Goal: Task Accomplishment & Management: Manage account settings

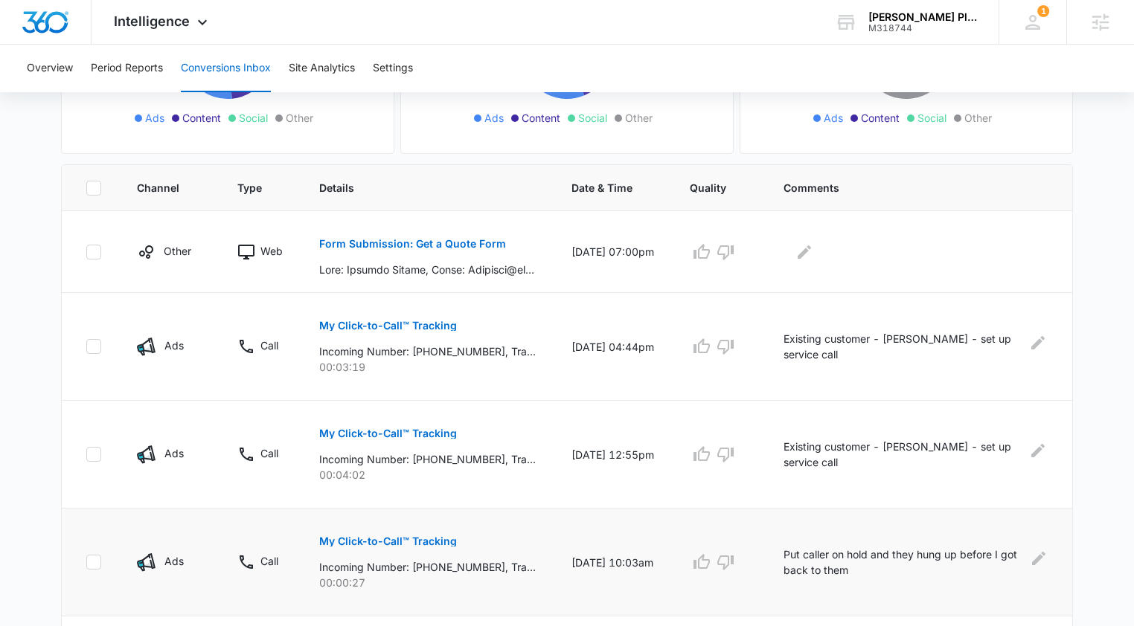
scroll to position [276, 0]
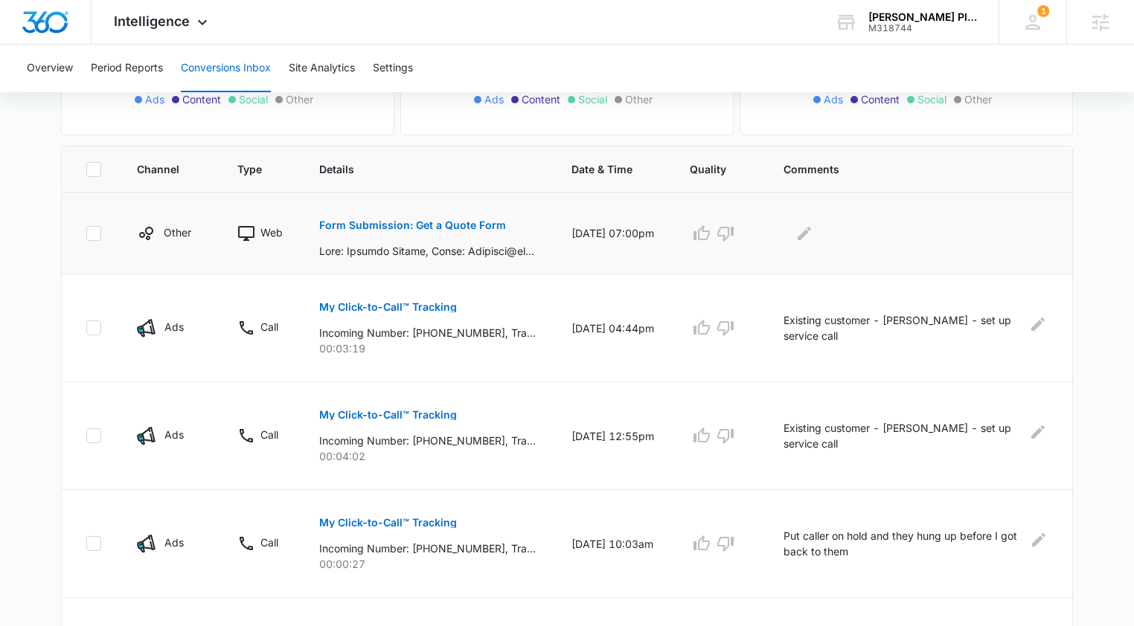
click at [483, 227] on p "Form Submission: Get a Quote Form" at bounding box center [412, 225] width 187 height 10
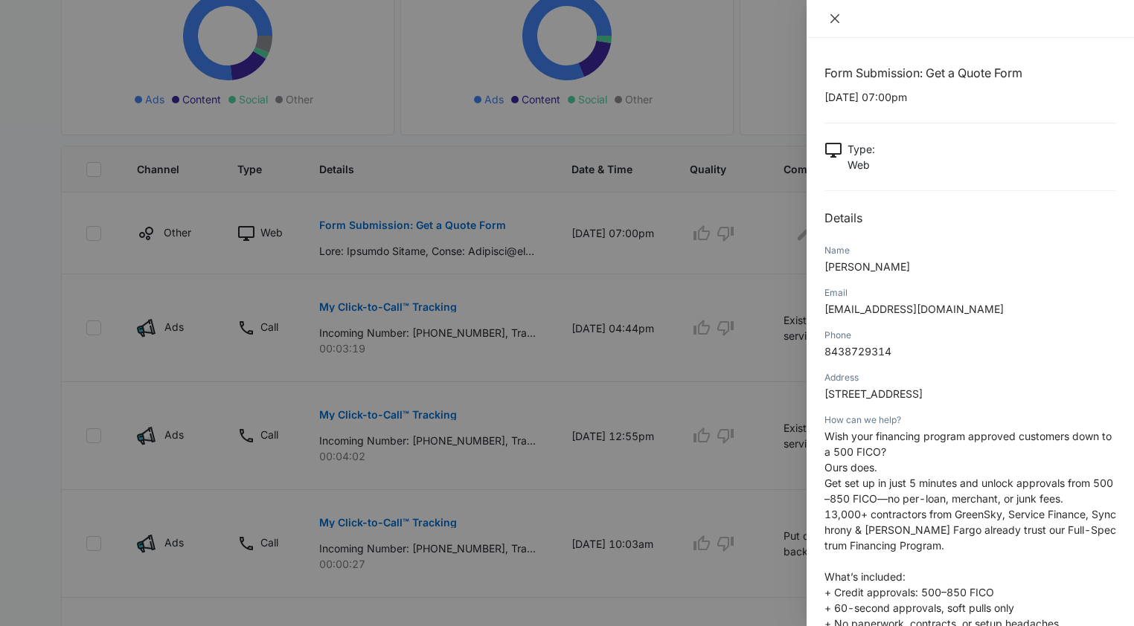
click at [830, 15] on icon "close" at bounding box center [835, 19] width 12 height 12
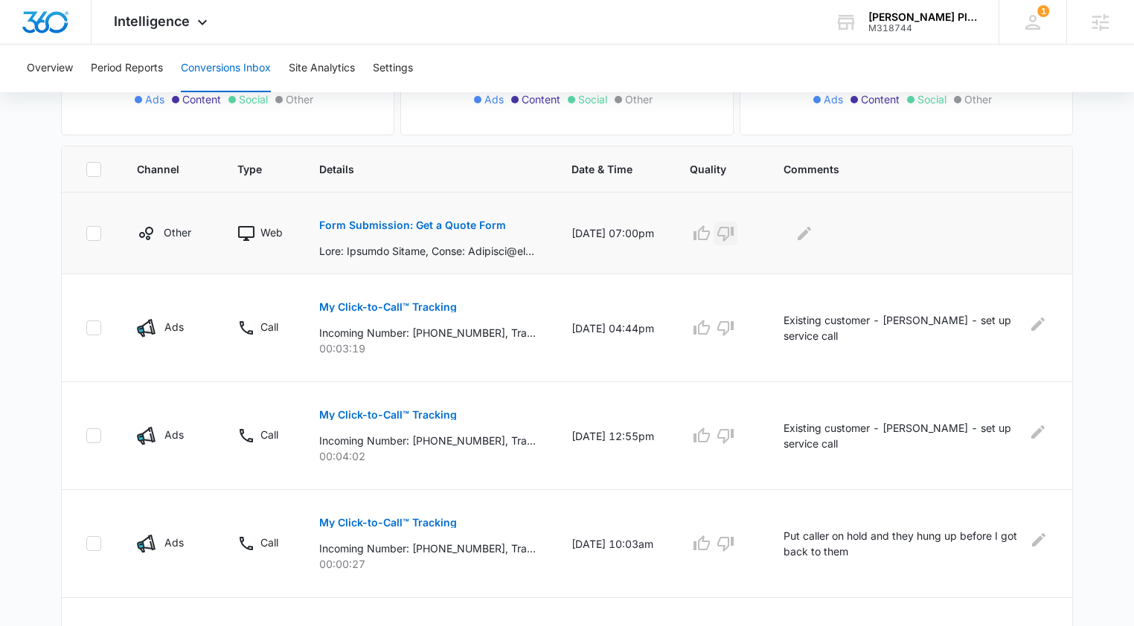
click at [734, 235] on icon "button" at bounding box center [725, 234] width 18 height 18
click at [815, 222] on button "Edit Comments" at bounding box center [804, 234] width 24 height 24
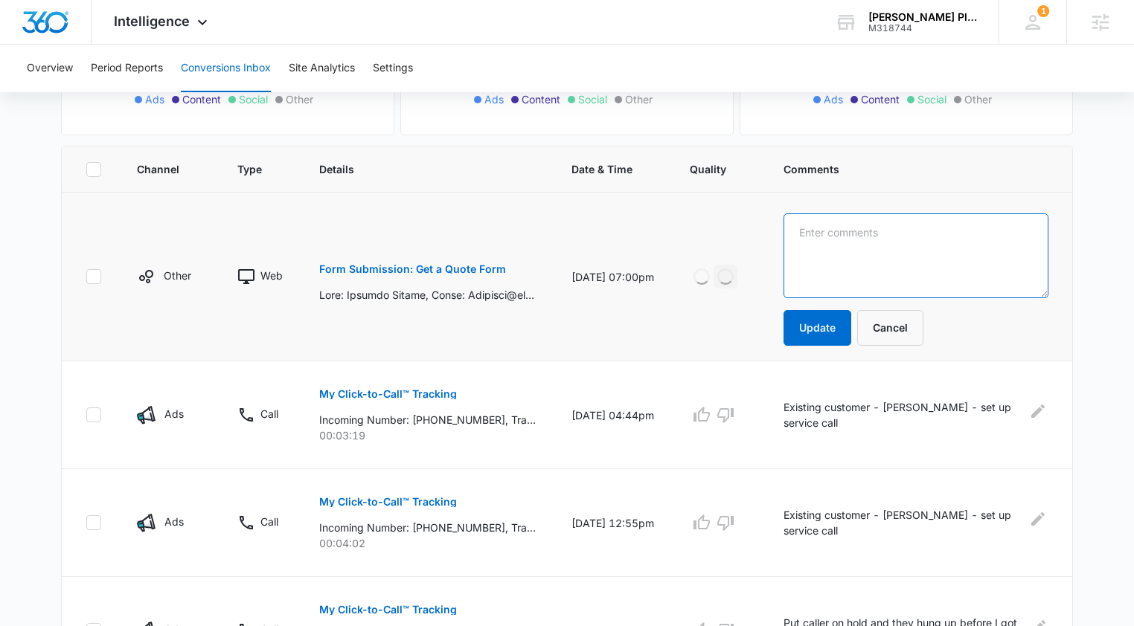
click at [815, 221] on textarea at bounding box center [915, 256] width 265 height 85
type textarea "Spam"
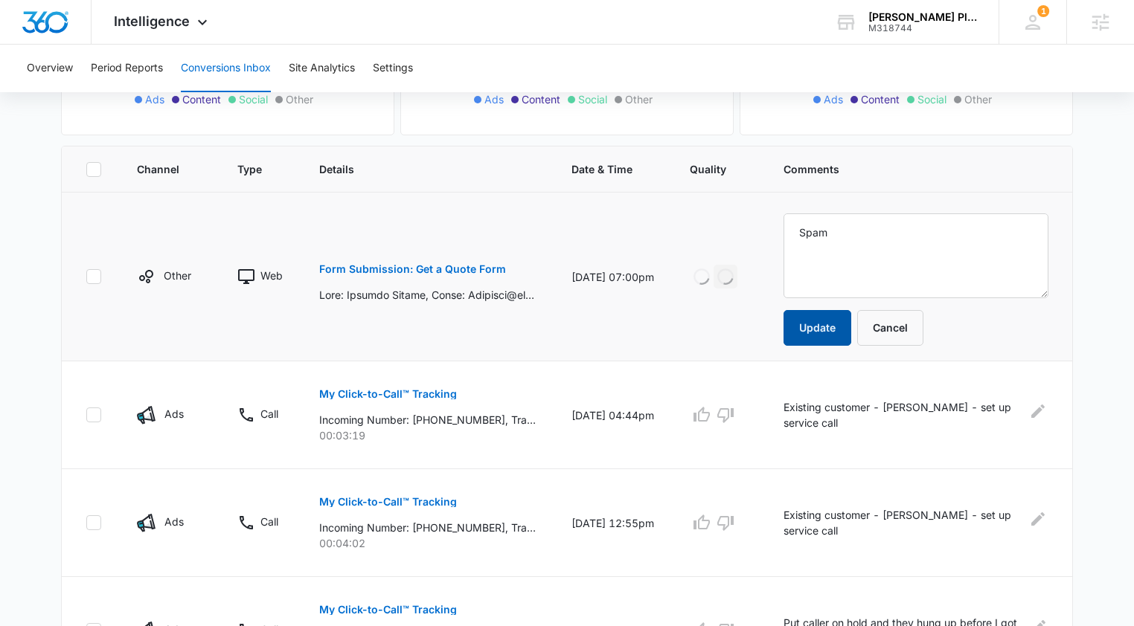
click at [798, 340] on button "Update" at bounding box center [817, 328] width 68 height 36
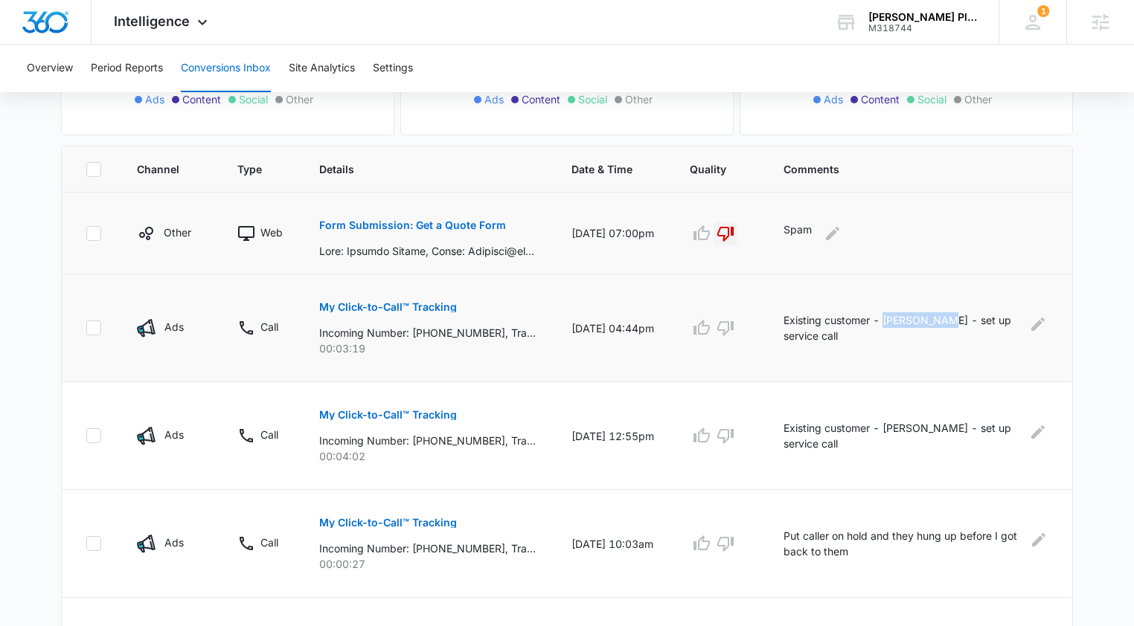
drag, startPoint x: 891, startPoint y: 322, endPoint x: 946, endPoint y: 327, distance: 55.3
click at [946, 327] on p "Existing customer - Neal Stover - set up service call" at bounding box center [900, 327] width 235 height 31
copy p "Neal Stover"
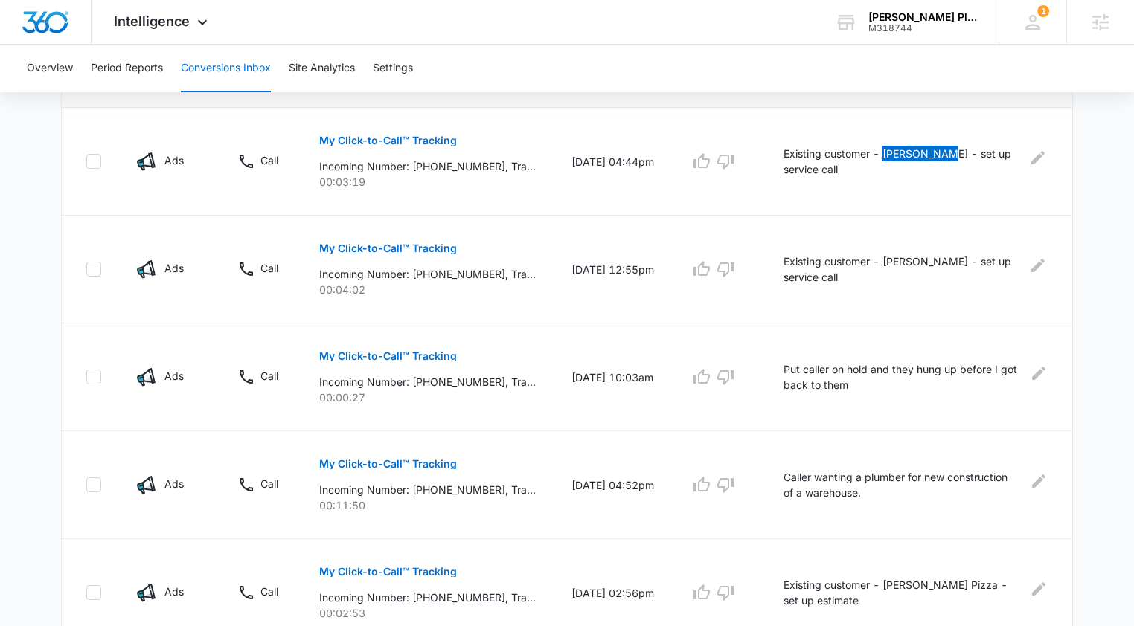
scroll to position [426, 0]
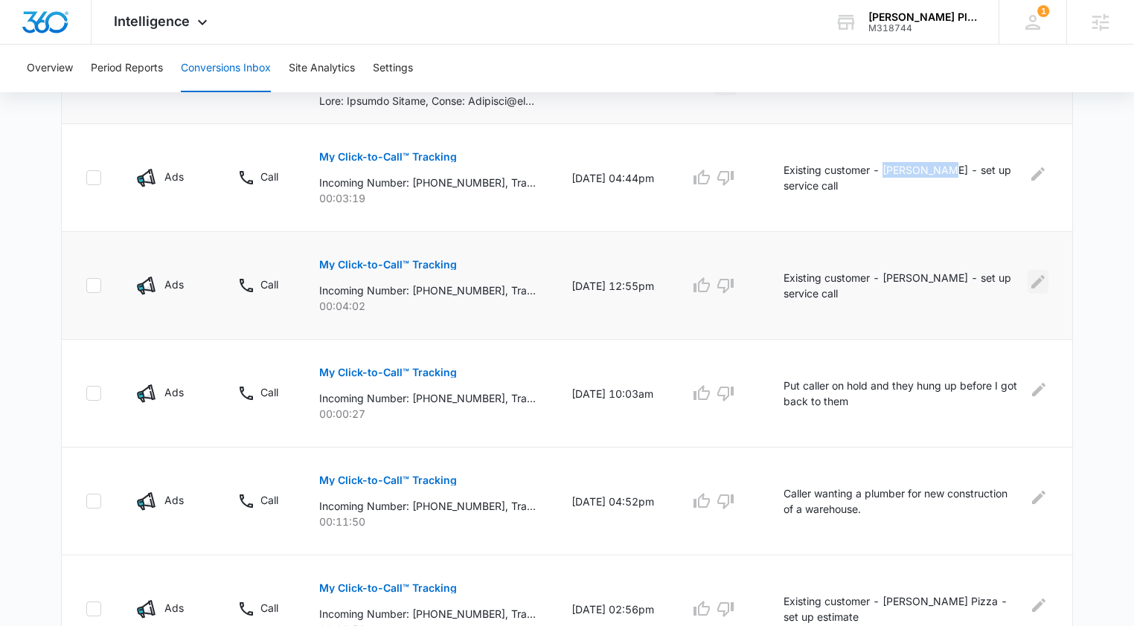
click at [1030, 284] on icon "Edit Comments" at bounding box center [1038, 282] width 18 height 18
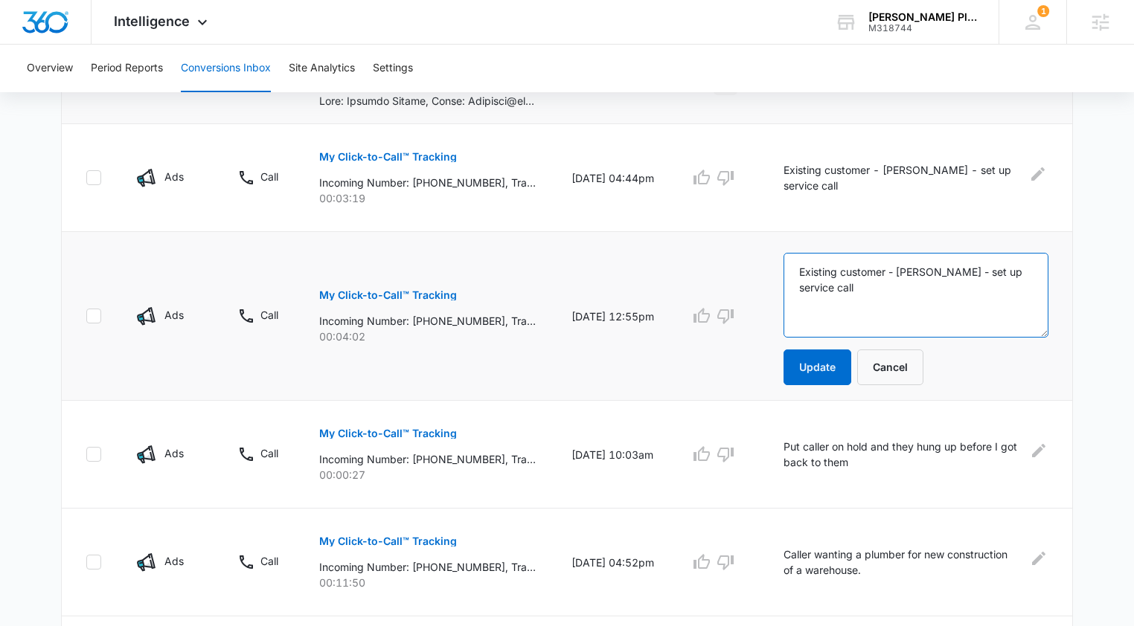
click at [810, 273] on textarea "Existing customer - Jennifer Littrell - set up service call" at bounding box center [915, 295] width 265 height 85
click at [800, 274] on textarea "Existing customer - Jennifer Littrell - set up service call" at bounding box center [915, 295] width 265 height 85
type textarea "Came through PMax - Existing customer - Jennifer Littrell - set up service call"
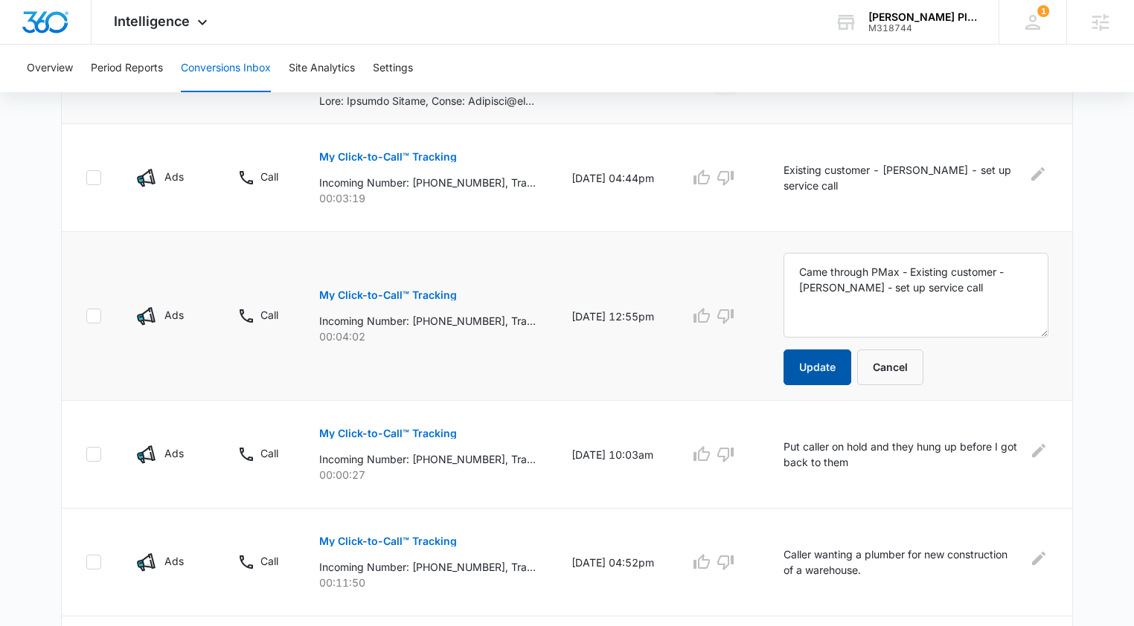
click at [818, 368] on button "Update" at bounding box center [817, 368] width 68 height 36
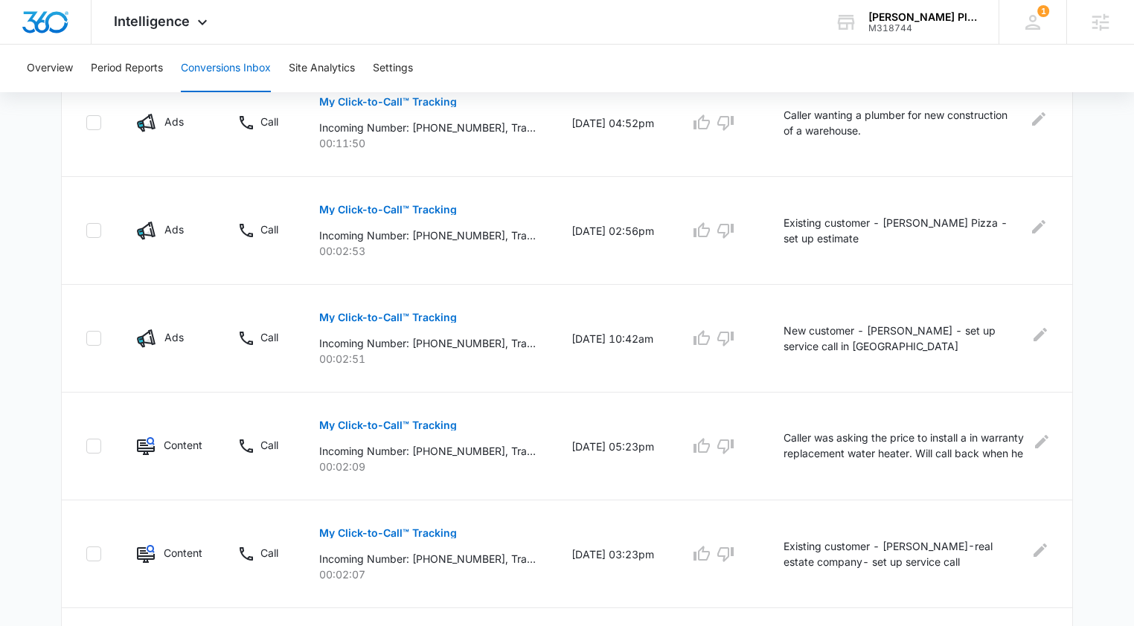
scroll to position [941, 0]
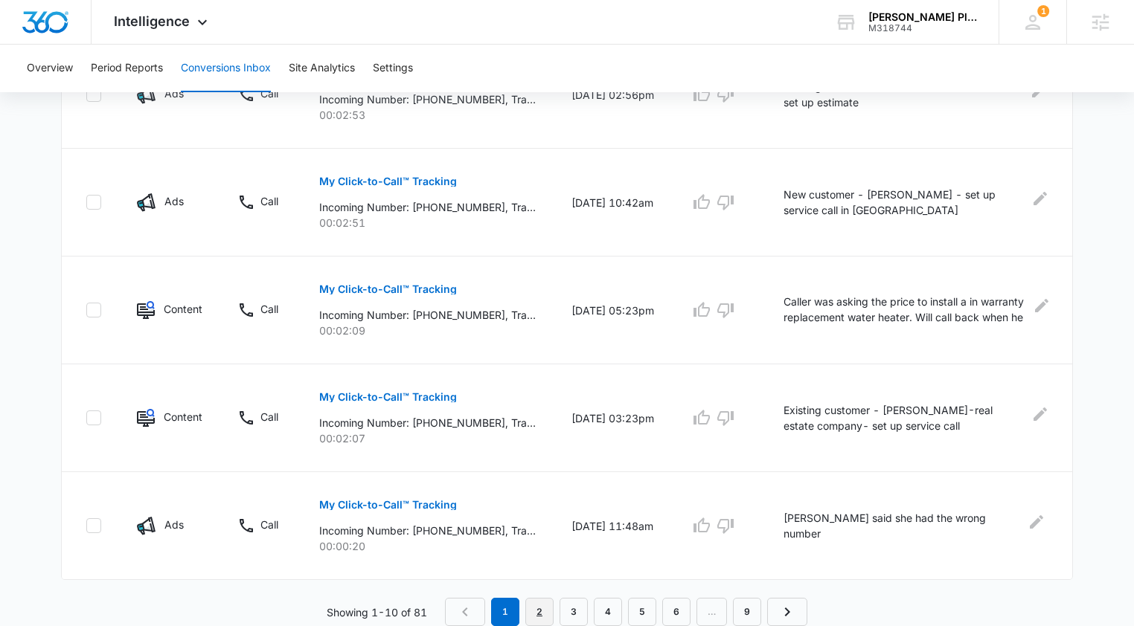
click at [545, 598] on link "2" at bounding box center [539, 612] width 28 height 28
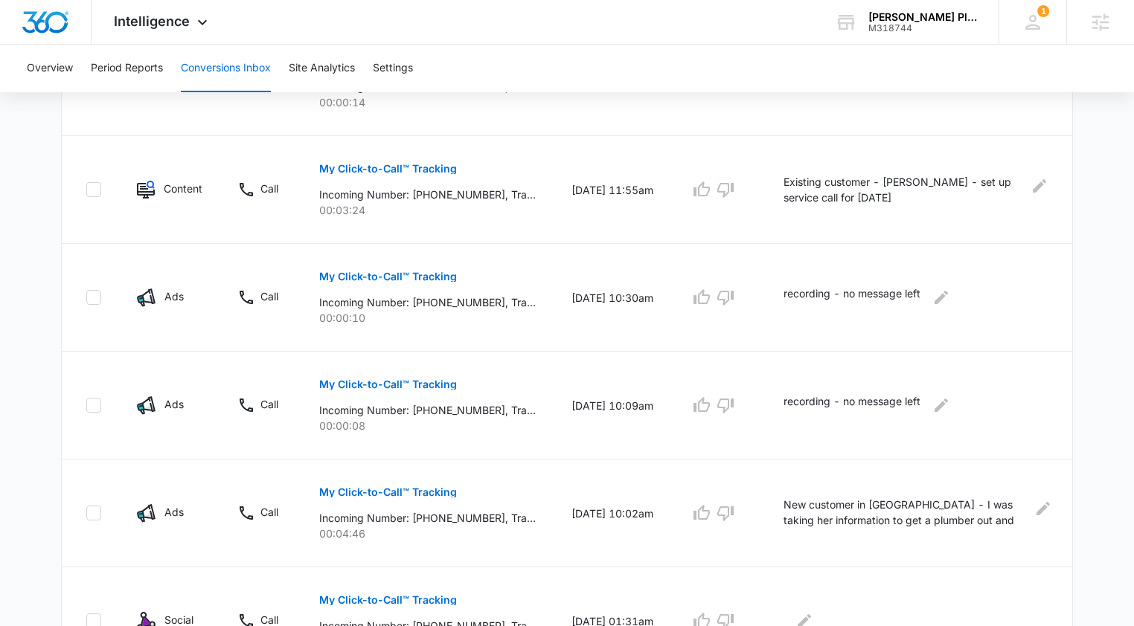
scroll to position [824, 0]
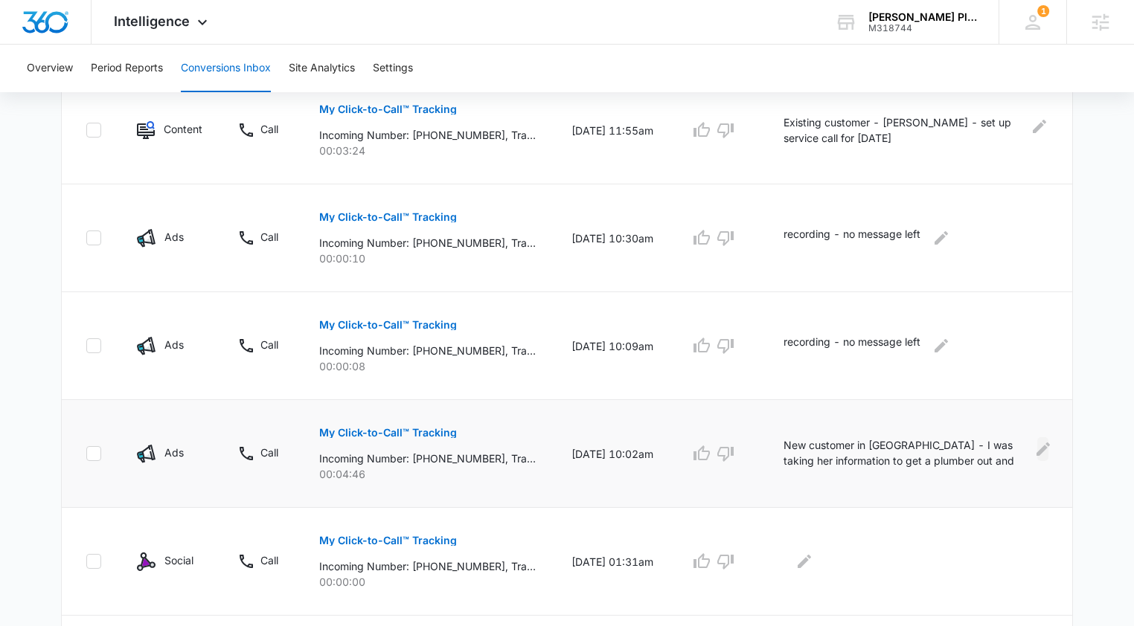
click at [1042, 448] on icon "Edit Comments" at bounding box center [1042, 448] width 13 height 13
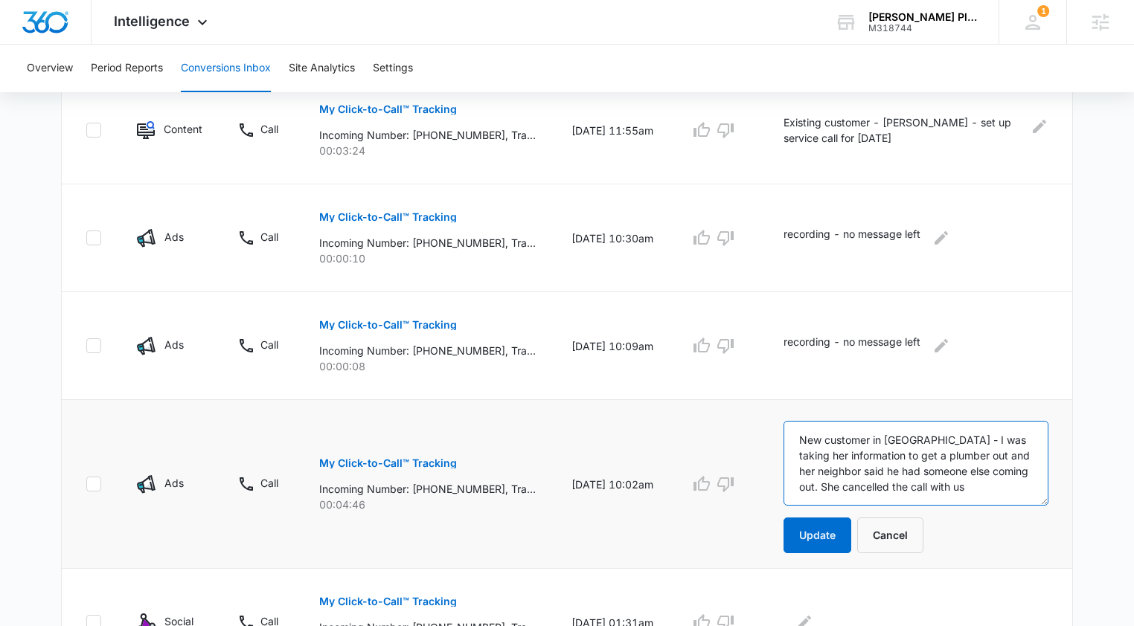
click at [809, 444] on textarea "New customer in Timberbrook - I was taking her information to get a plumber out…" at bounding box center [915, 463] width 265 height 85
type textarea "PMax Call - New customer in Timberbrook - I was taking her information to get a…"
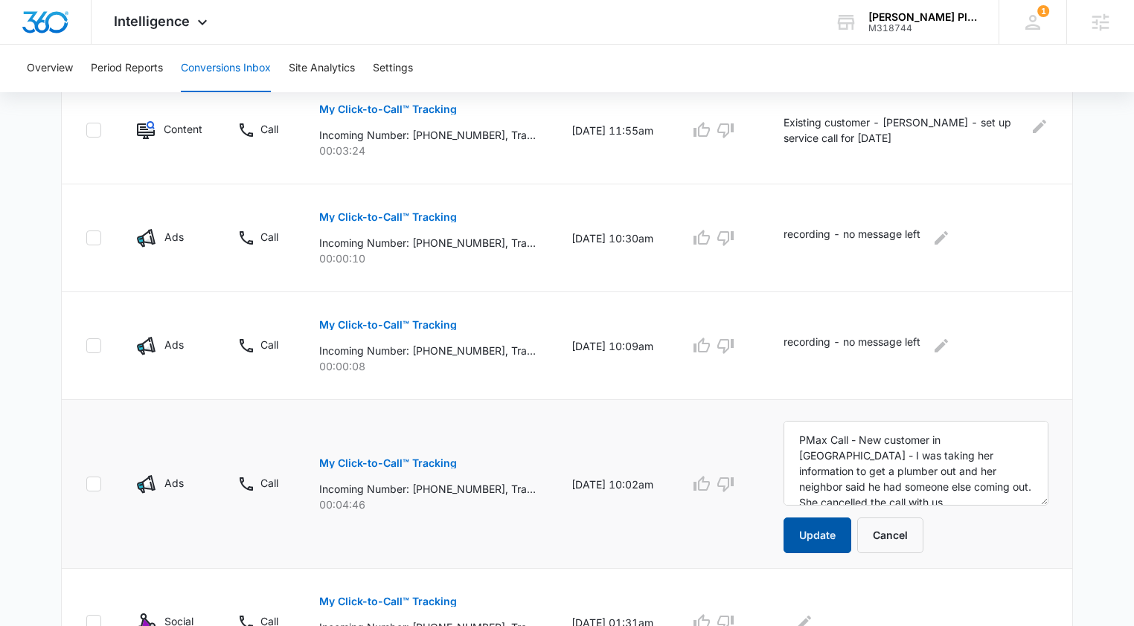
click at [832, 533] on button "Update" at bounding box center [817, 536] width 68 height 36
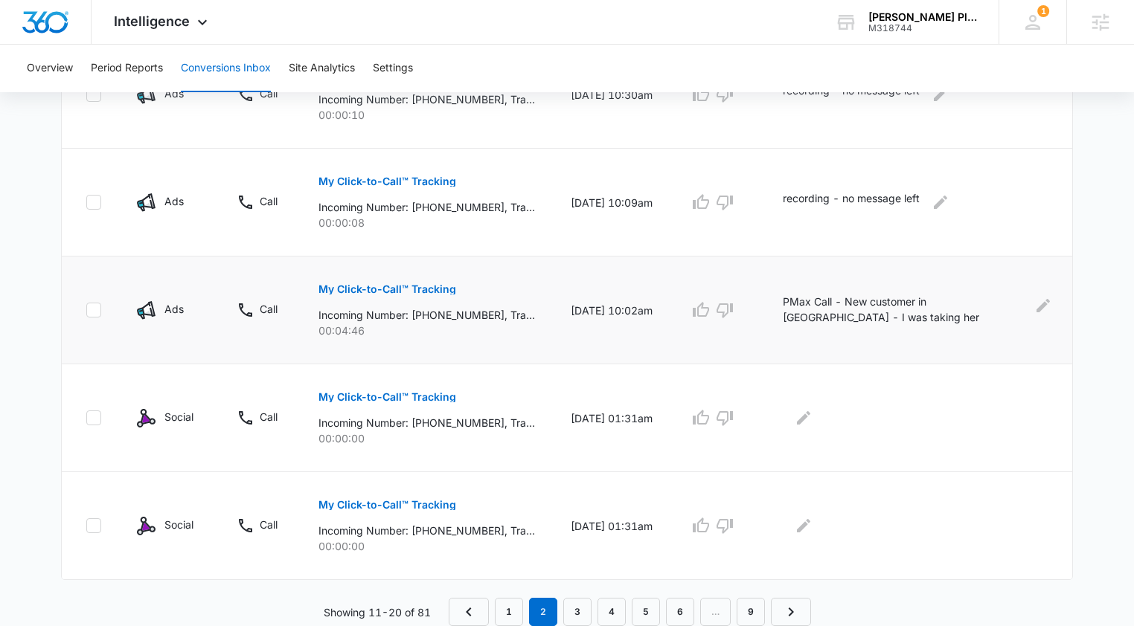
scroll to position [967, 0]
click at [576, 611] on link "3" at bounding box center [577, 612] width 28 height 28
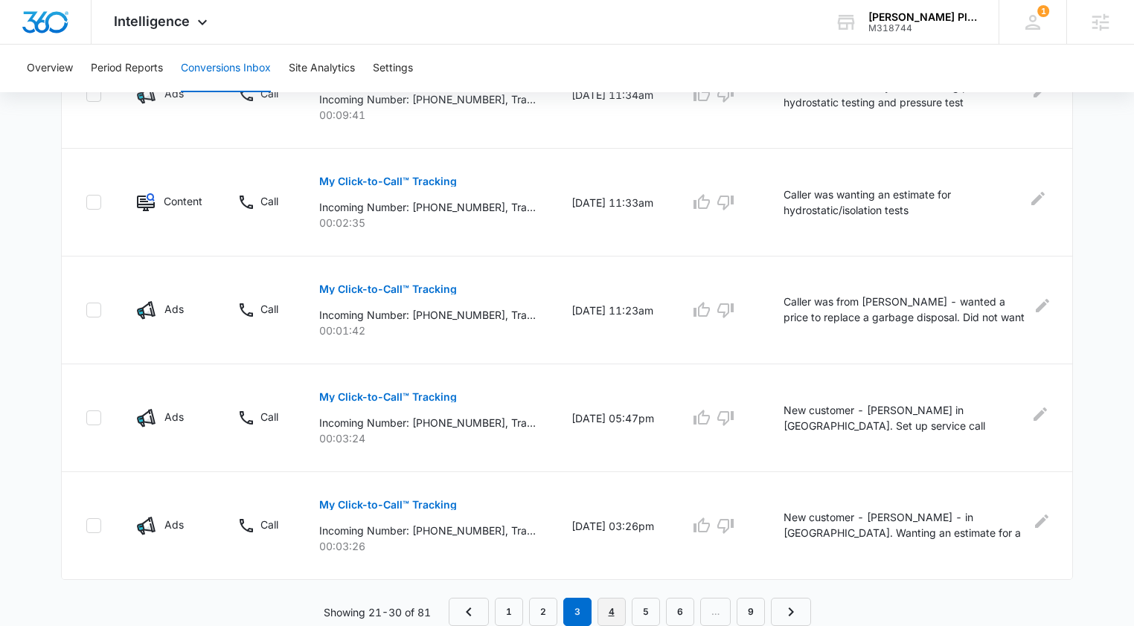
click at [612, 615] on link "4" at bounding box center [611, 612] width 28 height 28
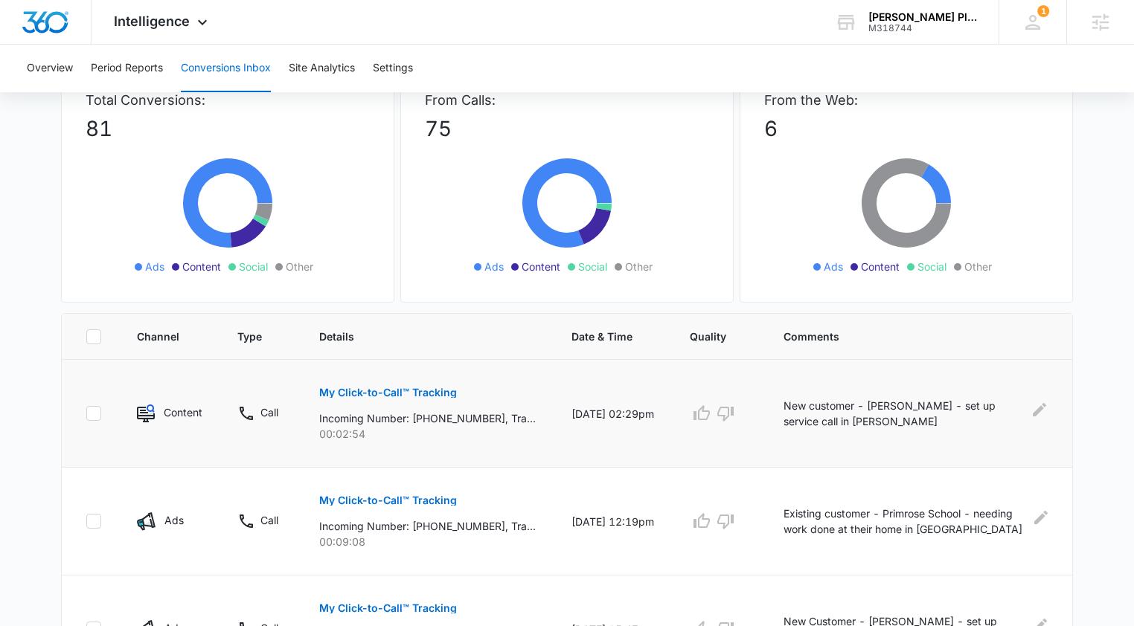
scroll to position [115, 0]
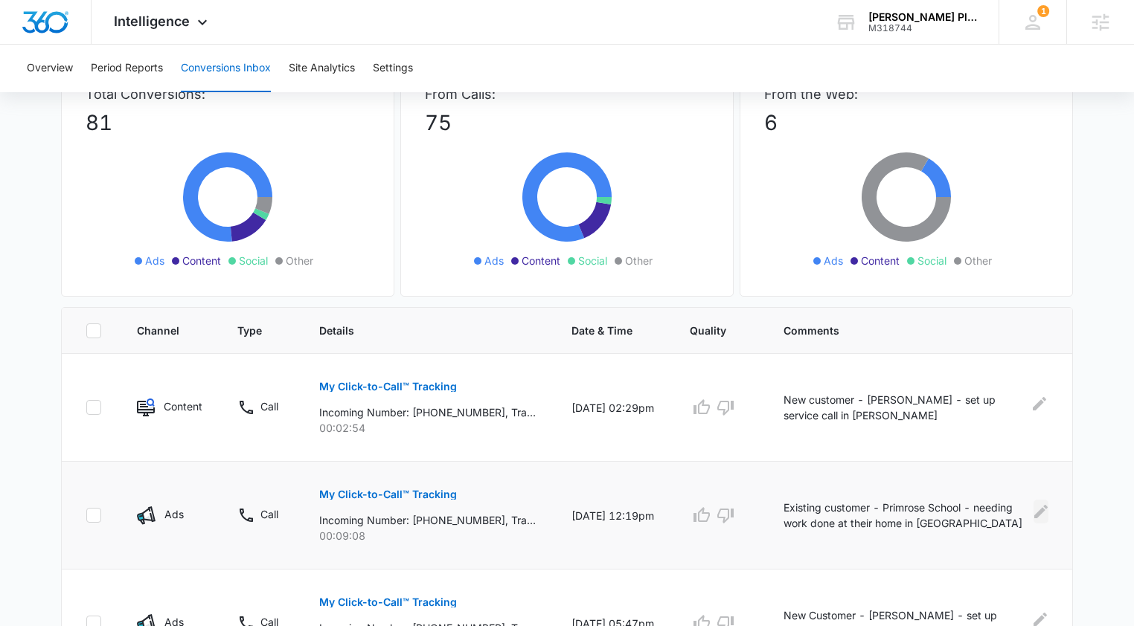
click at [1036, 510] on icon "Edit Comments" at bounding box center [1041, 512] width 18 height 18
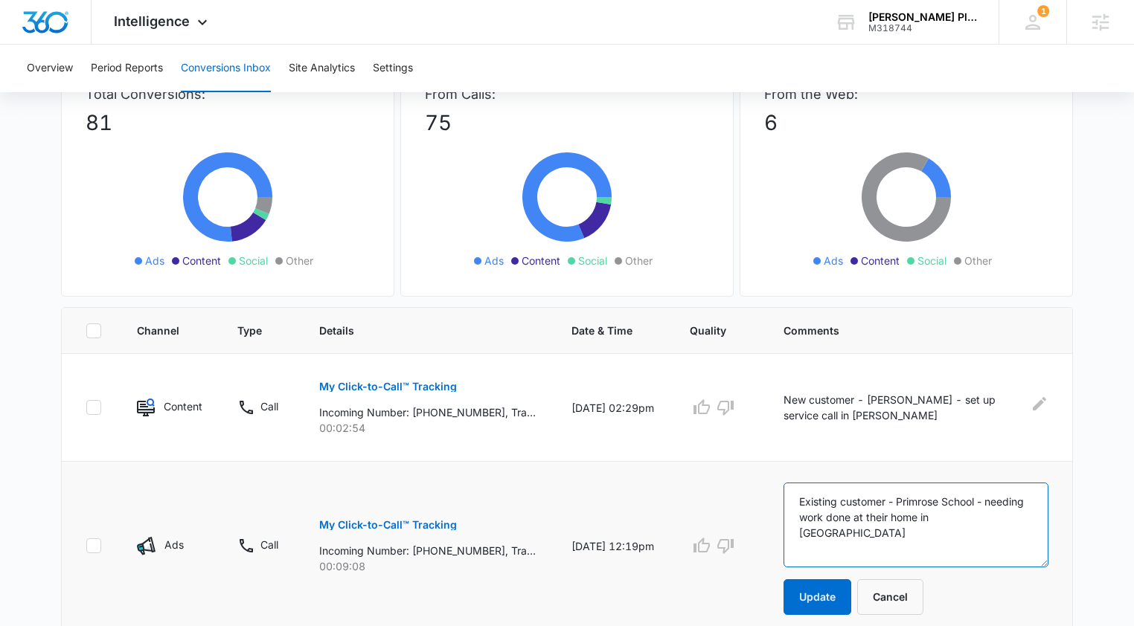
click at [806, 503] on textarea "Existing customer - Primrose School - needing work done at their home in Lewisv…" at bounding box center [915, 525] width 265 height 85
type textarea "PMax Call - Existing customer - Primrose School - needing work done at their ho…"
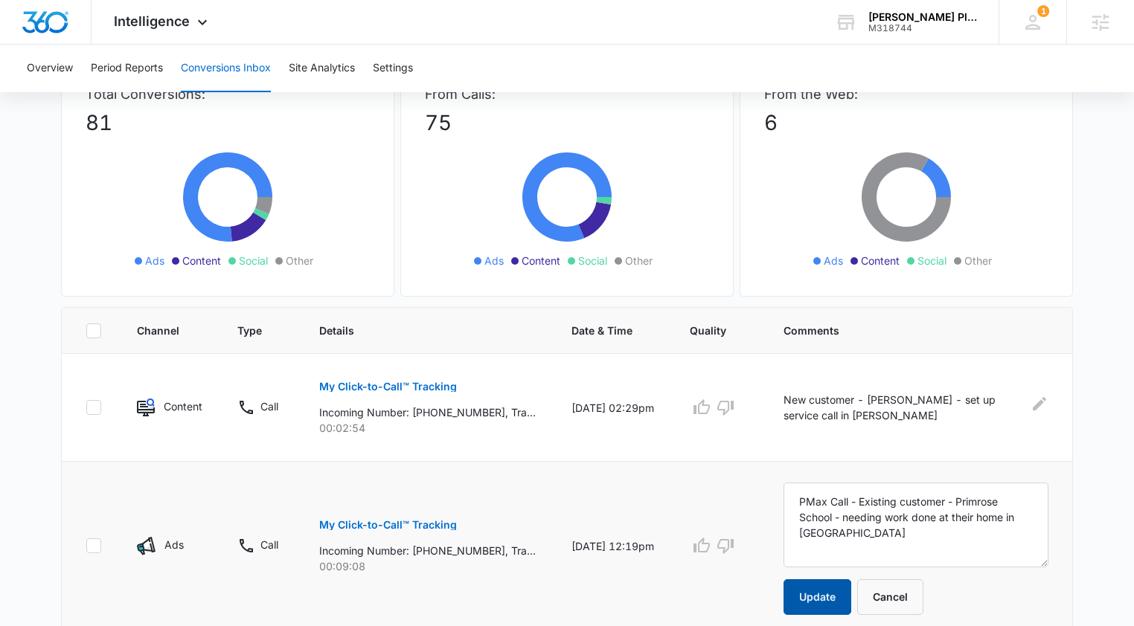
click at [824, 590] on button "Update" at bounding box center [817, 598] width 68 height 36
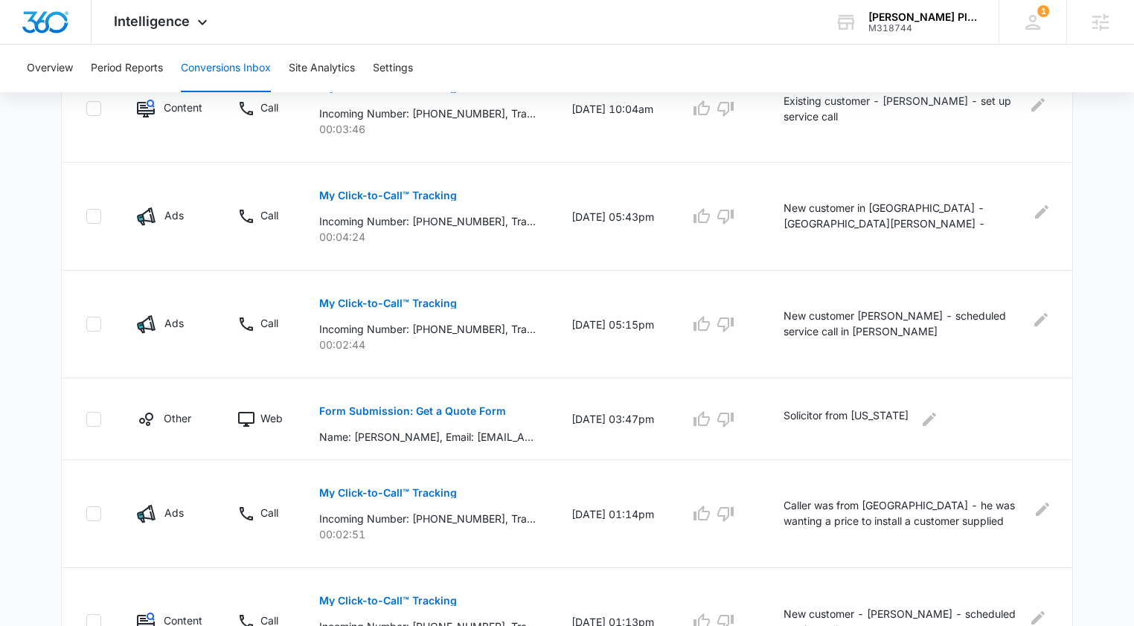
scroll to position [941, 0]
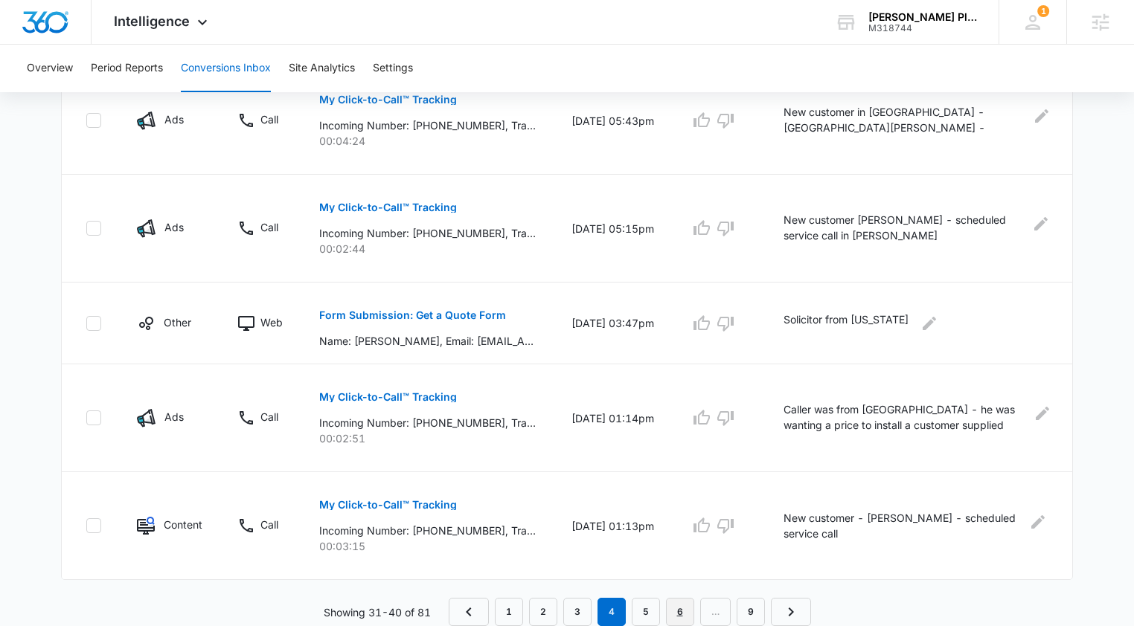
click at [670, 598] on link "6" at bounding box center [680, 612] width 28 height 28
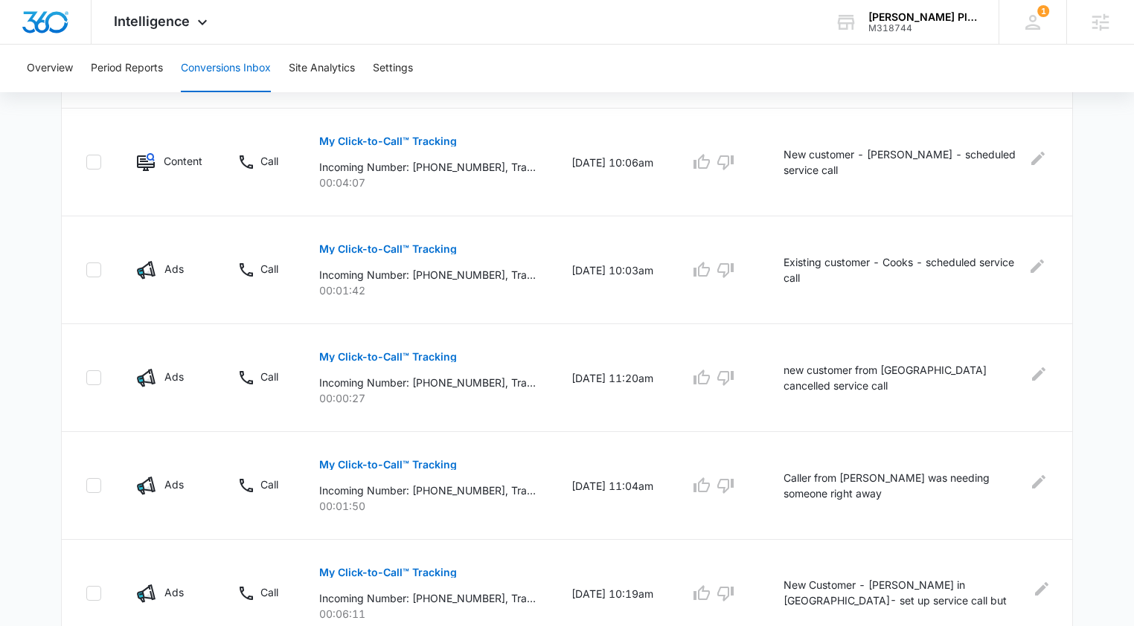
scroll to position [967, 0]
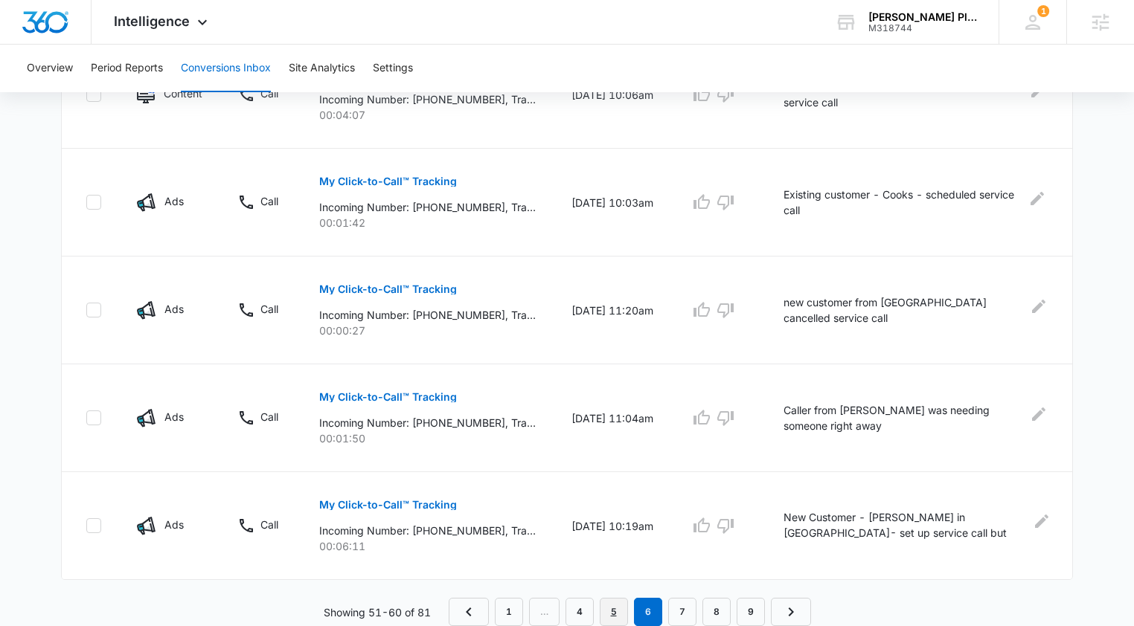
click at [609, 610] on link "5" at bounding box center [614, 612] width 28 height 28
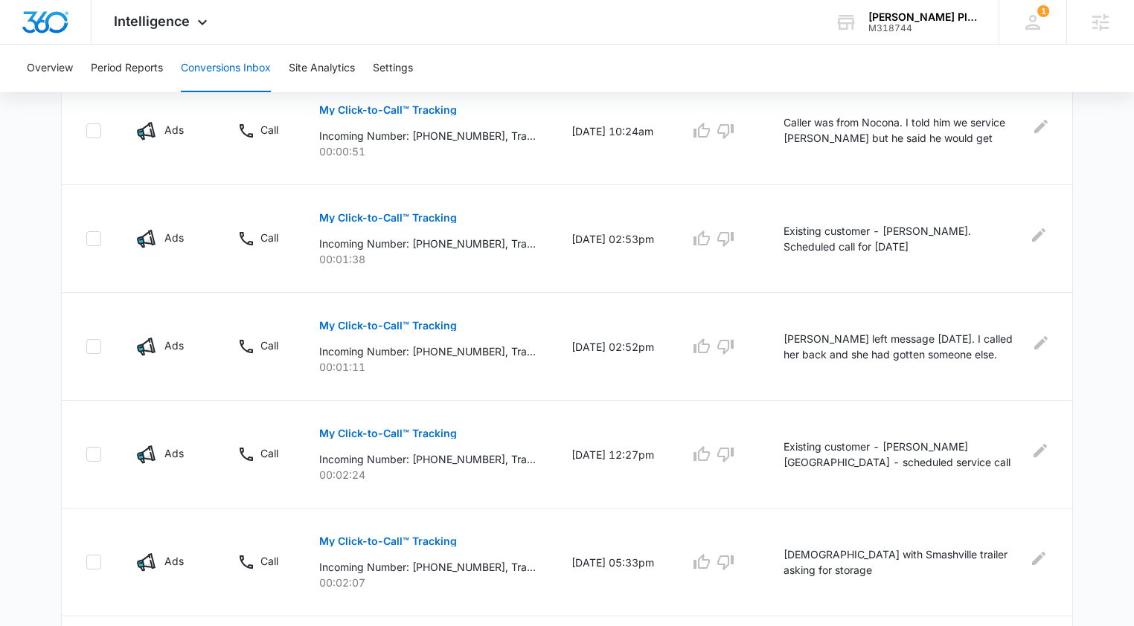
scroll to position [610, 0]
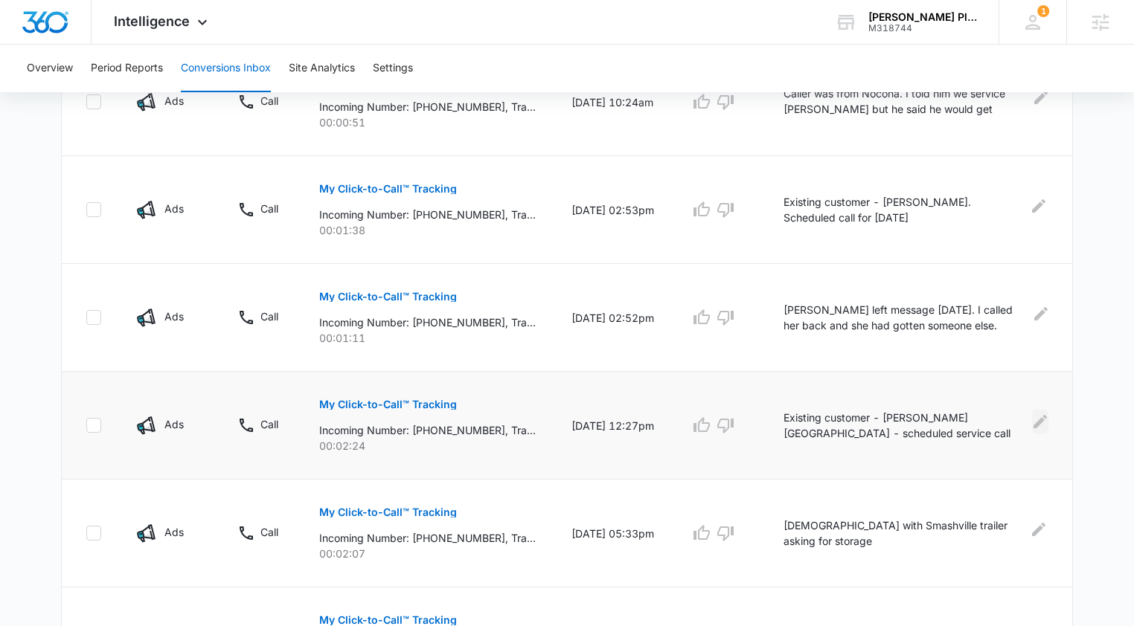
click at [1037, 421] on icon "Edit Comments" at bounding box center [1039, 421] width 13 height 13
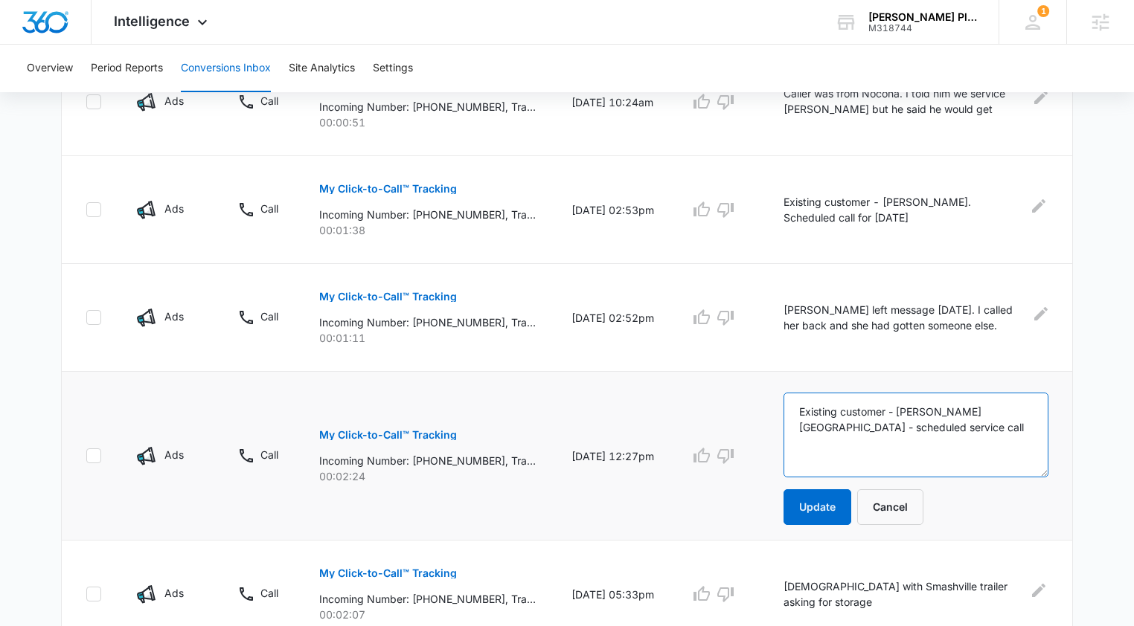
click at [808, 414] on textarea "Existing customer - Keller Pointe - scheduled service call" at bounding box center [915, 435] width 265 height 85
type textarea "PMax Call - Existing customer - Keller Pointe - scheduled service call"
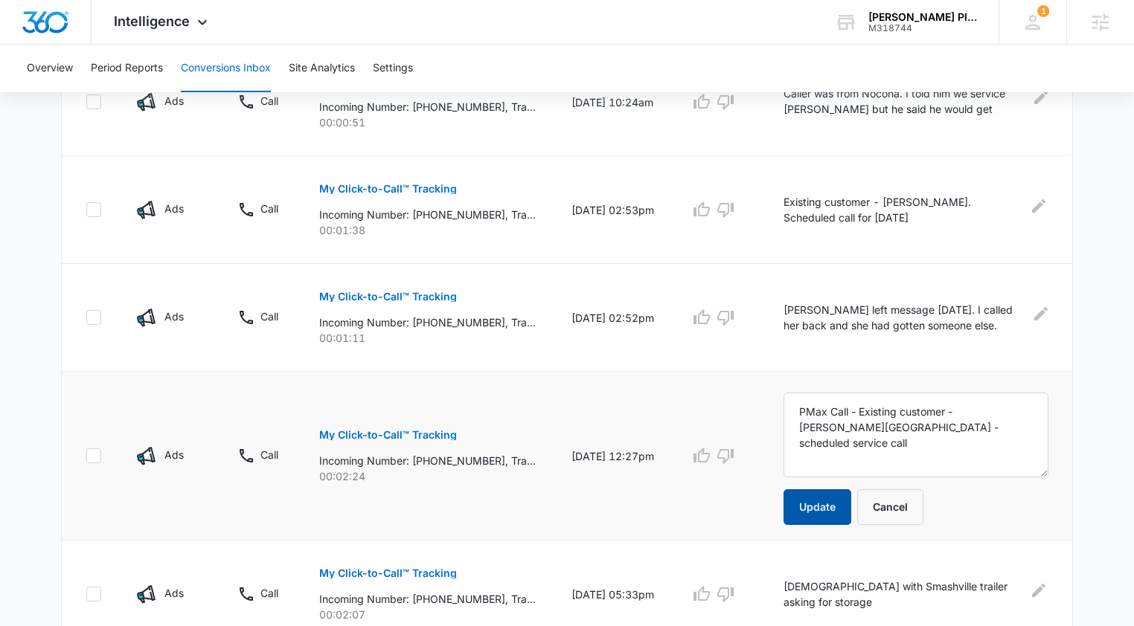
click at [802, 504] on button "Update" at bounding box center [817, 508] width 68 height 36
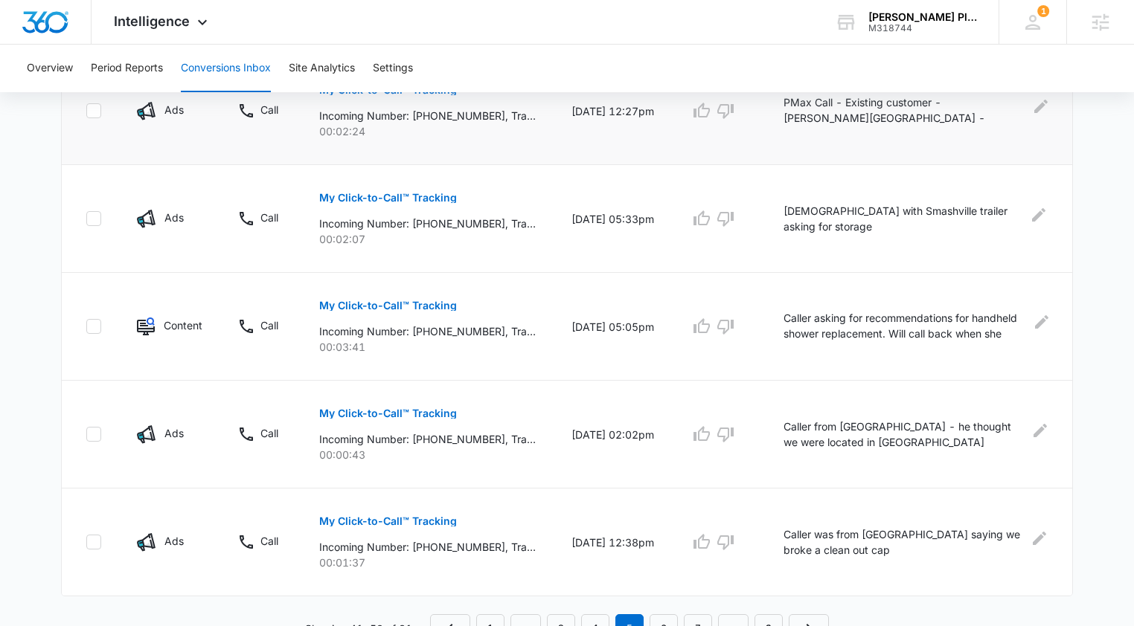
scroll to position [941, 0]
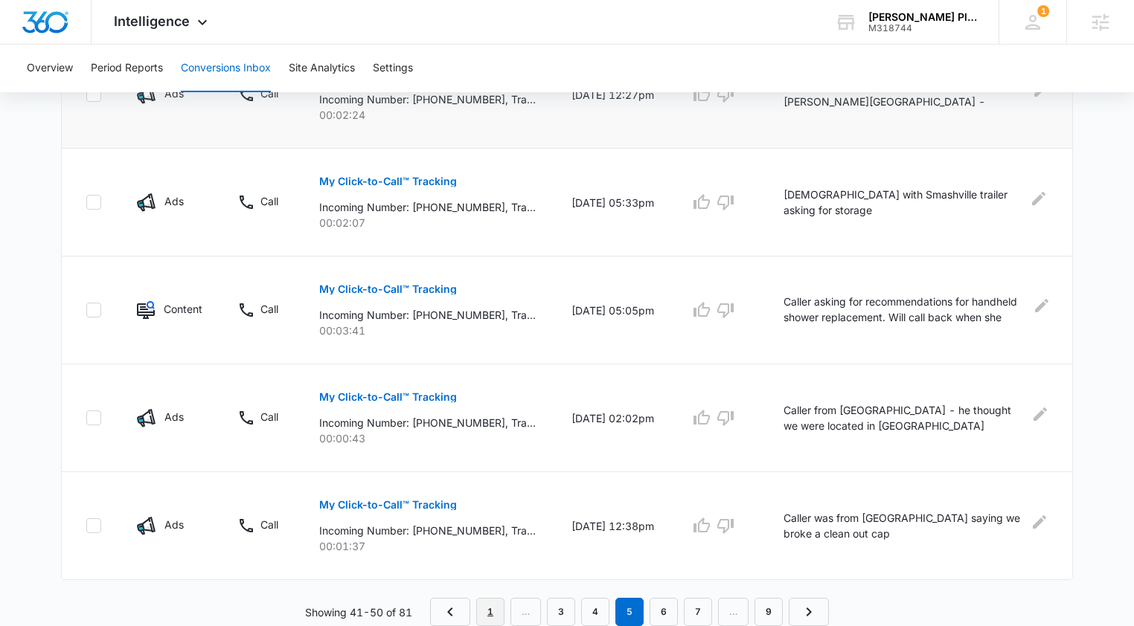
click at [483, 609] on link "1" at bounding box center [490, 612] width 28 height 28
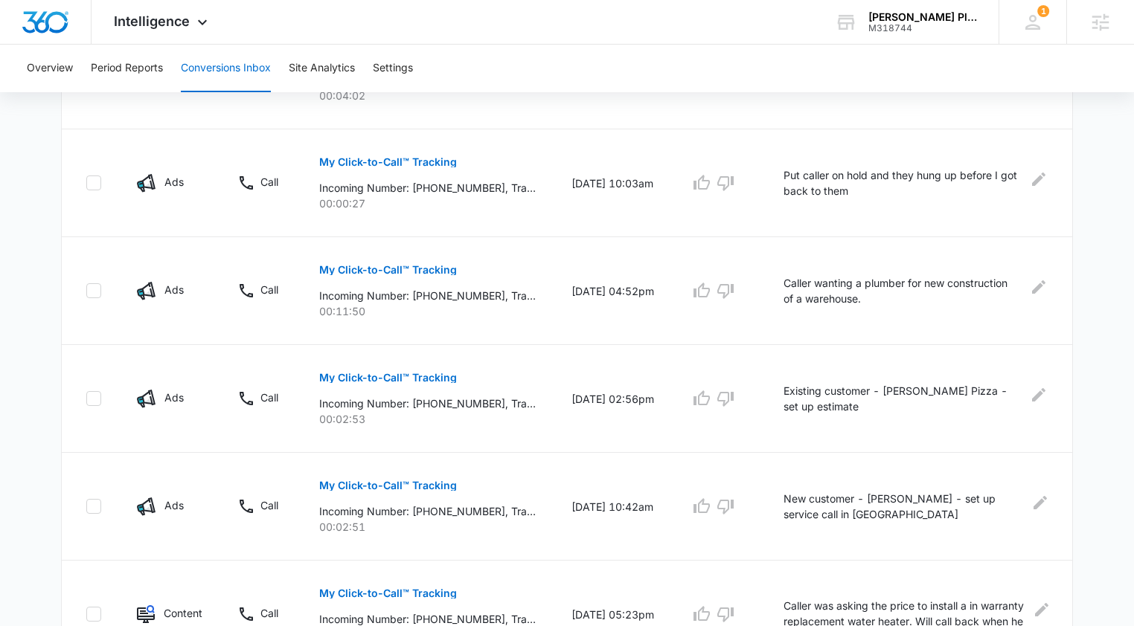
scroll to position [647, 0]
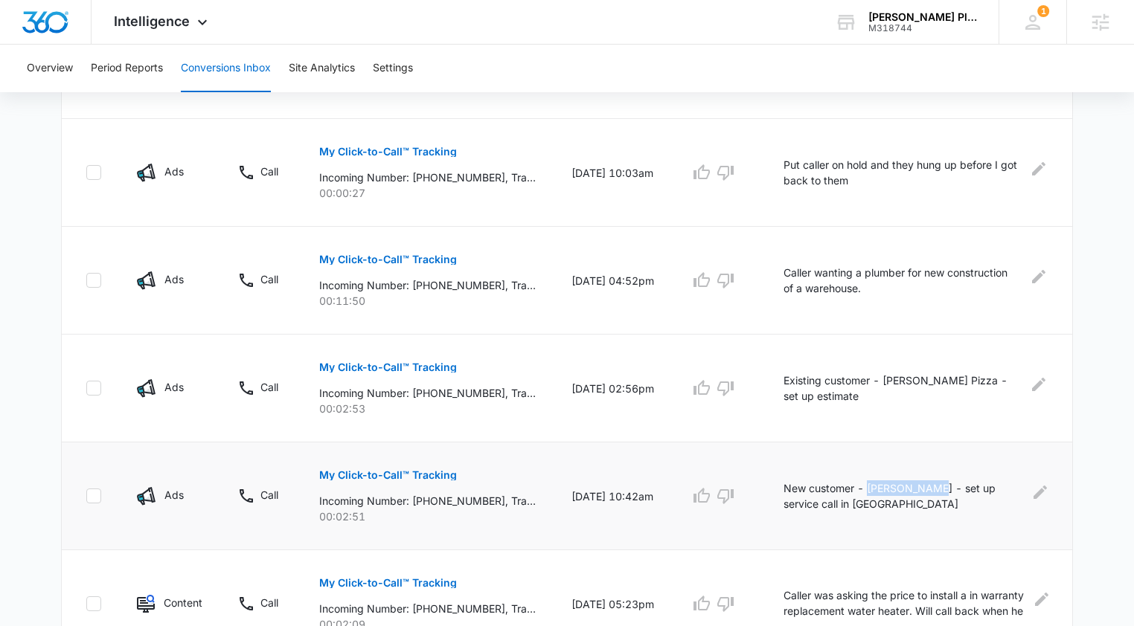
drag, startPoint x: 937, startPoint y: 492, endPoint x: 874, endPoint y: 489, distance: 62.6
click at [874, 489] on p "New customer - Katie Skeans - set up service call in Gainesville" at bounding box center [902, 496] width 239 height 31
copy p "Katie Skeans"
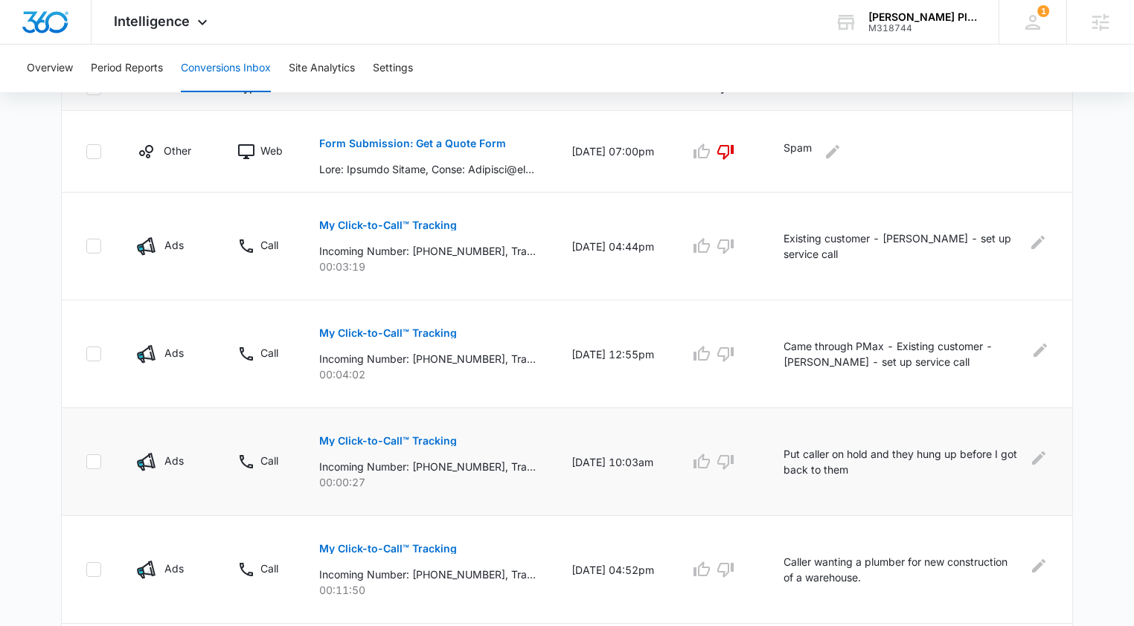
scroll to position [305, 0]
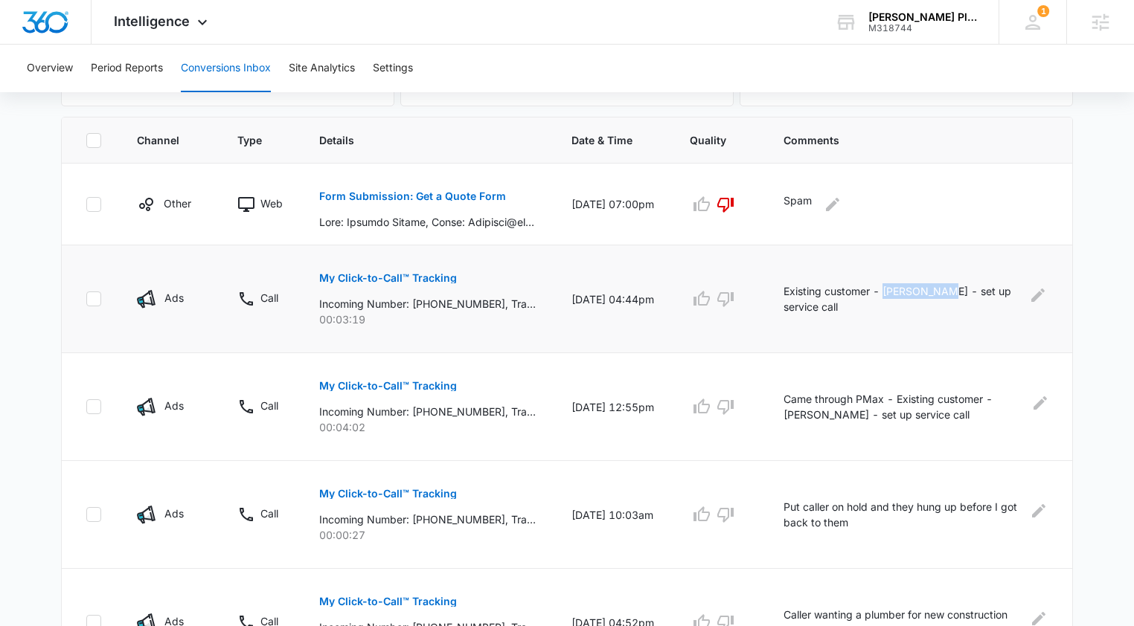
drag, startPoint x: 891, startPoint y: 292, endPoint x: 947, endPoint y: 293, distance: 56.6
click at [947, 293] on p "Existing customer - Neal Stover - set up service call" at bounding box center [900, 298] width 235 height 31
copy p "Neal Stover"
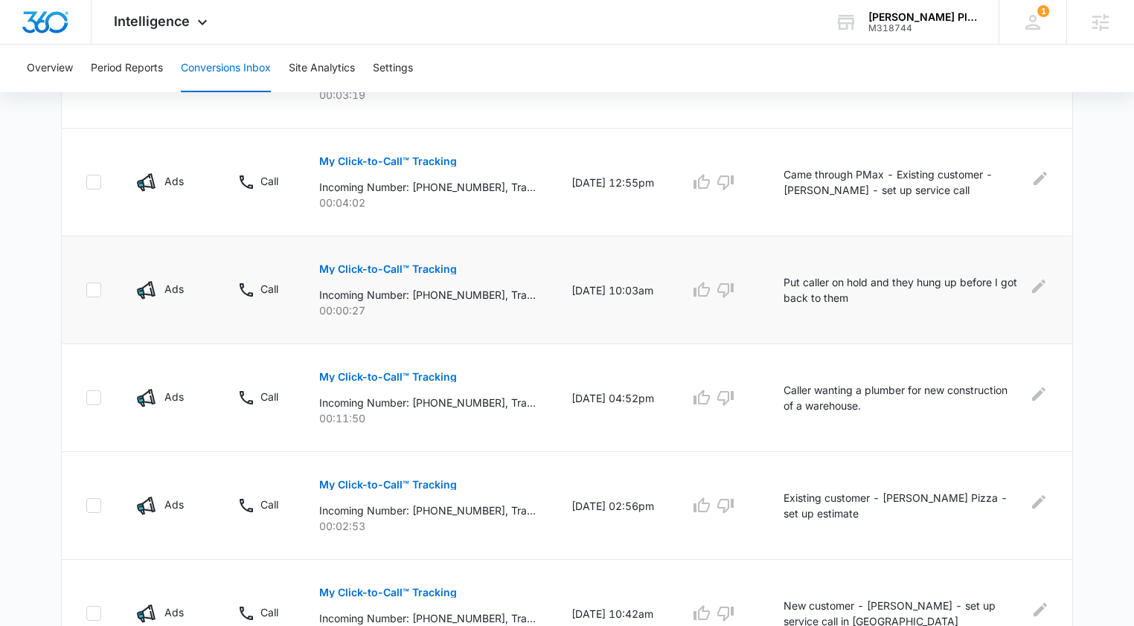
scroll to position [624, 0]
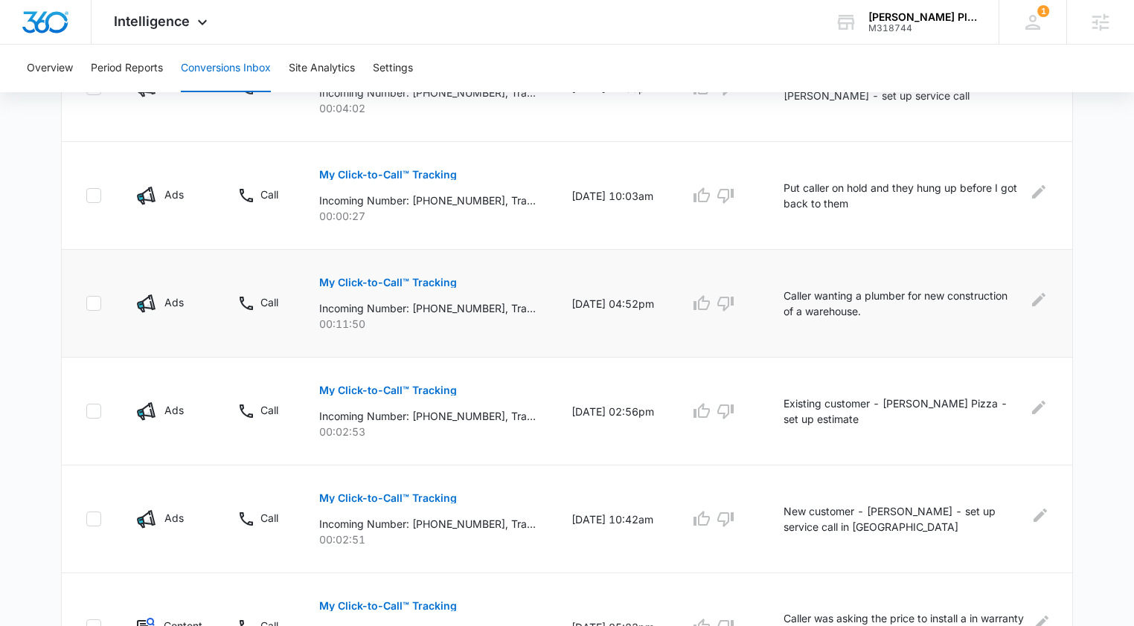
click at [874, 315] on p "Caller wanting a plumber for new construction of a warehouse." at bounding box center [901, 303] width 237 height 31
drag, startPoint x: 874, startPoint y: 315, endPoint x: 790, endPoint y: 295, distance: 86.6
click at [790, 295] on td "Caller wanting a plumber for new construction of a warehouse." at bounding box center [919, 304] width 307 height 108
copy p "Caller wanting a plumber for new construction of a warehouse."
drag, startPoint x: 881, startPoint y: 199, endPoint x: 772, endPoint y: 190, distance: 109.0
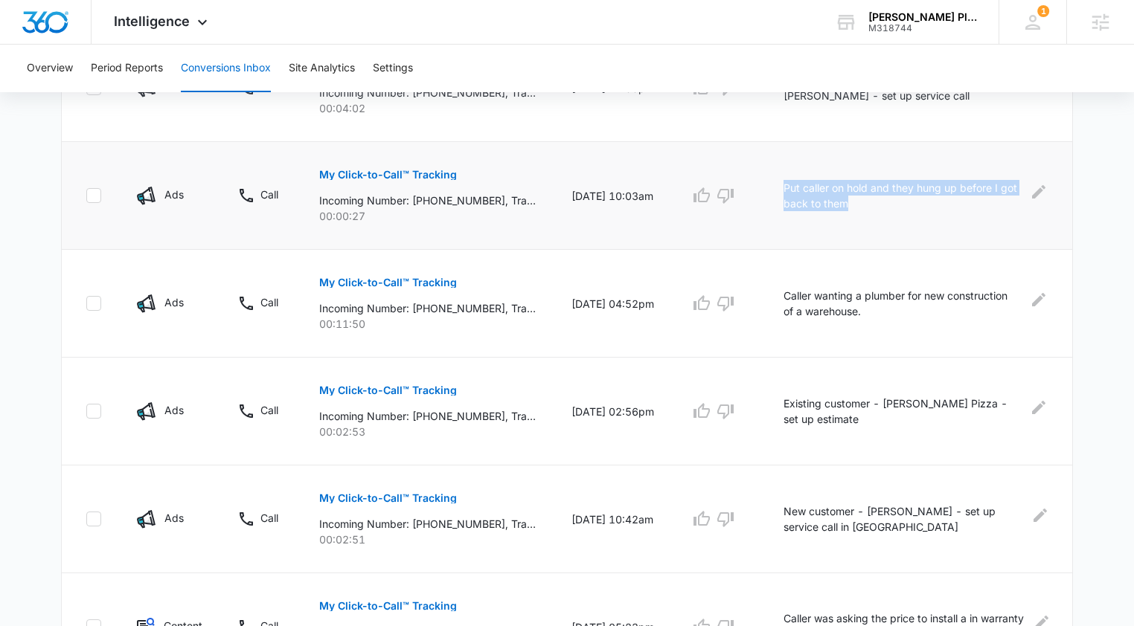
click at [772, 190] on td "Put caller on hold and they hung up before I got back to them" at bounding box center [919, 196] width 307 height 108
copy p "Put caller on hold and they hung up before I got back to them"
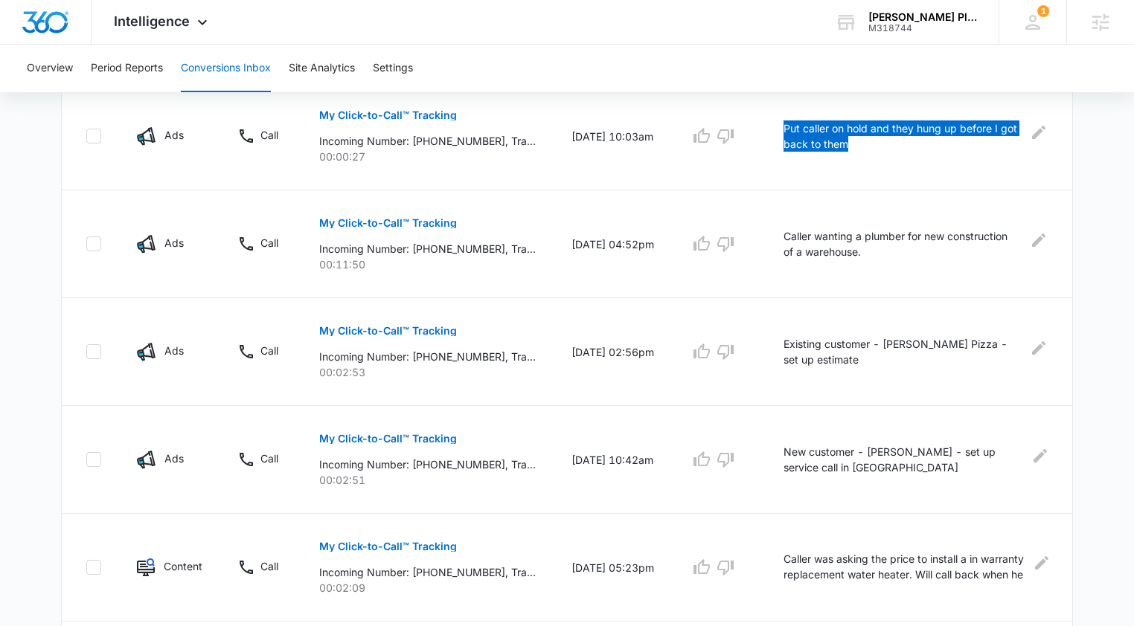
scroll to position [708, 0]
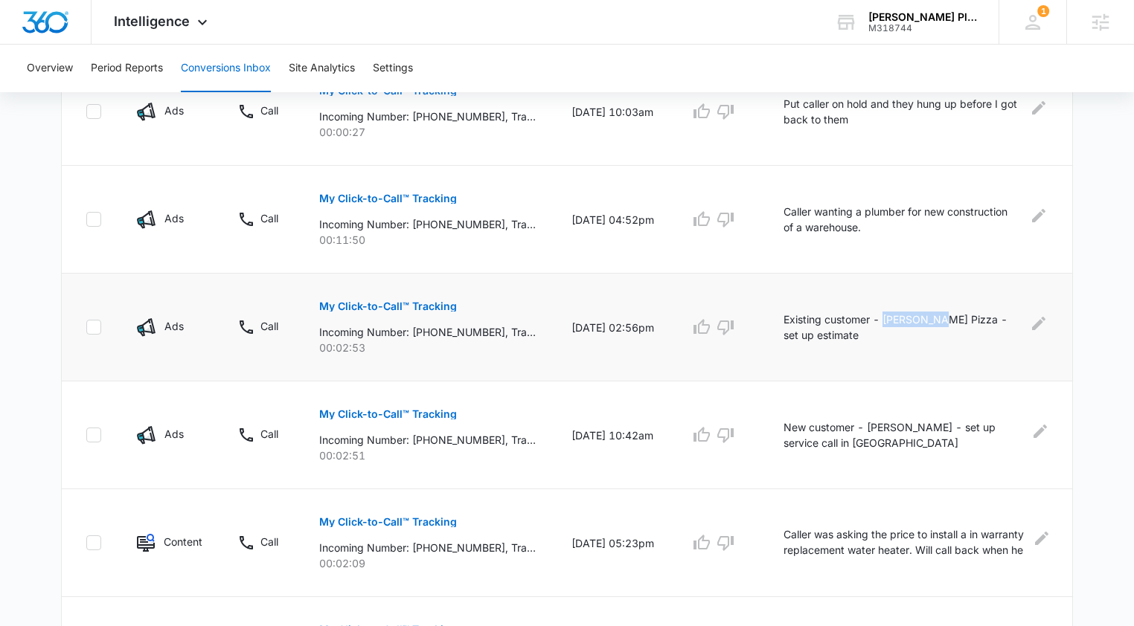
drag, startPoint x: 944, startPoint y: 320, endPoint x: 891, endPoint y: 322, distance: 53.6
click at [891, 322] on p "Existing customer - Joes Pizza - set up estimate" at bounding box center [901, 327] width 236 height 31
copy p "Joes Pizza"
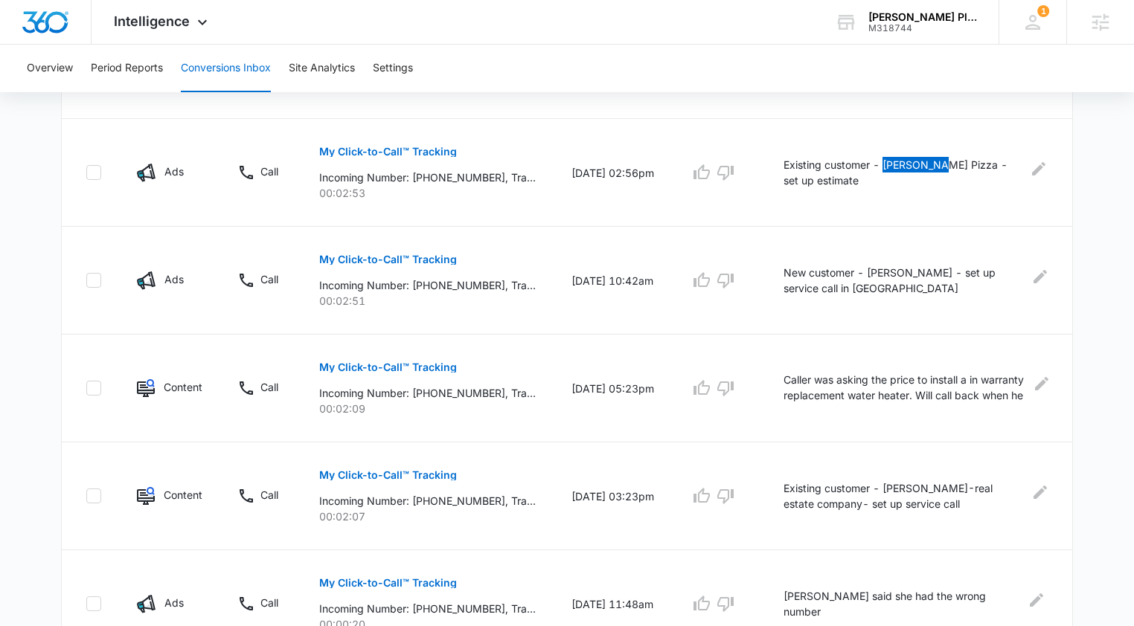
scroll to position [864, 0]
click at [920, 392] on p "Caller was asking the price to install a in warranty replacement water heater. …" at bounding box center [904, 387] width 243 height 33
click at [885, 379] on p "Caller was asking the price to install a in warranty replacement water heater. …" at bounding box center [904, 387] width 243 height 33
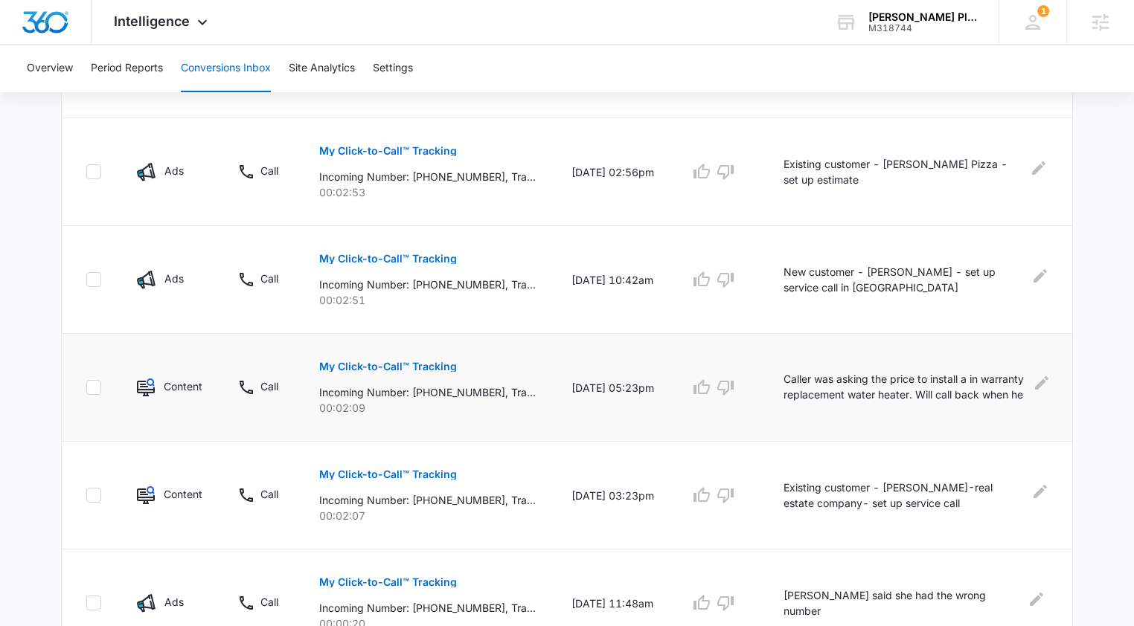
click at [815, 383] on p "Caller was asking the price to install a in warranty replacement water heater. …" at bounding box center [904, 387] width 243 height 33
click at [1040, 376] on icon "Edit Comments" at bounding box center [1042, 383] width 18 height 18
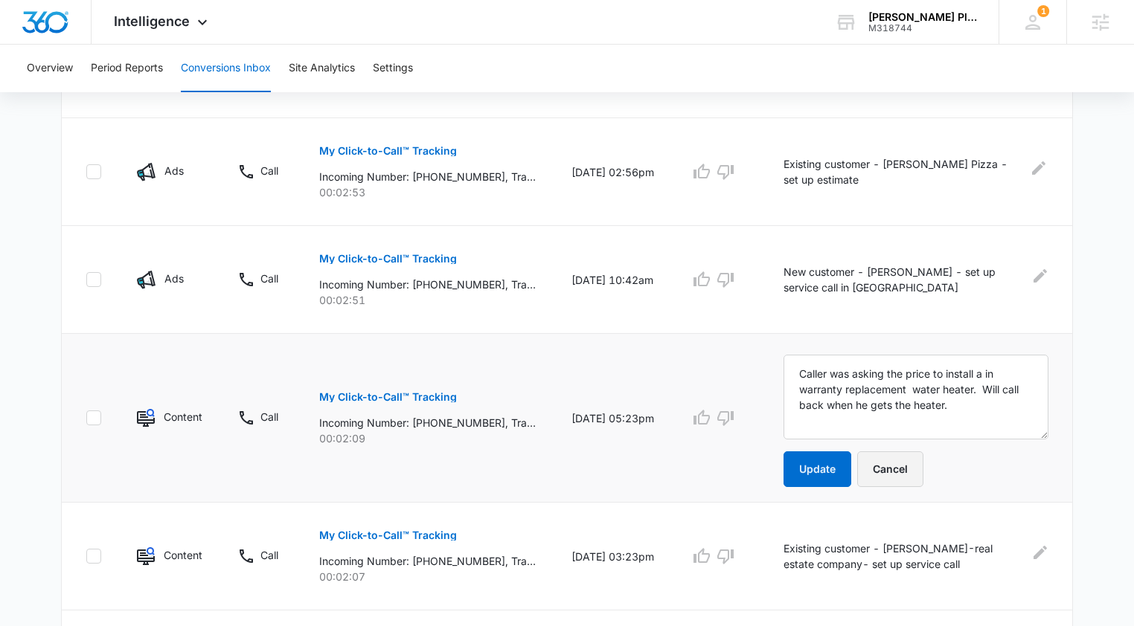
click at [912, 471] on button "Cancel" at bounding box center [890, 470] width 66 height 36
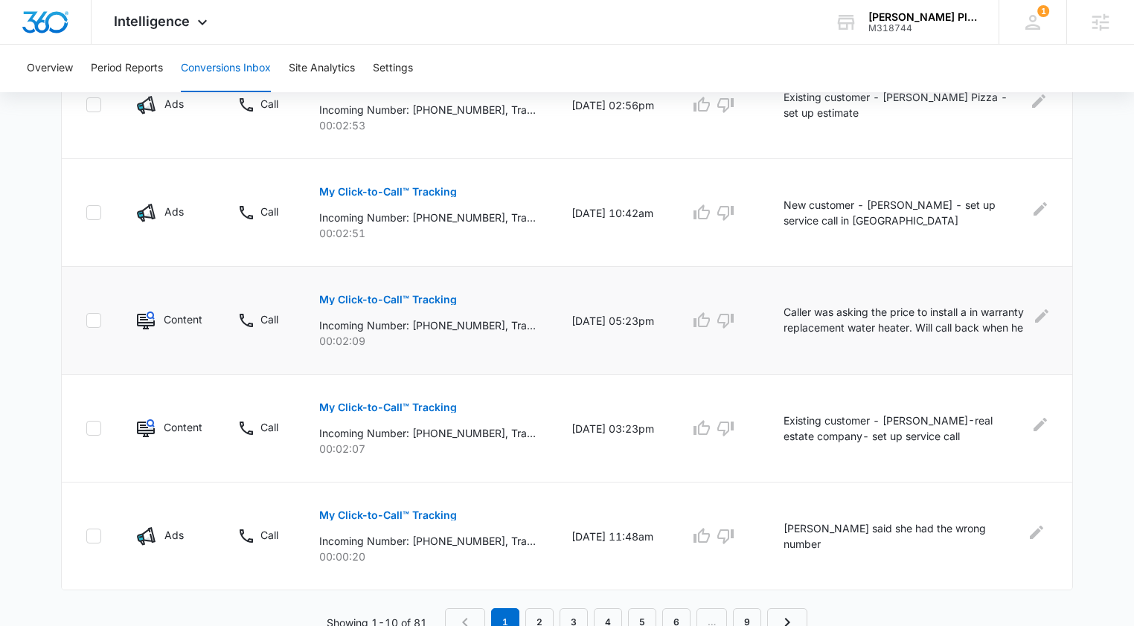
scroll to position [941, 0]
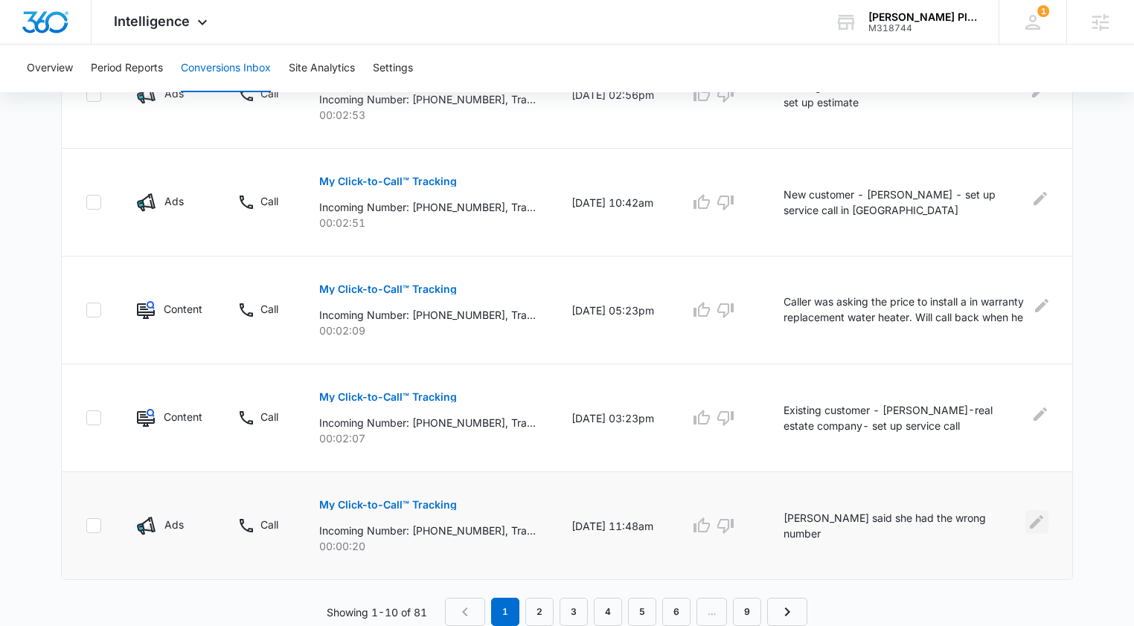
click at [1027, 524] on icon "Edit Comments" at bounding box center [1036, 522] width 18 height 18
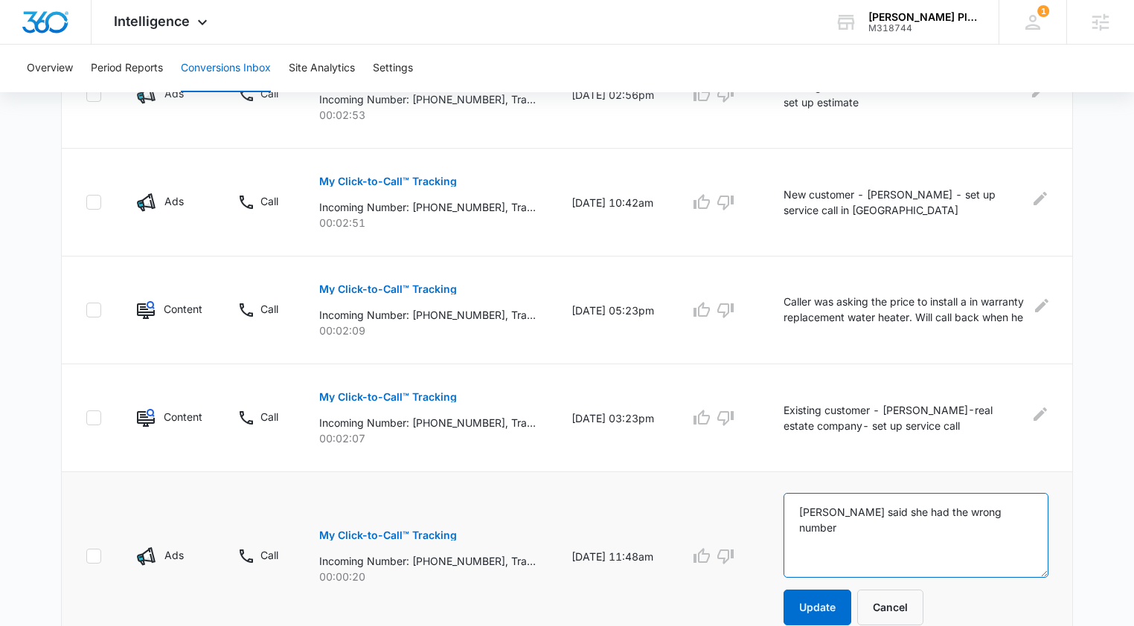
click at [803, 516] on textarea "Caller said she had the wrong number" at bounding box center [915, 535] width 265 height 85
type textarea "PMax Call - Caller said she had the wrong number"
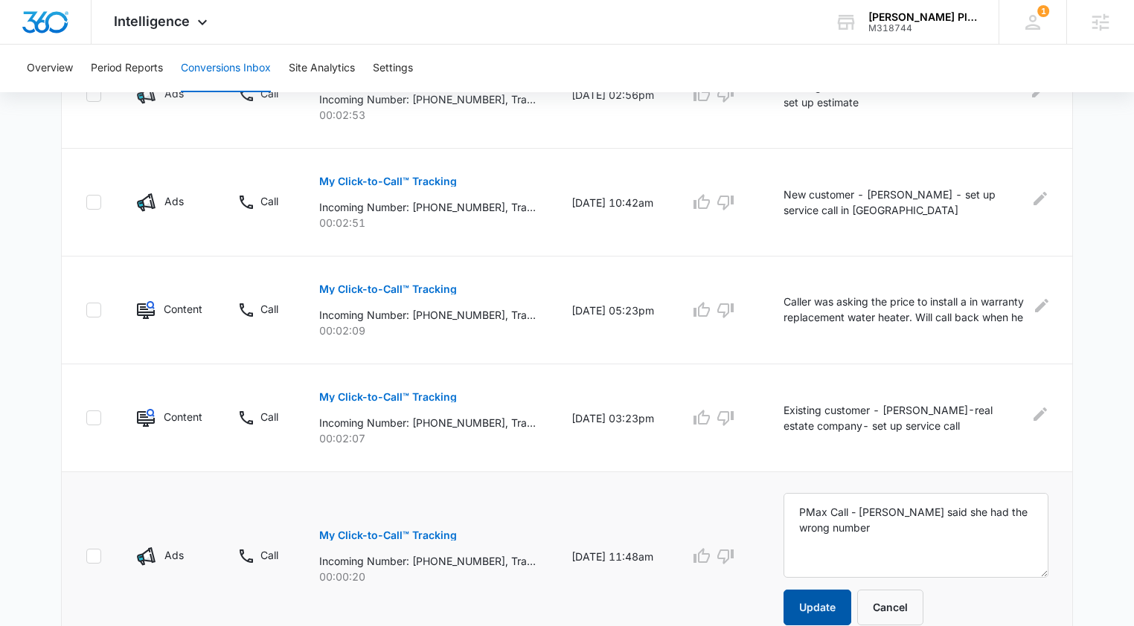
click at [809, 615] on button "Update" at bounding box center [817, 608] width 68 height 36
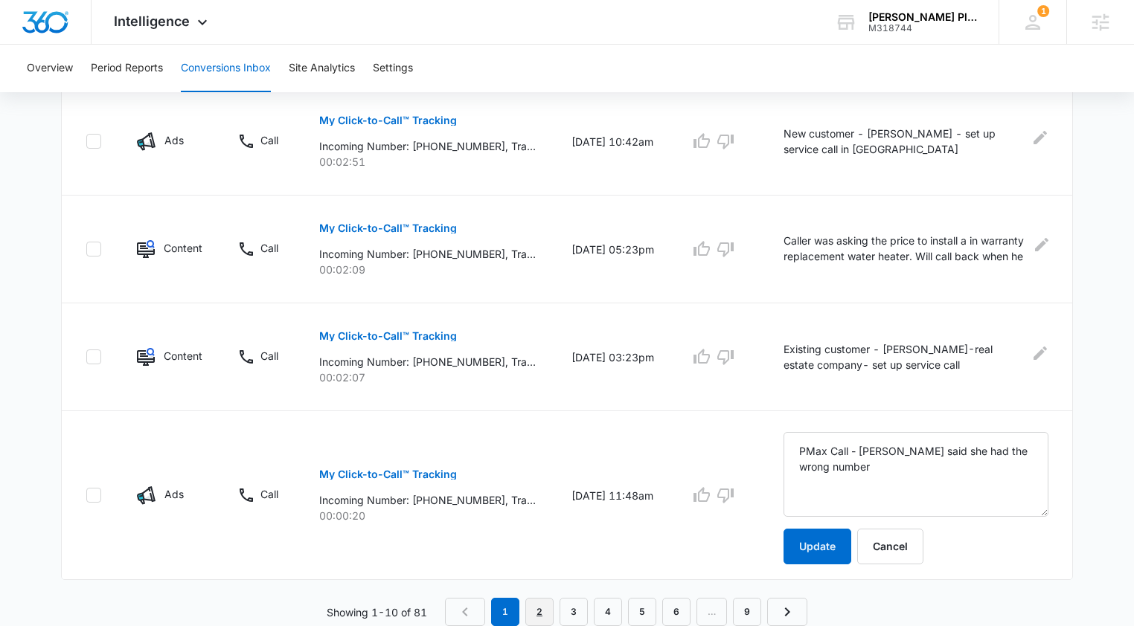
click at [545, 607] on link "2" at bounding box center [539, 612] width 28 height 28
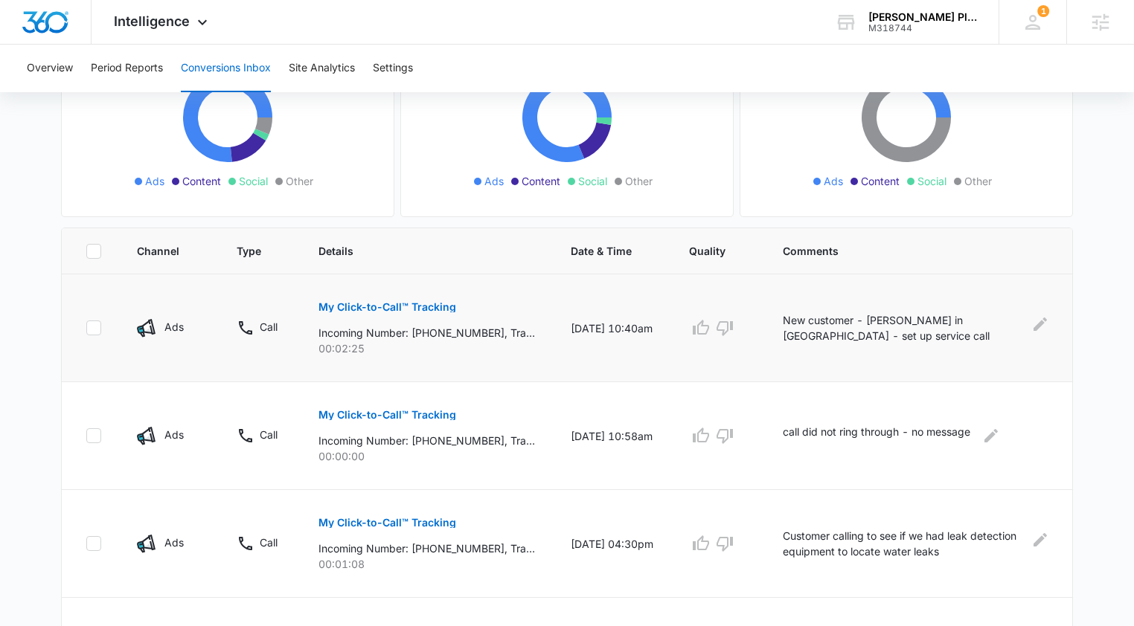
scroll to position [199, 0]
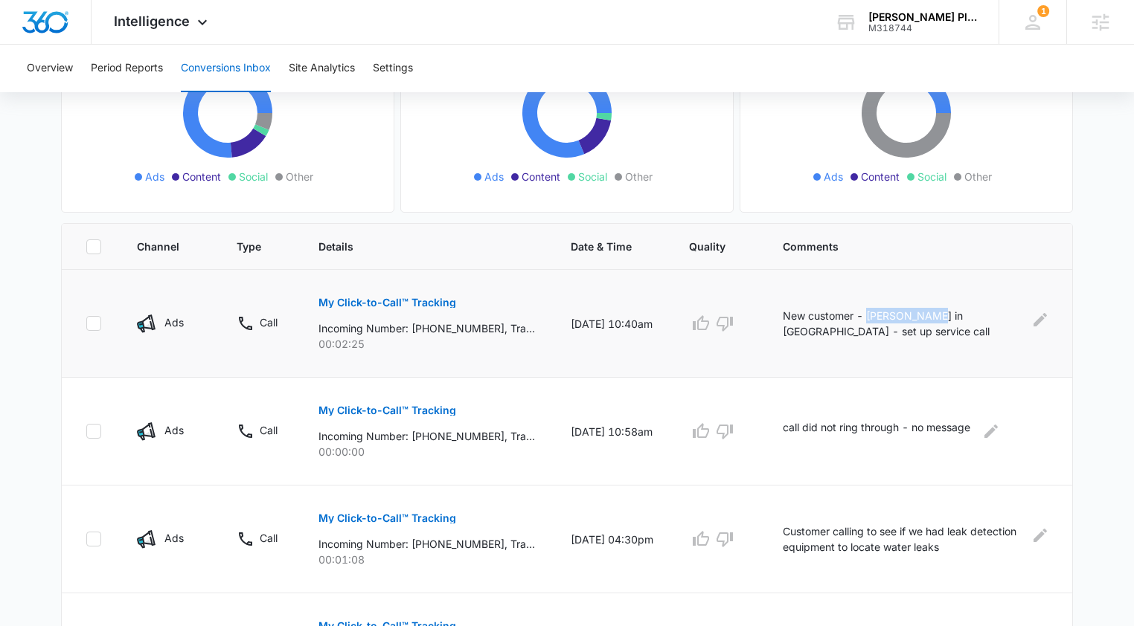
drag, startPoint x: 929, startPoint y: 317, endPoint x: 871, endPoint y: 318, distance: 58.0
click at [871, 318] on p "New customer - Jalissa Polk in Gainesville - set up service call" at bounding box center [903, 323] width 240 height 31
copy p "Jalissa Polk"
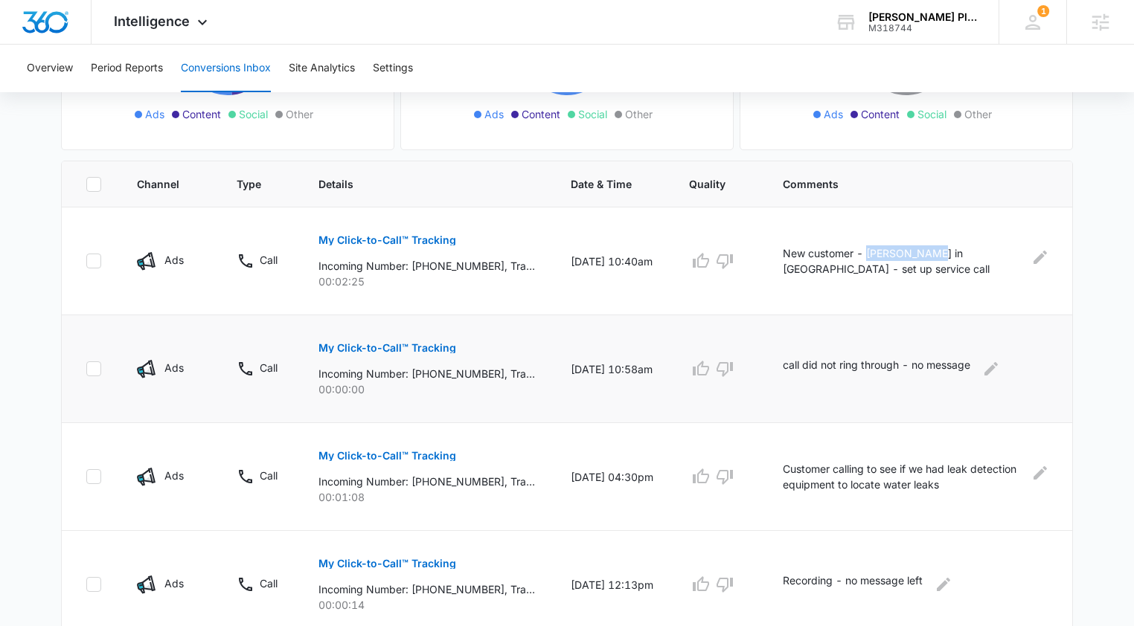
scroll to position [369, 0]
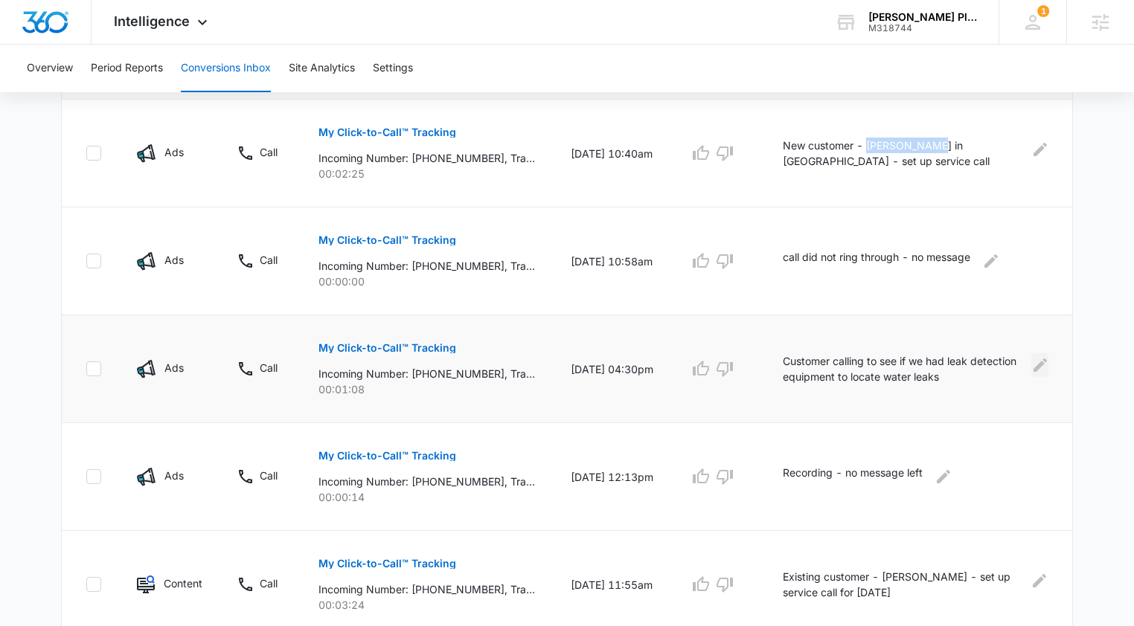
click at [1043, 365] on icon "Edit Comments" at bounding box center [1040, 365] width 18 height 18
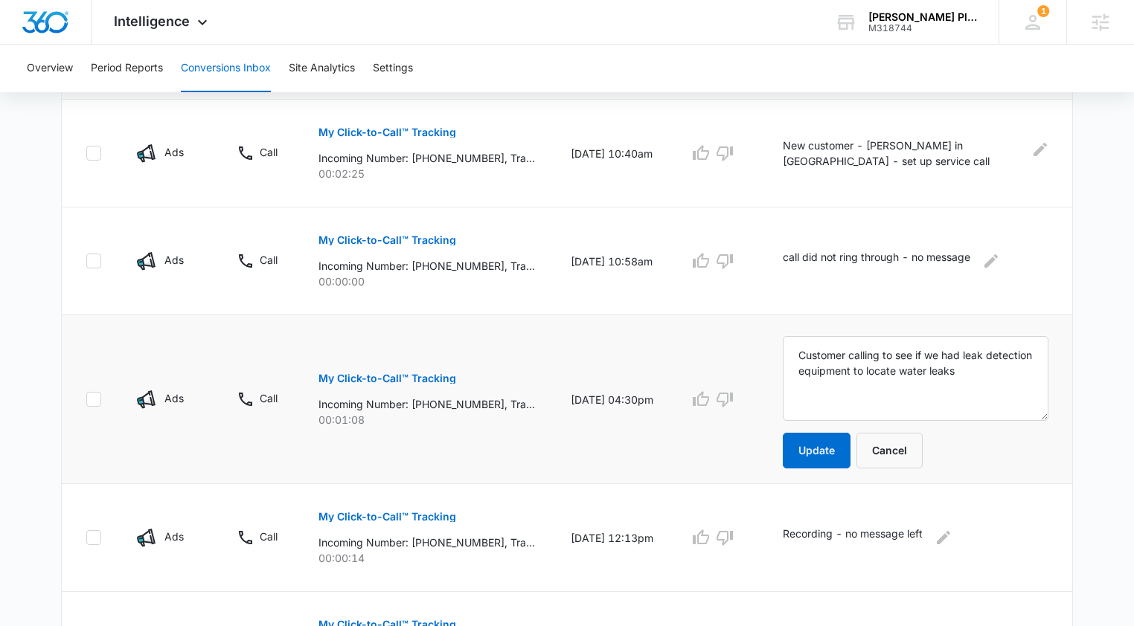
click at [581, 438] on td "08/09/25 at 04:30pm" at bounding box center [612, 399] width 118 height 169
drag, startPoint x: 804, startPoint y: 356, endPoint x: 1053, endPoint y: 374, distance: 249.9
click at [1053, 374] on td "Customer calling to see if we had leak detection equipment to locate water leak…" at bounding box center [918, 399] width 307 height 169
click at [662, 440] on td "08/09/25 at 04:30pm" at bounding box center [612, 399] width 118 height 169
click at [804, 356] on textarea "Customer calling to see if we had leak detection equipment to locate water leaks" at bounding box center [916, 378] width 266 height 85
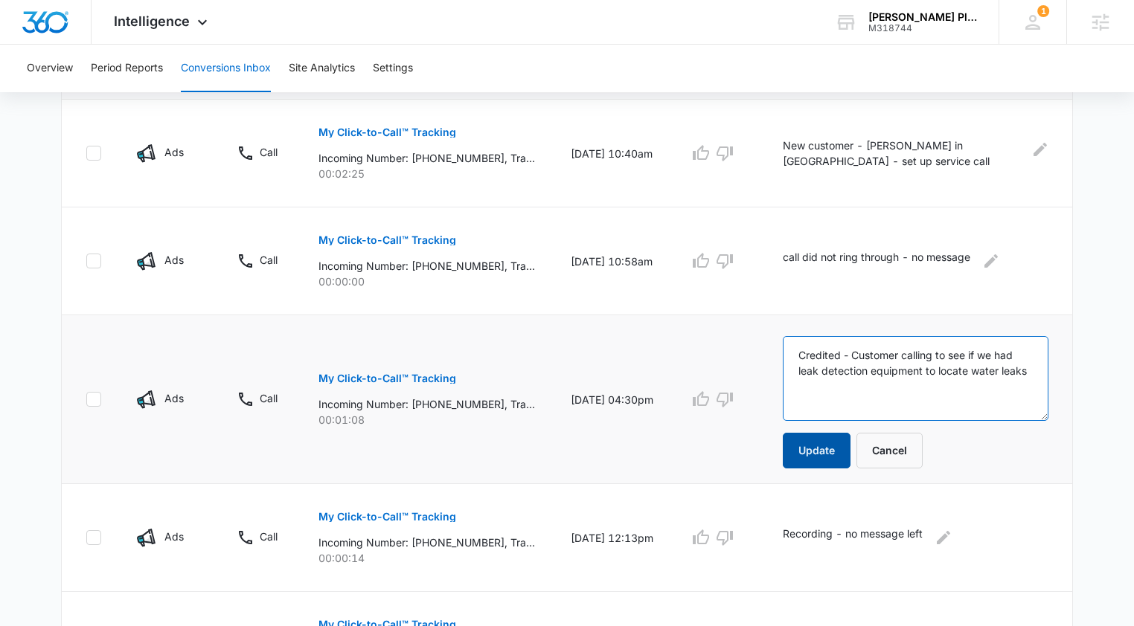
type textarea "Credited - Customer calling to see if we had leak detection equipment to locate…"
click at [820, 462] on button "Update" at bounding box center [817, 451] width 68 height 36
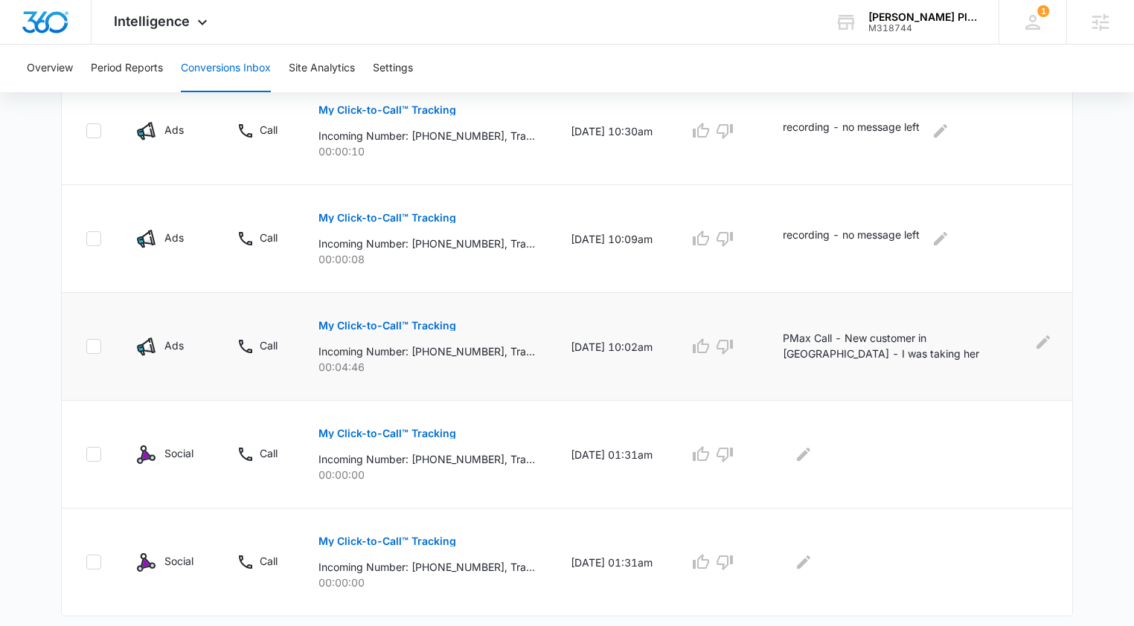
scroll to position [967, 0]
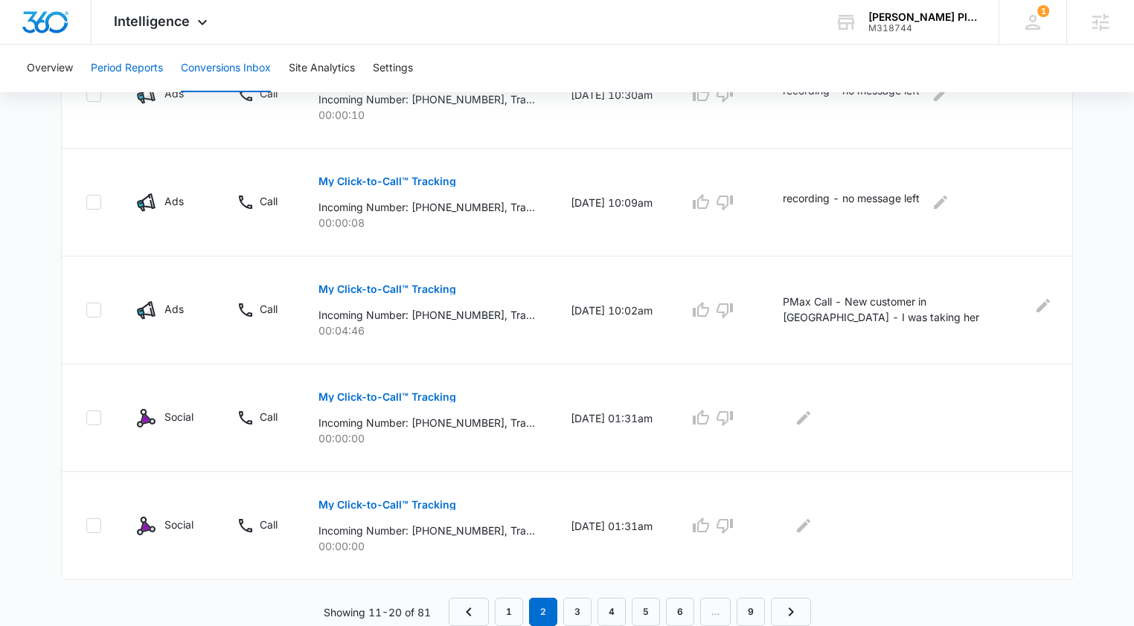
click at [117, 65] on button "Period Reports" at bounding box center [127, 69] width 72 height 48
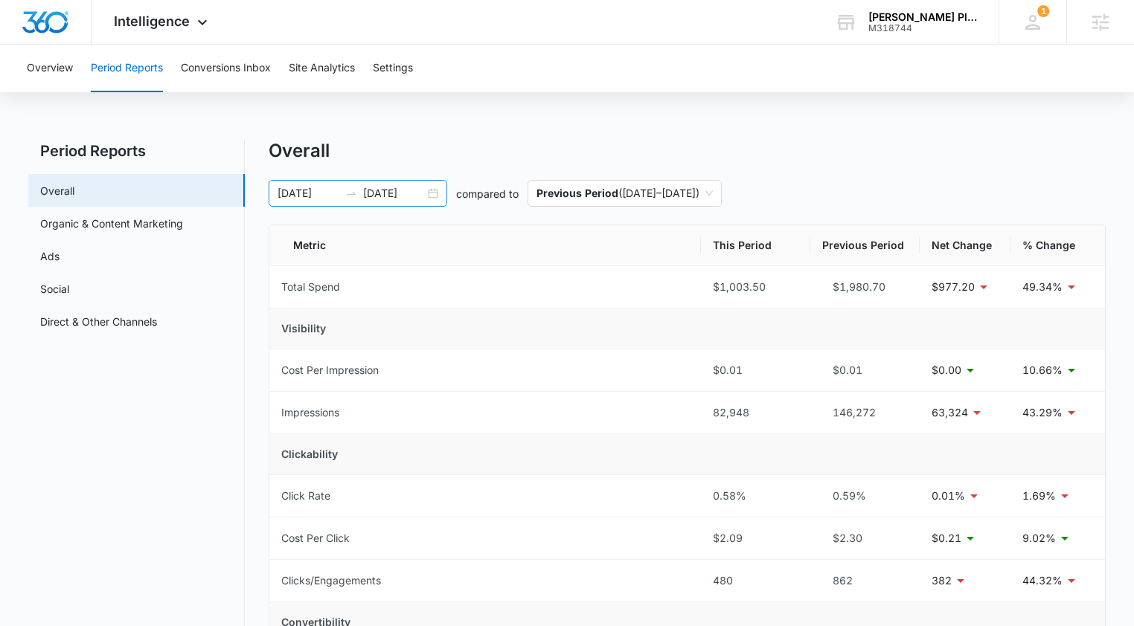
click at [366, 188] on input "08/14/2025" at bounding box center [394, 193] width 62 height 16
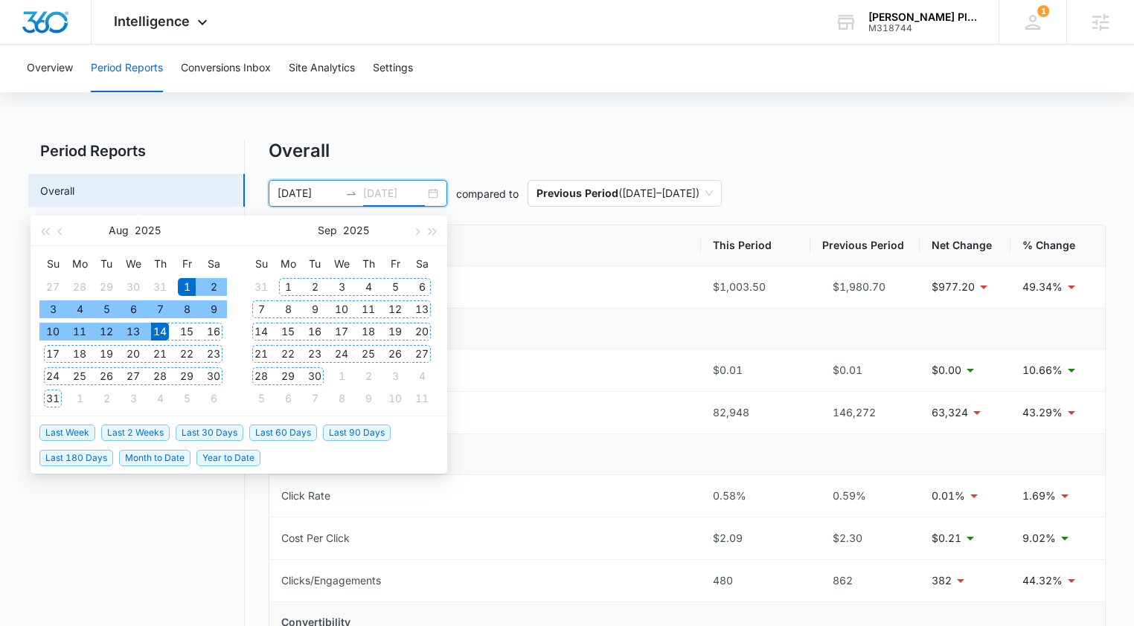
type input "08/14/2025"
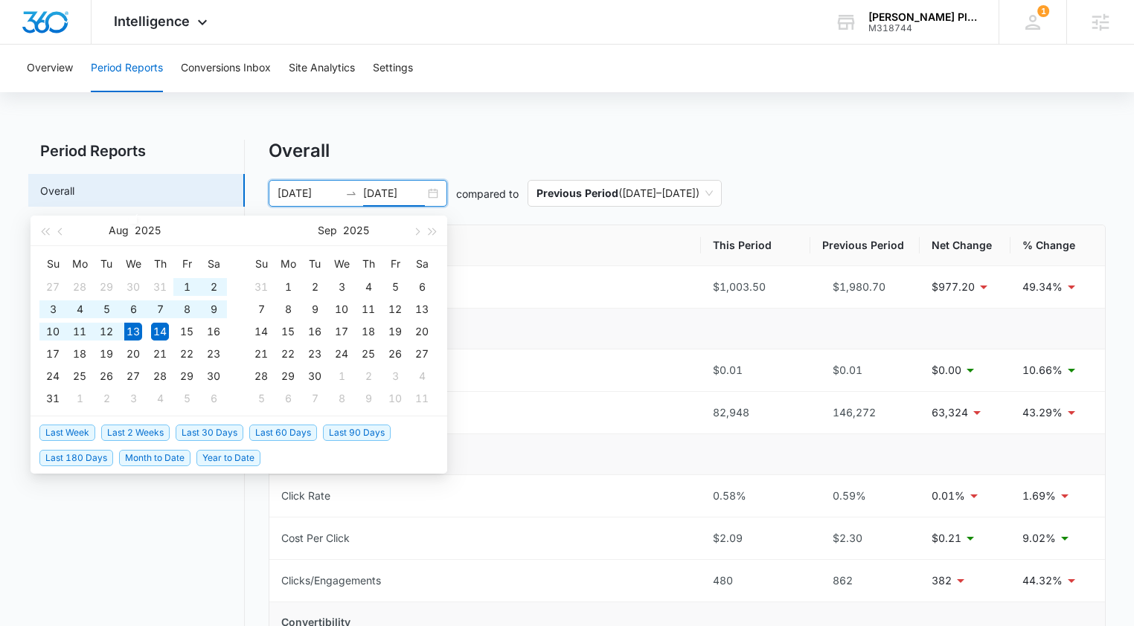
click at [219, 428] on span "Last 30 Days" at bounding box center [210, 433] width 68 height 16
type input "07/14/2025"
type input "08/13/2025"
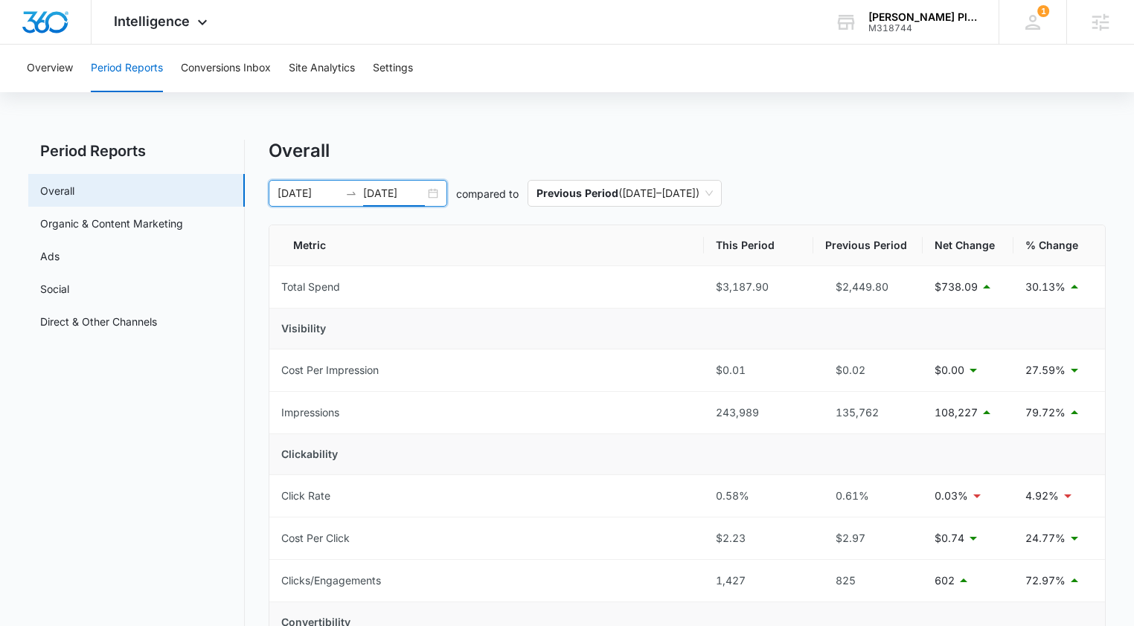
click at [436, 196] on div "07/14/2025 08/13/2025" at bounding box center [358, 193] width 179 height 27
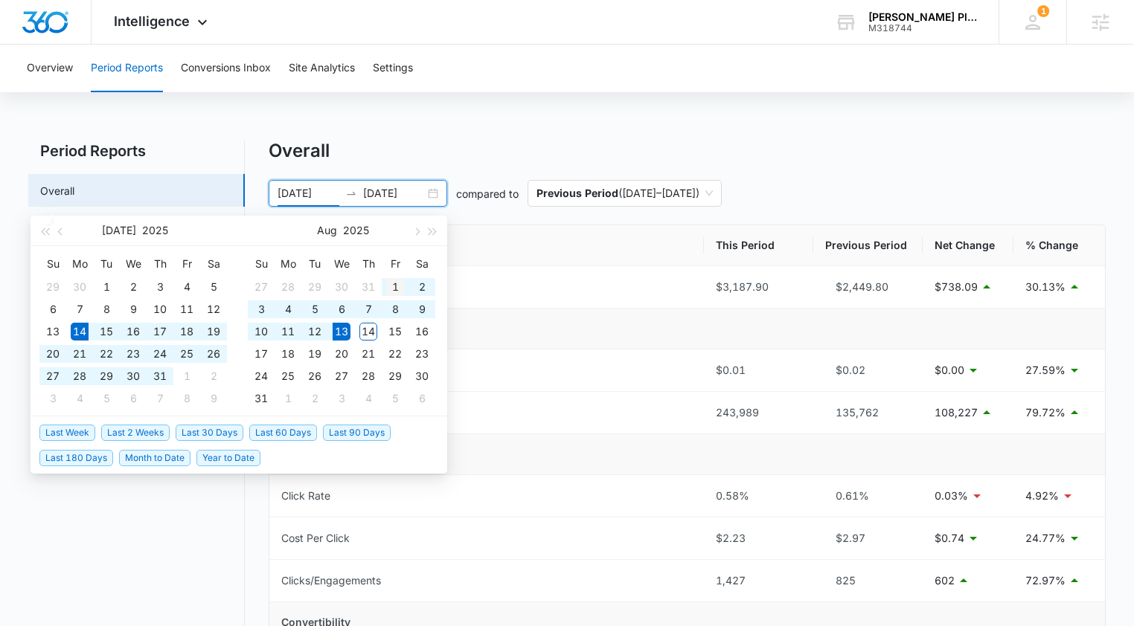
type input "08/01/2025"
click at [390, 287] on div "1" at bounding box center [395, 287] width 18 height 18
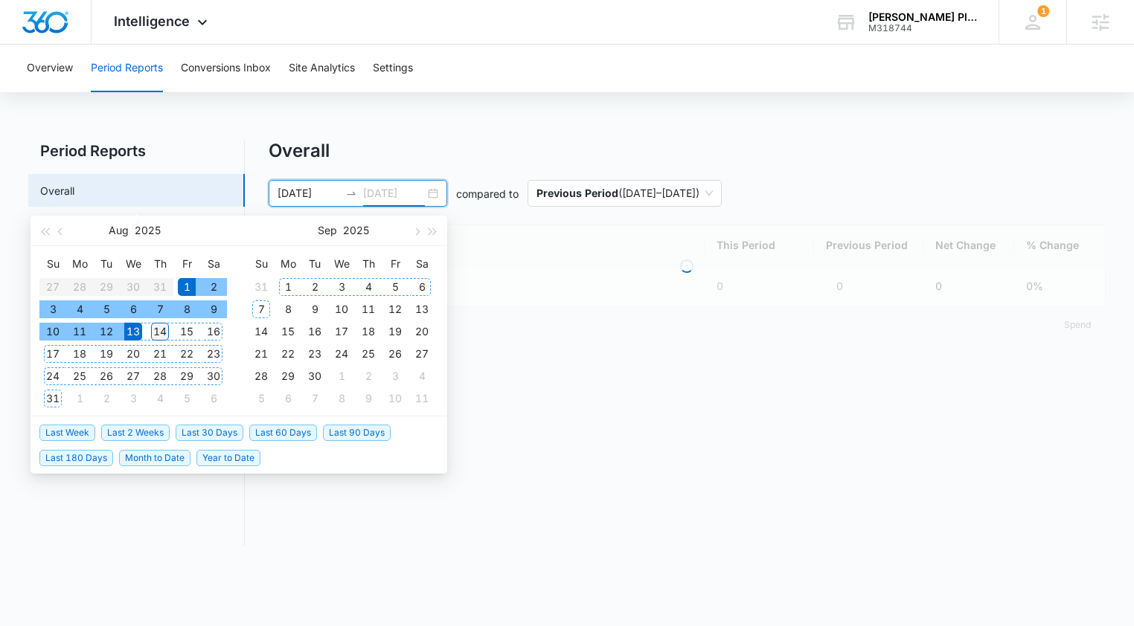
type input "08/14/2025"
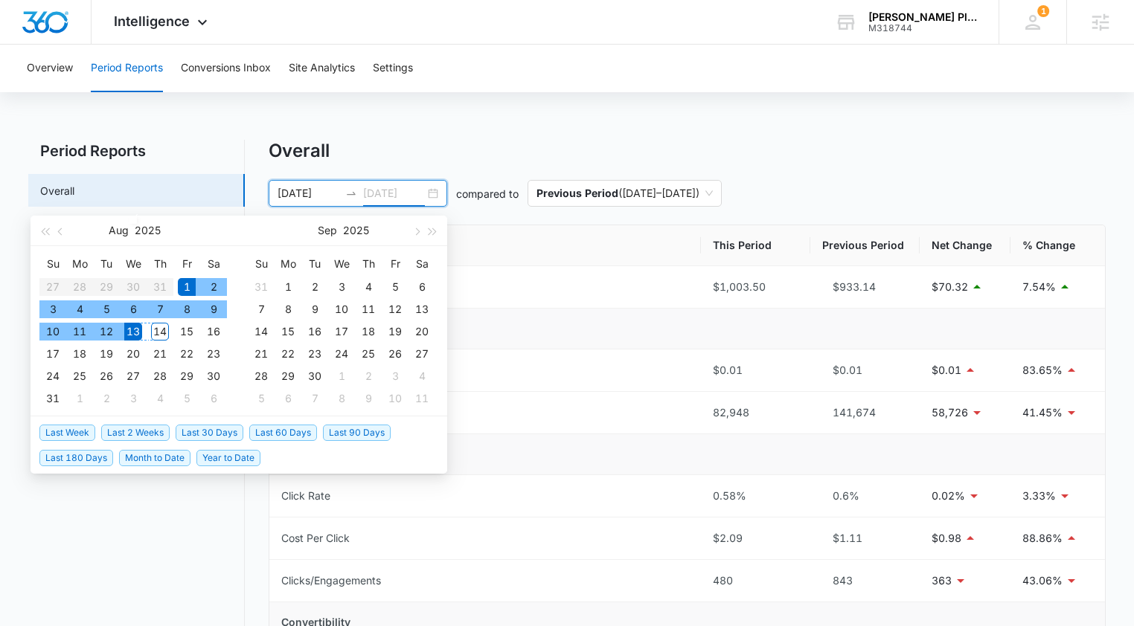
click at [162, 333] on div "14" at bounding box center [160, 332] width 18 height 18
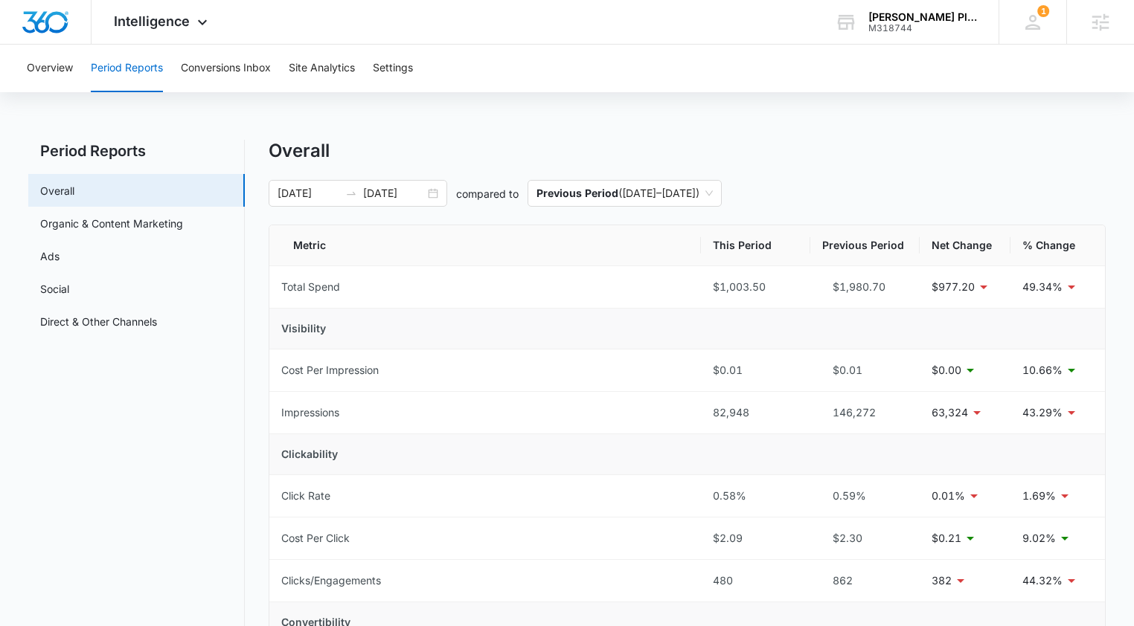
click at [458, 140] on div "Overall" at bounding box center [687, 151] width 837 height 22
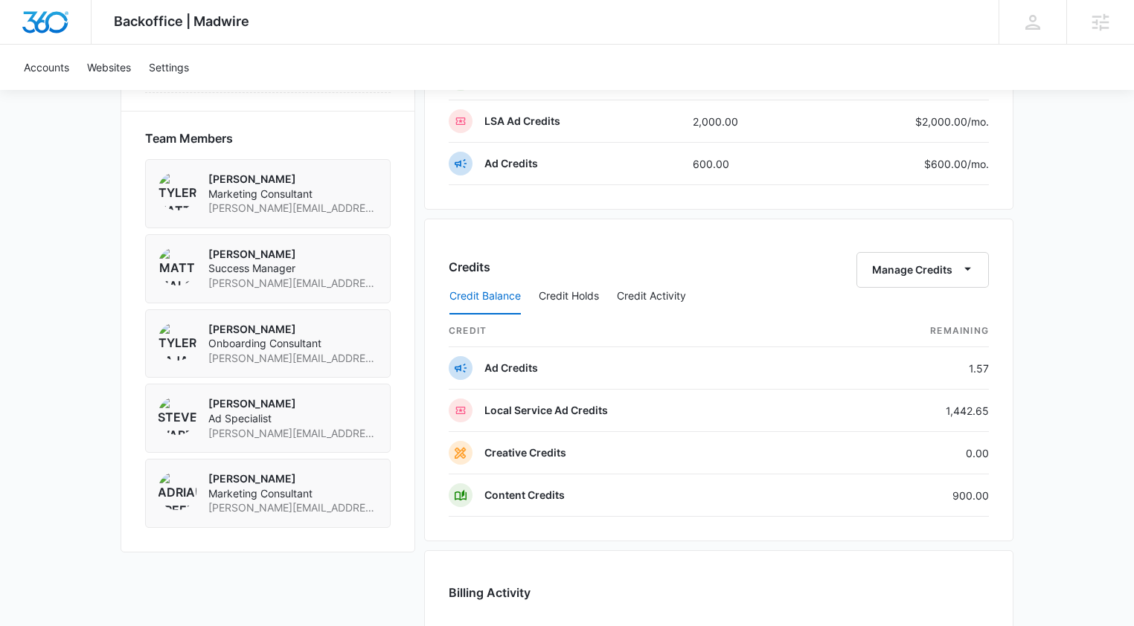
scroll to position [1117, 0]
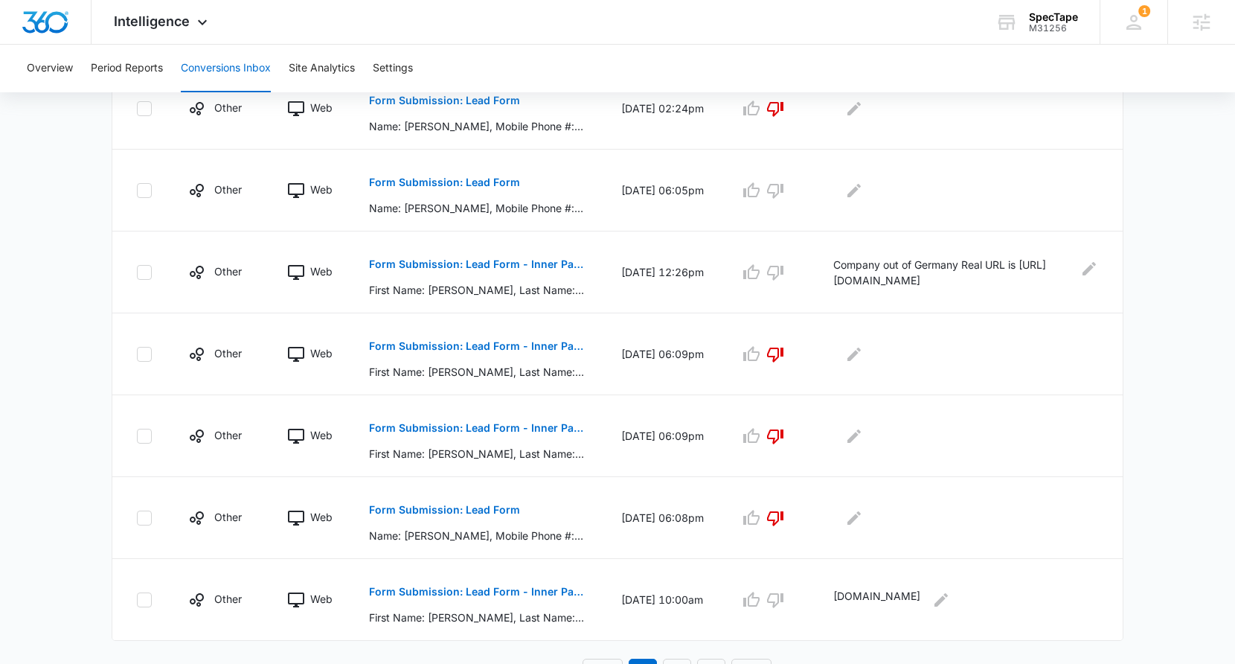
scroll to position [670, 0]
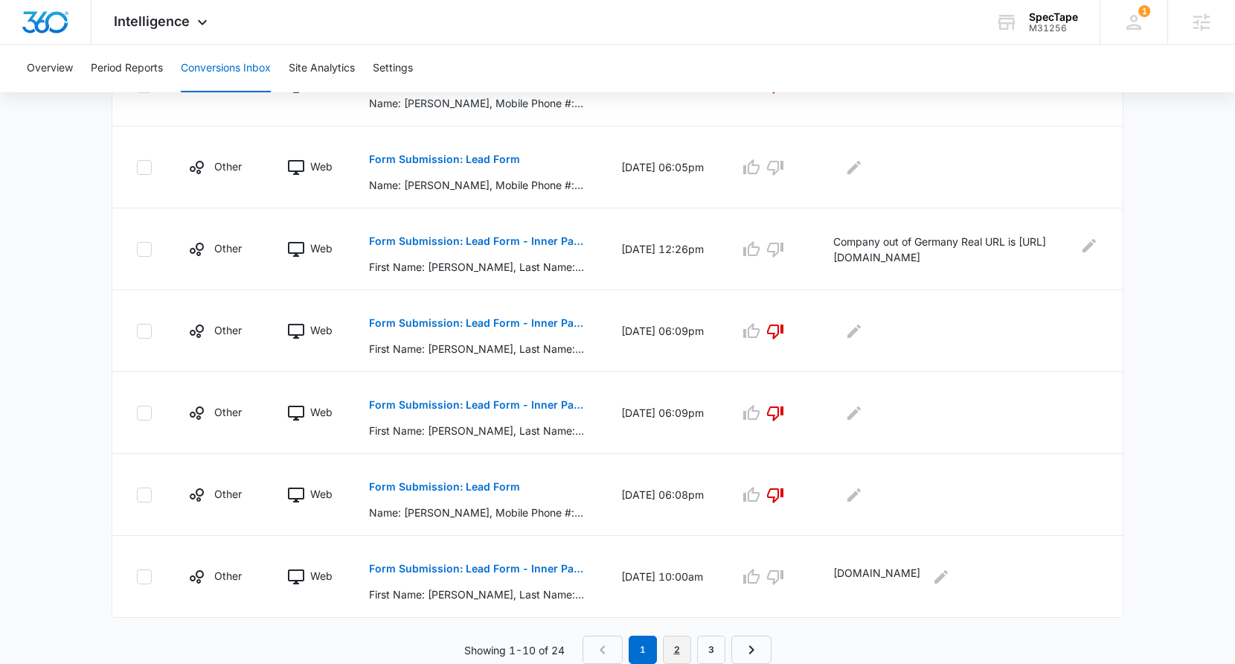
click at [673, 626] on link "2" at bounding box center [677, 649] width 28 height 28
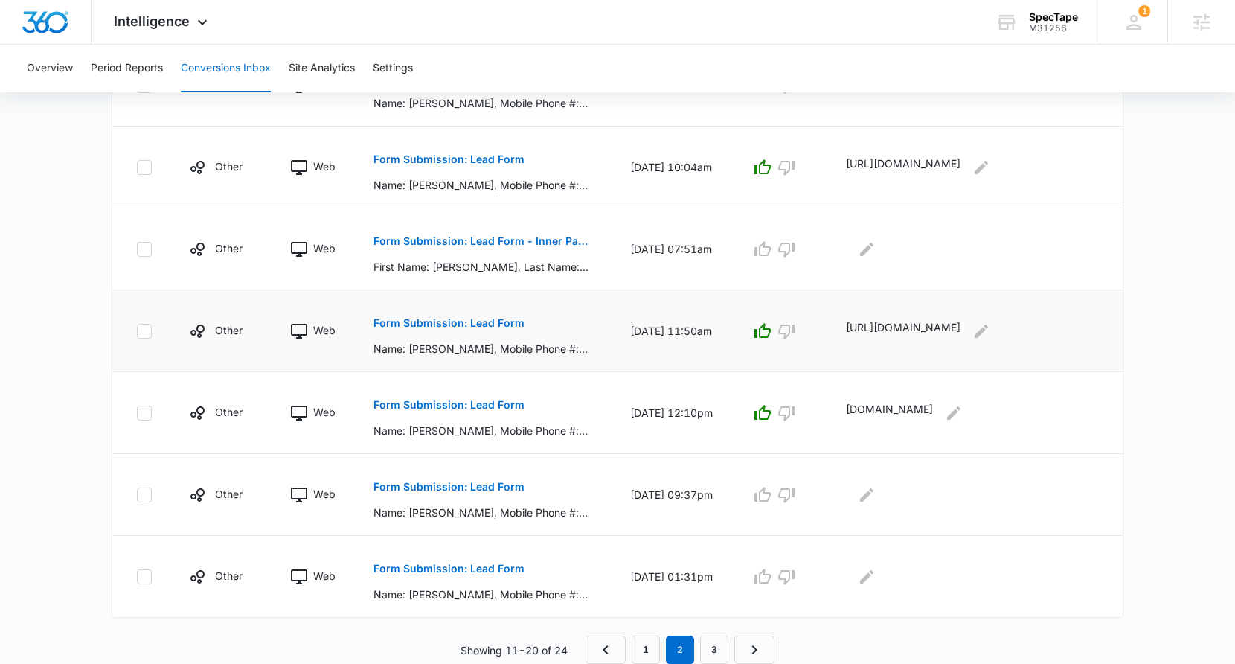
click at [475, 324] on p "Form Submission: Lead Form" at bounding box center [448, 323] width 151 height 10
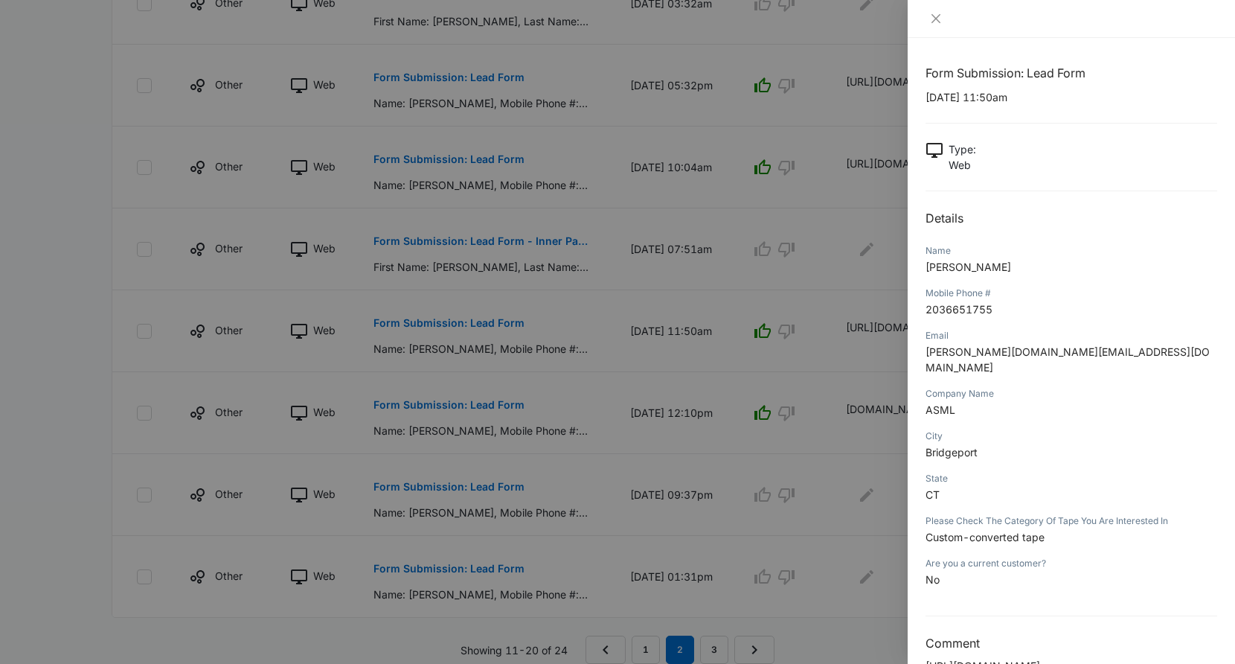
click at [1053, 626] on p "https://www.asml.com/en" at bounding box center [1071, 666] width 292 height 16
drag, startPoint x: 1055, startPoint y: 649, endPoint x: 947, endPoint y: 643, distance: 108.1
click at [945, 626] on p "https://www.asml.com/en" at bounding box center [1071, 666] width 292 height 16
click at [1045, 626] on p "https://www.asml.com/en" at bounding box center [1071, 666] width 292 height 16
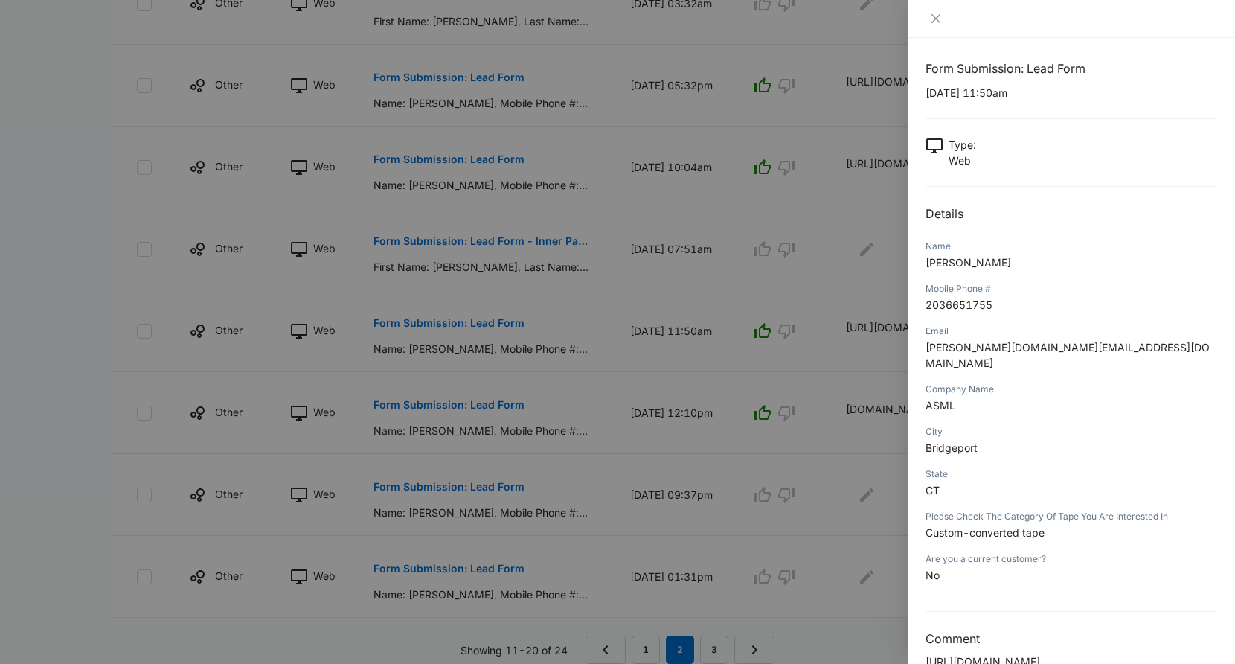
scroll to position [11, 0]
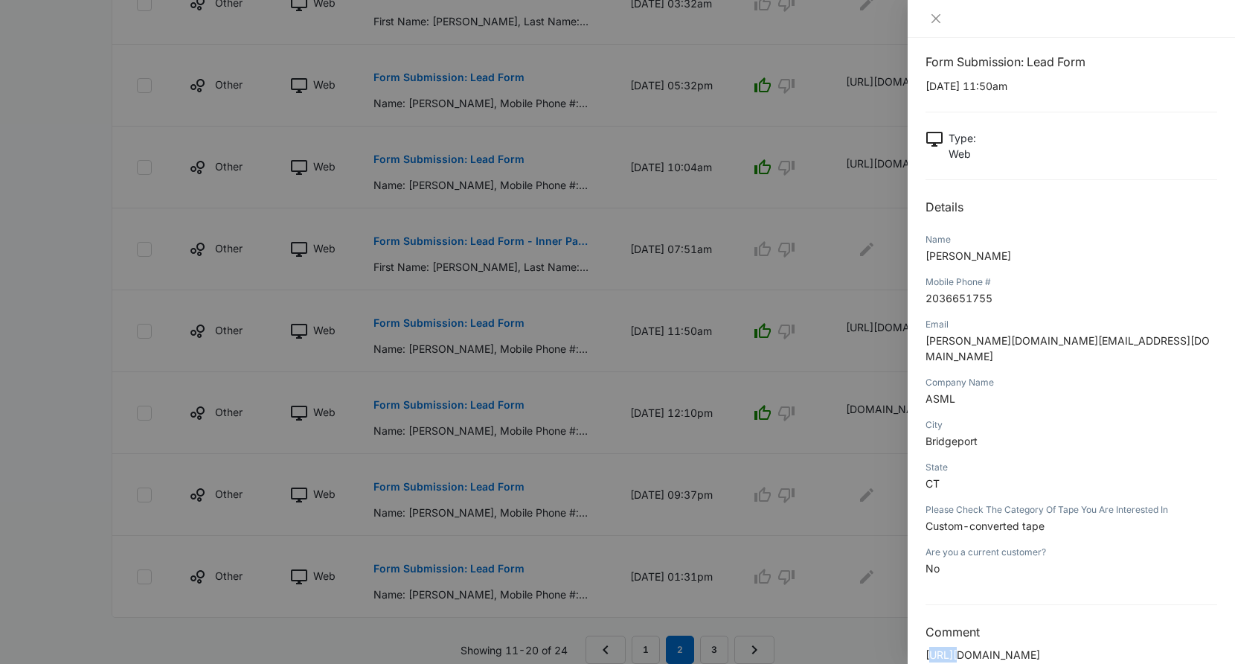
drag, startPoint x: 1056, startPoint y: 652, endPoint x: 954, endPoint y: 636, distance: 103.1
click at [954, 626] on p "https://www.asml.com/en" at bounding box center [1071, 654] width 292 height 16
drag, startPoint x: 1065, startPoint y: 638, endPoint x: 924, endPoint y: 641, distance: 140.6
click at [924, 626] on div "Form Submission: Lead Form 07/27/2025 at 11:50am Type : Web Details Name David …" at bounding box center [1071, 351] width 327 height 626
copy p "https://www.asml.com/en"
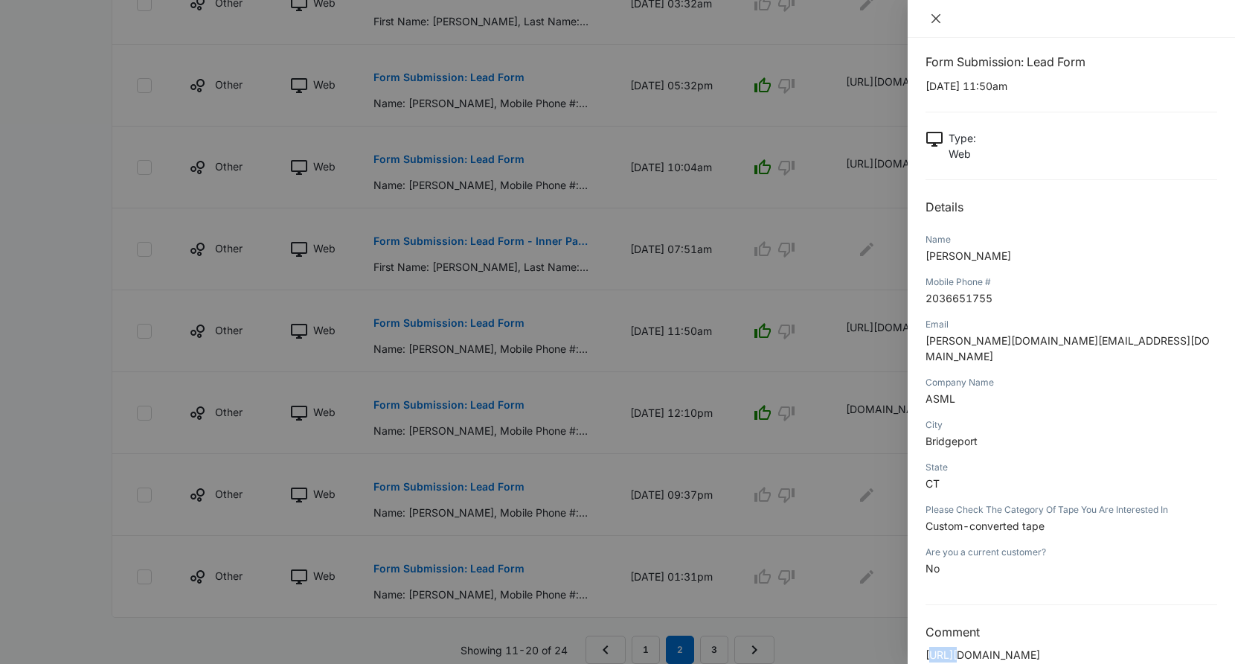
click at [937, 13] on icon "close" at bounding box center [936, 19] width 12 height 12
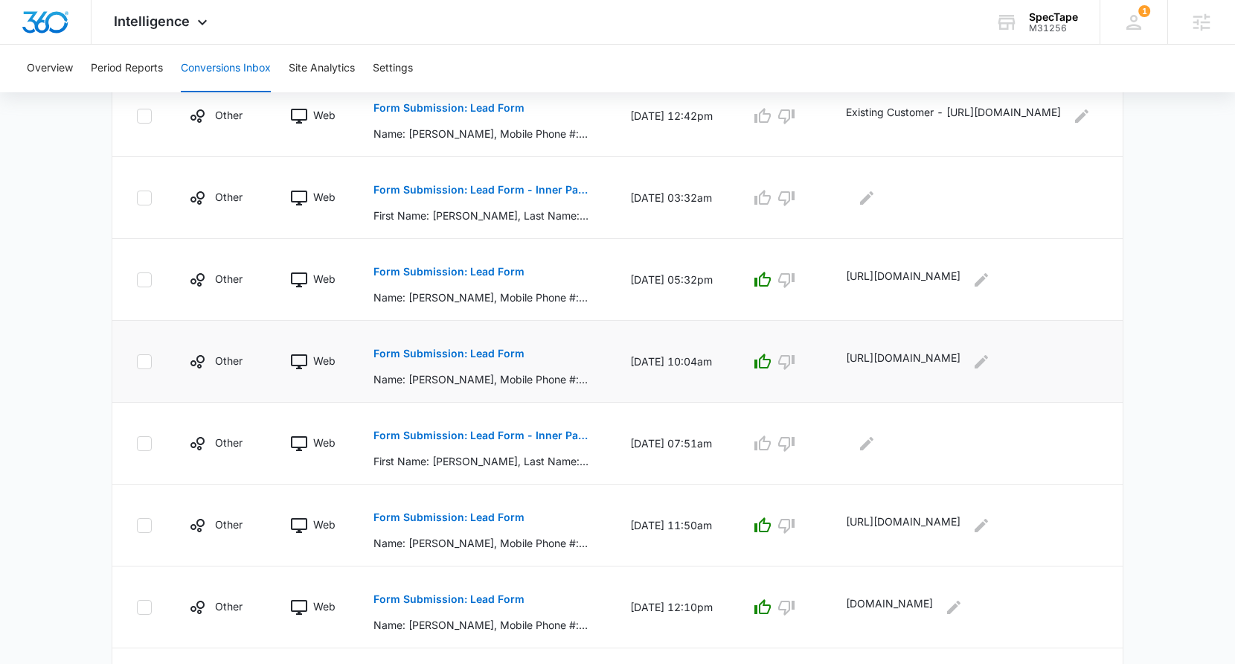
scroll to position [478, 0]
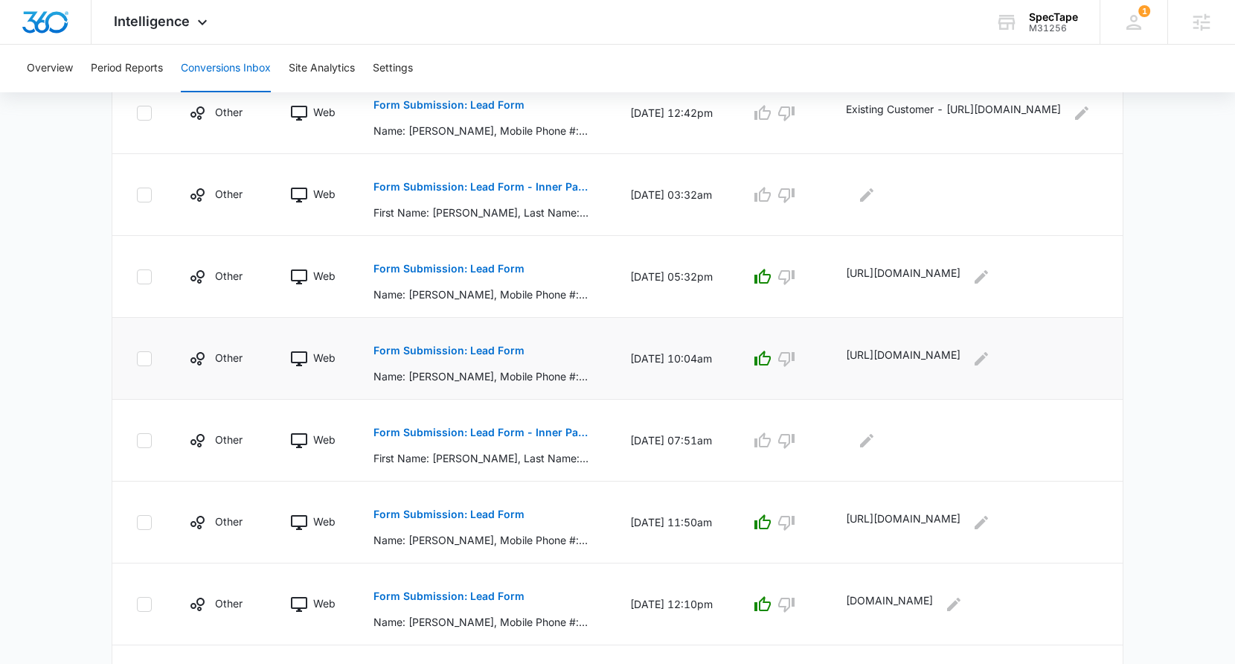
drag, startPoint x: 982, startPoint y: 357, endPoint x: 838, endPoint y: 354, distance: 144.4
click at [838, 354] on td "https://qualitydiscount.com/" at bounding box center [975, 359] width 295 height 82
copy p "https://qualitydiscount.com/"
drag, startPoint x: 846, startPoint y: 275, endPoint x: 976, endPoint y: 275, distance: 130.2
click at [976, 275] on div "https://www.unitree.com/" at bounding box center [972, 277] width 253 height 24
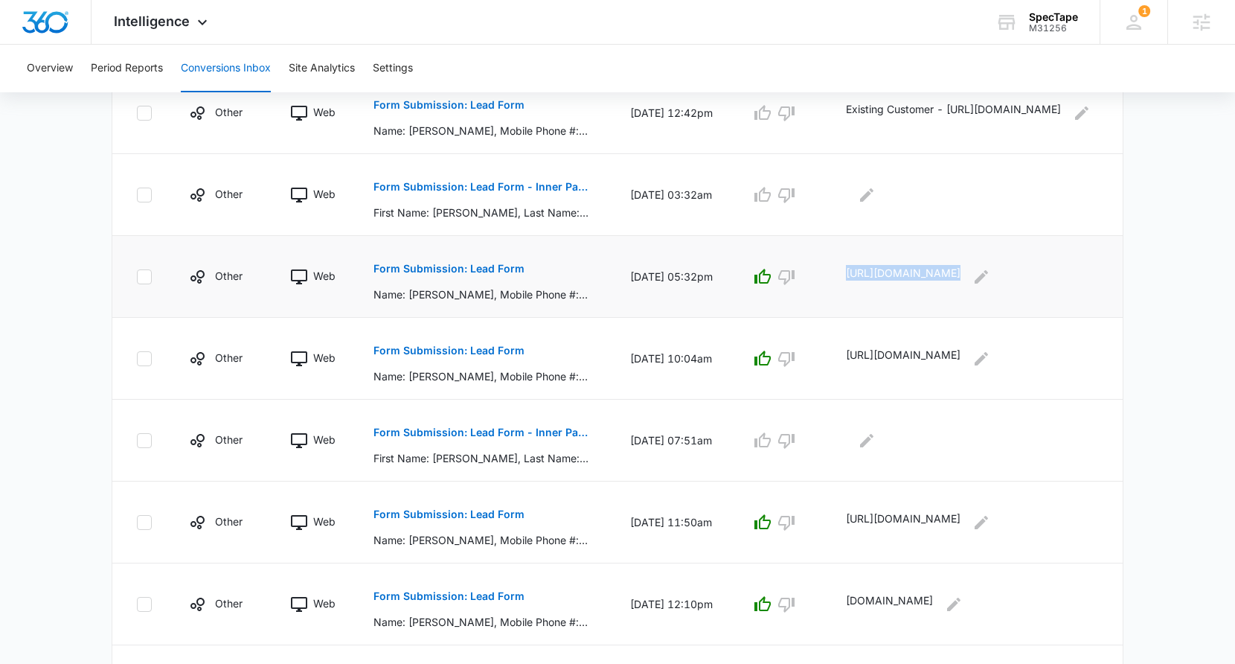
copy div "https://www.unitree.com/"
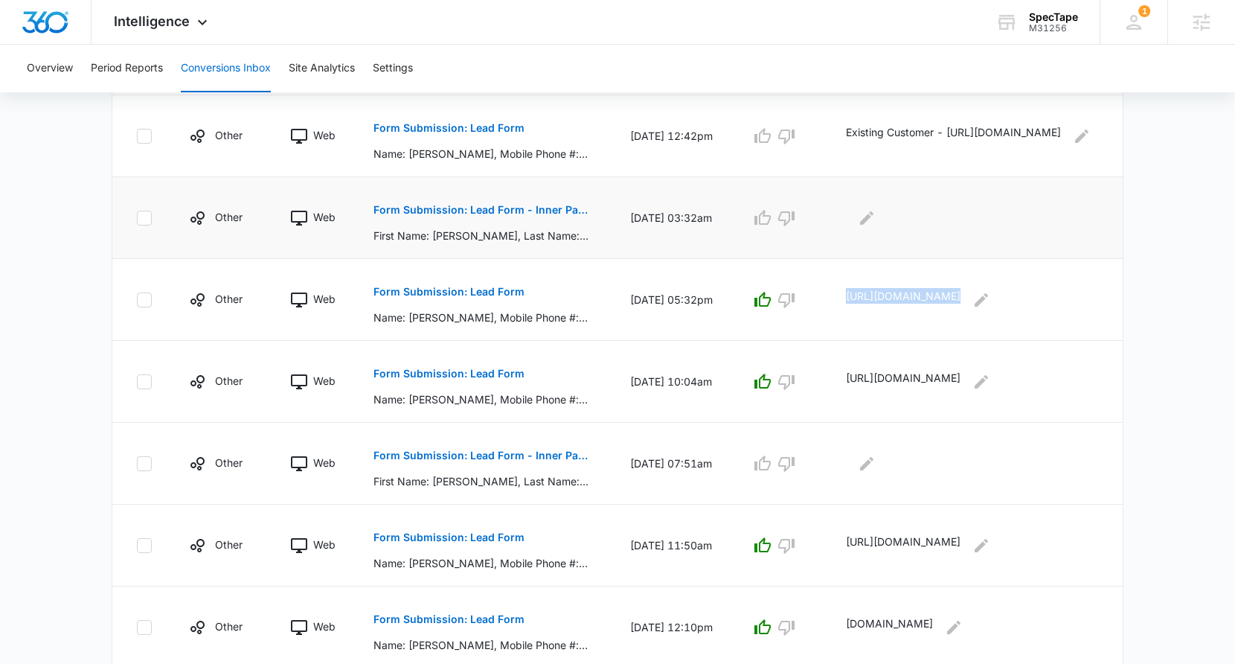
scroll to position [670, 0]
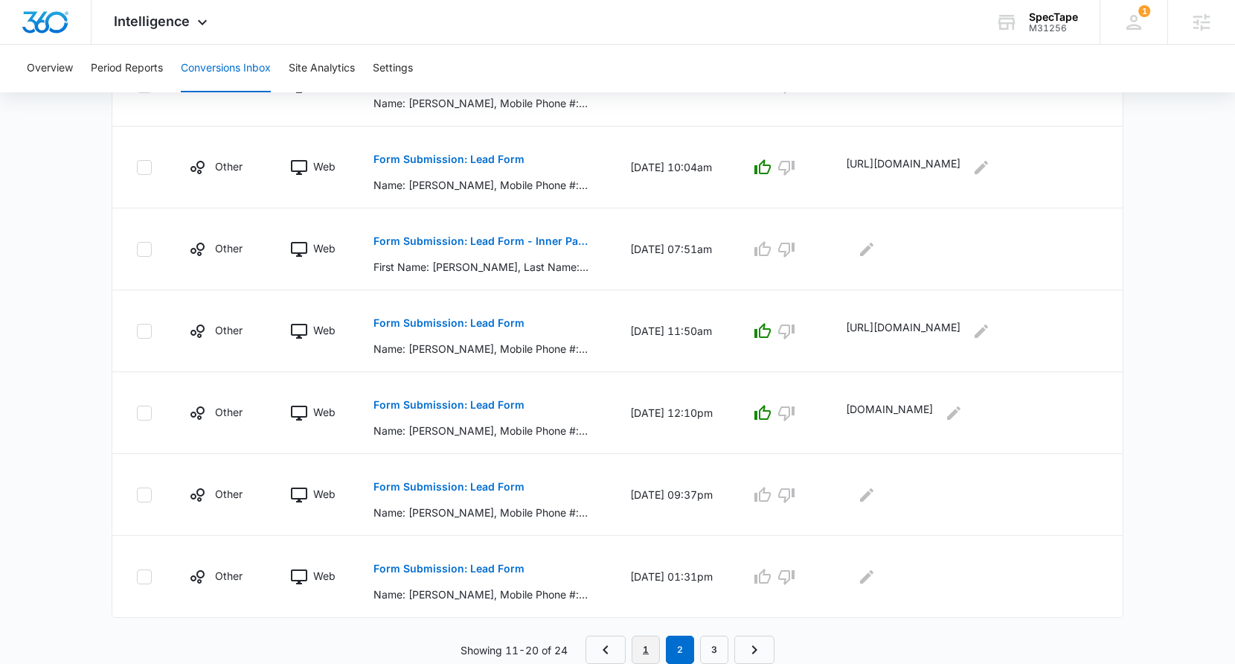
click at [650, 626] on link "1" at bounding box center [646, 649] width 28 height 28
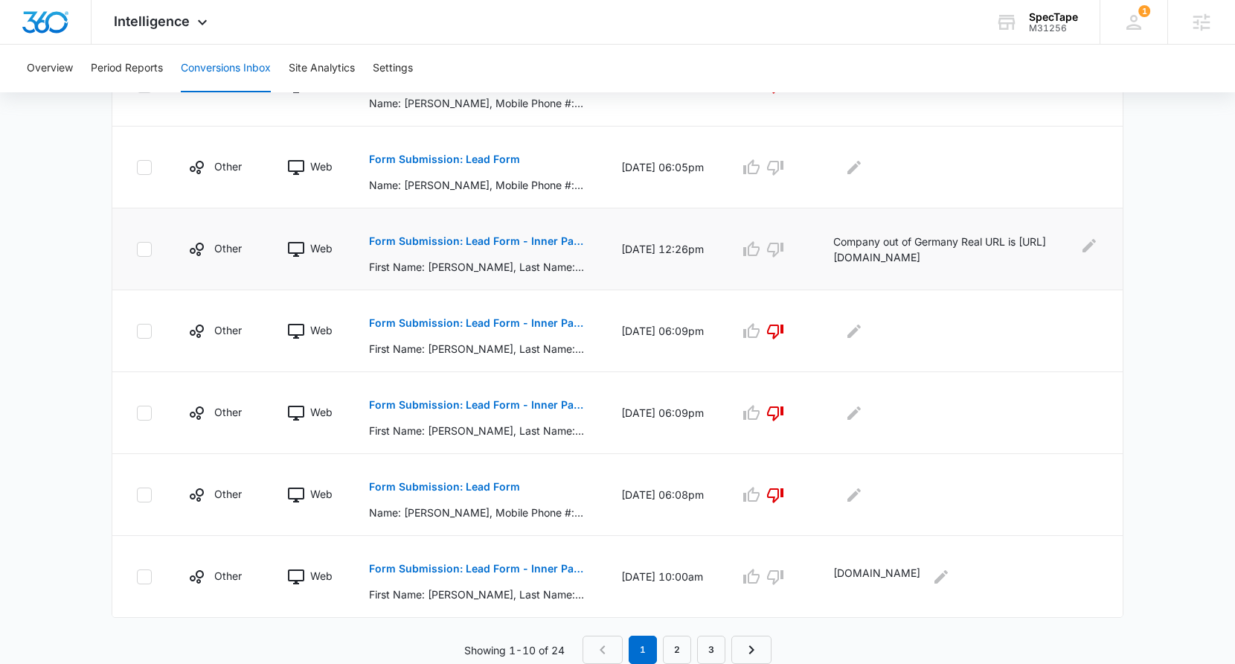
click at [488, 241] on p "Form Submission: Lead Form - Inner Pages" at bounding box center [477, 241] width 216 height 10
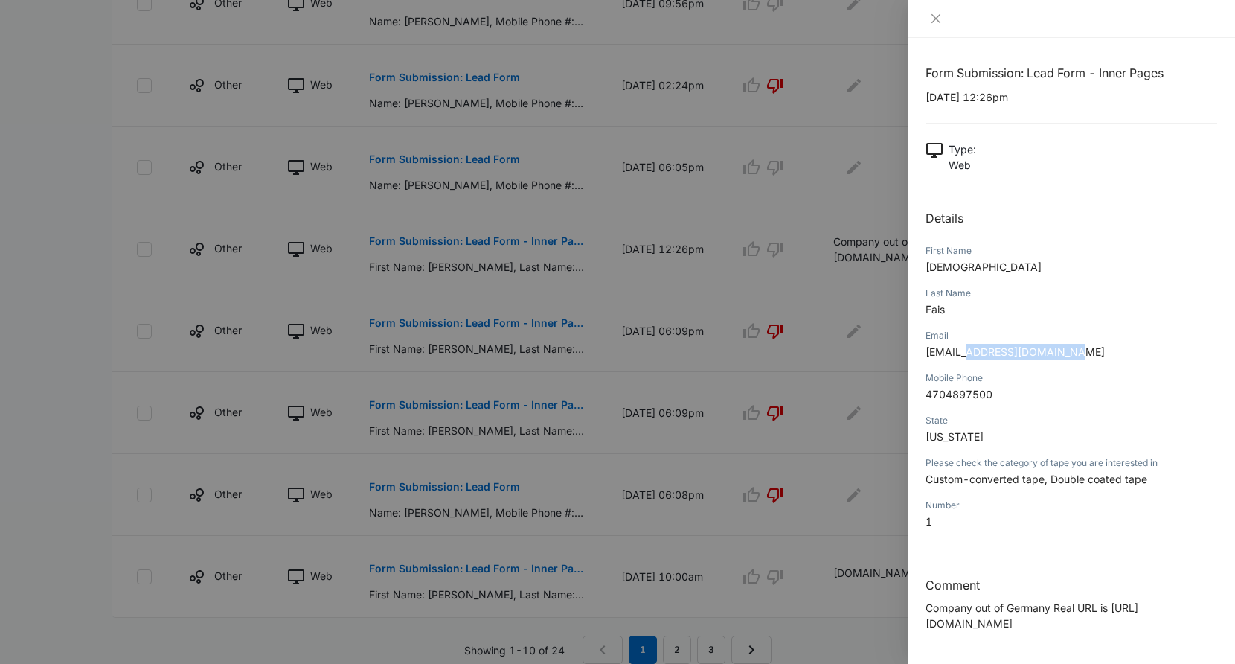
drag, startPoint x: 962, startPoint y: 353, endPoint x: 1083, endPoint y: 347, distance: 121.4
click at [1083, 347] on p "c.fais@fmtec-solution.com" at bounding box center [1071, 352] width 292 height 16
drag, startPoint x: 1112, startPoint y: 609, endPoint x: 1115, endPoint y: 625, distance: 15.9
click at [1115, 625] on p "Company out of Germany Real URL is https://www.fmtec-solution.de/" at bounding box center [1071, 615] width 292 height 31
click at [984, 626] on p "Company out of Germany Real URL is https://www.fmtec-solution.de/" at bounding box center [1071, 615] width 292 height 31
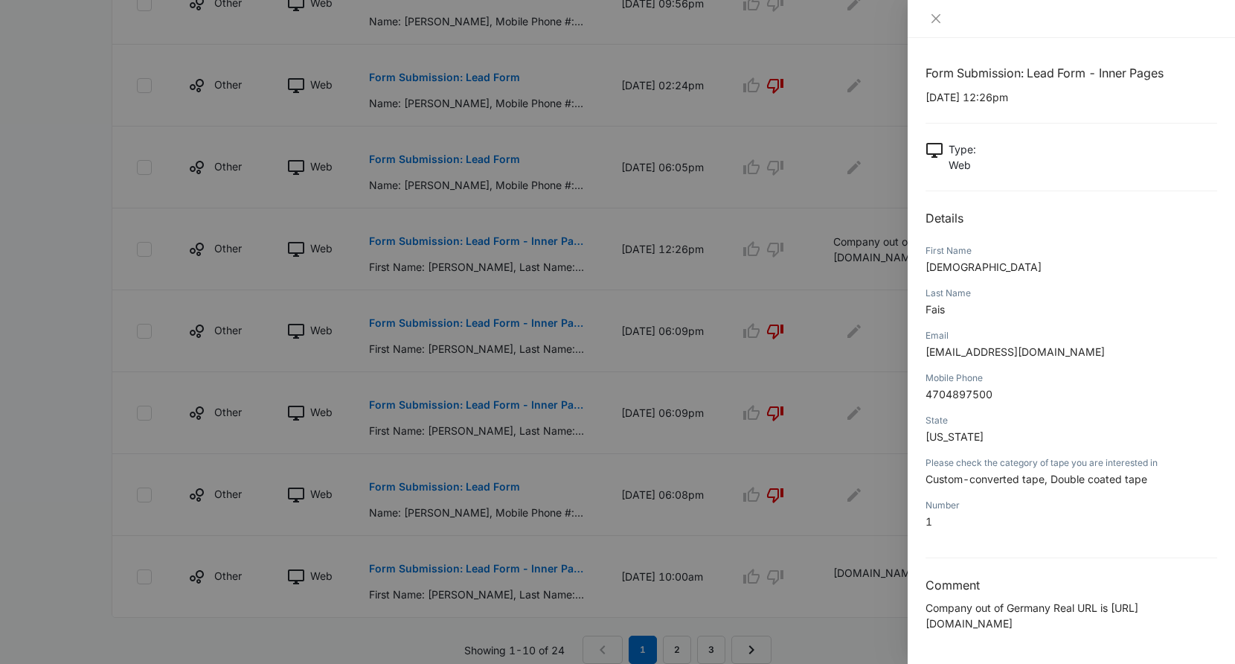
drag, startPoint x: 1112, startPoint y: 609, endPoint x: 1111, endPoint y: 625, distance: 16.4
click at [1111, 625] on p "Company out of Germany Real URL is https://www.fmtec-solution.de/" at bounding box center [1071, 615] width 292 height 31
copy p "https://www.fmtec-solution.de/"
click at [943, 17] on button "Close" at bounding box center [935, 18] width 21 height 13
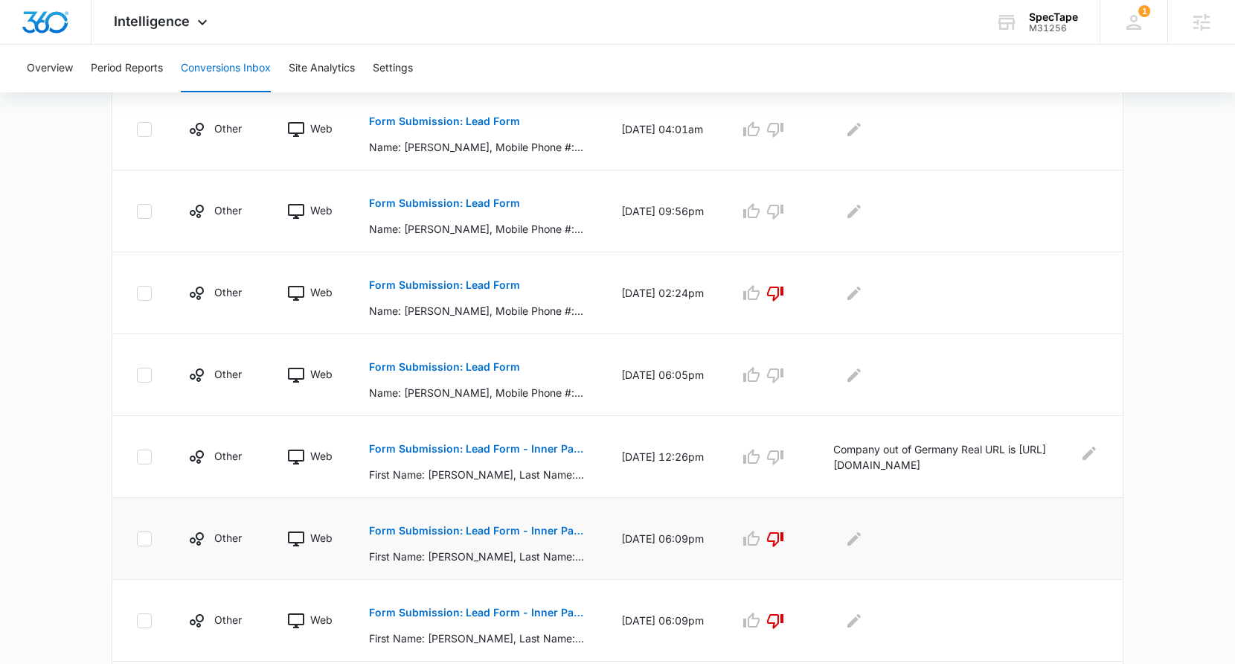
scroll to position [461, 0]
click at [425, 368] on p "Form Submission: Lead Form" at bounding box center [444, 367] width 151 height 10
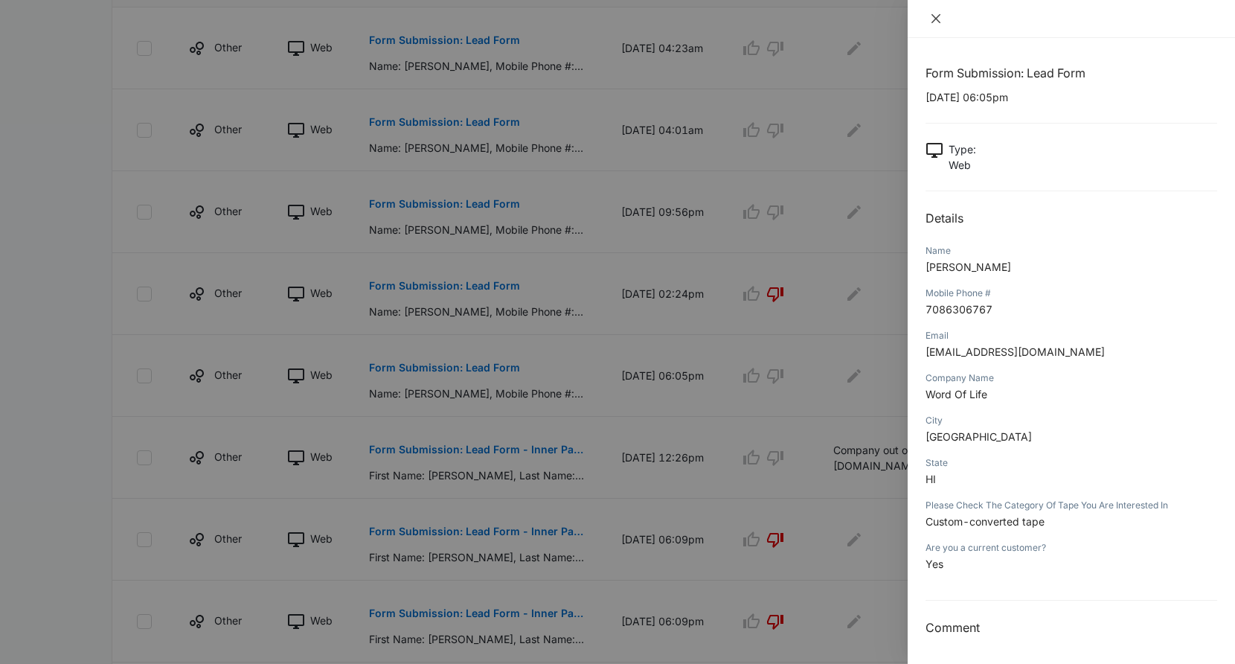
click at [937, 18] on icon "close" at bounding box center [935, 18] width 9 height 9
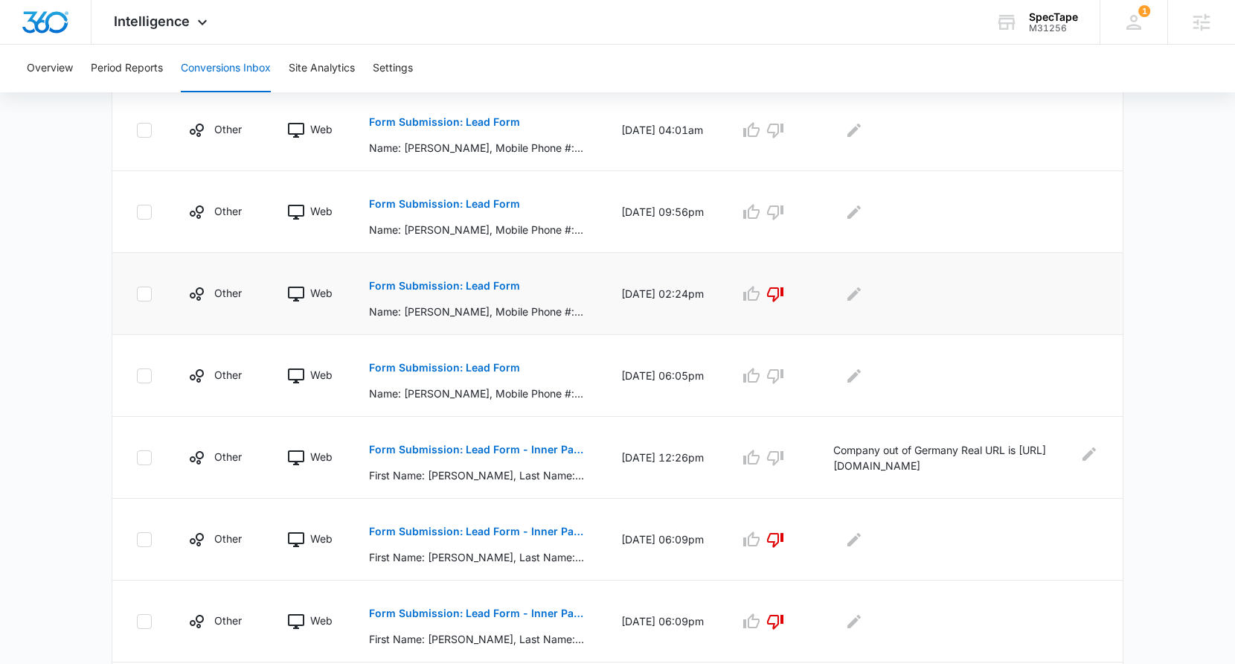
click at [471, 280] on p "Form Submission: Lead Form" at bounding box center [444, 285] width 151 height 10
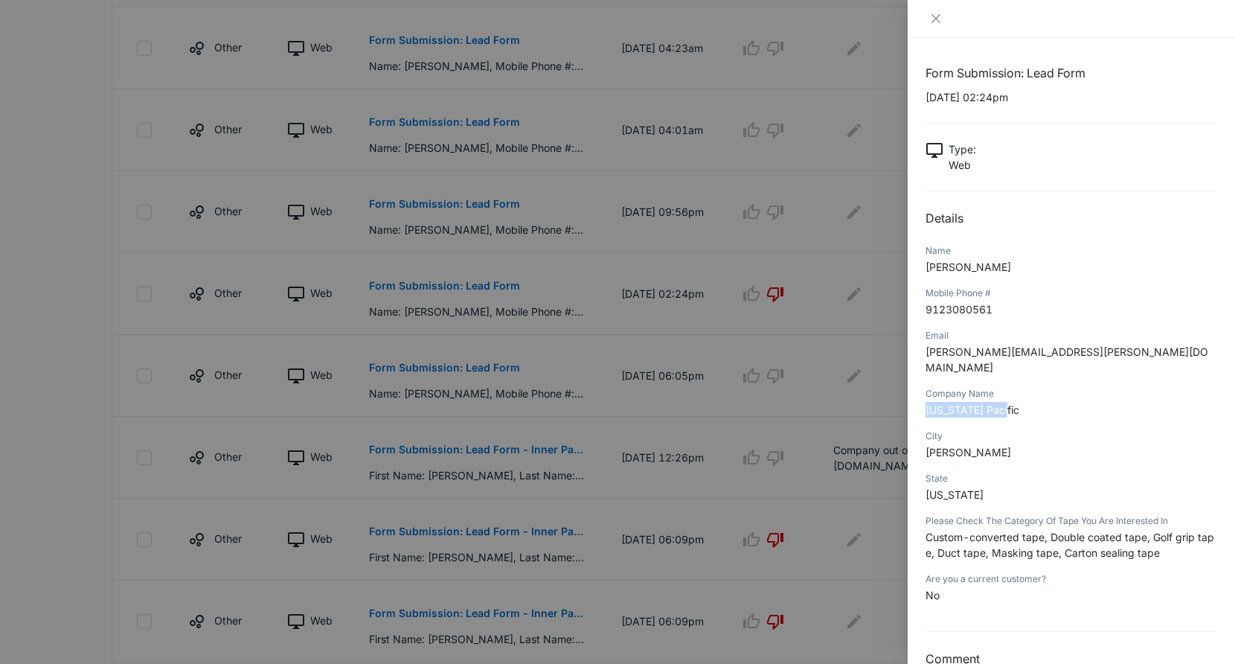
drag, startPoint x: 1018, startPoint y: 397, endPoint x: 917, endPoint y: 395, distance: 101.2
click at [917, 395] on div "Form Submission: Lead Form 08/11/2025 at 02:24pm Type : Web Details Name Joseph…" at bounding box center [1071, 351] width 327 height 626
drag, startPoint x: 1062, startPoint y: 353, endPoint x: 1003, endPoint y: 356, distance: 58.8
click at [1003, 356] on p "joseph.piazza@gapac.com" at bounding box center [1071, 359] width 292 height 31
click at [925, 32] on div at bounding box center [1071, 19] width 327 height 38
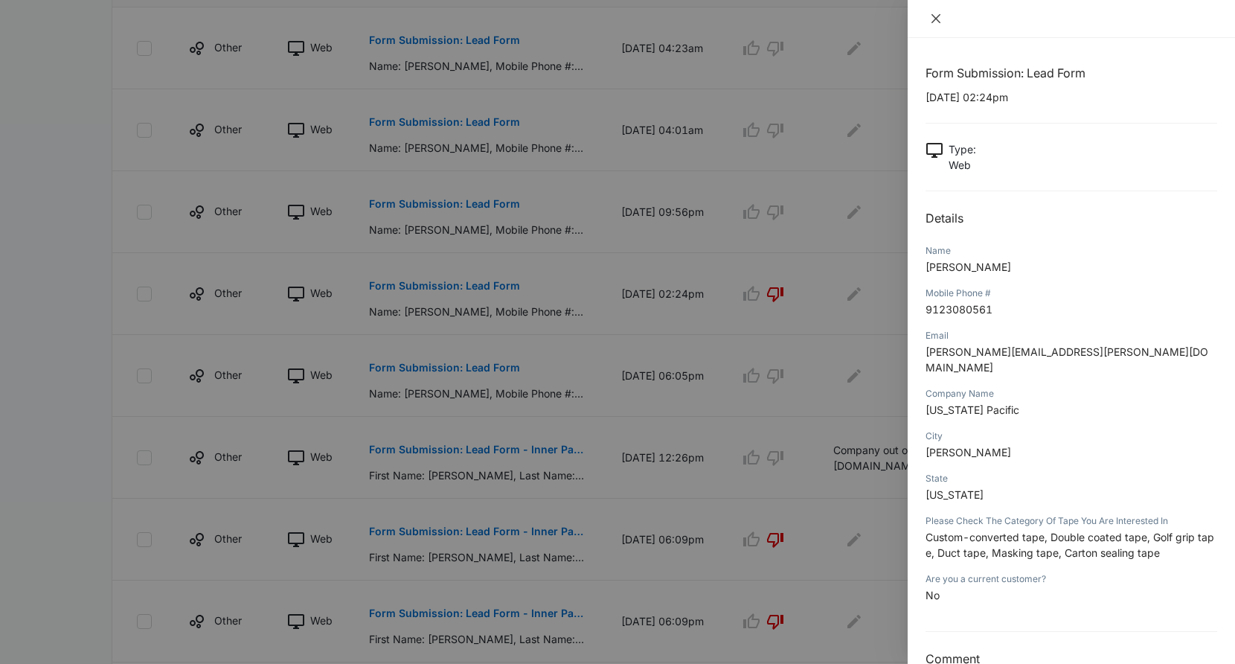
click at [931, 23] on icon "close" at bounding box center [936, 19] width 12 height 12
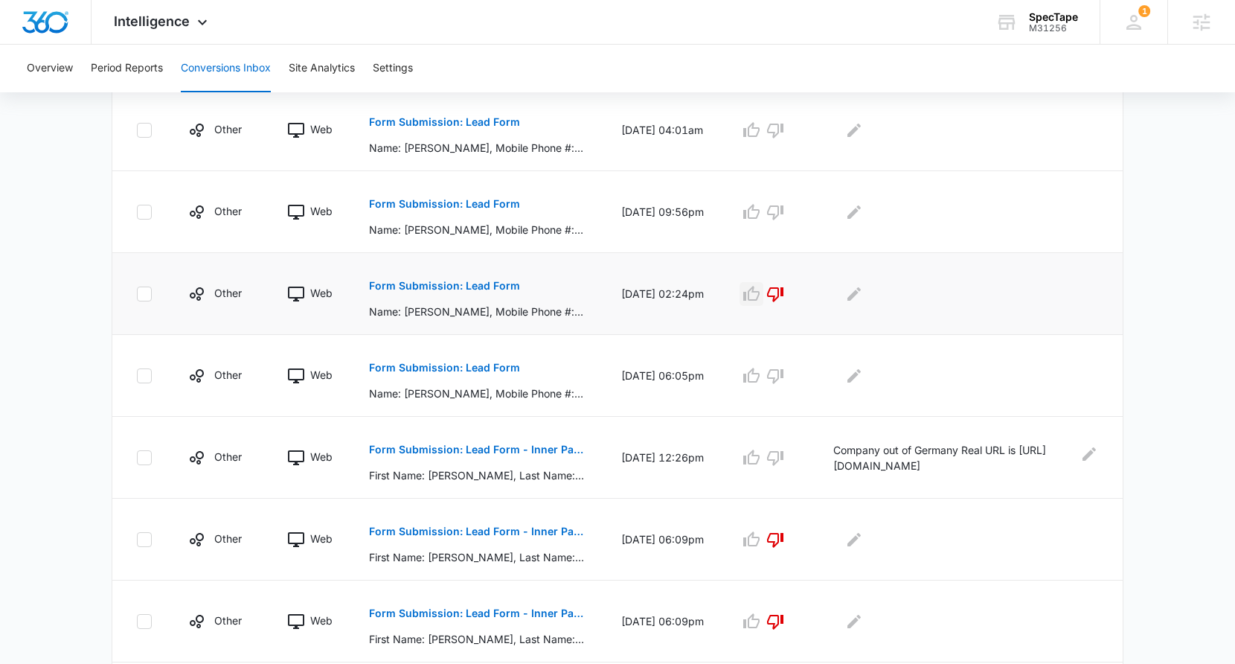
click at [760, 300] on icon "button" at bounding box center [751, 294] width 18 height 18
click at [863, 290] on icon "Edit Comments" at bounding box center [854, 294] width 18 height 18
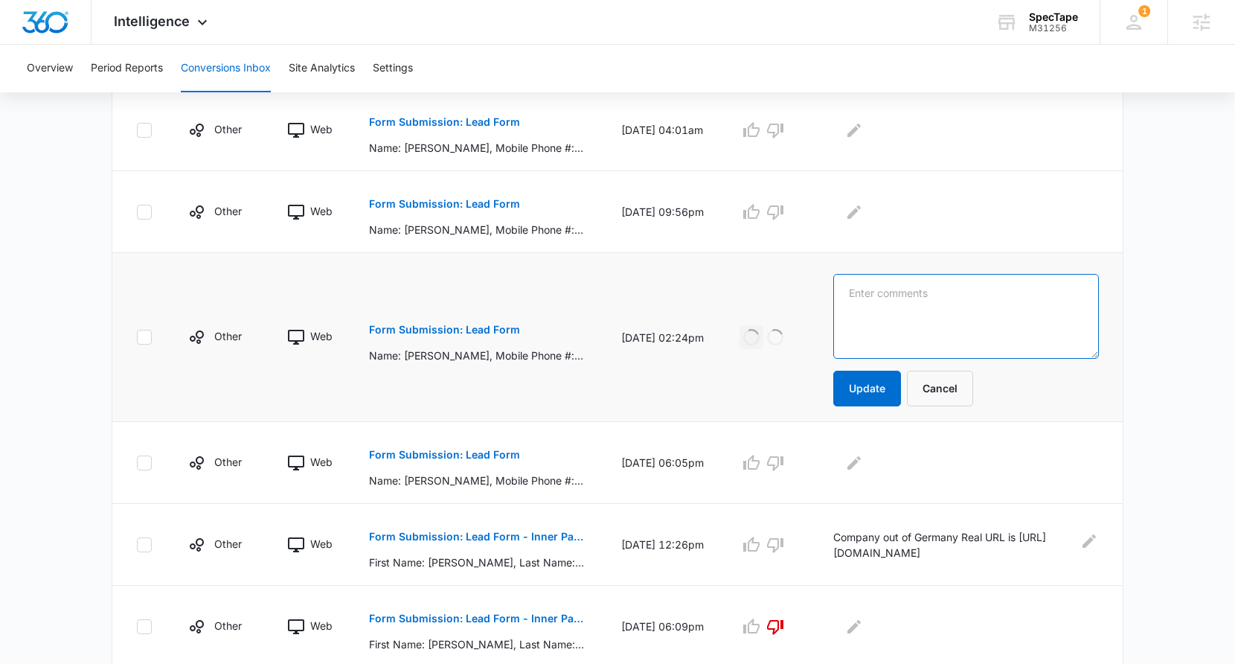
click at [865, 290] on textarea at bounding box center [966, 316] width 266 height 85
type textarea "Existing Client"
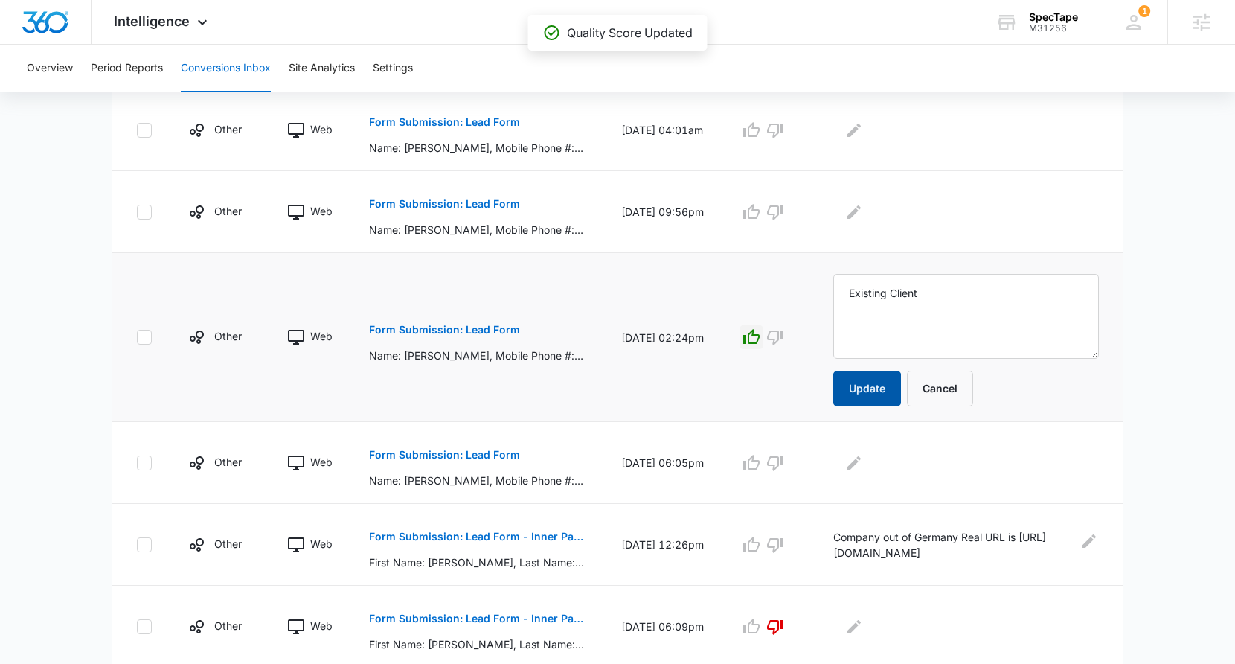
click at [859, 383] on button "Update" at bounding box center [867, 388] width 68 height 36
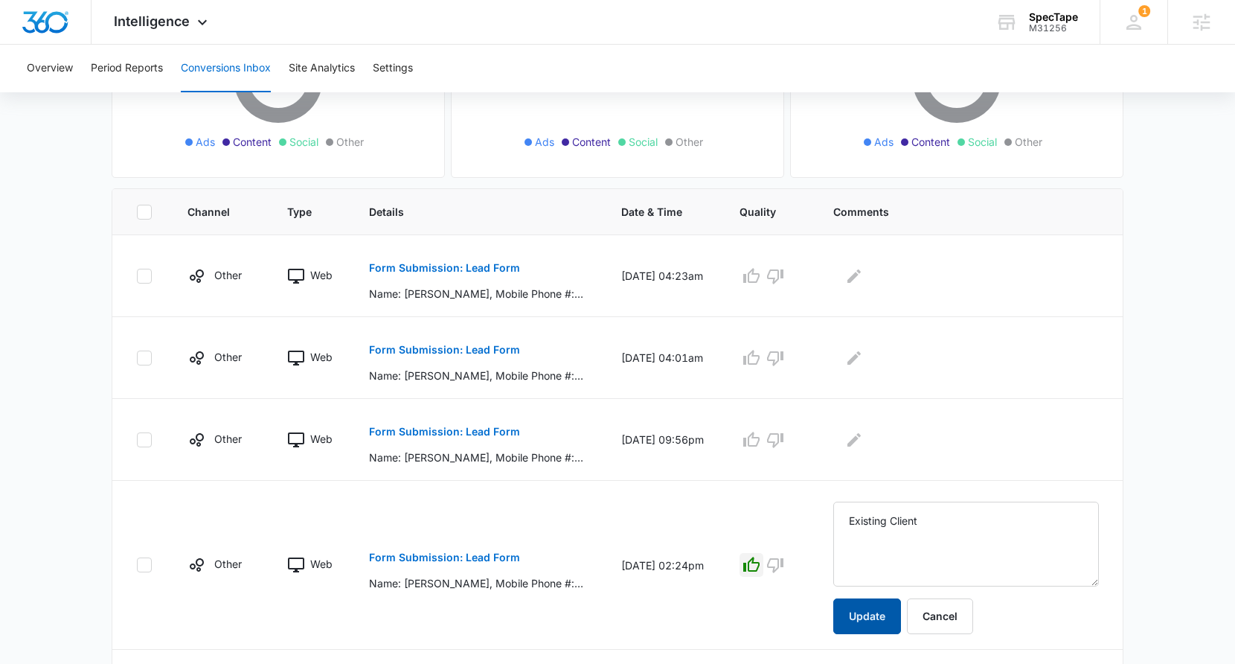
scroll to position [223, 0]
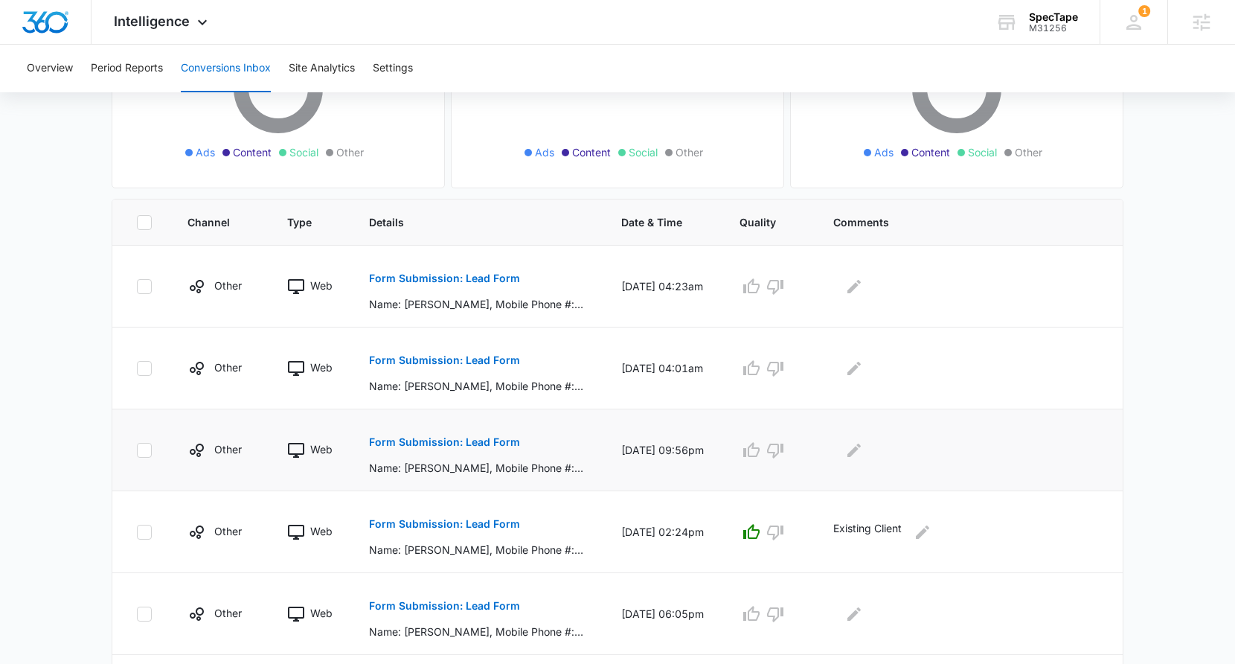
click at [481, 444] on p "Form Submission: Lead Form" at bounding box center [444, 442] width 151 height 10
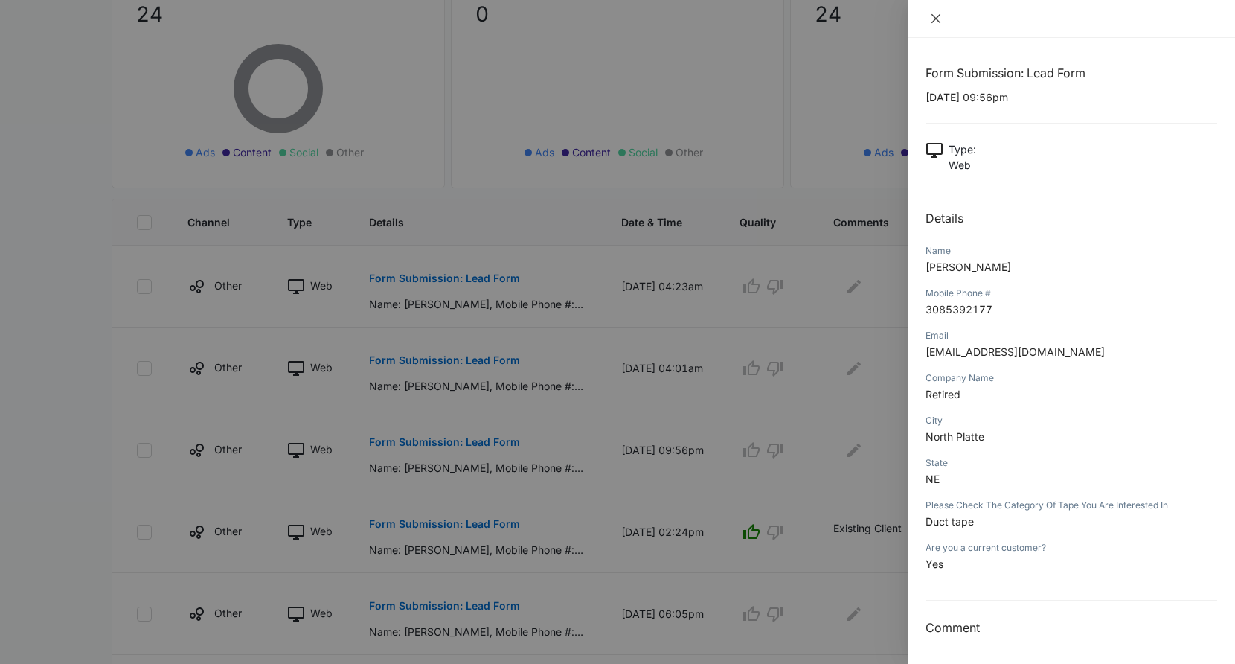
click at [937, 13] on icon "close" at bounding box center [936, 19] width 12 height 12
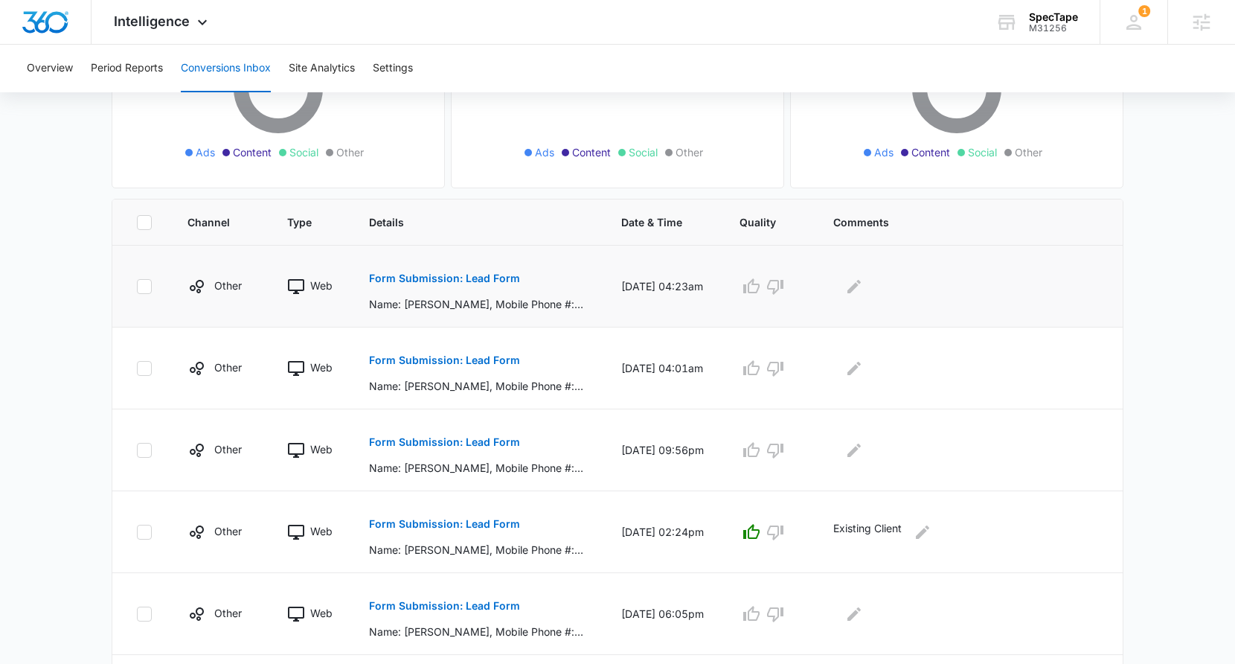
click at [482, 280] on p "Form Submission: Lead Form" at bounding box center [444, 278] width 151 height 10
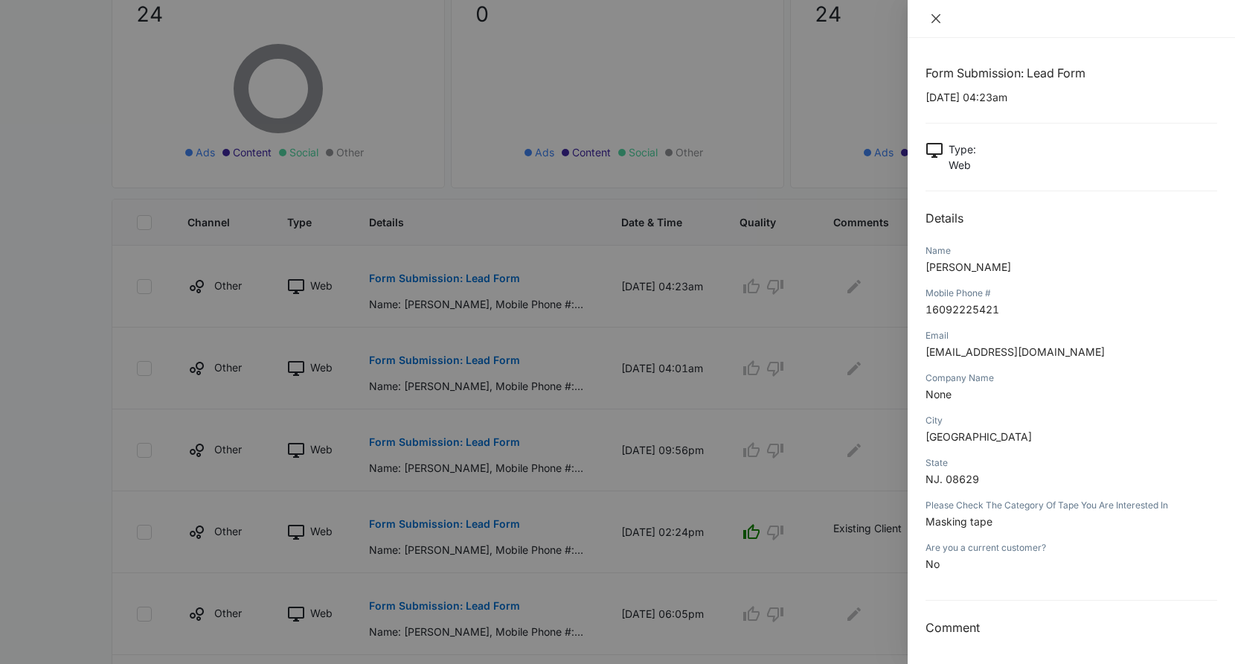
click at [937, 18] on icon "close" at bounding box center [935, 18] width 9 height 9
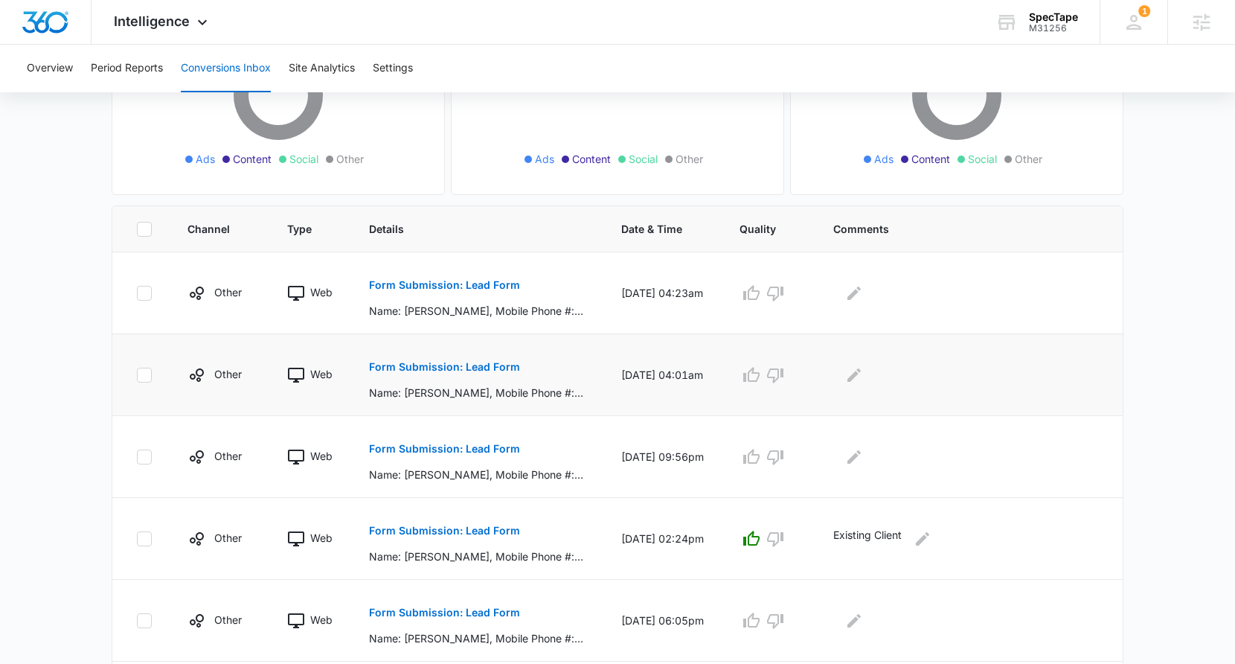
scroll to position [200, 0]
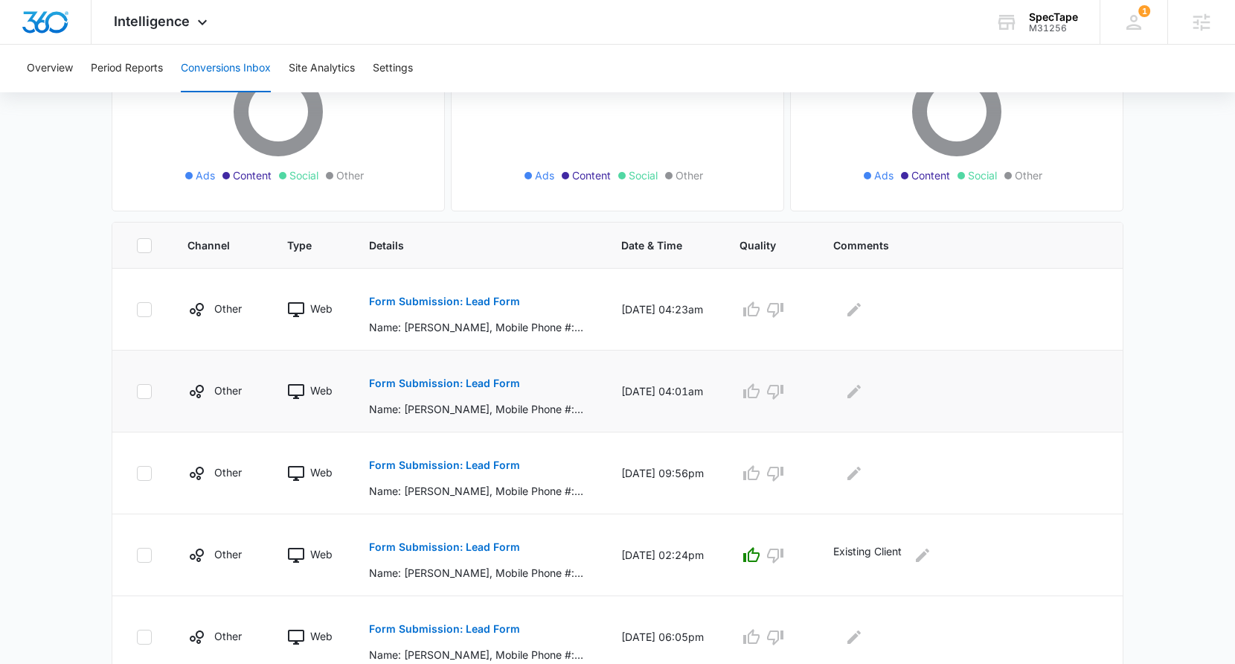
click at [459, 382] on p "Form Submission: Lead Form" at bounding box center [444, 383] width 151 height 10
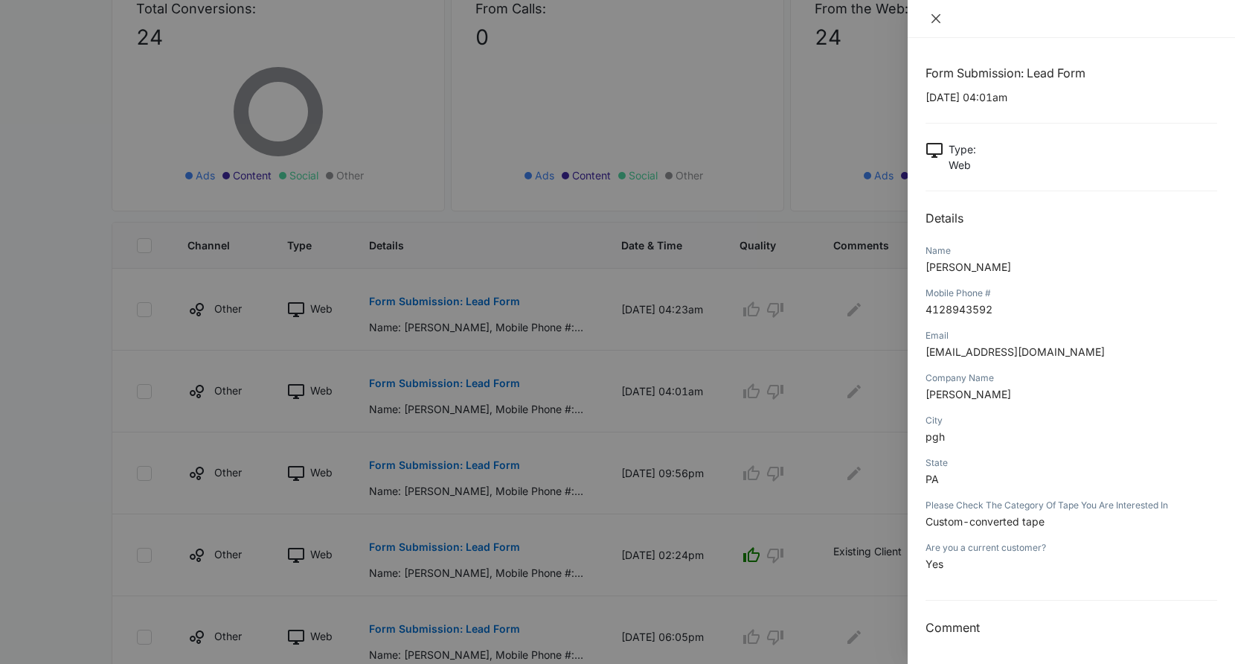
click at [937, 18] on icon "close" at bounding box center [936, 19] width 12 height 12
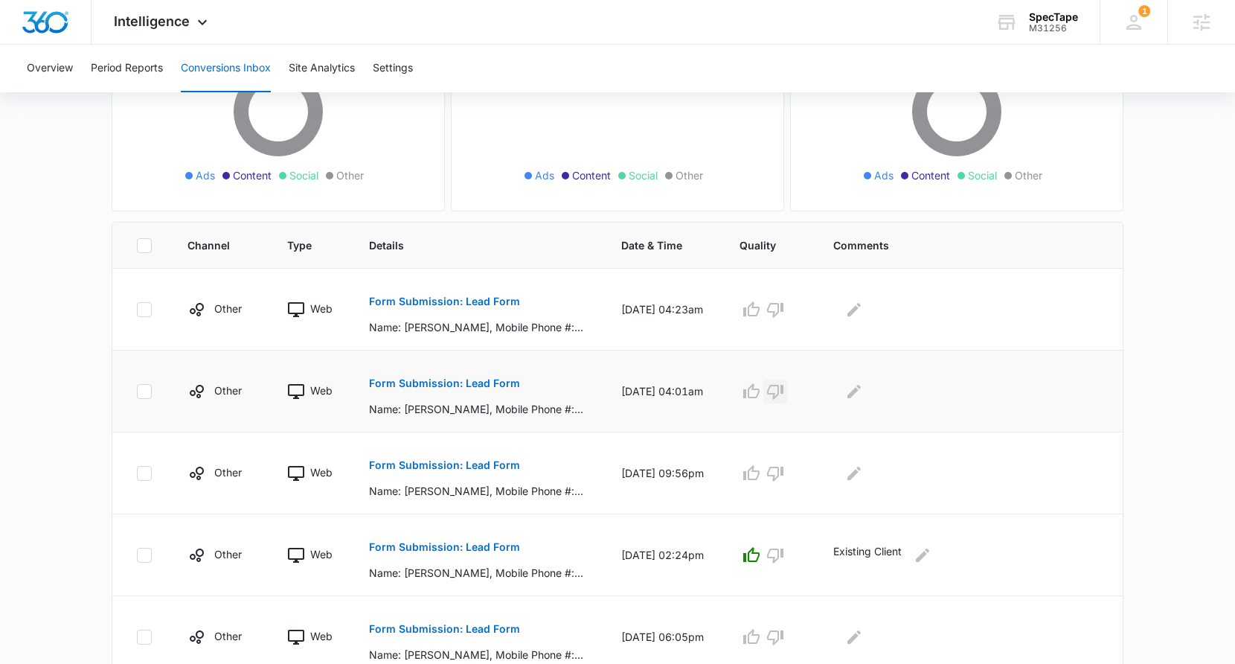
click at [784, 392] on icon "button" at bounding box center [775, 391] width 18 height 18
click at [478, 300] on p "Form Submission: Lead Form" at bounding box center [444, 301] width 151 height 10
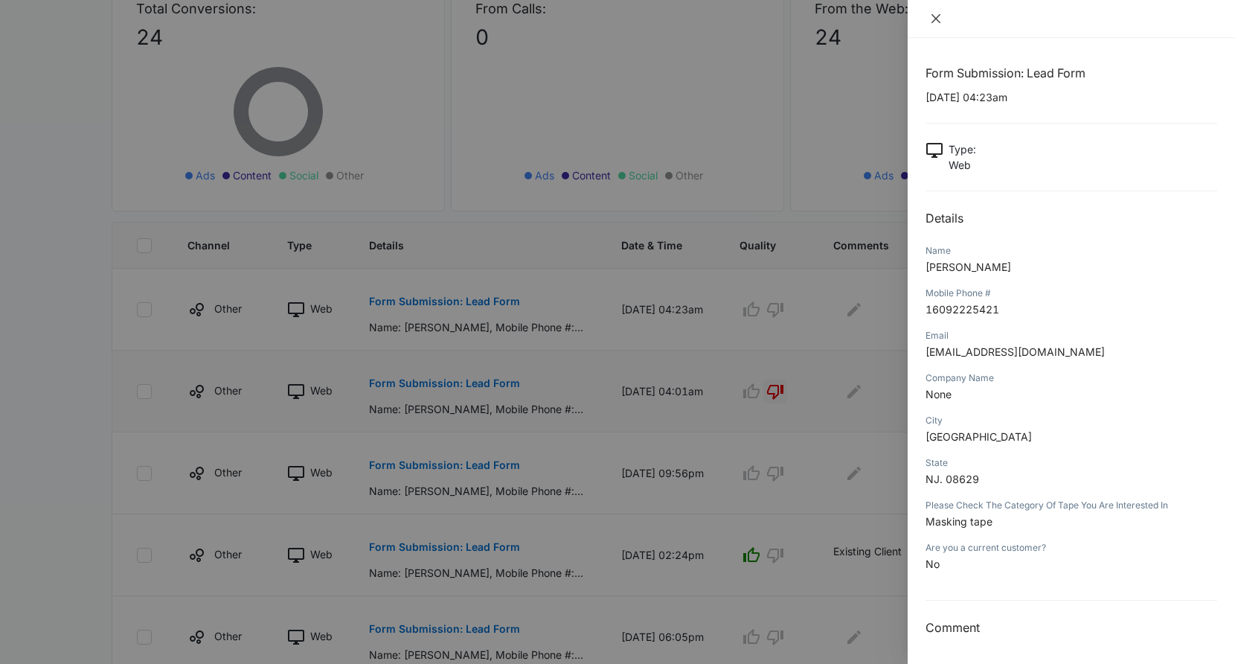
click at [935, 19] on icon "close" at bounding box center [935, 18] width 9 height 9
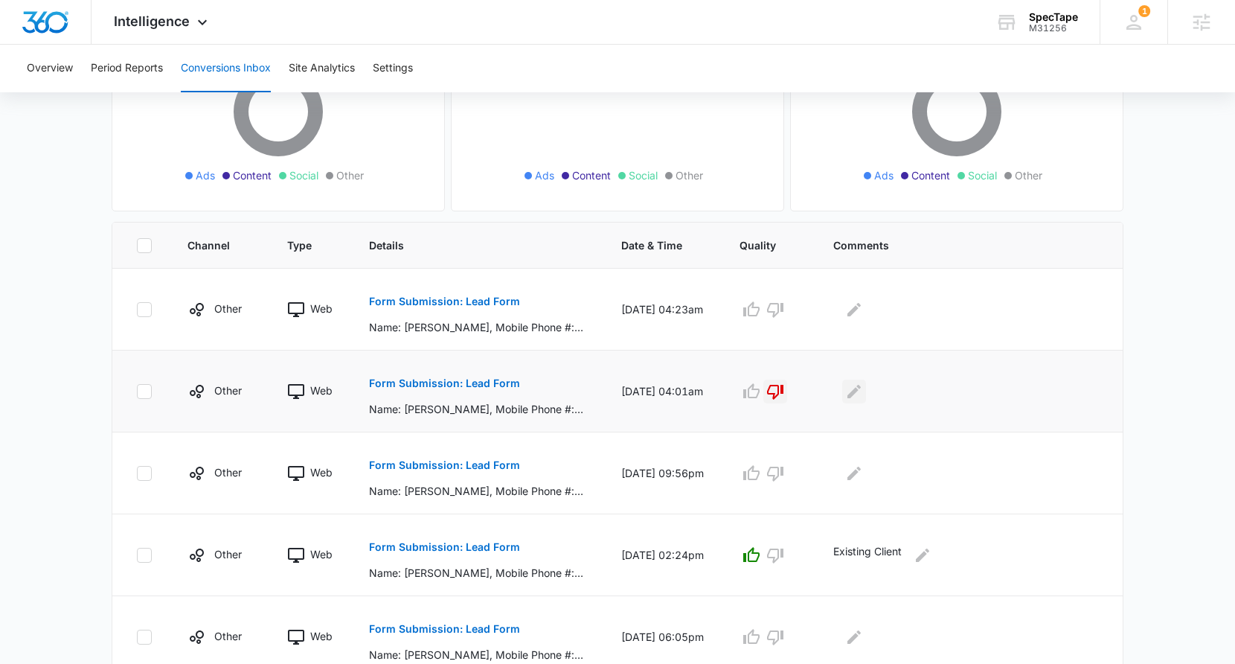
click at [863, 397] on icon "Edit Comments" at bounding box center [854, 391] width 18 height 18
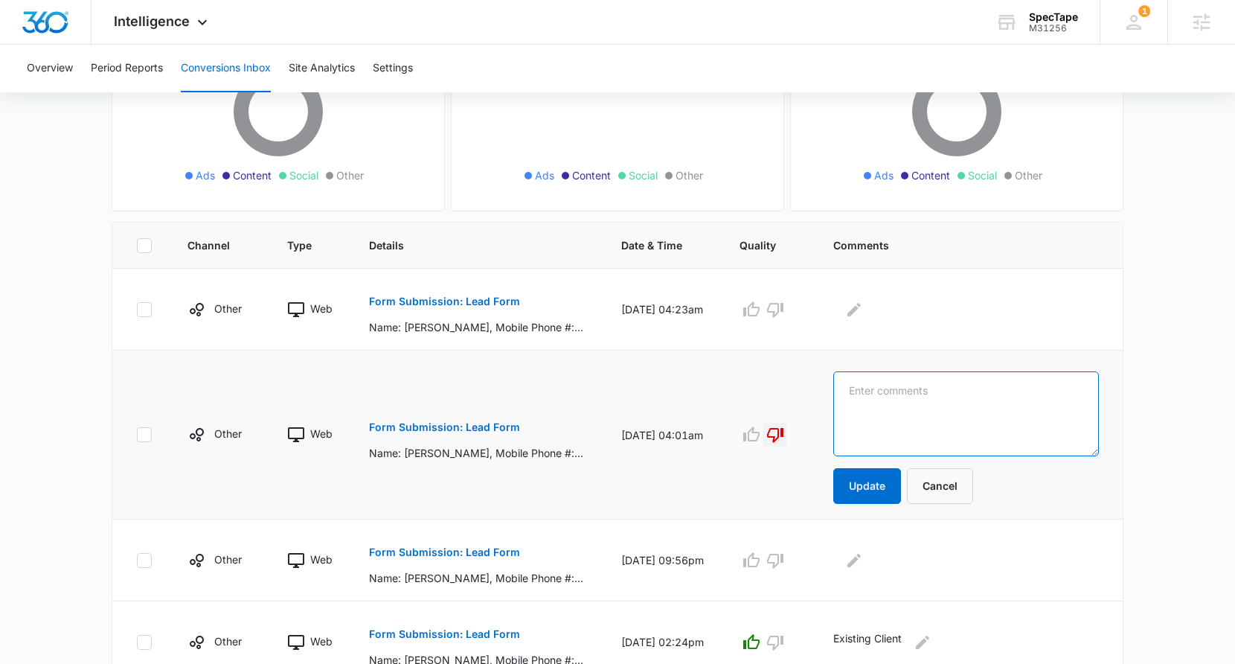
click at [867, 397] on textarea at bounding box center [966, 413] width 266 height 85
type textarea "Spam"
click at [868, 490] on button "Update" at bounding box center [867, 486] width 68 height 36
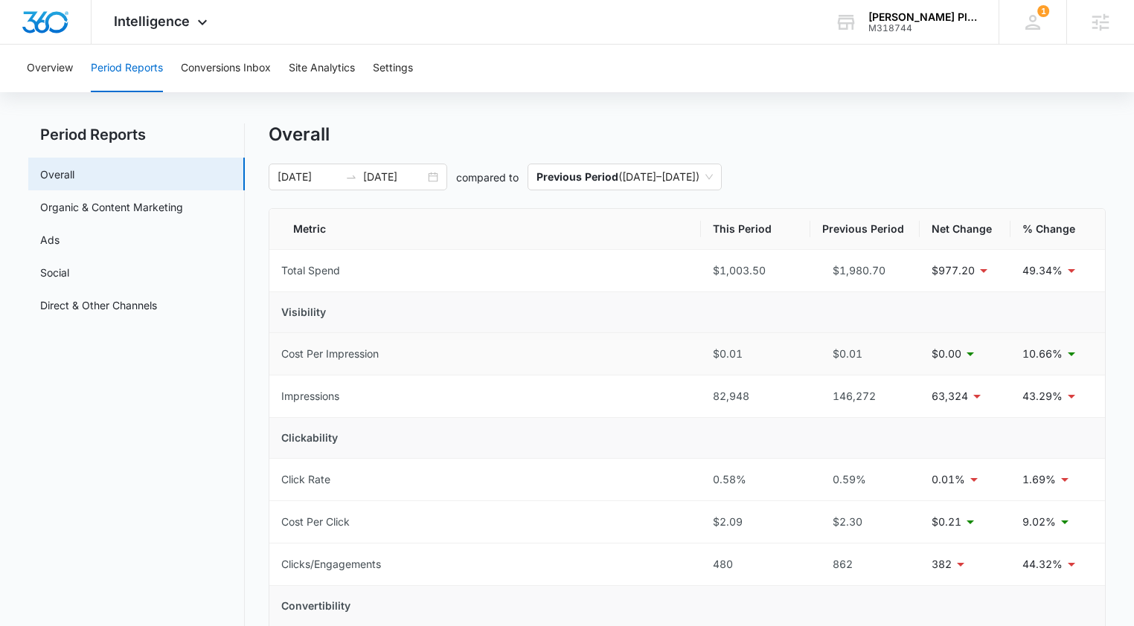
scroll to position [23, 0]
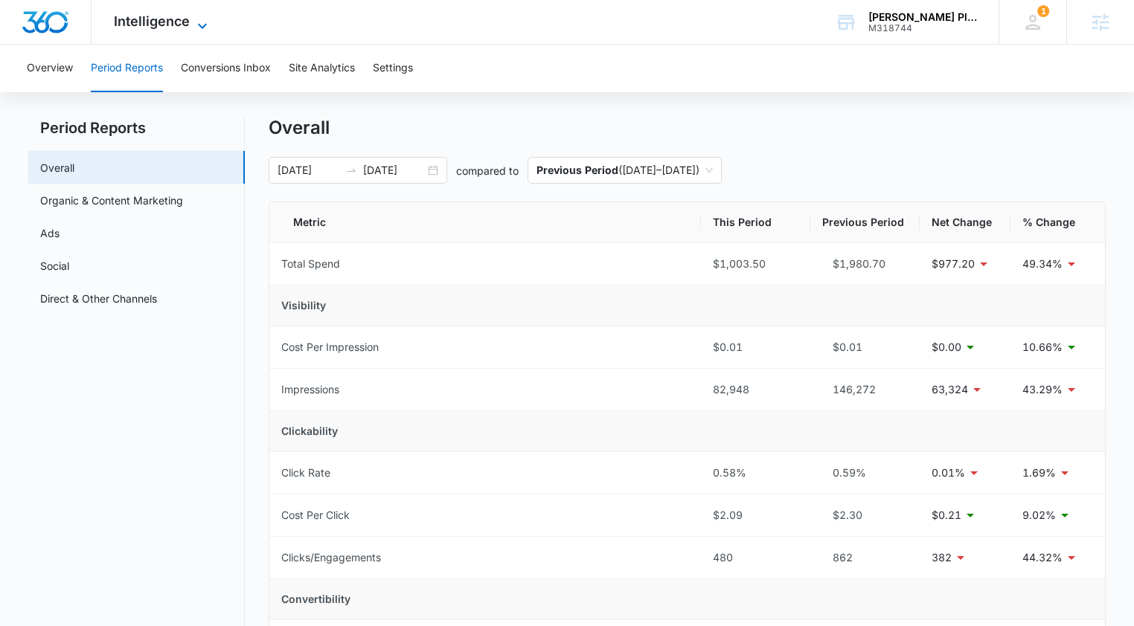
click at [171, 23] on span "Intelligence" at bounding box center [152, 21] width 76 height 16
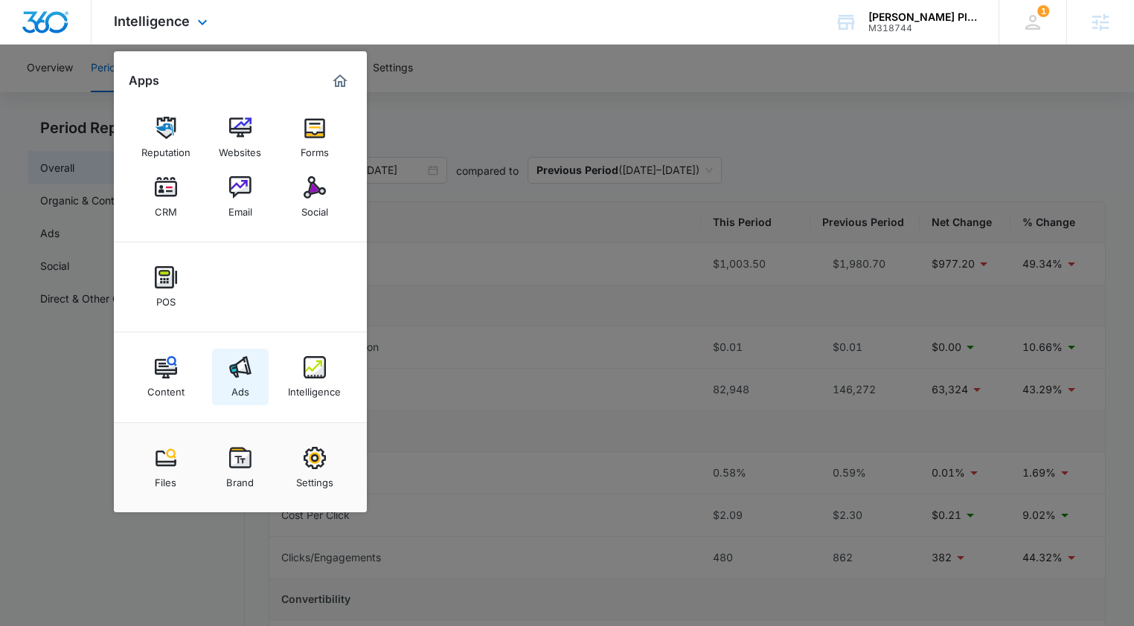
click at [239, 368] on img at bounding box center [240, 367] width 22 height 22
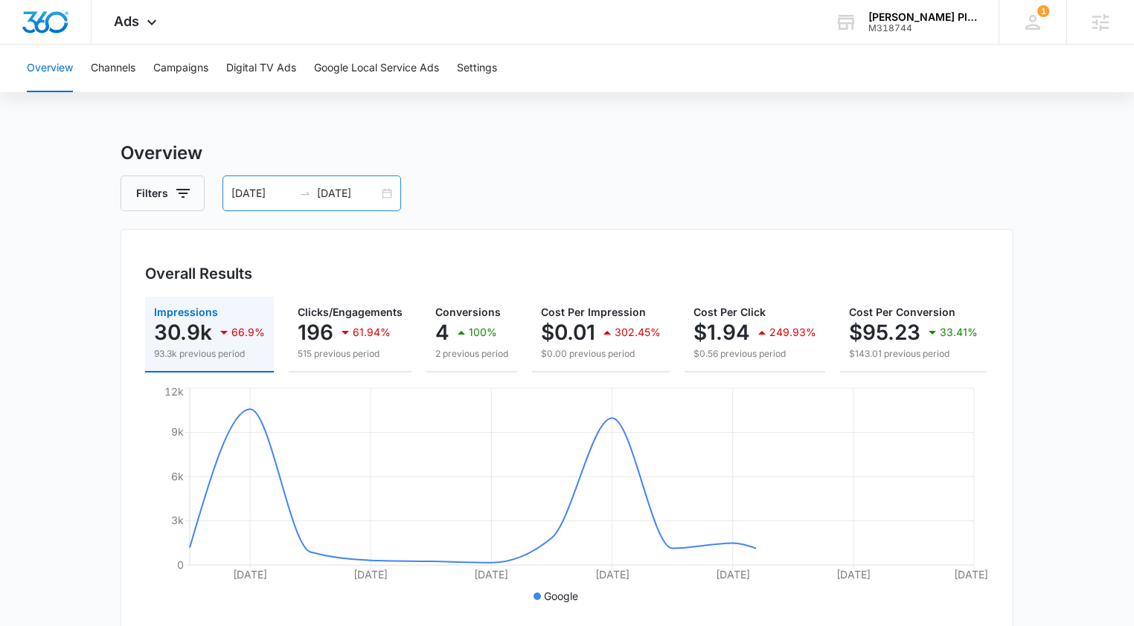
click at [387, 197] on div "08/01/2025 08/14/2025" at bounding box center [311, 194] width 179 height 36
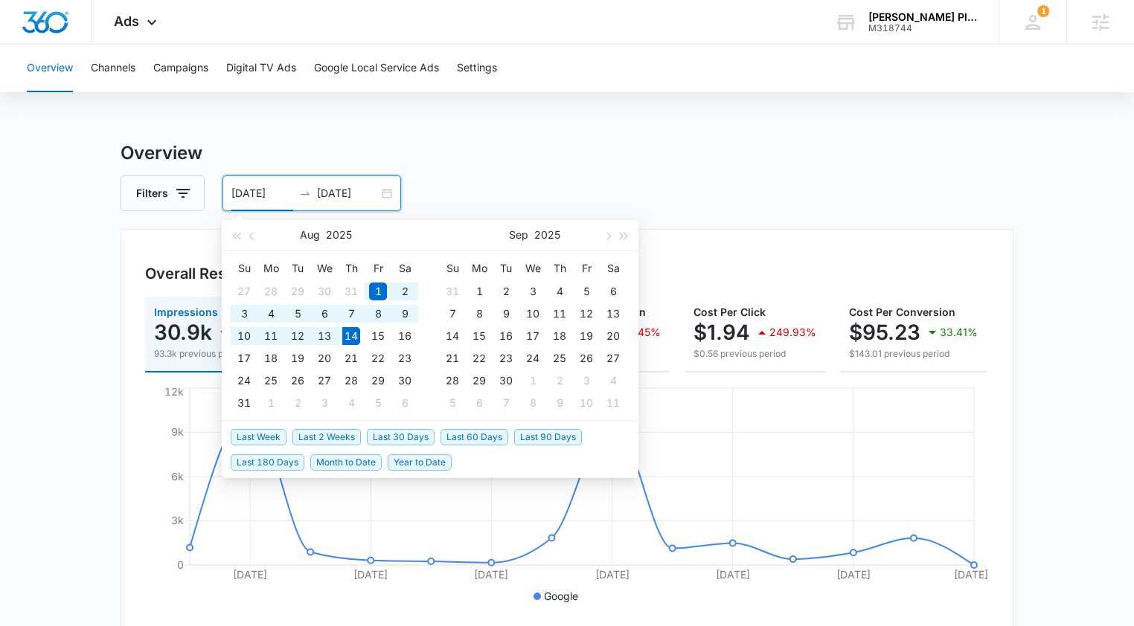
click at [397, 431] on span "Last 30 Days" at bounding box center [401, 437] width 68 height 16
type input "07/15/2025"
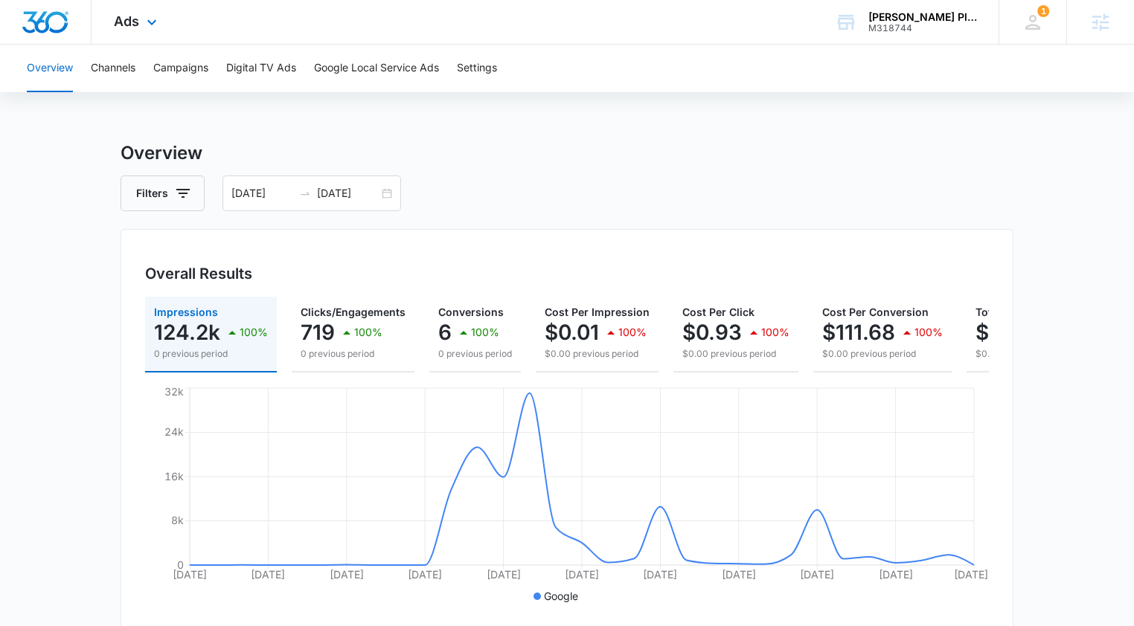
click at [138, 28] on div "Ads Apps Reputation Websites Forms CRM Email Social POS Content Ads Intelligenc…" at bounding box center [138, 22] width 92 height 44
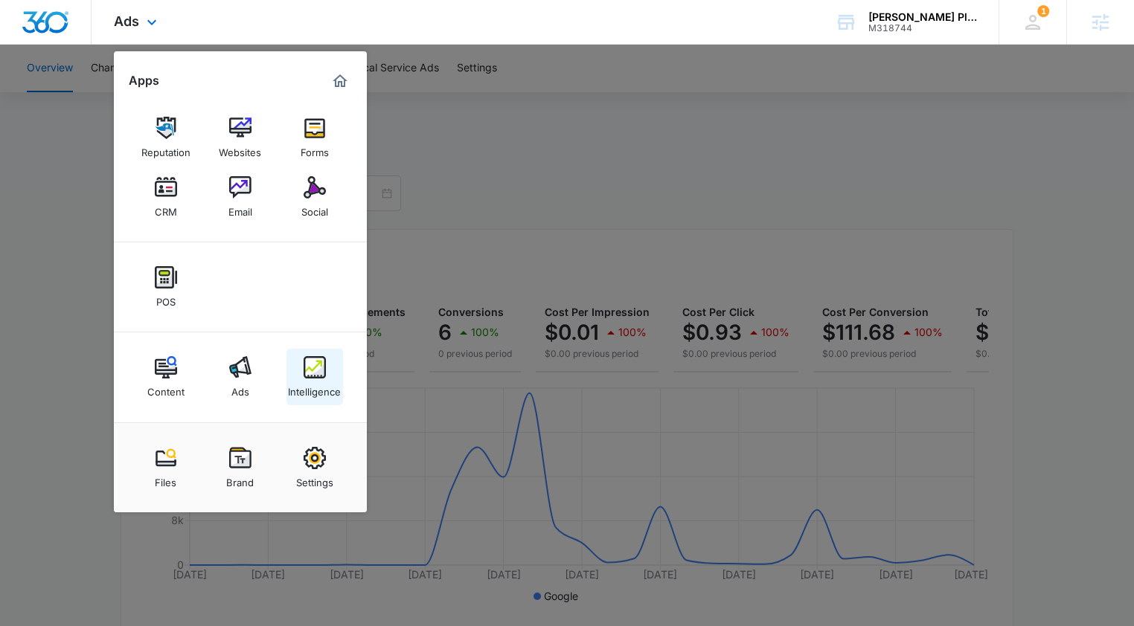
click at [311, 382] on div "Intelligence" at bounding box center [314, 388] width 53 height 19
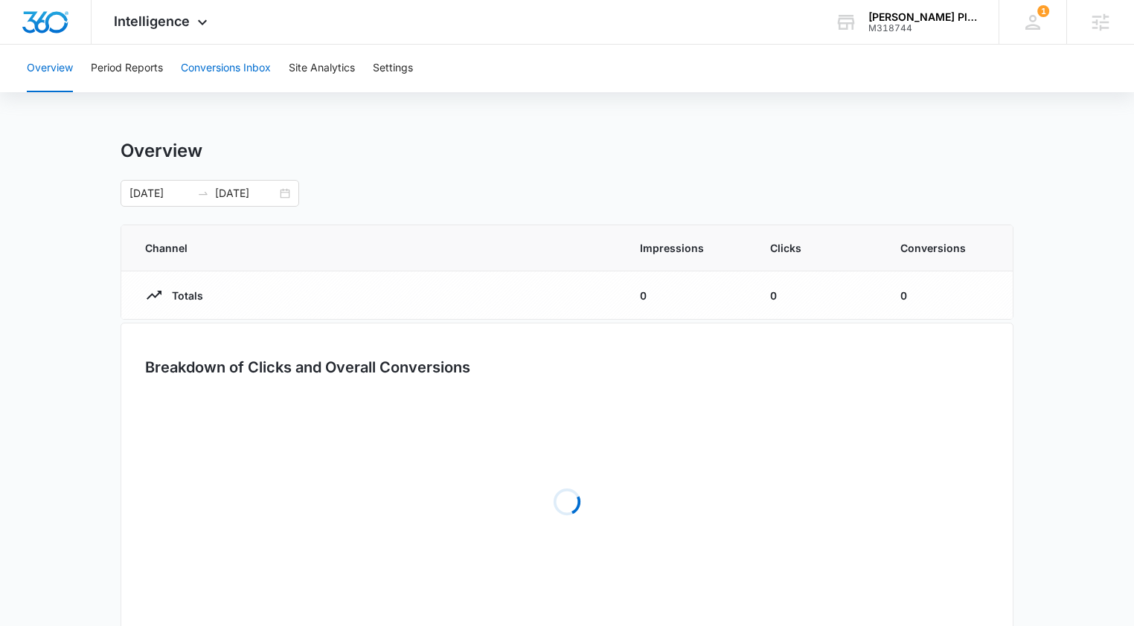
click at [225, 71] on button "Conversions Inbox" at bounding box center [226, 69] width 90 height 48
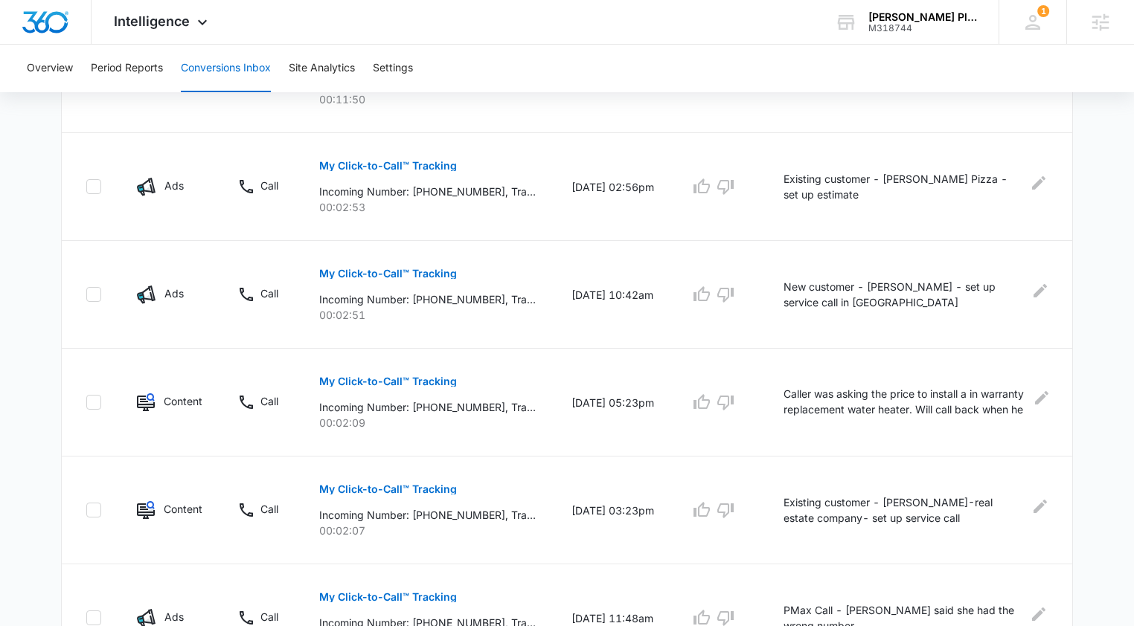
scroll to position [941, 0]
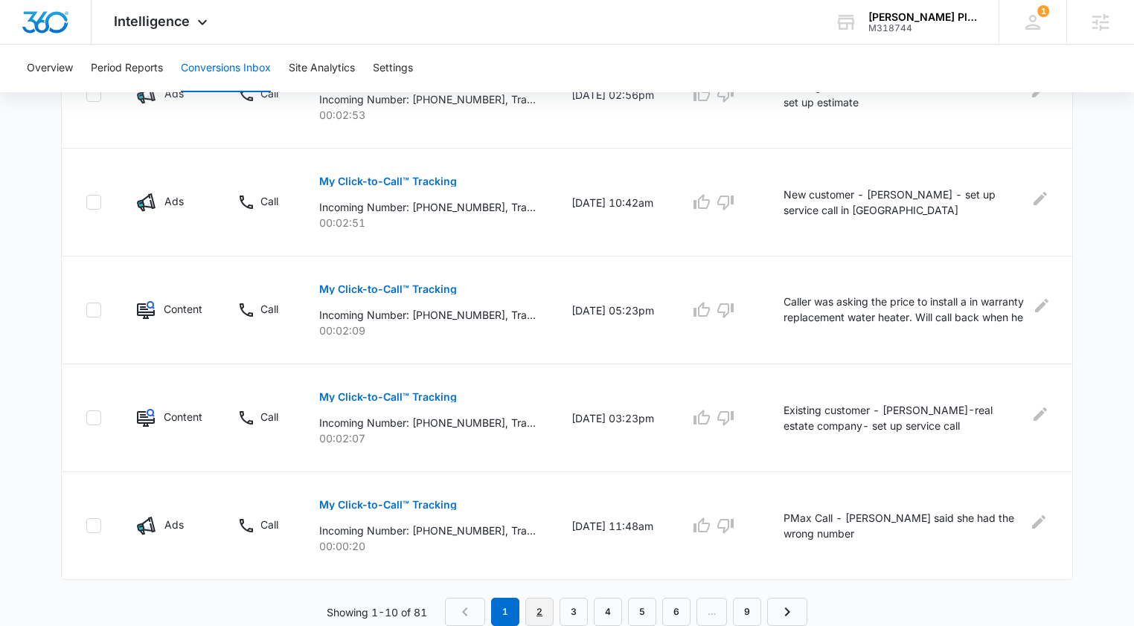
click at [534, 609] on link "2" at bounding box center [539, 612] width 28 height 28
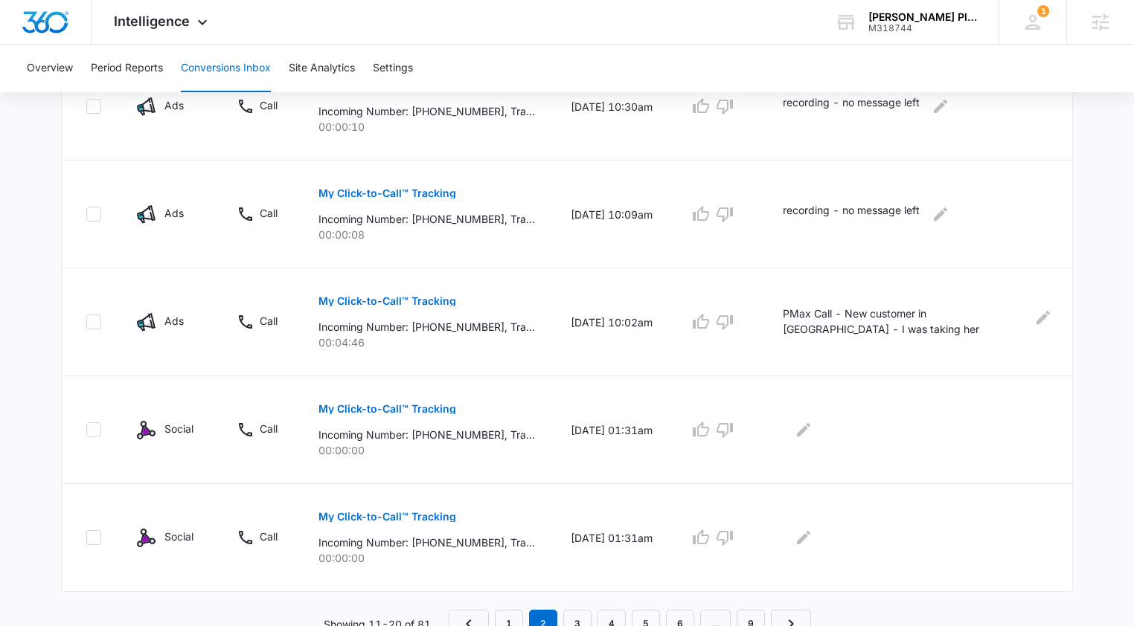
scroll to position [957, 0]
click at [1041, 312] on icon "Edit Comments" at bounding box center [1043, 316] width 18 height 18
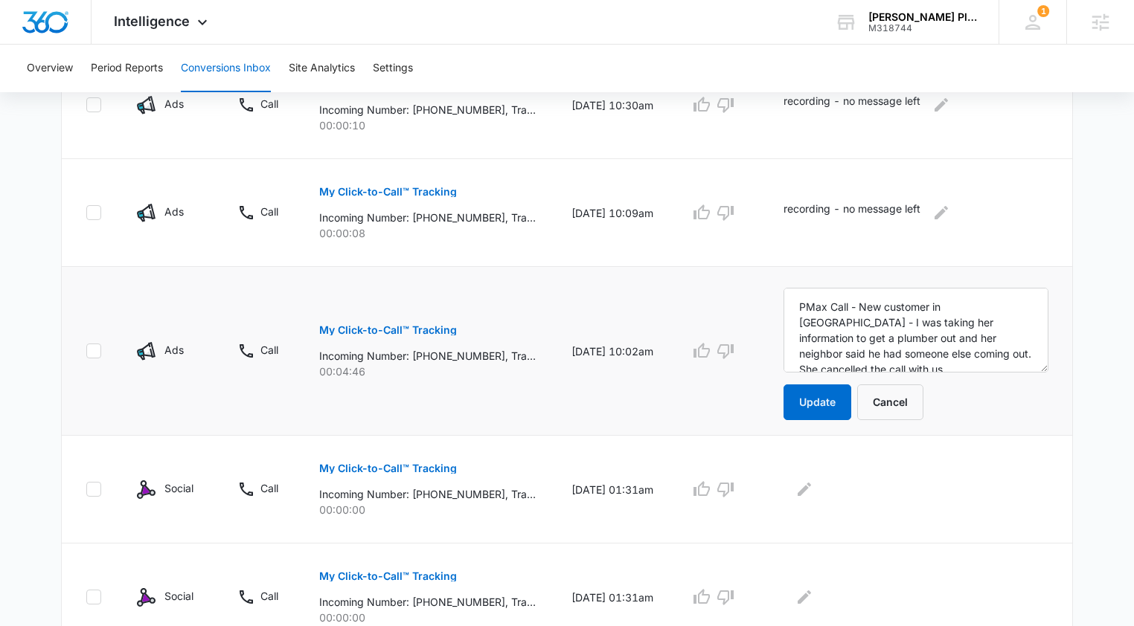
click at [728, 385] on td at bounding box center [719, 351] width 94 height 169
click at [923, 413] on button "Cancel" at bounding box center [890, 403] width 66 height 36
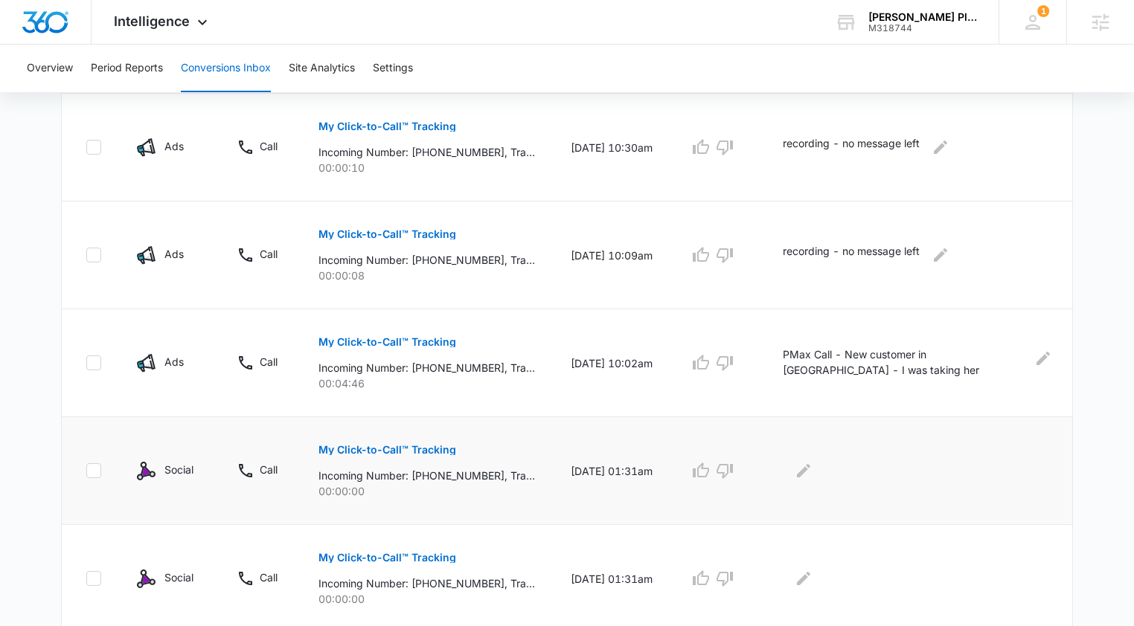
scroll to position [967, 0]
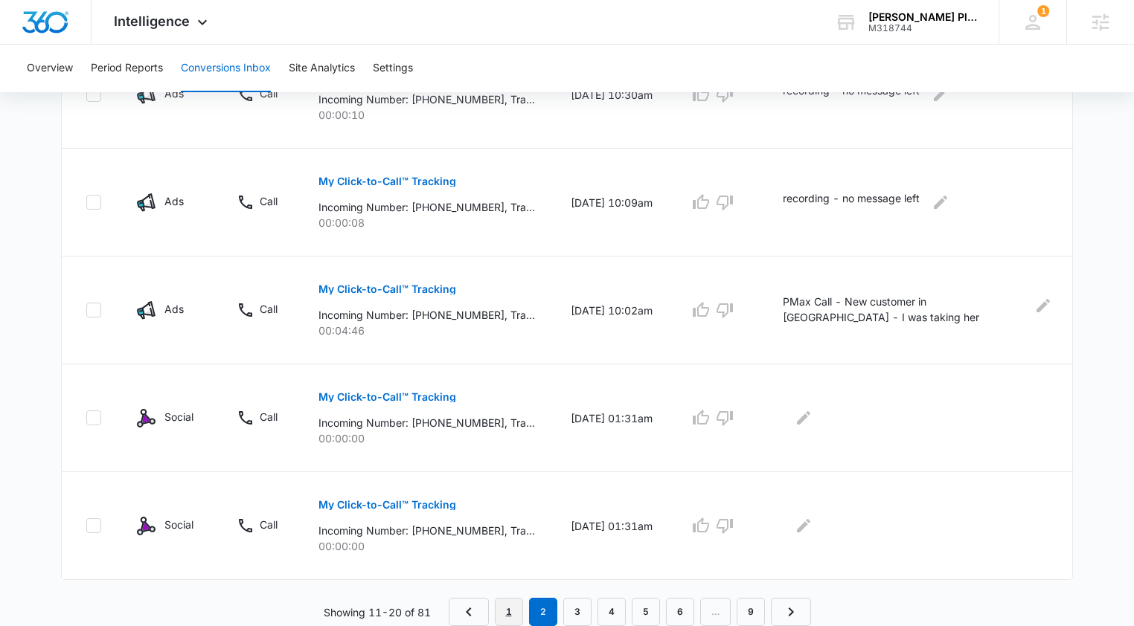
click at [514, 612] on link "1" at bounding box center [509, 612] width 28 height 28
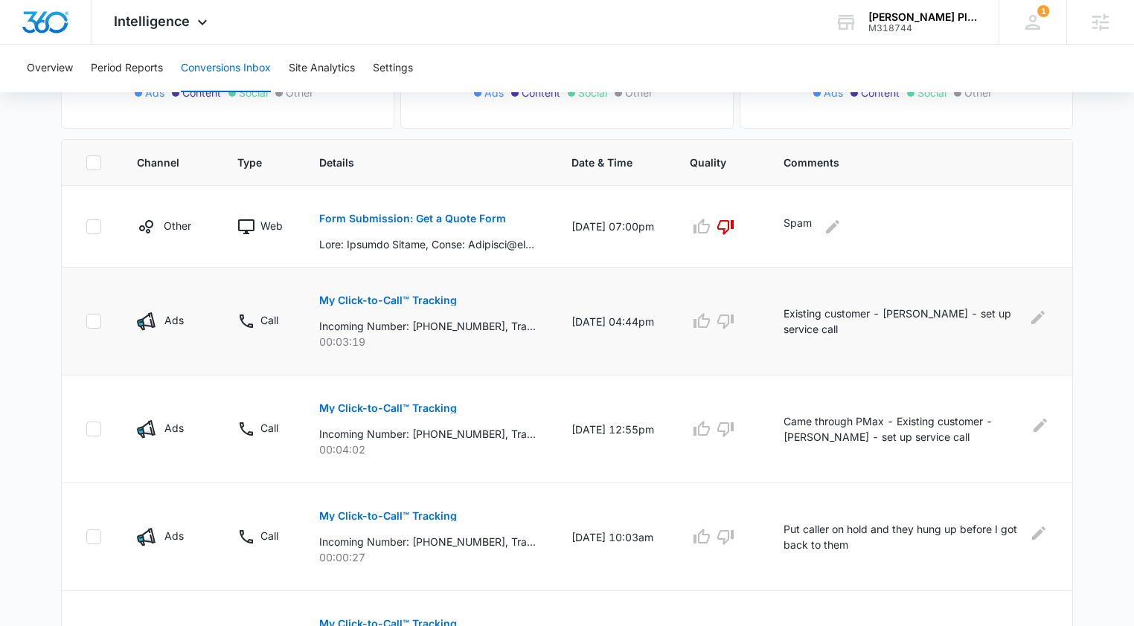
scroll to position [281, 0]
click at [152, 26] on span "Intelligence" at bounding box center [152, 21] width 76 height 16
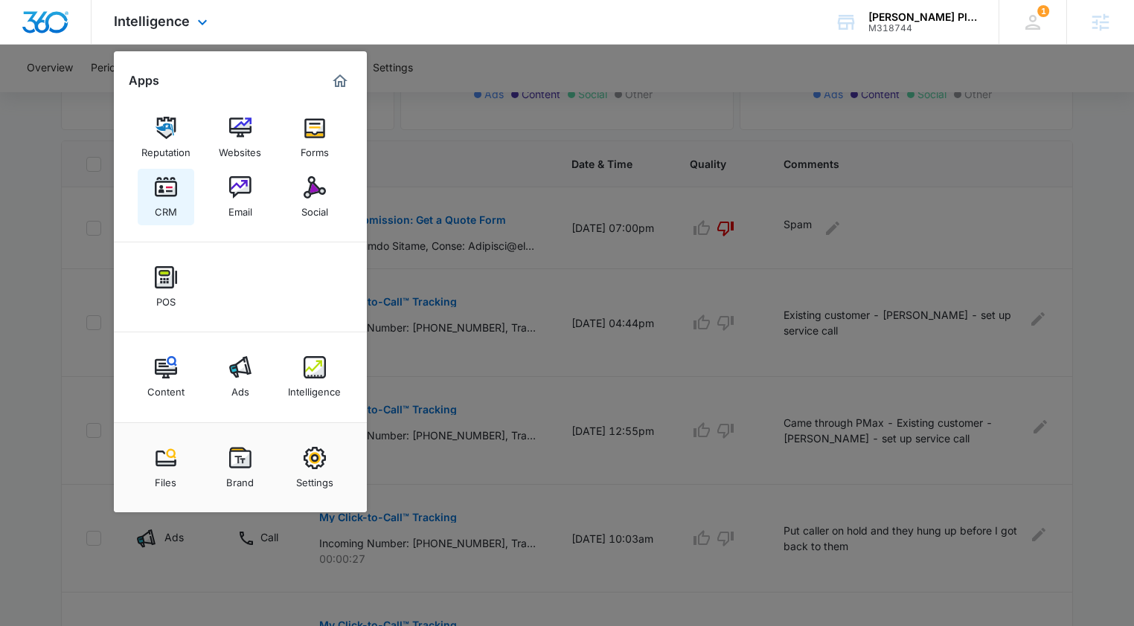
click at [177, 202] on link "CRM" at bounding box center [166, 197] width 57 height 57
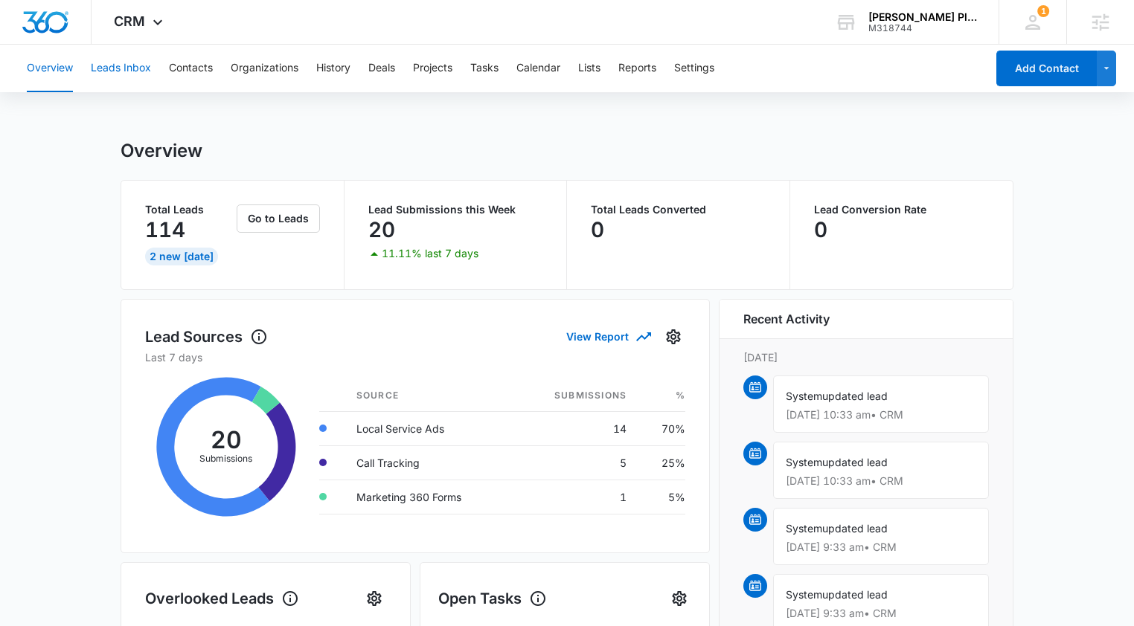
click at [103, 69] on button "Leads Inbox" at bounding box center [121, 69] width 60 height 48
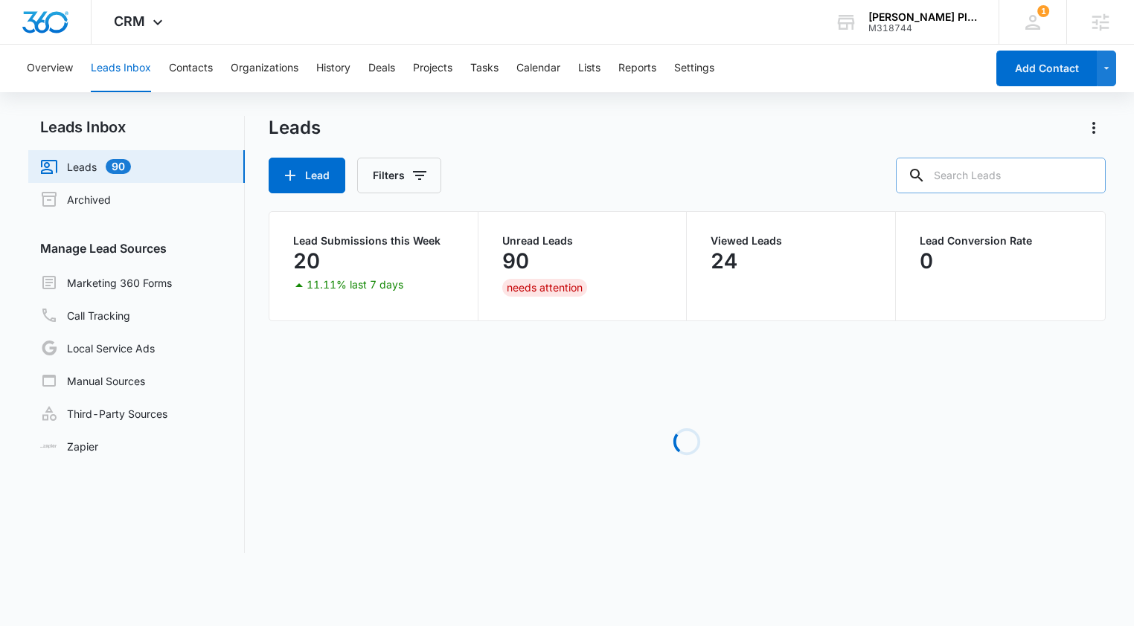
click at [1021, 178] on input "text" at bounding box center [1001, 176] width 210 height 36
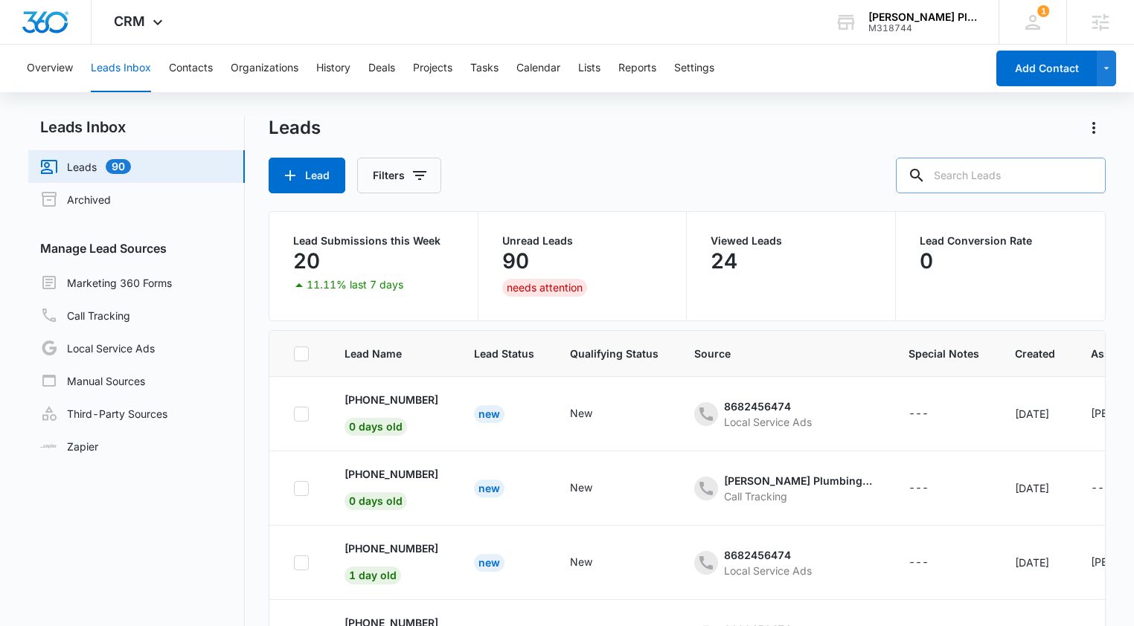
click at [1021, 178] on input "text" at bounding box center [1001, 176] width 210 height 36
click at [130, 19] on span "CRM" at bounding box center [129, 21] width 31 height 16
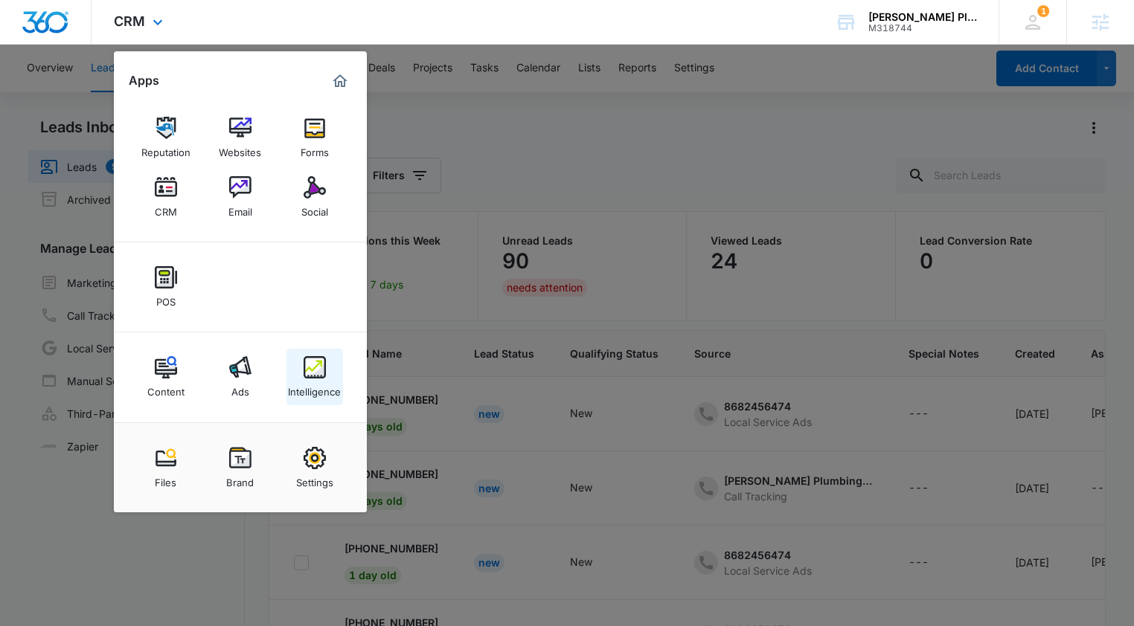
click at [323, 388] on div "Intelligence" at bounding box center [314, 388] width 53 height 19
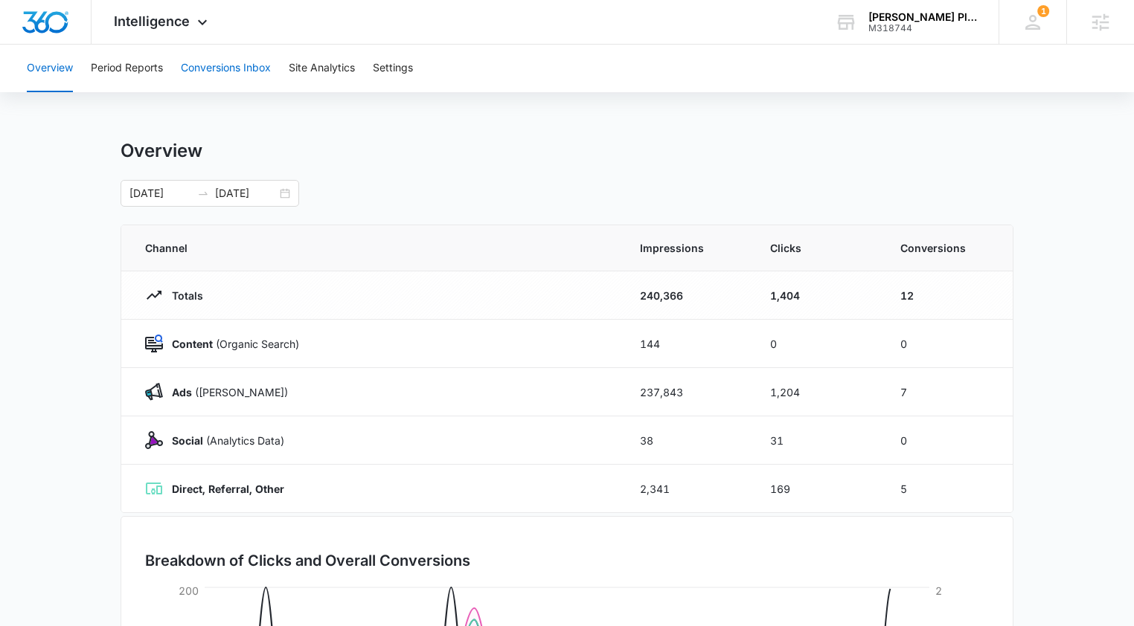
click at [208, 71] on button "Conversions Inbox" at bounding box center [226, 69] width 90 height 48
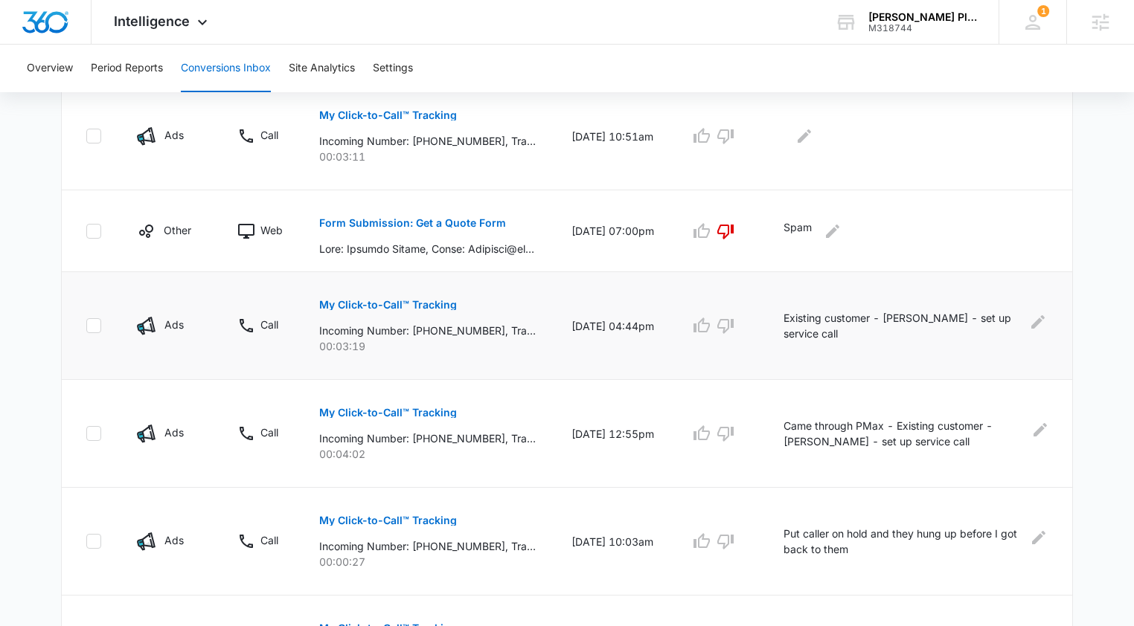
scroll to position [394, 0]
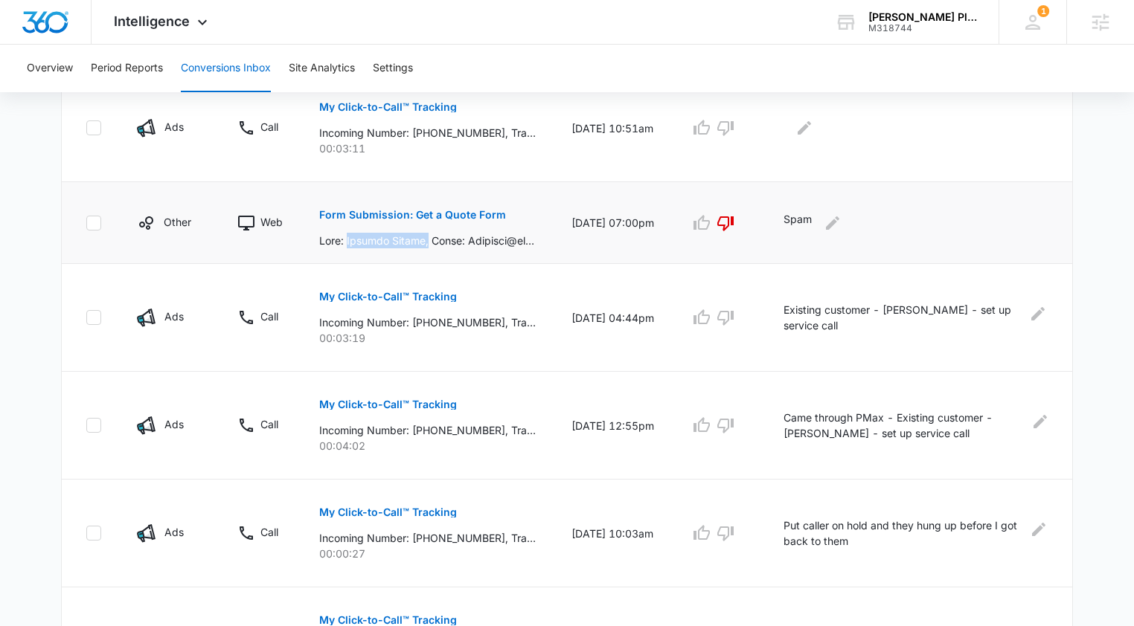
drag, startPoint x: 355, startPoint y: 242, endPoint x: 430, endPoint y: 245, distance: 75.2
click at [430, 245] on p at bounding box center [427, 241] width 216 height 16
drag, startPoint x: 420, startPoint y: 324, endPoint x: 492, endPoint y: 325, distance: 72.2
click at [492, 325] on p "Incoming Number: +12149724735, Tracking Number: +19402029957, Ring To: +1940242…" at bounding box center [427, 323] width 216 height 16
click at [123, 19] on span "Intelligence" at bounding box center [152, 21] width 76 height 16
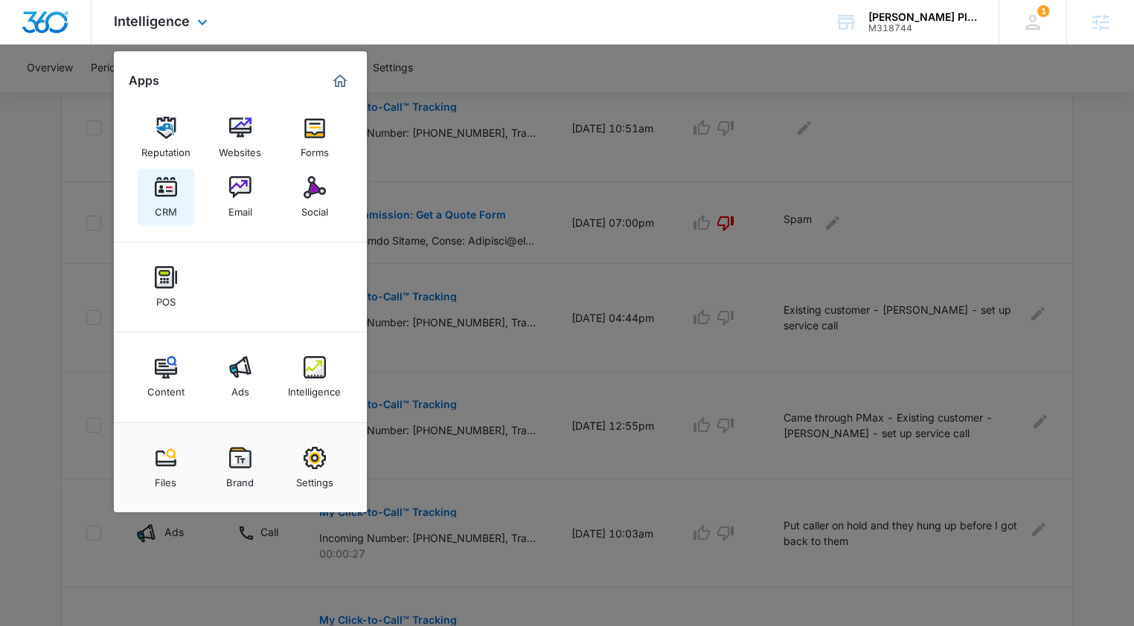
click at [172, 190] on img at bounding box center [166, 187] width 22 height 22
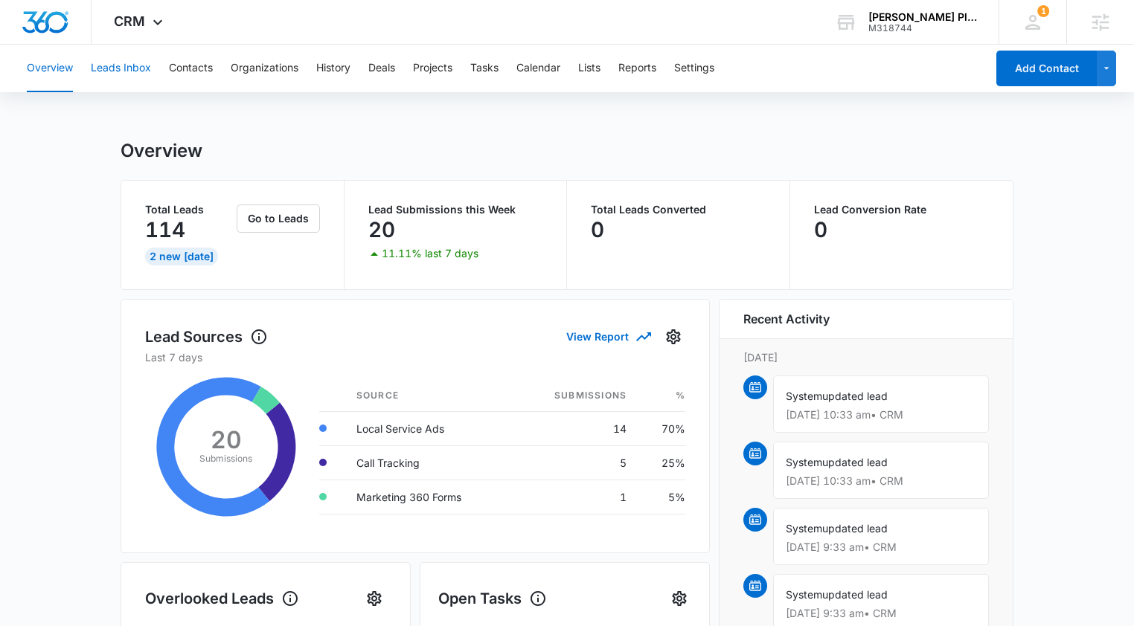
click at [121, 74] on button "Leads Inbox" at bounding box center [121, 69] width 60 height 48
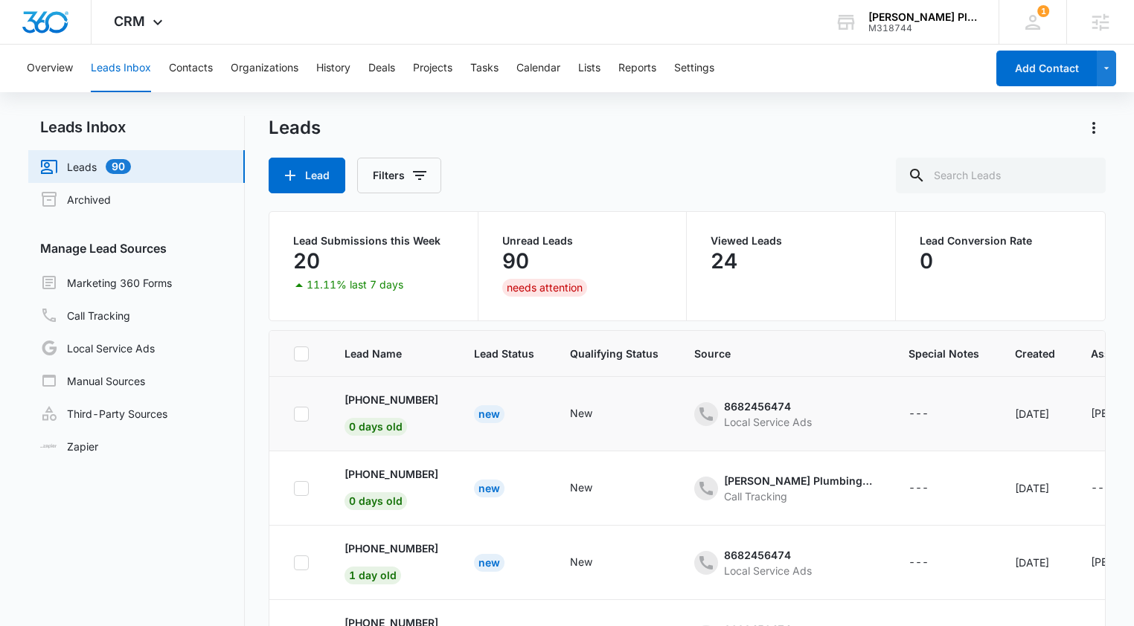
click at [305, 414] on icon at bounding box center [301, 414] width 13 height 13
click at [294, 414] on input "checkbox" at bounding box center [293, 414] width 1 height 1
checkbox input "true"
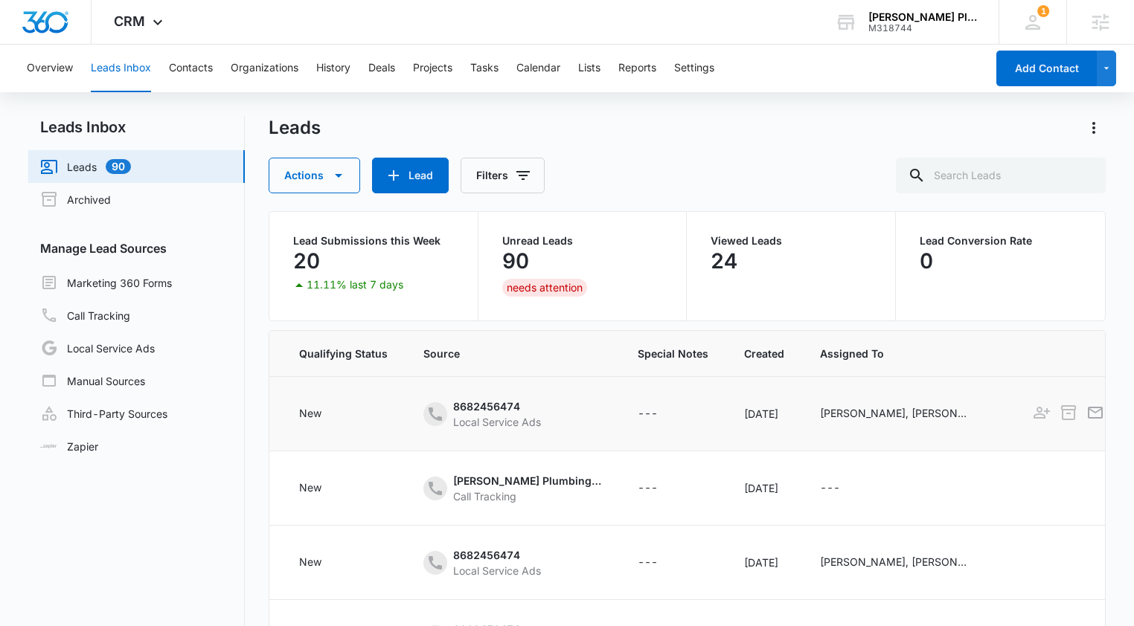
scroll to position [0, 353]
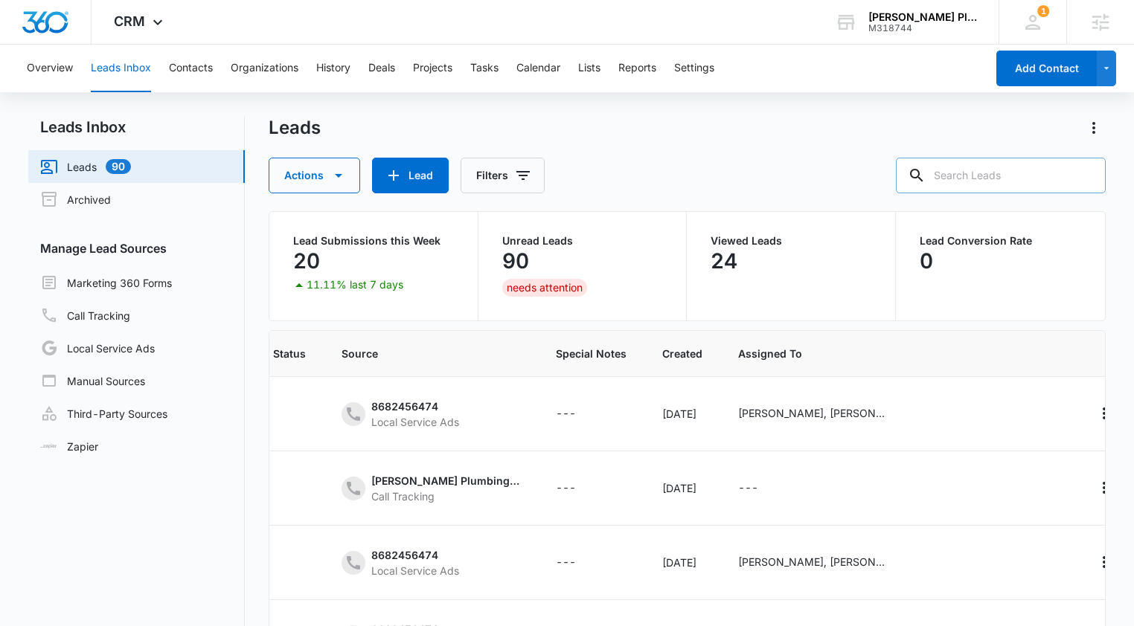
click at [1004, 178] on input "text" at bounding box center [1001, 176] width 210 height 36
click at [978, 174] on input "text" at bounding box center [1001, 176] width 210 height 36
click at [104, 347] on link "Local Service Ads" at bounding box center [97, 348] width 115 height 18
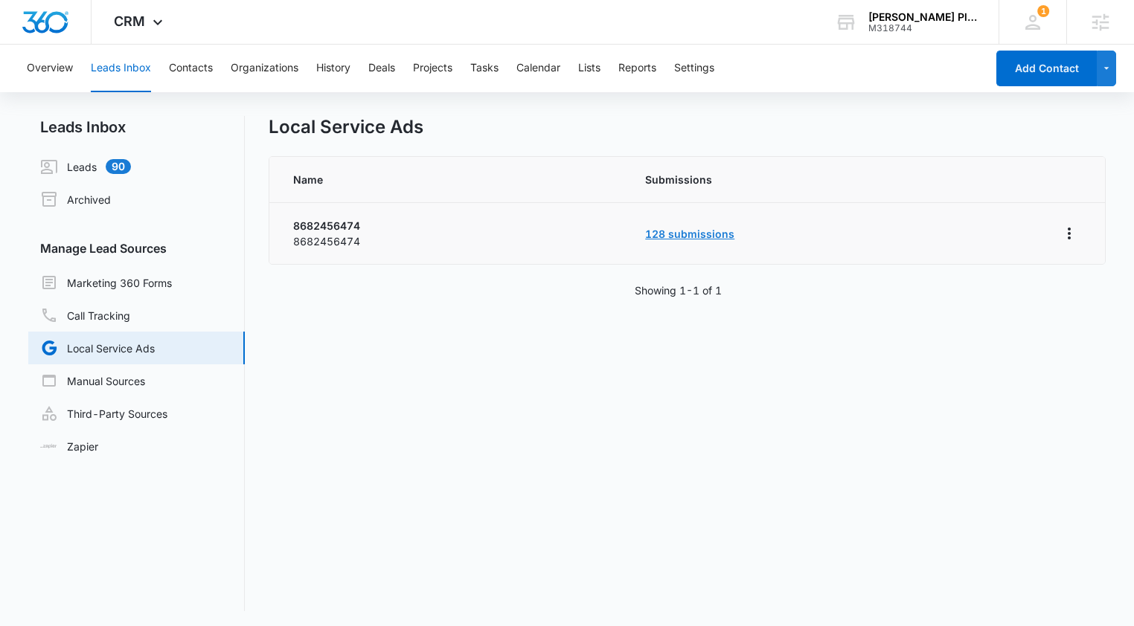
click at [670, 231] on link "128 submissions" at bounding box center [689, 234] width 89 height 13
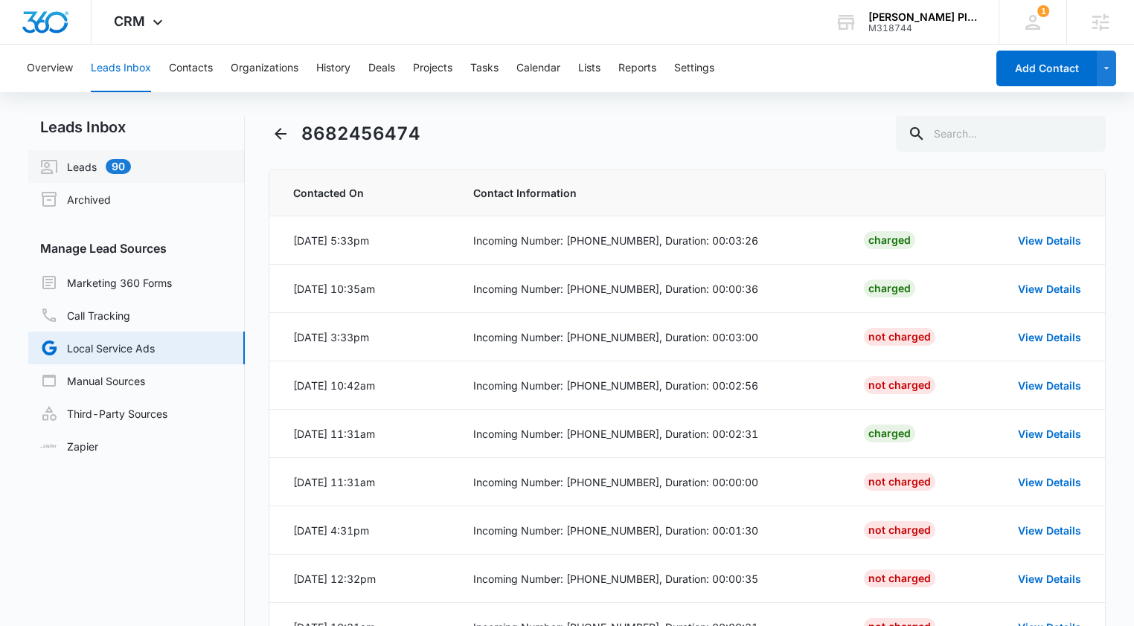
click at [87, 161] on link "Leads 90" at bounding box center [85, 167] width 91 height 18
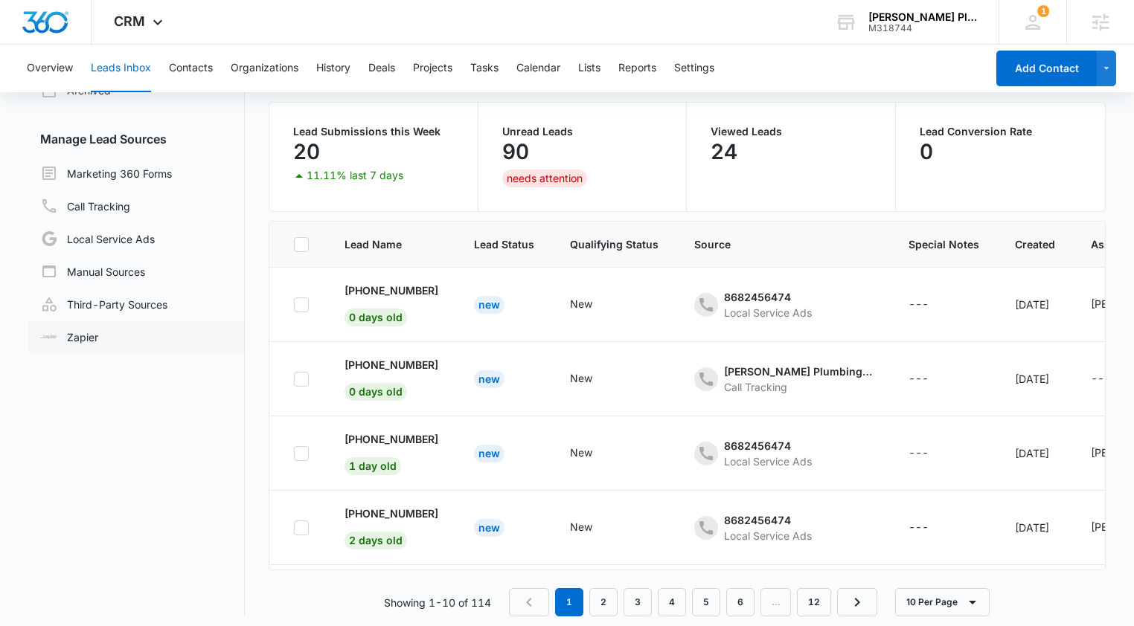
scroll to position [110, 0]
click at [155, 20] on icon at bounding box center [158, 26] width 18 height 18
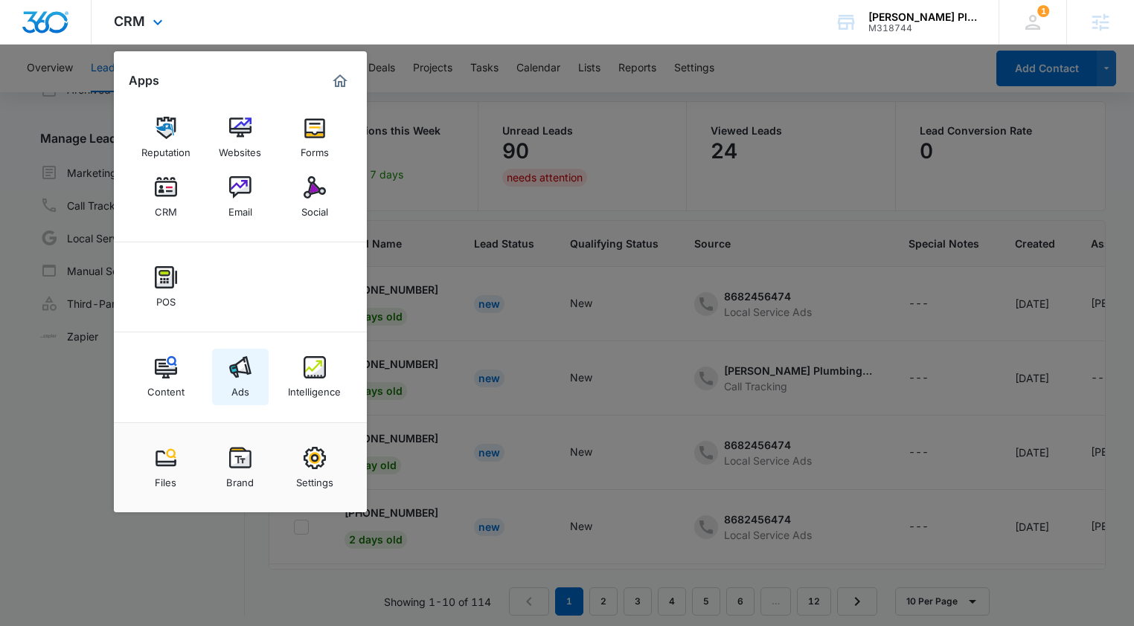
click at [243, 360] on img at bounding box center [240, 367] width 22 height 22
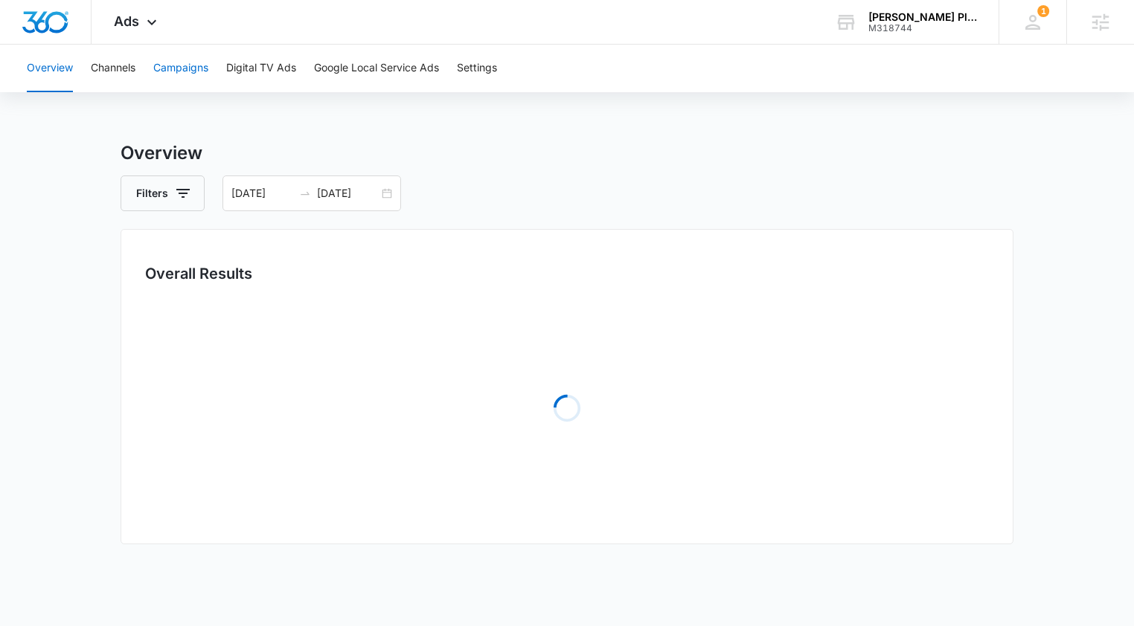
click at [186, 62] on button "Campaigns" at bounding box center [180, 69] width 55 height 48
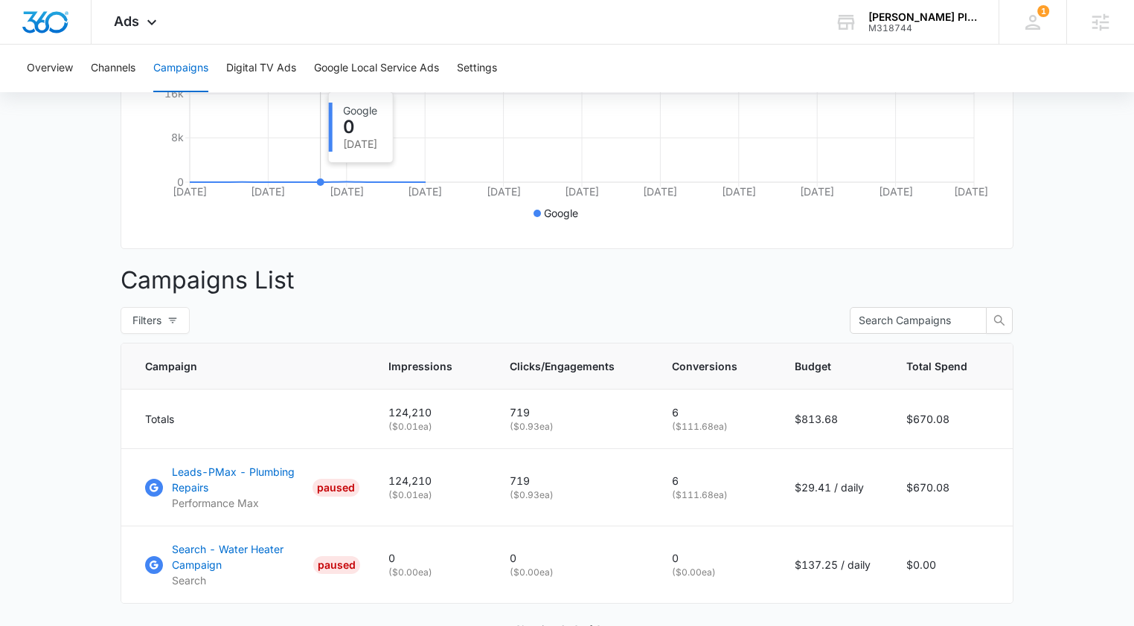
scroll to position [466, 0]
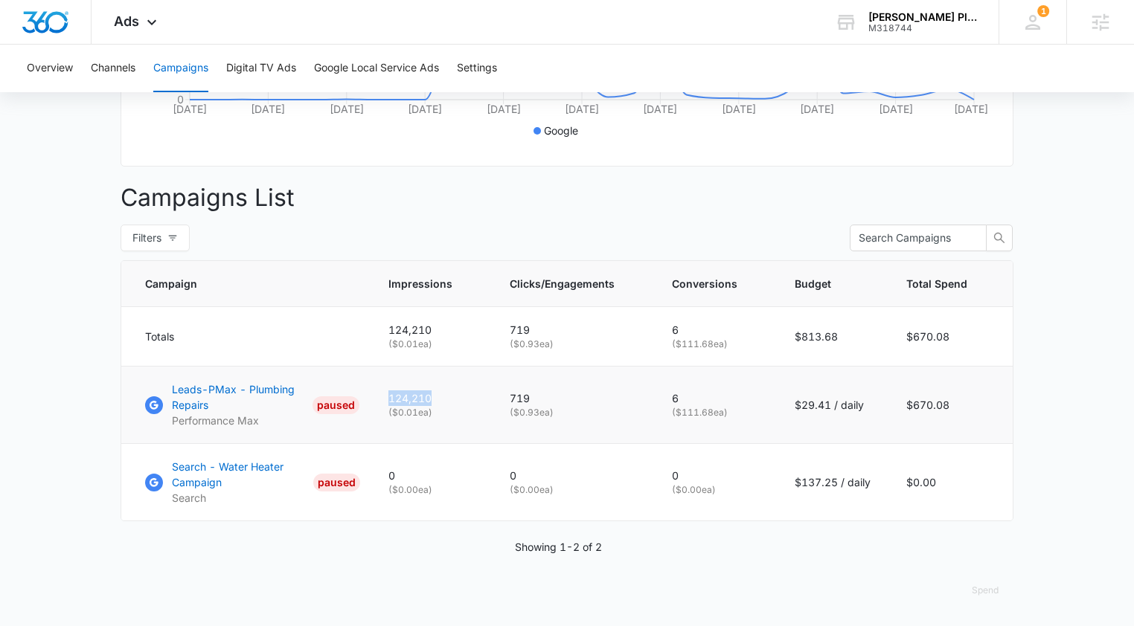
drag, startPoint x: 397, startPoint y: 397, endPoint x: 449, endPoint y: 397, distance: 52.8
click at [449, 397] on p "124,210" at bounding box center [431, 399] width 86 height 16
drag, startPoint x: 513, startPoint y: 398, endPoint x: 548, endPoint y: 396, distance: 35.0
click at [548, 396] on td "719 ( $0.93 ea)" at bounding box center [573, 405] width 162 height 77
drag, startPoint x: 704, startPoint y: 395, endPoint x: 652, endPoint y: 395, distance: 52.1
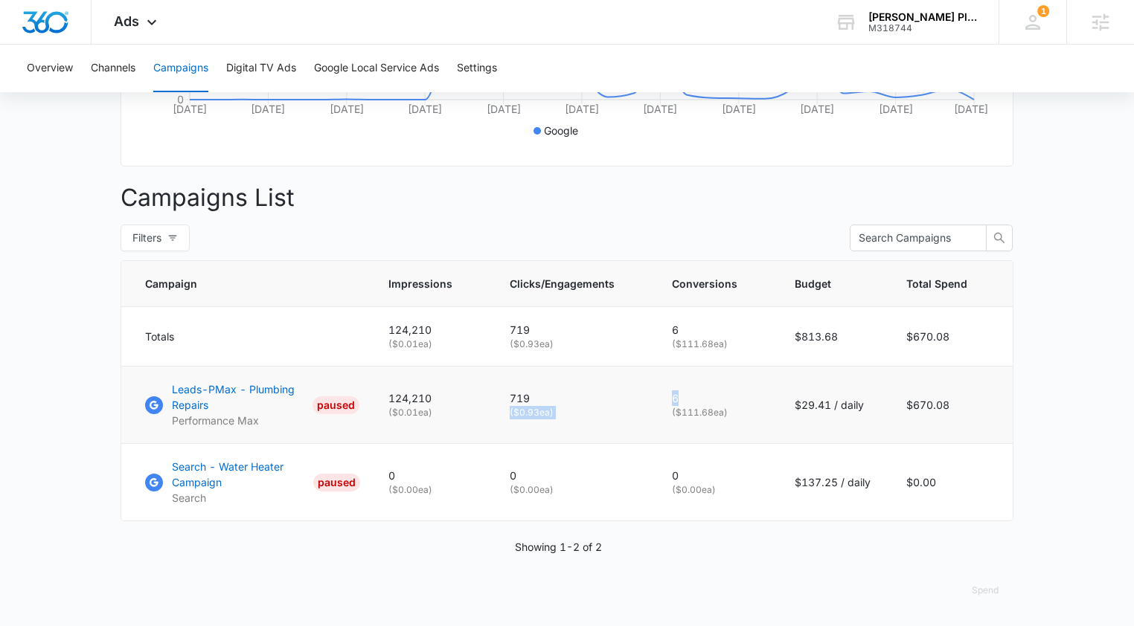
click at [652, 395] on tr "Leads-PMax - Plumbing Repairs Performance Max PAUSED 124,210 ( $0.01 ea) 719 ( …" at bounding box center [566, 405] width 891 height 77
click at [671, 394] on td "6 ( $111.68 ea)" at bounding box center [715, 405] width 123 height 77
drag, startPoint x: 541, startPoint y: 396, endPoint x: 502, endPoint y: 393, distance: 38.8
click at [502, 393] on td "719 ( $0.93 ea)" at bounding box center [573, 405] width 162 height 77
click at [126, 19] on span "Ads" at bounding box center [126, 21] width 25 height 16
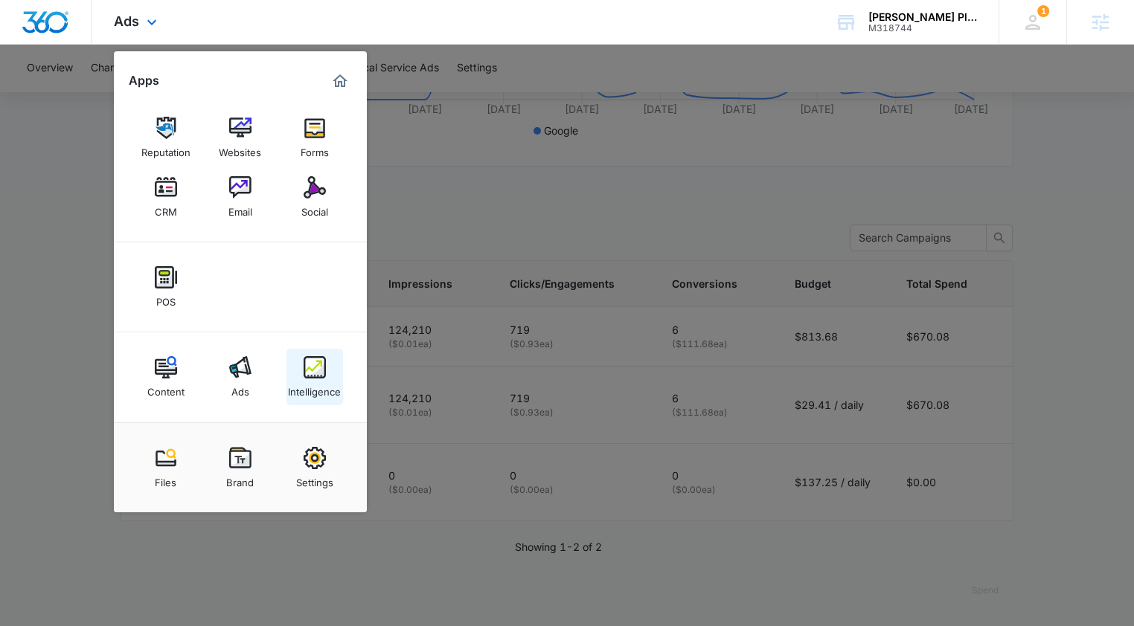
click at [324, 381] on div "Intelligence" at bounding box center [314, 388] width 53 height 19
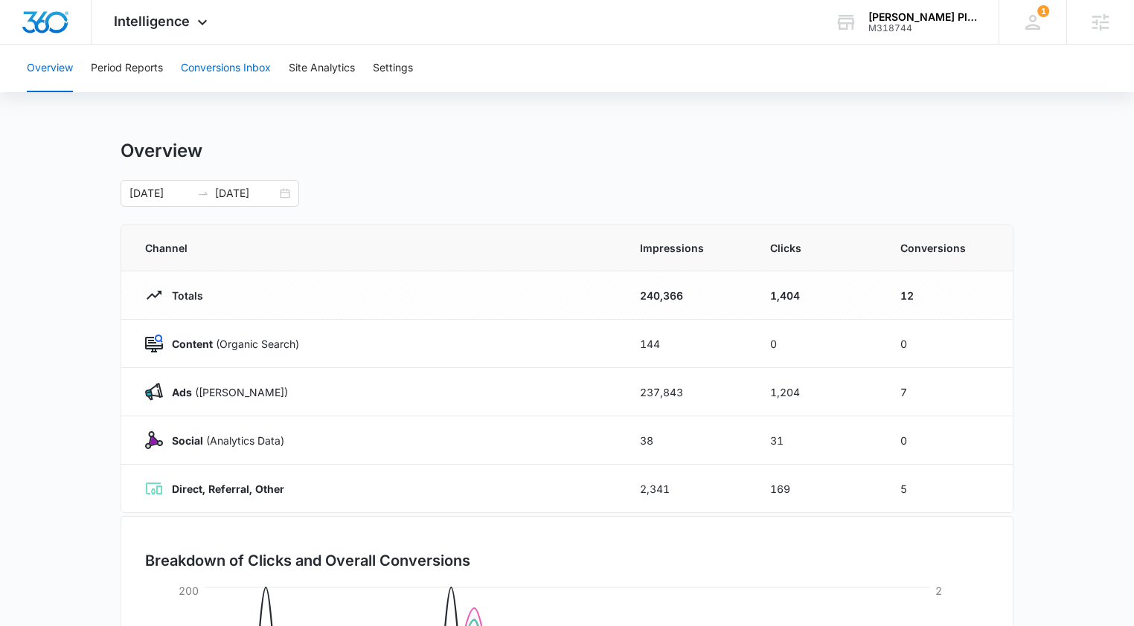
click at [220, 67] on button "Conversions Inbox" at bounding box center [226, 69] width 90 height 48
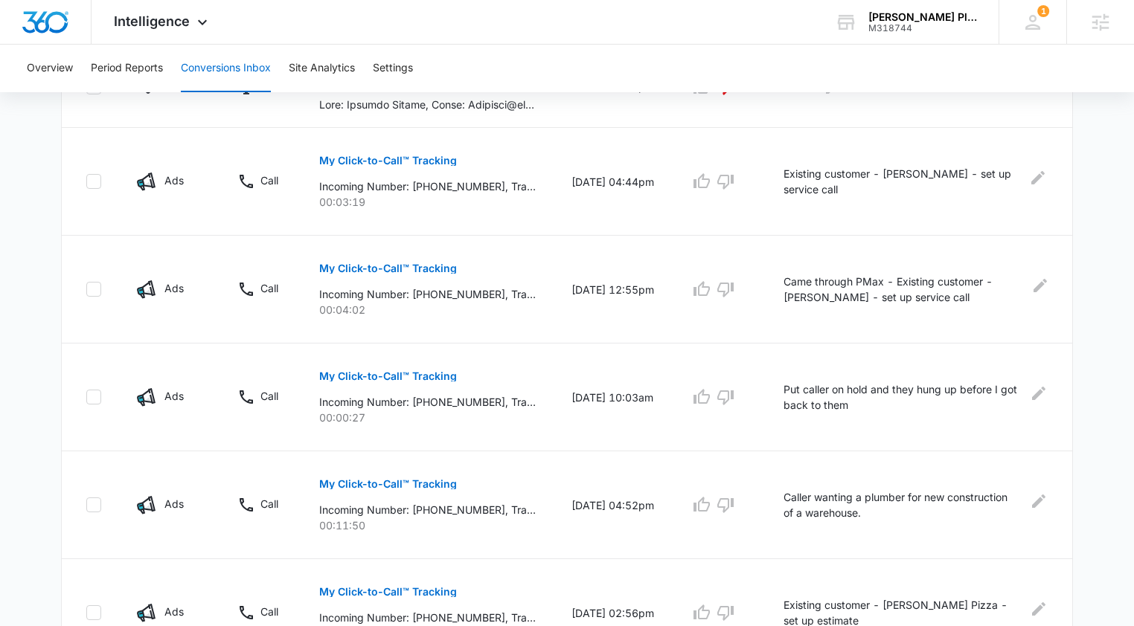
scroll to position [941, 0]
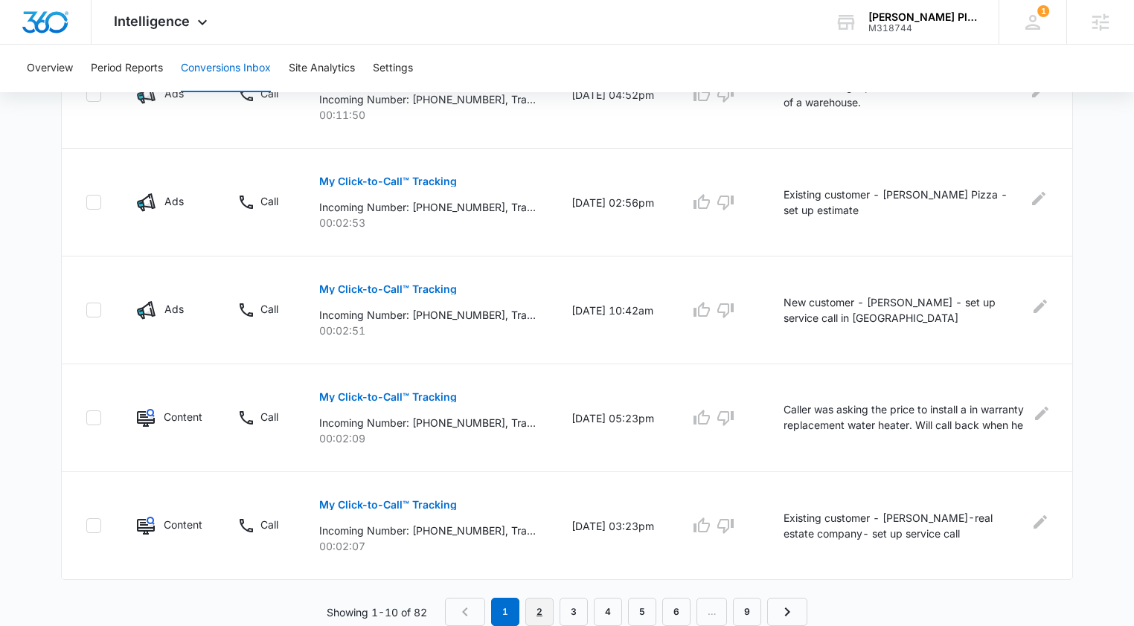
click at [542, 609] on link "2" at bounding box center [539, 612] width 28 height 28
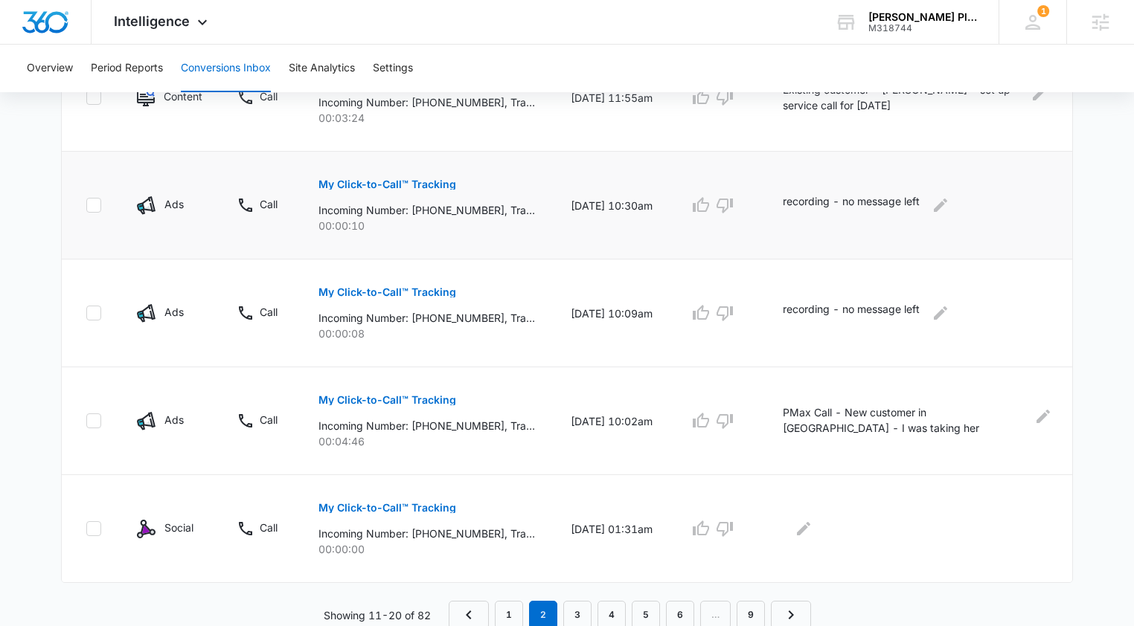
scroll to position [967, 0]
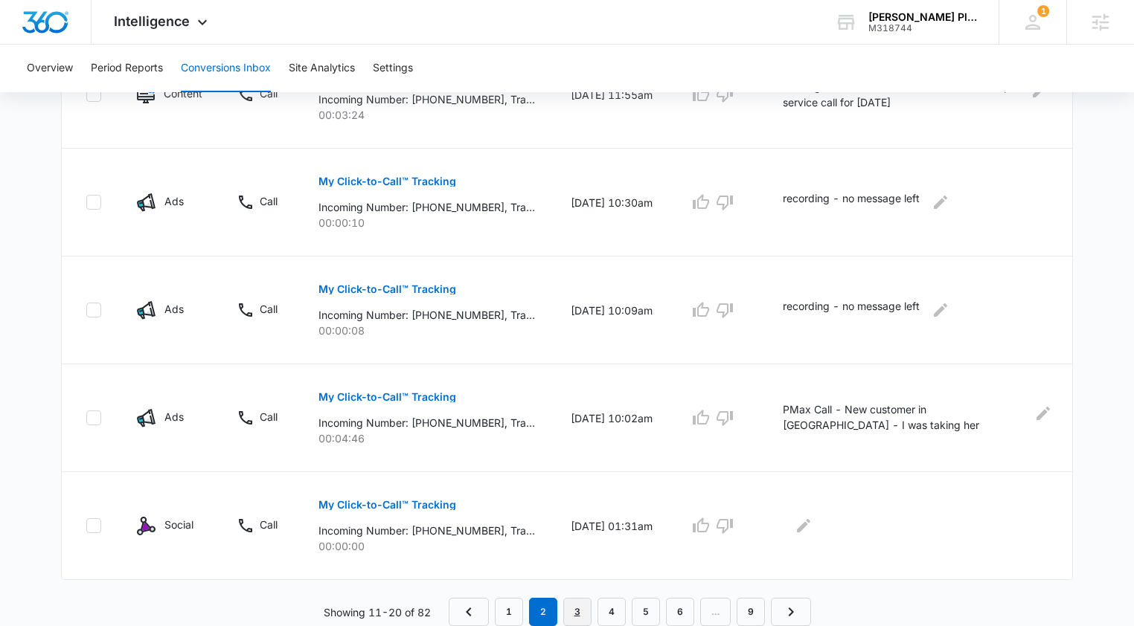
click at [580, 605] on link "3" at bounding box center [577, 612] width 28 height 28
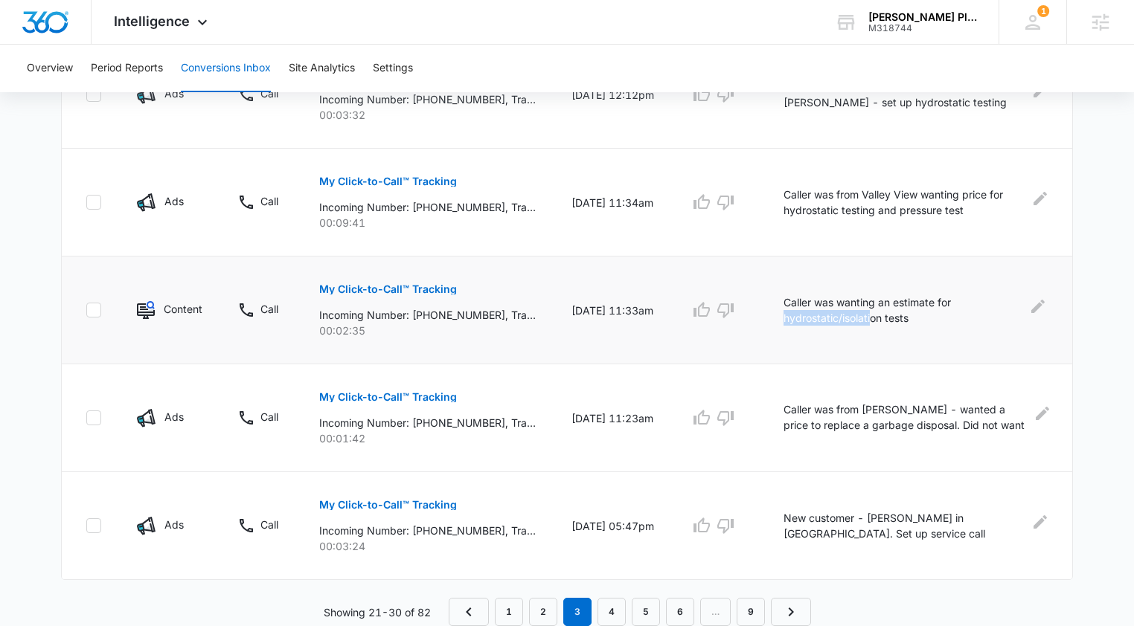
drag, startPoint x: 785, startPoint y: 317, endPoint x: 878, endPoint y: 317, distance: 93.0
click at [878, 317] on td "Caller was wanting an estimate for hydrostatic/isolation tests" at bounding box center [919, 311] width 307 height 108
click at [170, 10] on div "Intelligence Apps Reputation Websites Forms CRM Email Social POS Content Ads In…" at bounding box center [163, 22] width 142 height 44
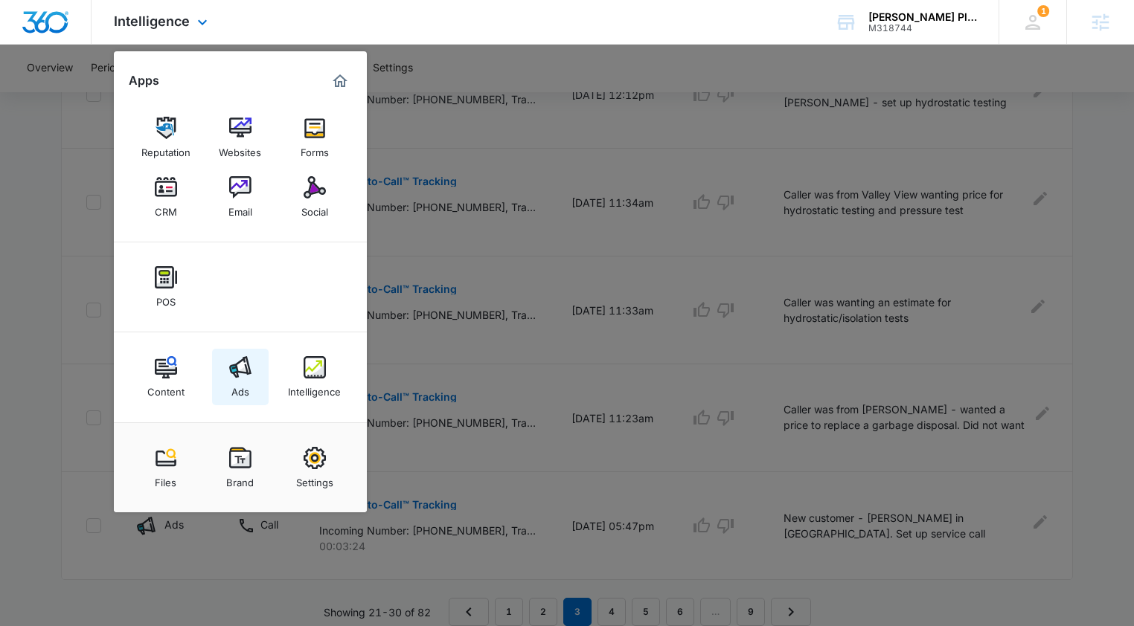
click at [245, 390] on div "Ads" at bounding box center [240, 388] width 18 height 19
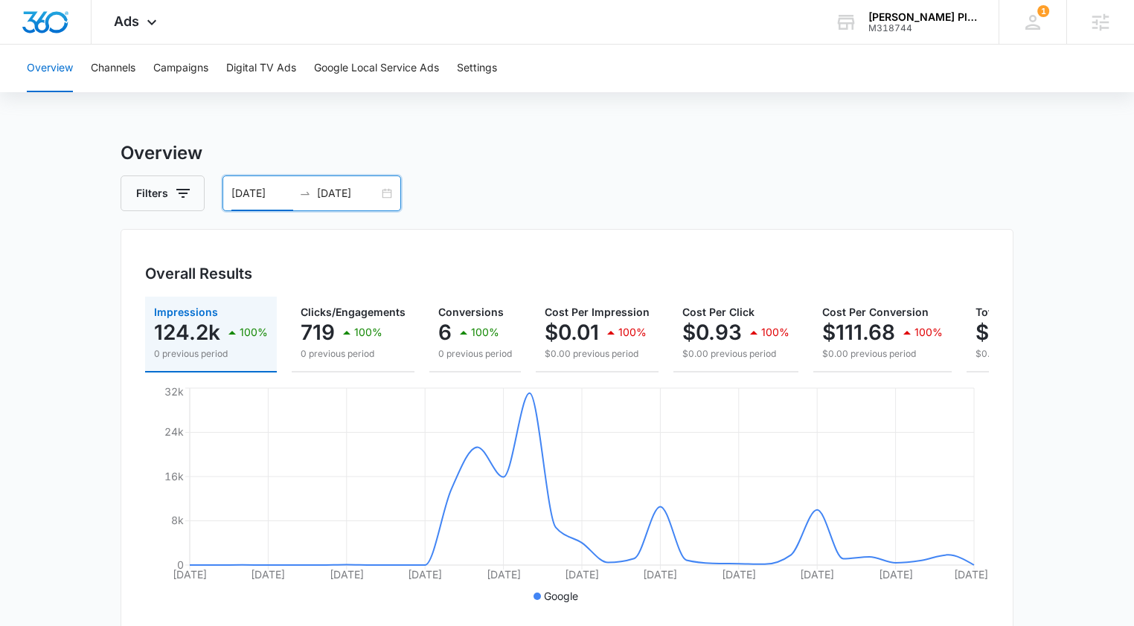
click at [263, 188] on input "07/15/2025" at bounding box center [262, 193] width 62 height 16
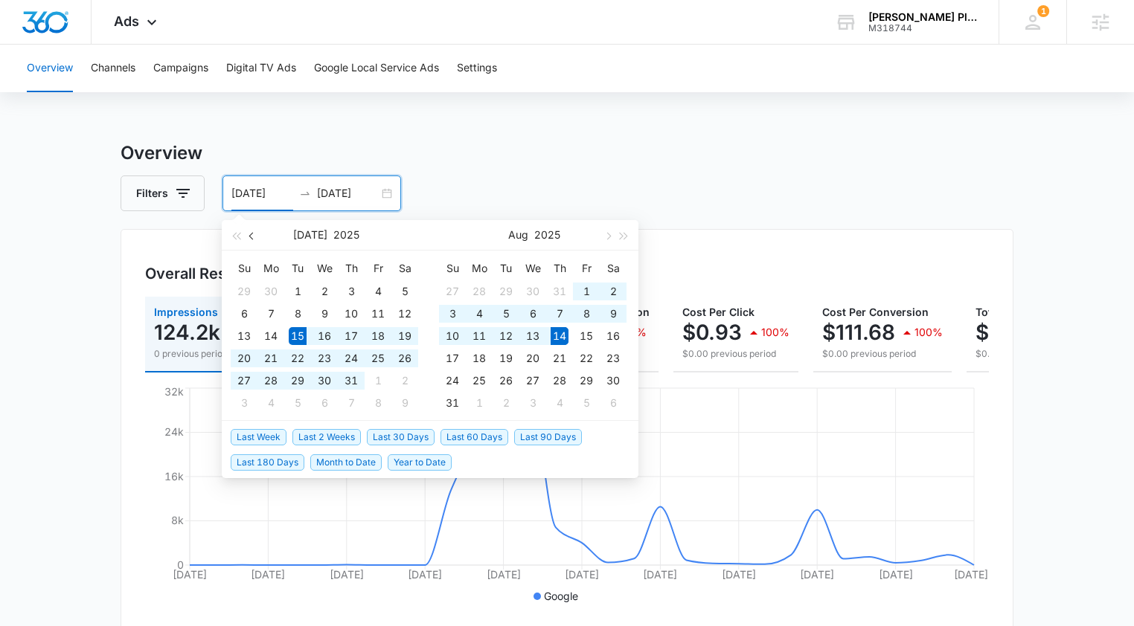
click at [252, 236] on span "button" at bounding box center [252, 235] width 7 height 7
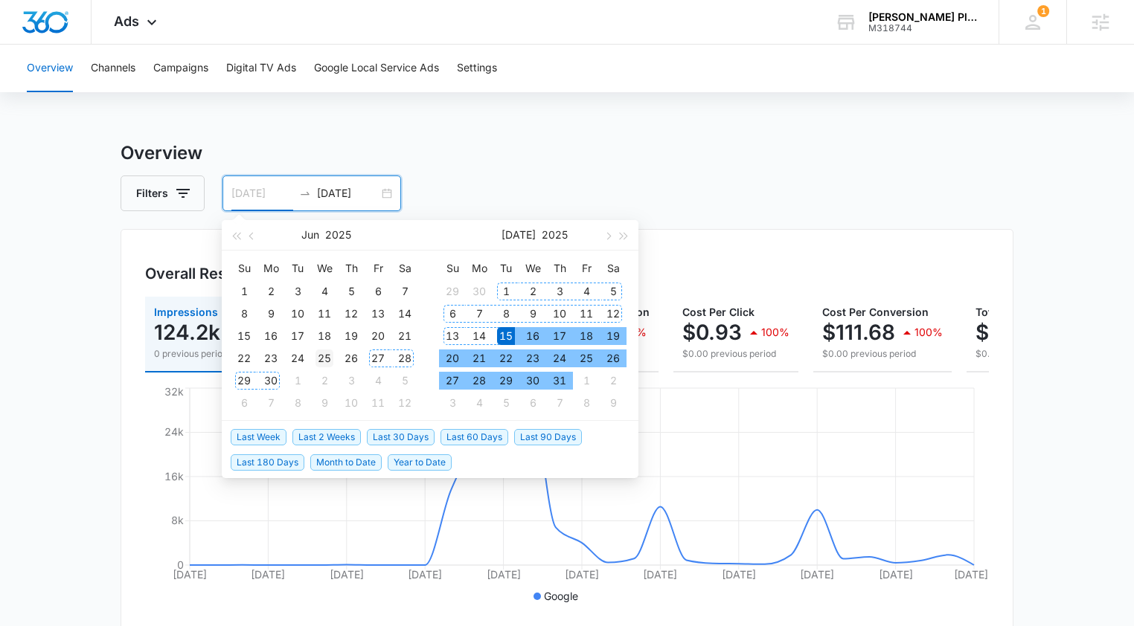
type input "06/25/2025"
click at [317, 356] on div "25" at bounding box center [324, 359] width 18 height 18
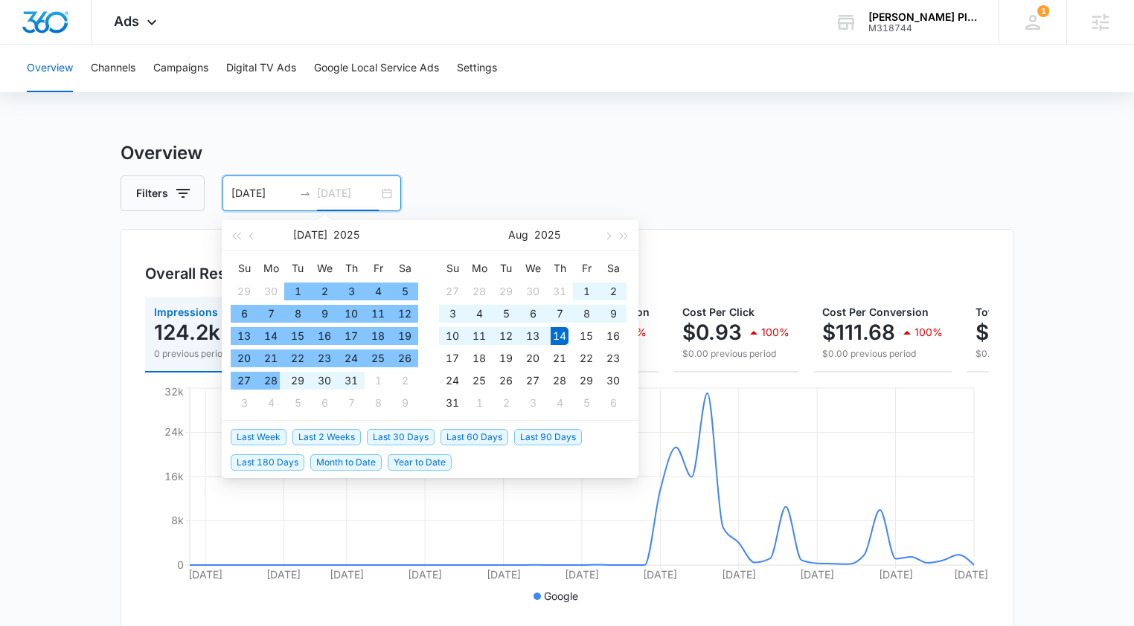
type input "08/14/2025"
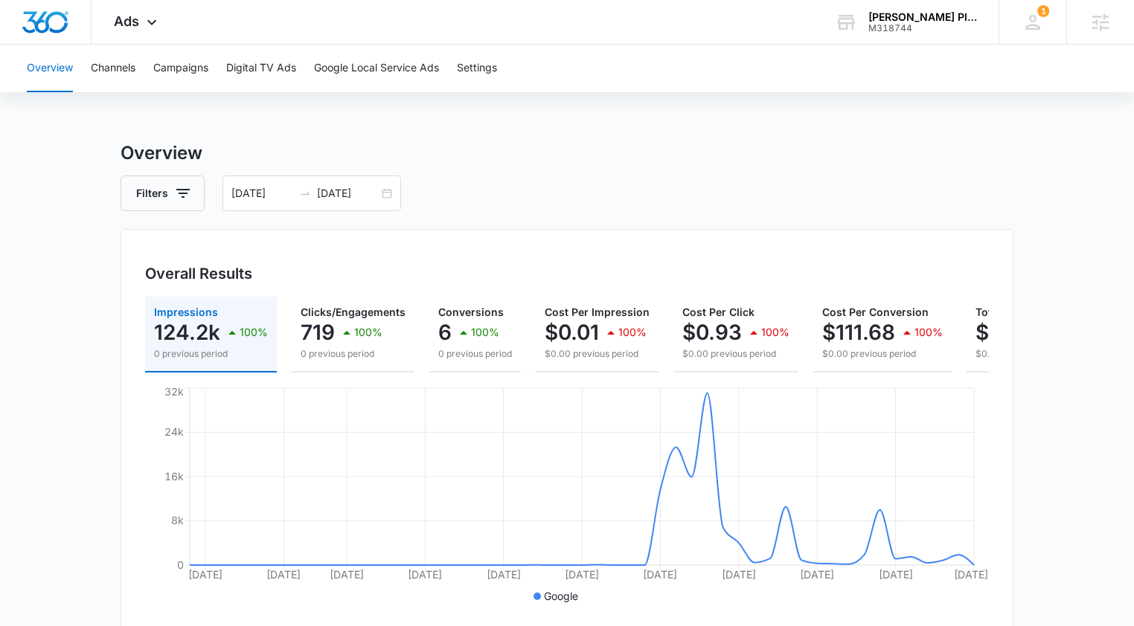
click at [182, 199] on icon "button" at bounding box center [183, 193] width 18 height 18
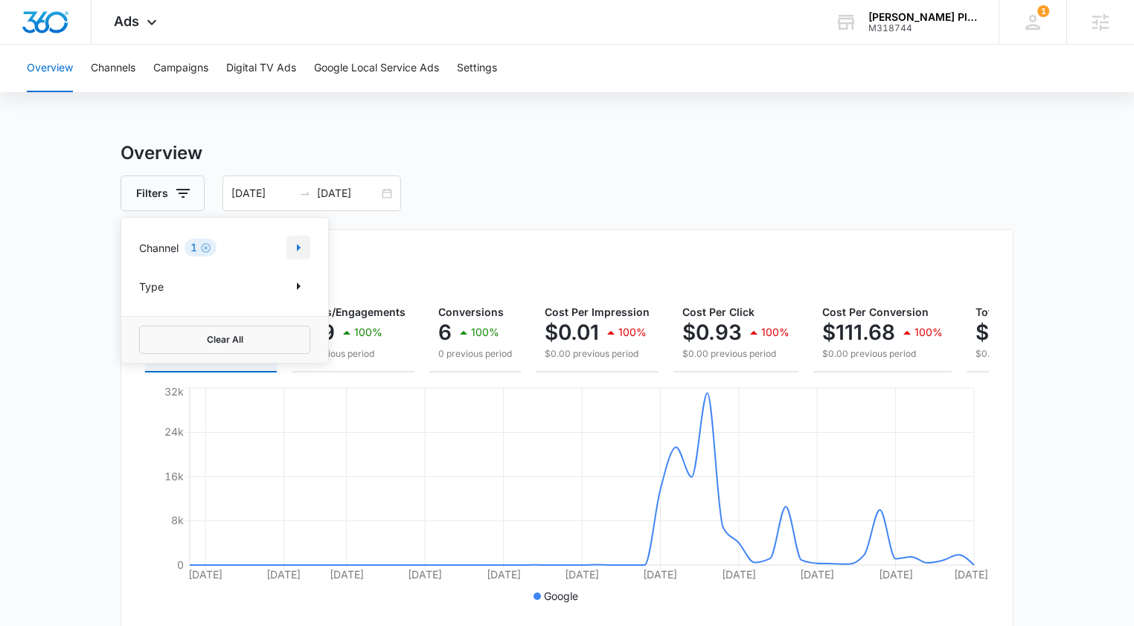
click at [296, 248] on icon "Show Channel filters" at bounding box center [298, 248] width 18 height 18
click at [145, 327] on icon at bounding box center [147, 321] width 13 height 13
click at [140, 322] on input "Facebook / Instagram" at bounding box center [139, 321] width 1 height 1
checkbox input "true"
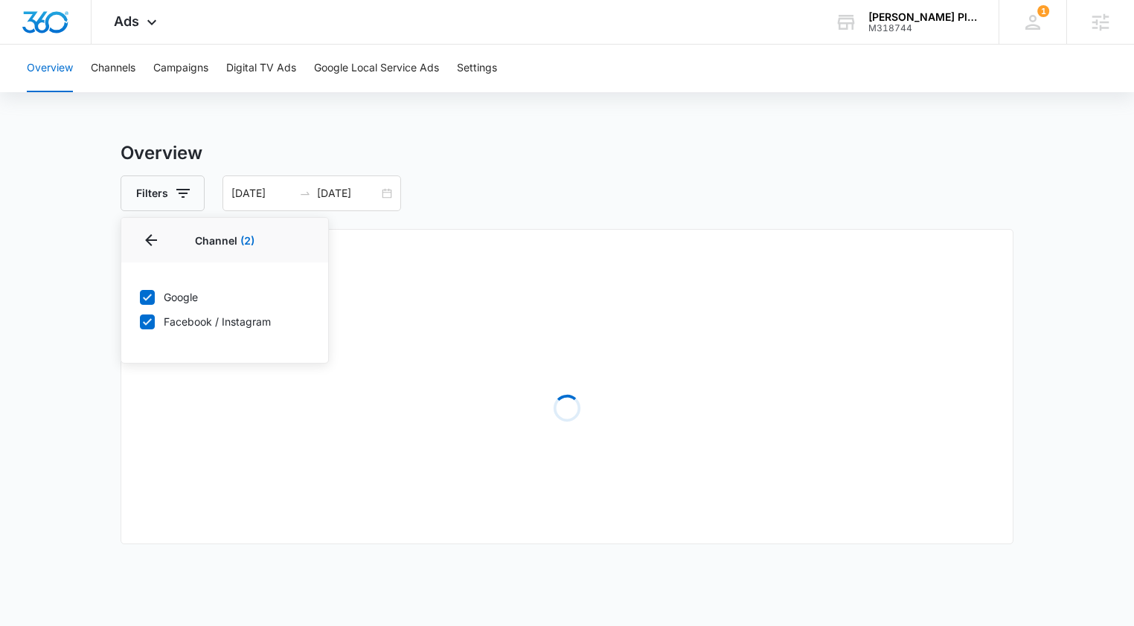
click at [146, 301] on icon at bounding box center [147, 297] width 13 height 13
click at [140, 298] on input "Google" at bounding box center [139, 297] width 1 height 1
checkbox input "false"
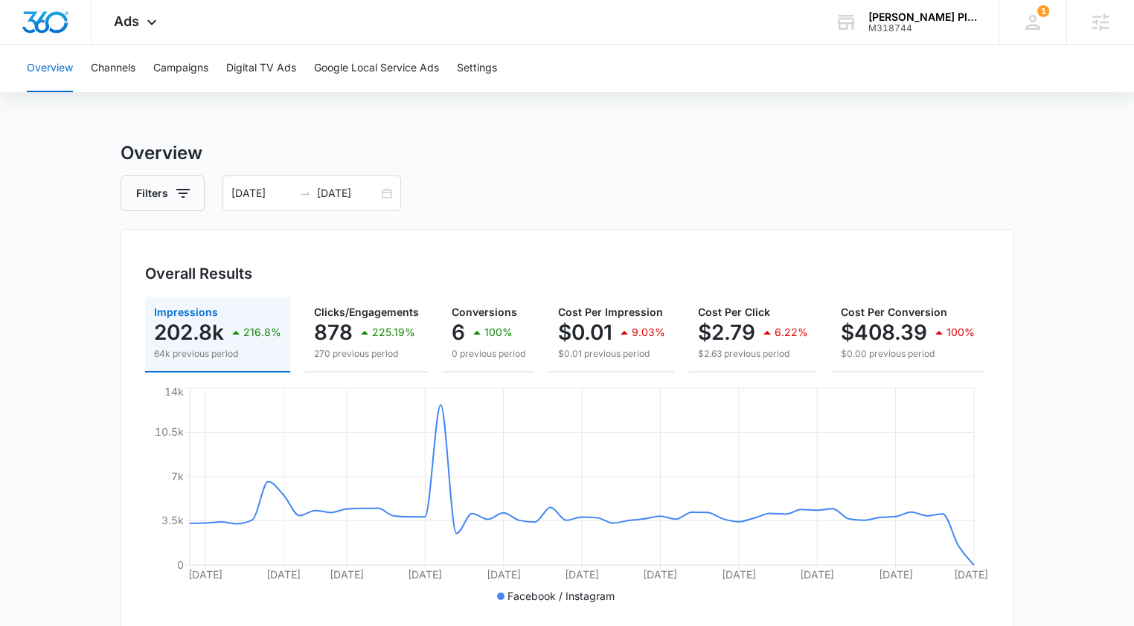
click at [486, 229] on div "Overall Results Impressions 202.8k 216.8% 64k previous period Clicks/Engagement…" at bounding box center [567, 430] width 893 height 403
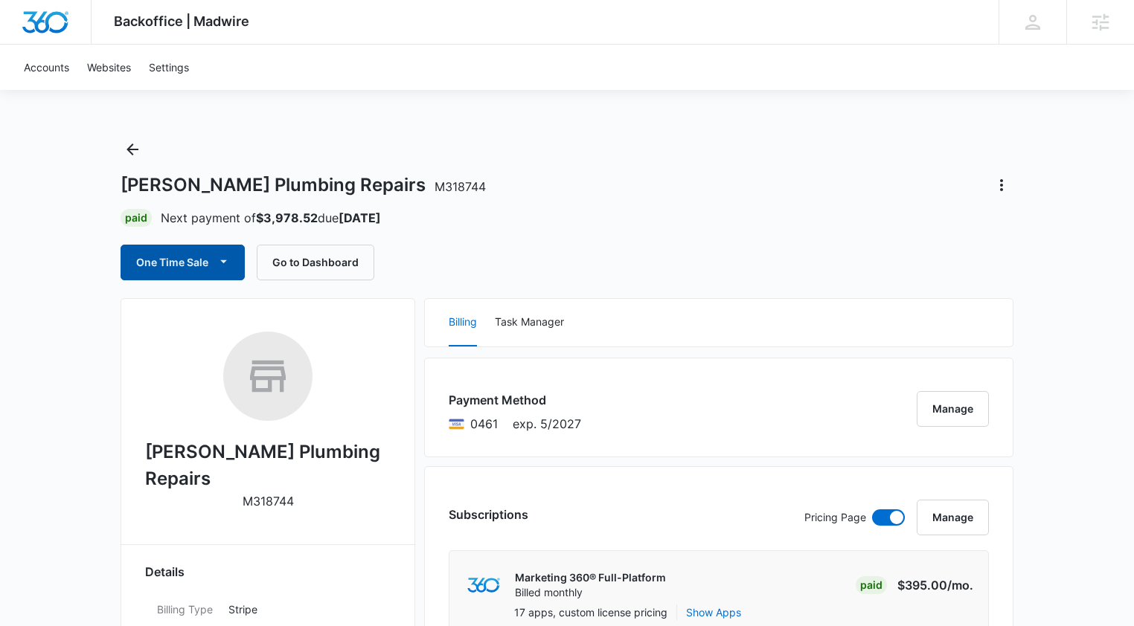
click at [218, 254] on icon "button" at bounding box center [224, 262] width 16 height 16
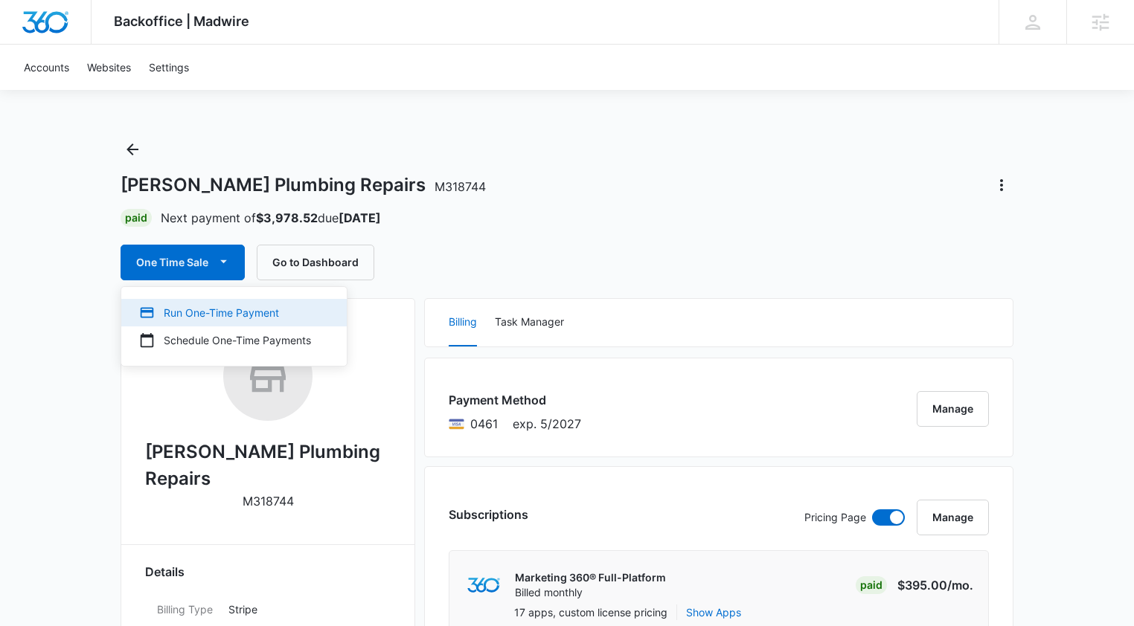
click at [215, 310] on div "Run One-Time Payment" at bounding box center [225, 313] width 172 height 16
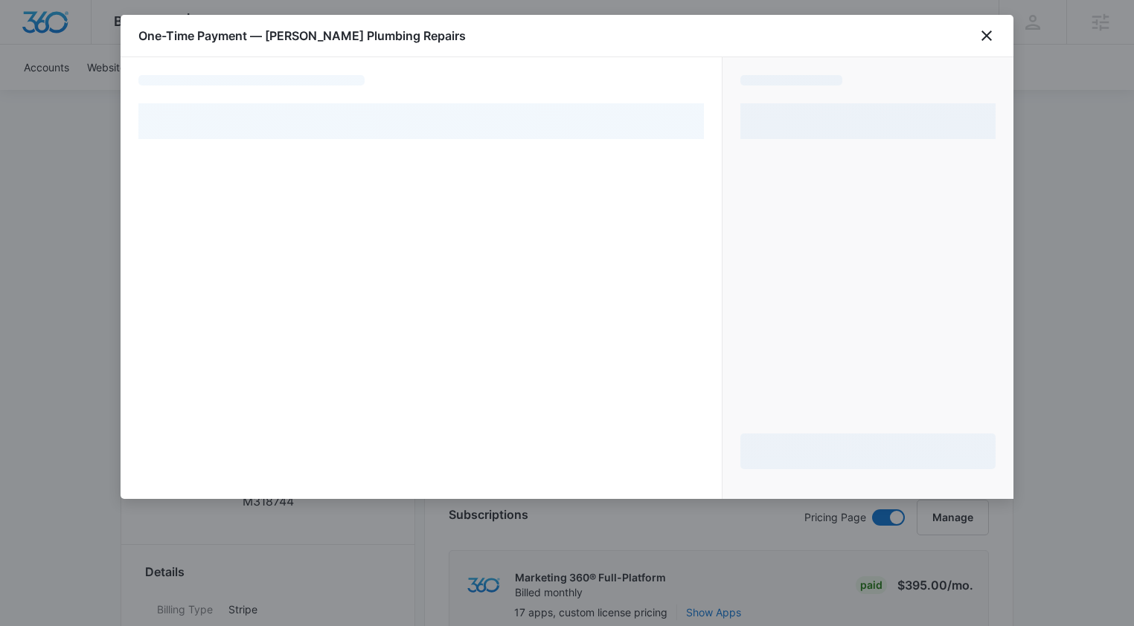
select select "pm_1RdyWDA4n8RTgNjUIqvjblhd"
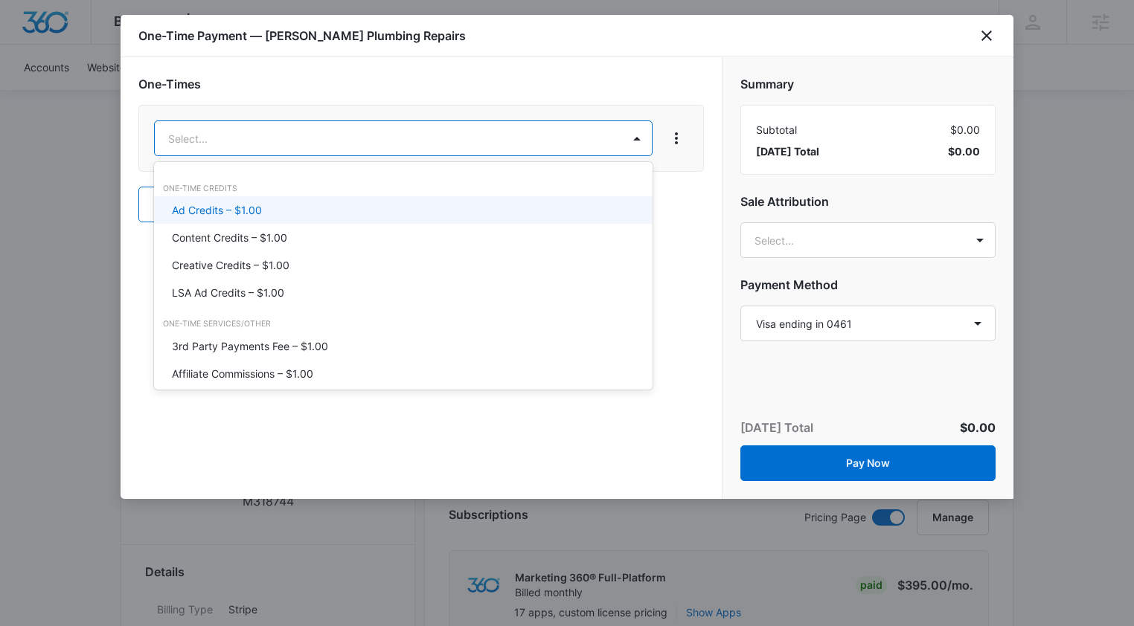
click at [327, 214] on div "Ad Credits – $1.00" at bounding box center [402, 210] width 460 height 16
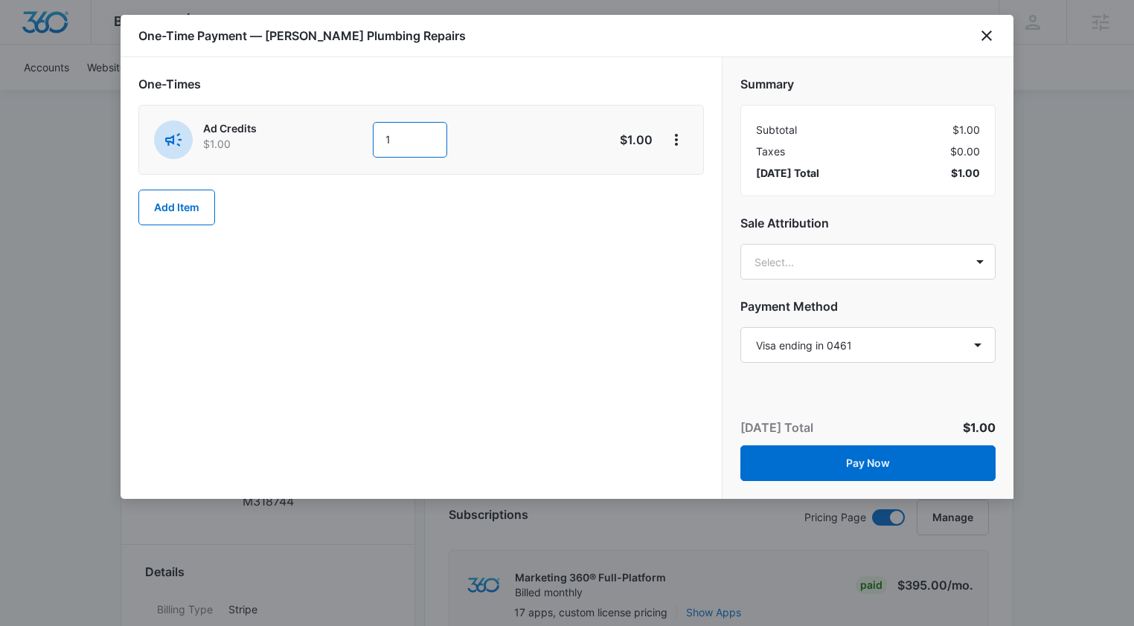
click at [407, 132] on input "1" at bounding box center [410, 140] width 74 height 36
type input "500"
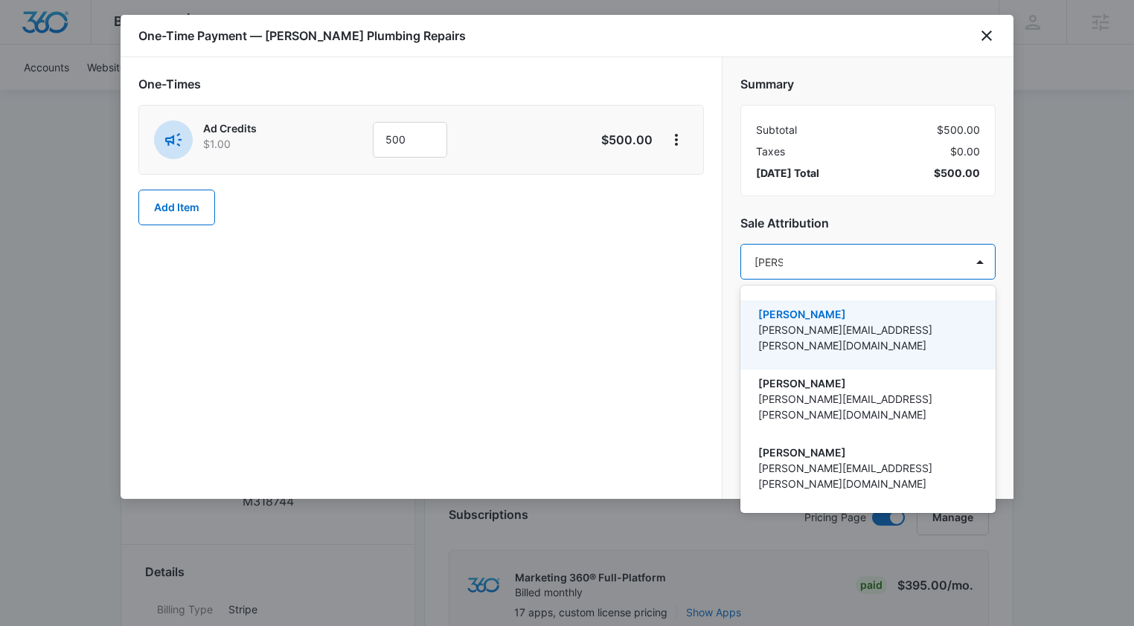
type input "[PERSON_NAME]"
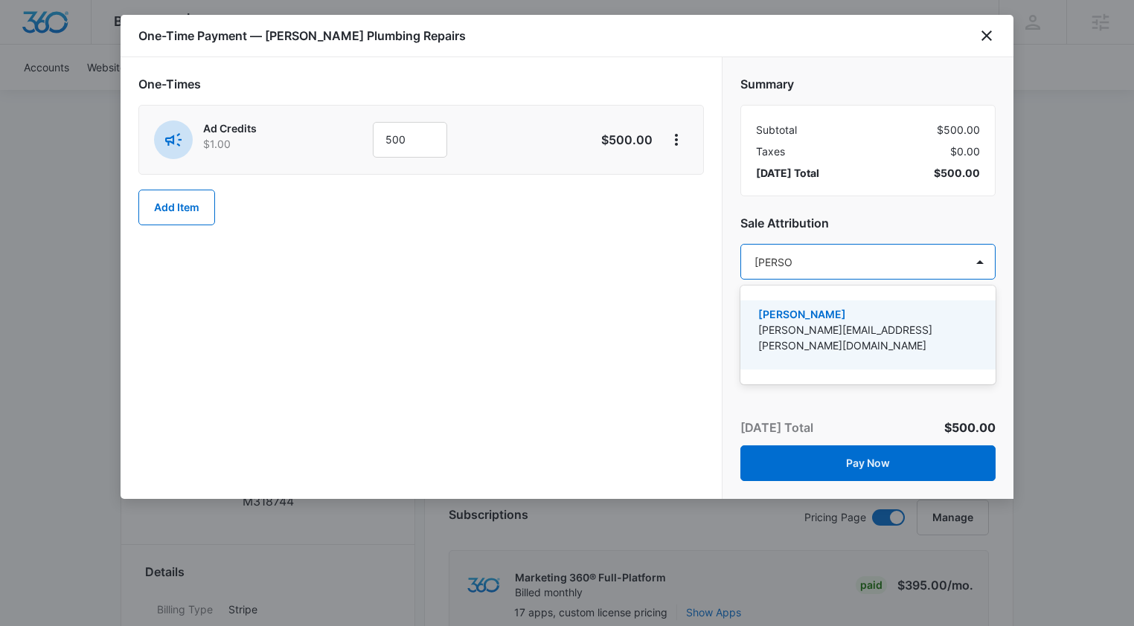
click at [825, 331] on p "[PERSON_NAME][EMAIL_ADDRESS][PERSON_NAME][DOMAIN_NAME]" at bounding box center [866, 337] width 216 height 31
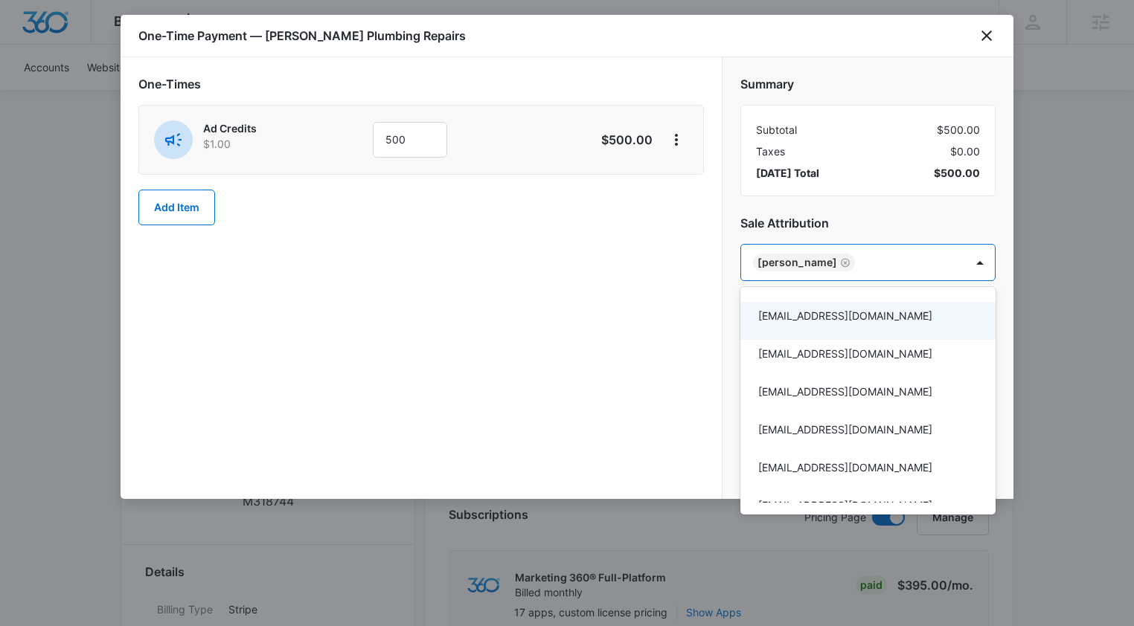
click at [617, 355] on div at bounding box center [567, 313] width 1134 height 626
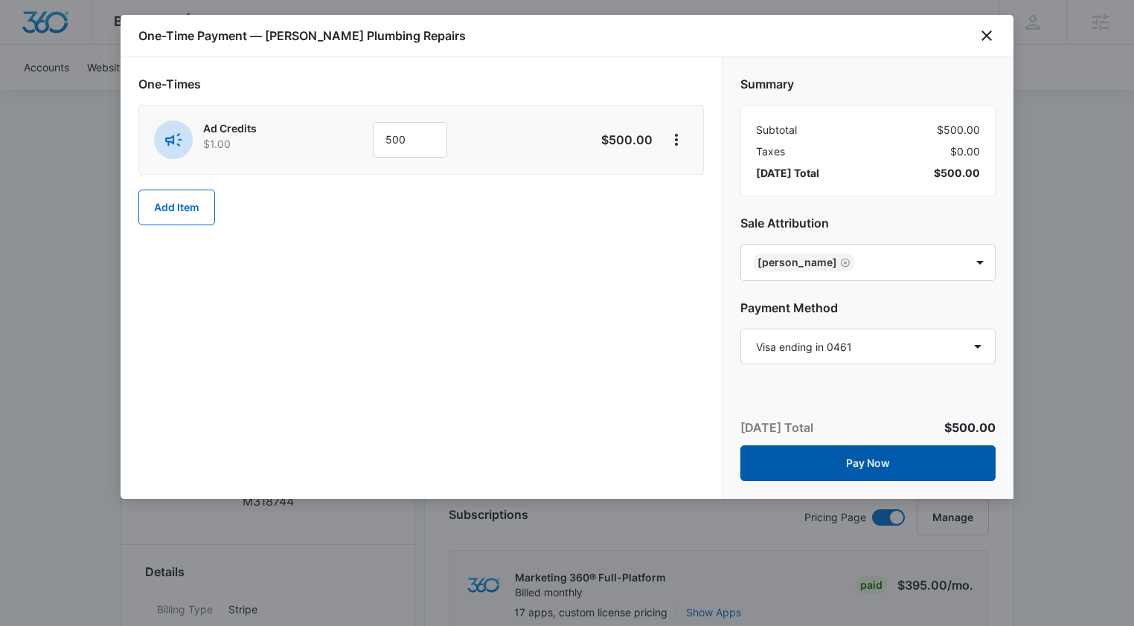
click at [909, 458] on button "Pay Now" at bounding box center [867, 464] width 255 height 36
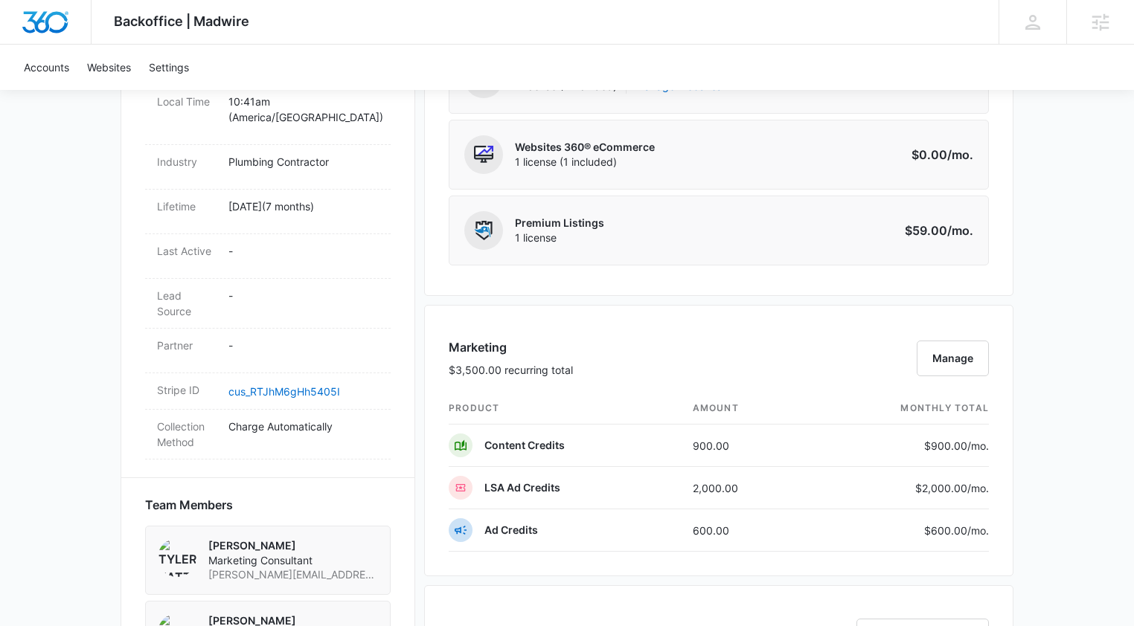
scroll to position [865, 0]
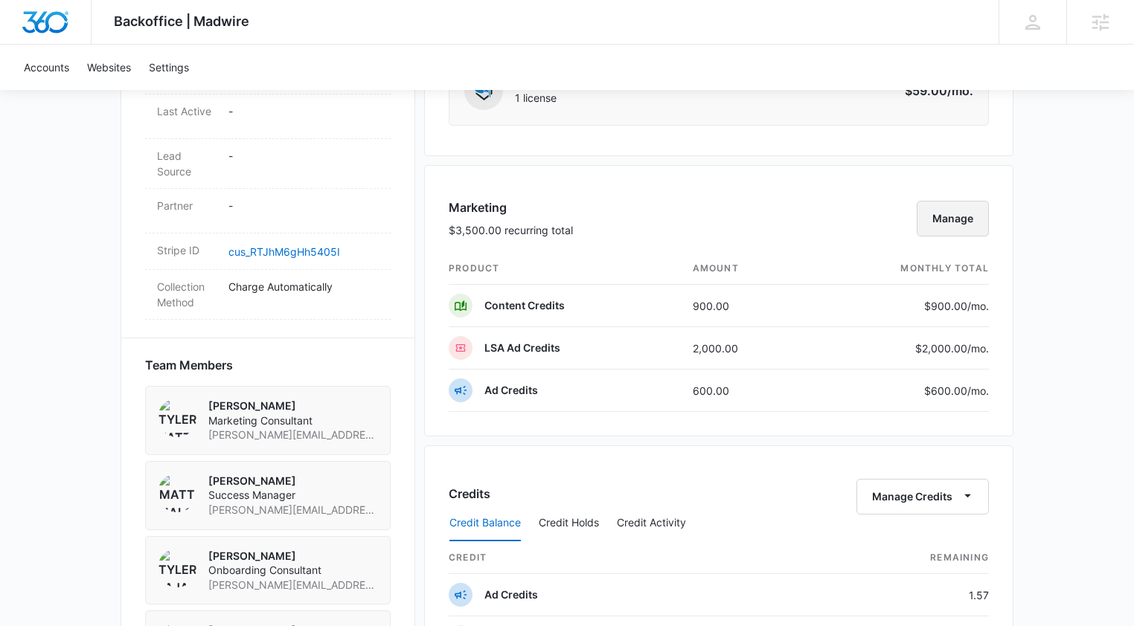
click at [946, 221] on button "Manage" at bounding box center [953, 219] width 72 height 36
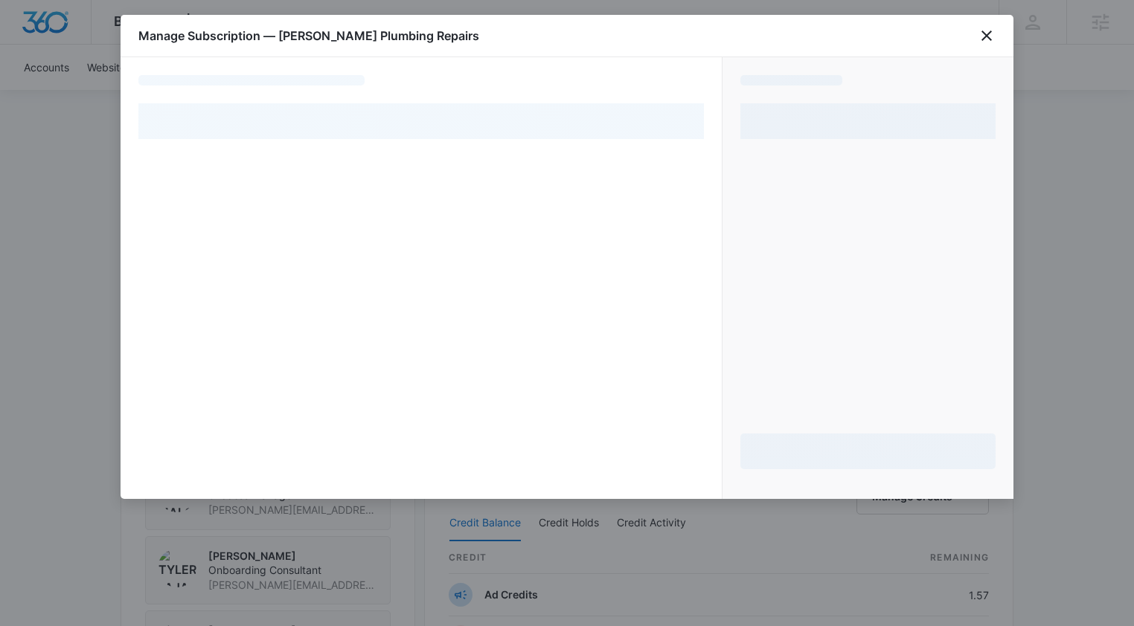
select select "pm_1RdyWDA4n8RTgNjUIqvjblhd"
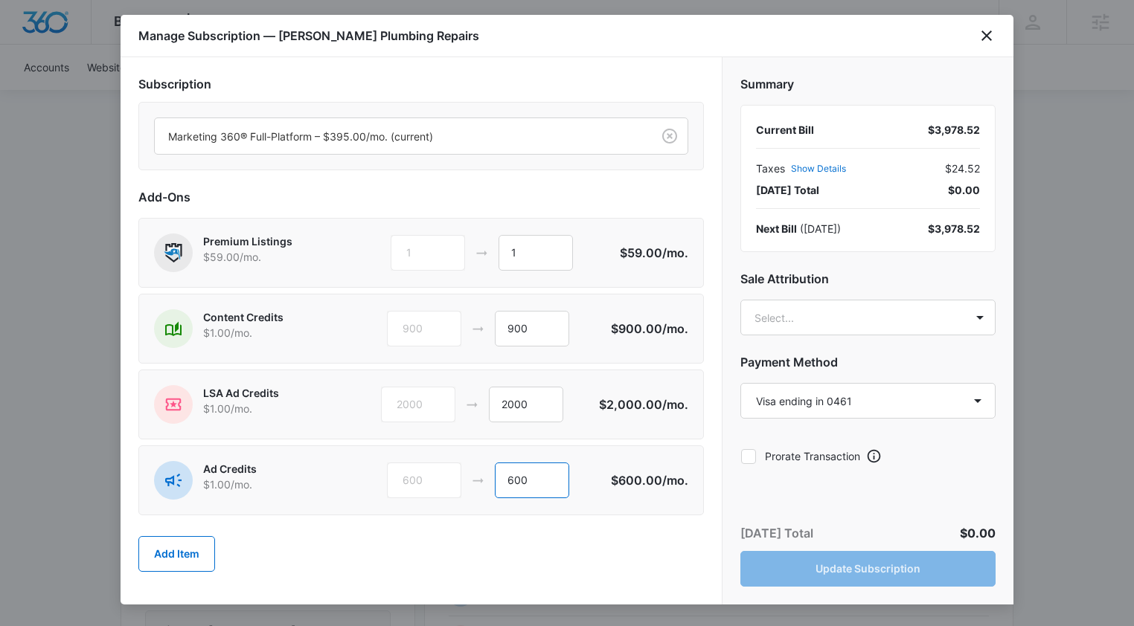
click at [516, 480] on input "600" at bounding box center [532, 481] width 74 height 36
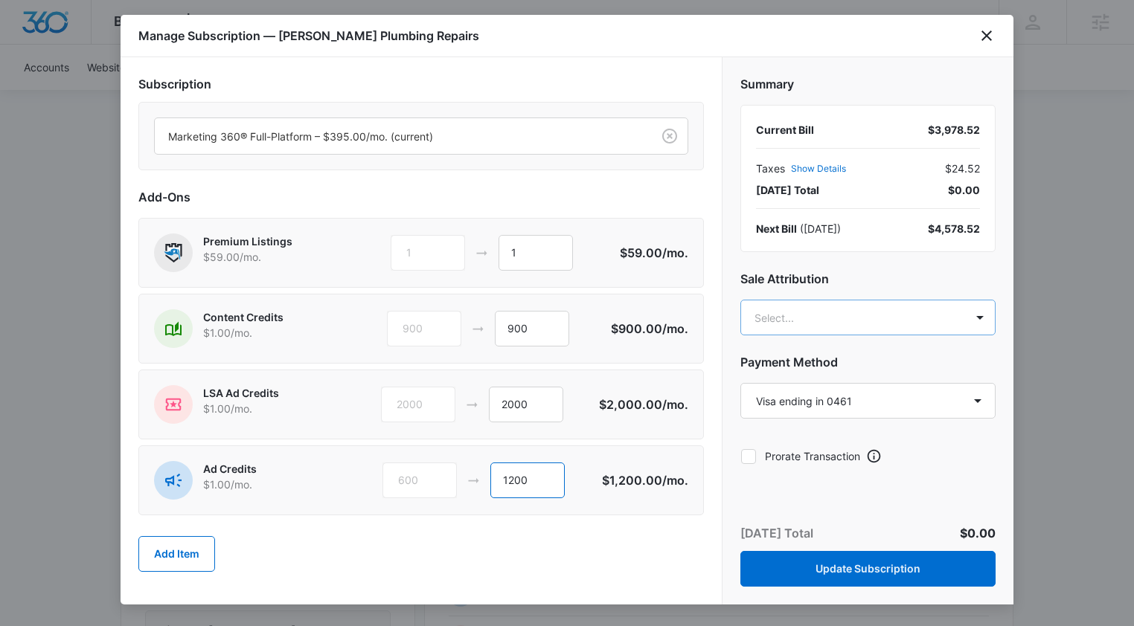
type input "1200"
click at [809, 319] on body "Backoffice | Madwire Apps Settings [PERSON_NAME] [PERSON_NAME][EMAIL_ADDRESS][P…" at bounding box center [567, 218] width 1134 height 2166
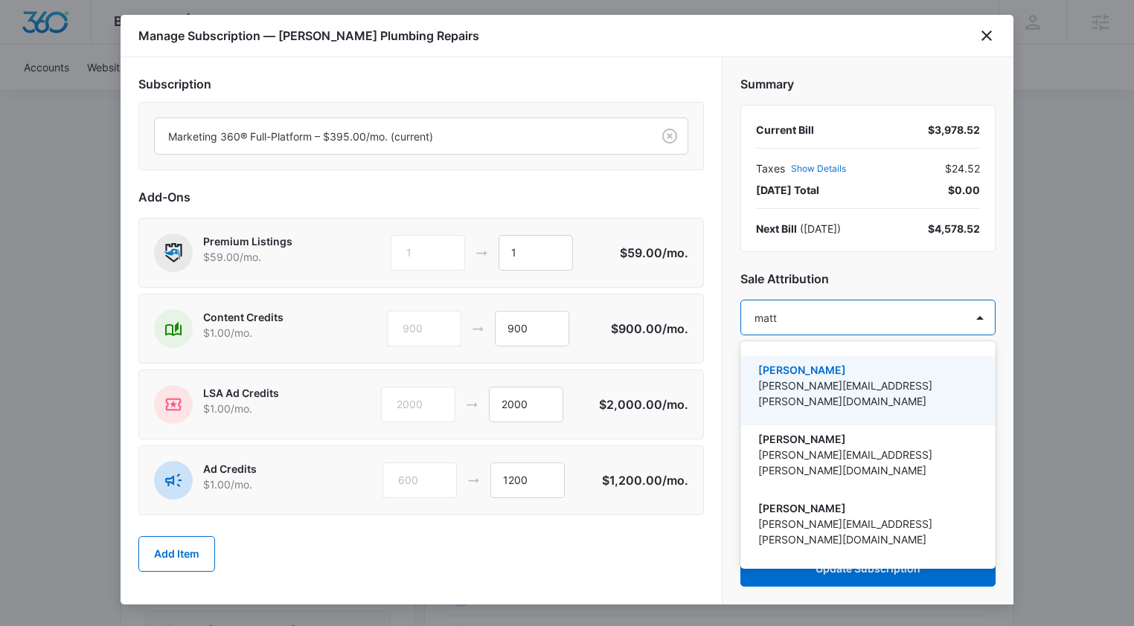
type input "[PERSON_NAME]"
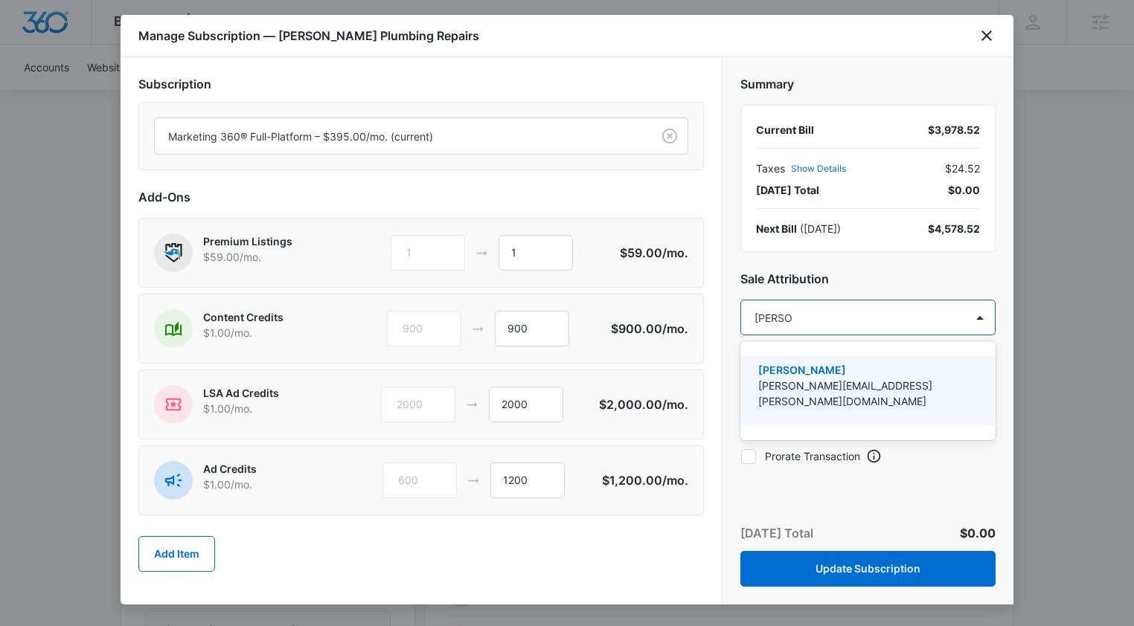
click at [815, 375] on p "[PERSON_NAME]" at bounding box center [866, 370] width 216 height 16
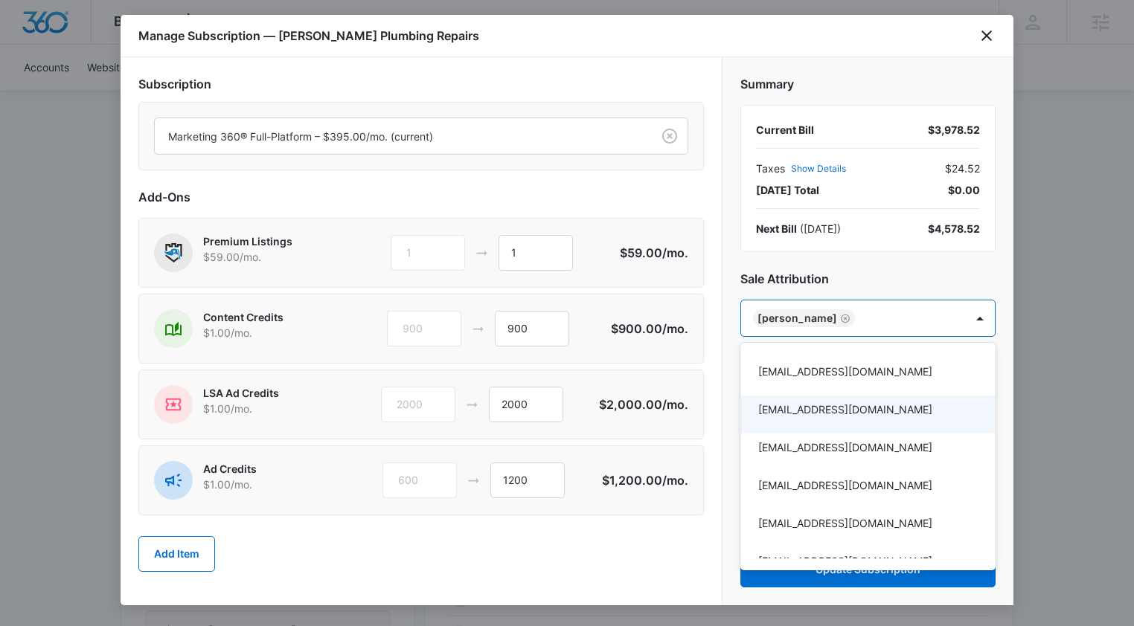
click at [659, 574] on div at bounding box center [567, 313] width 1134 height 626
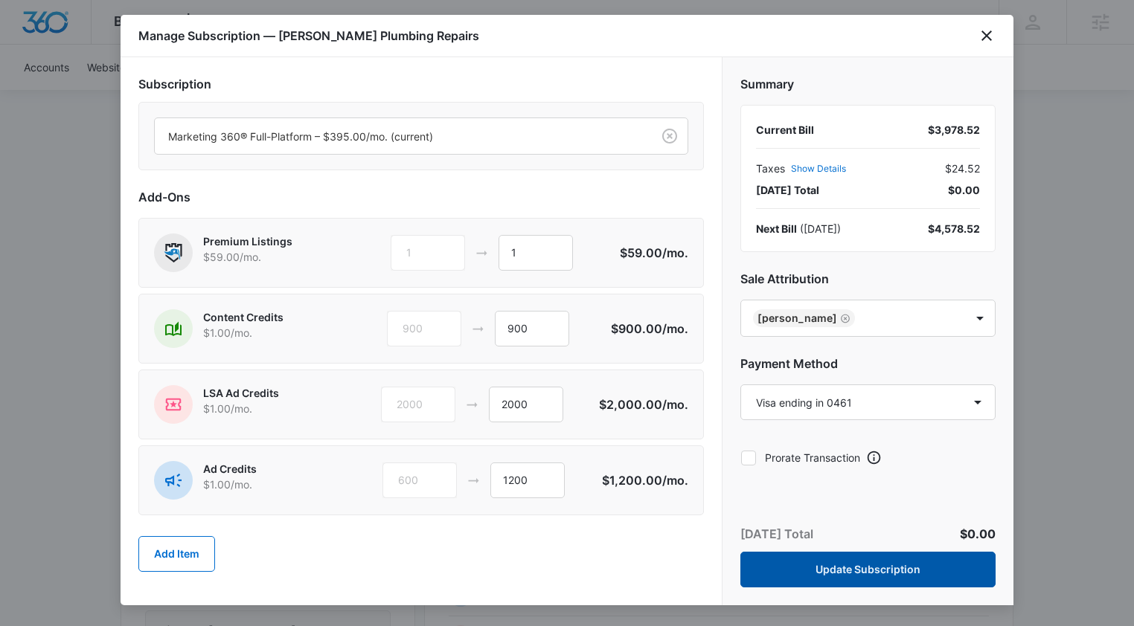
click at [859, 565] on button "Update Subscription" at bounding box center [867, 570] width 255 height 36
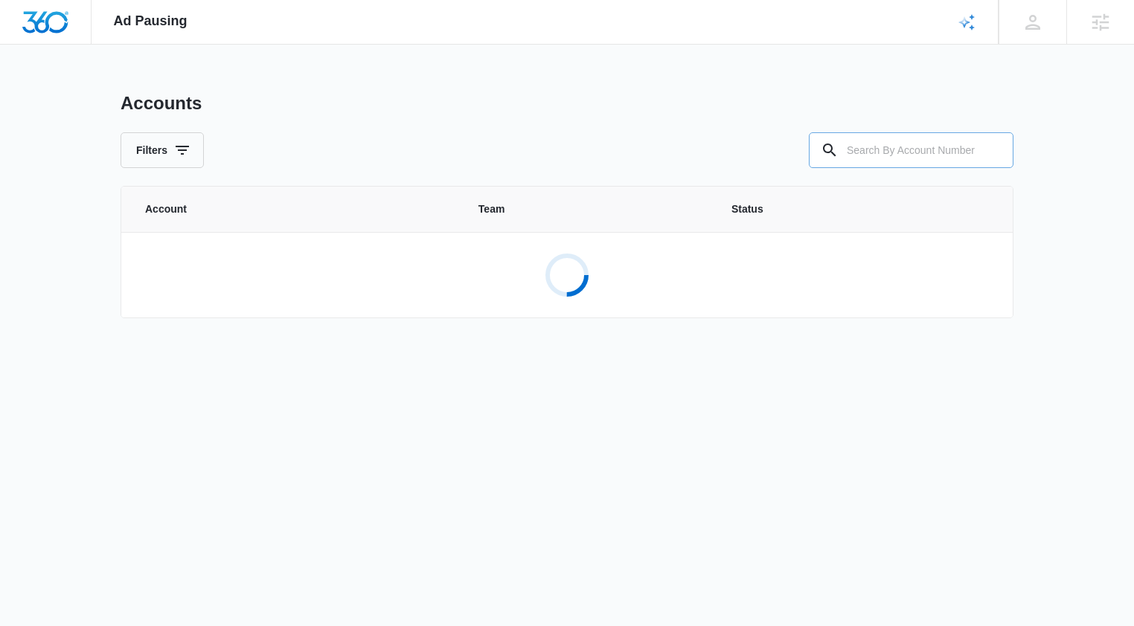
click at [906, 150] on input "text" at bounding box center [911, 150] width 205 height 36
paste input "M318744"
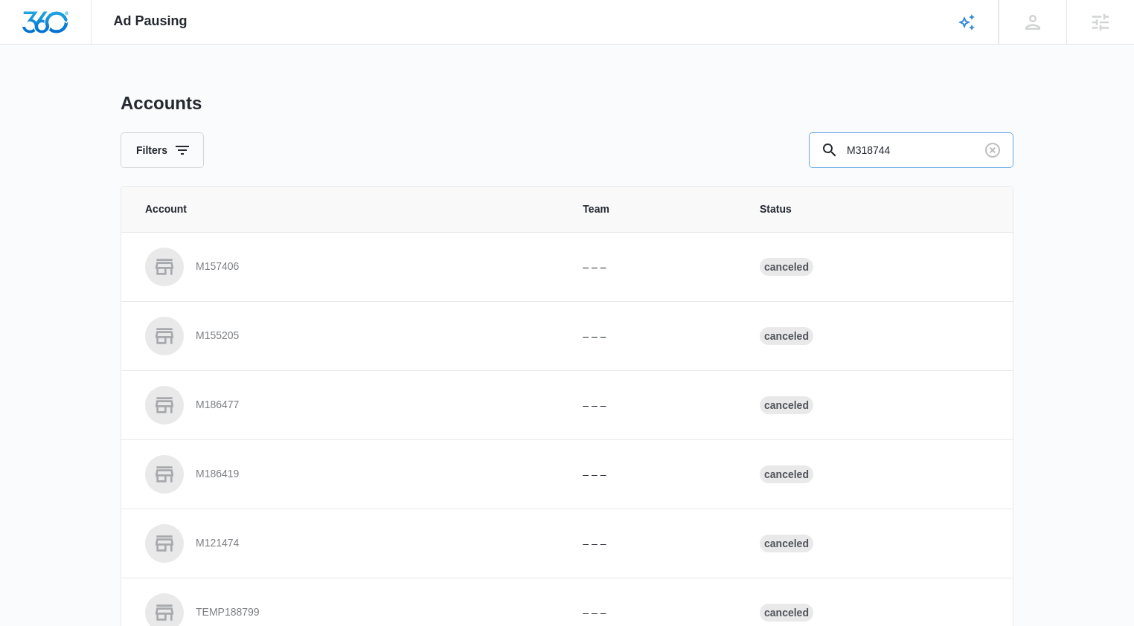
type input "M318744"
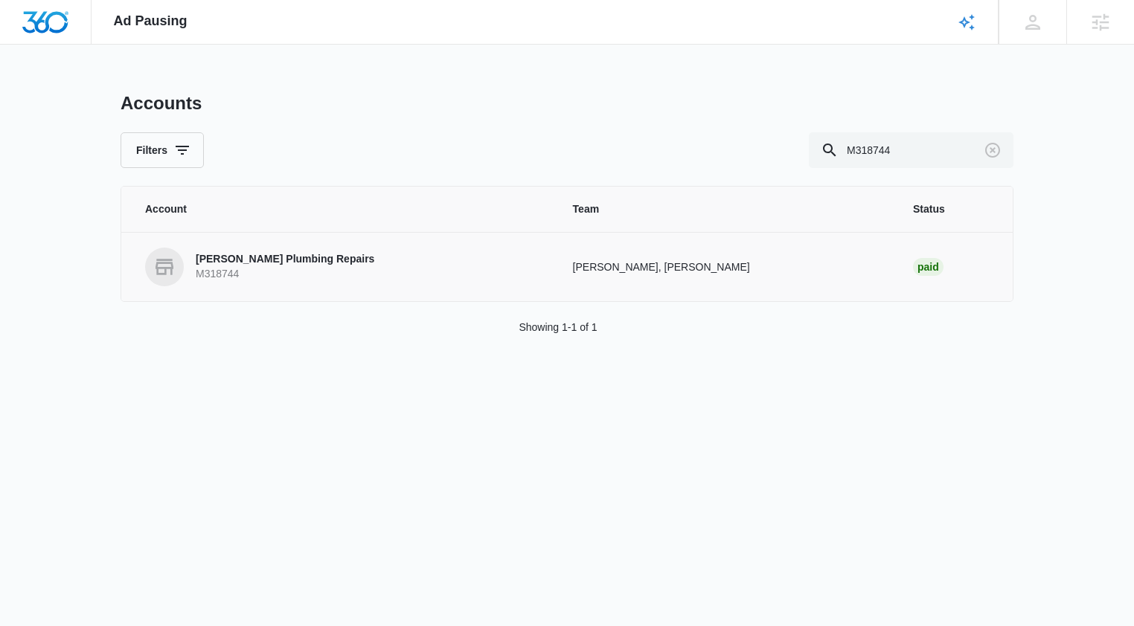
click at [298, 262] on p "[PERSON_NAME] Plumbing Repairs" at bounding box center [285, 259] width 179 height 15
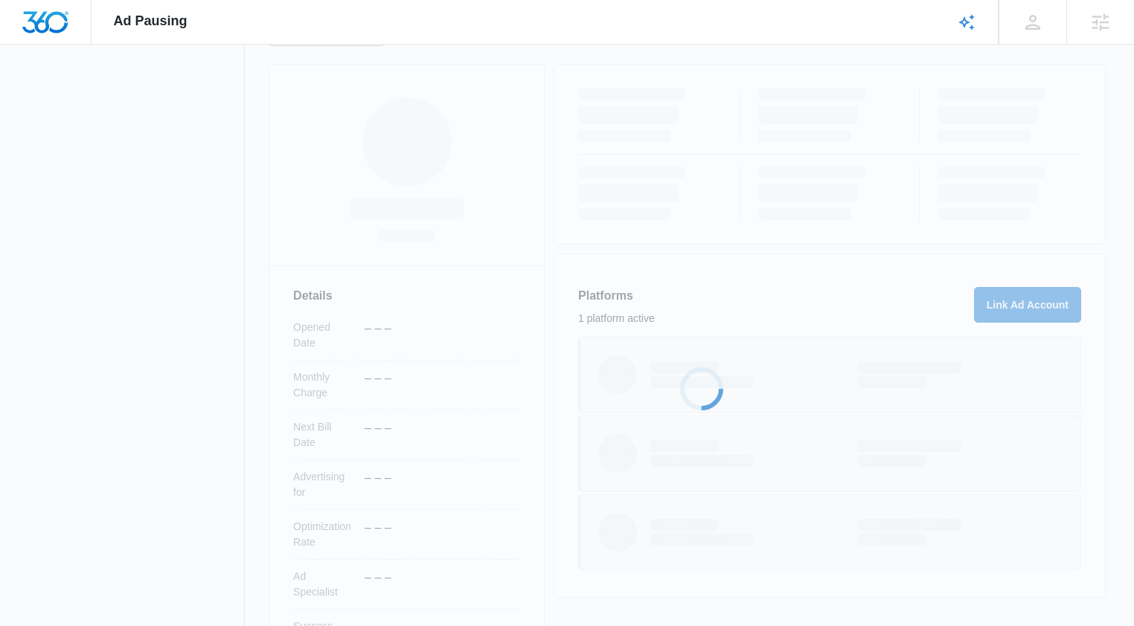
scroll to position [269, 0]
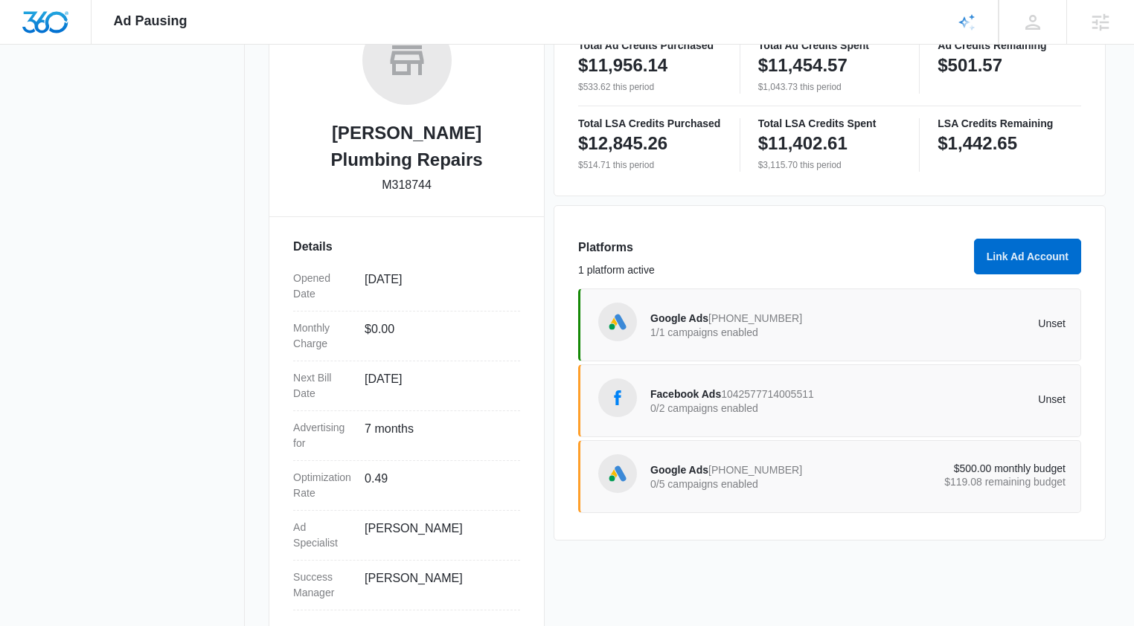
click at [742, 490] on p "0/5 campaigns enabled" at bounding box center [754, 484] width 208 height 10
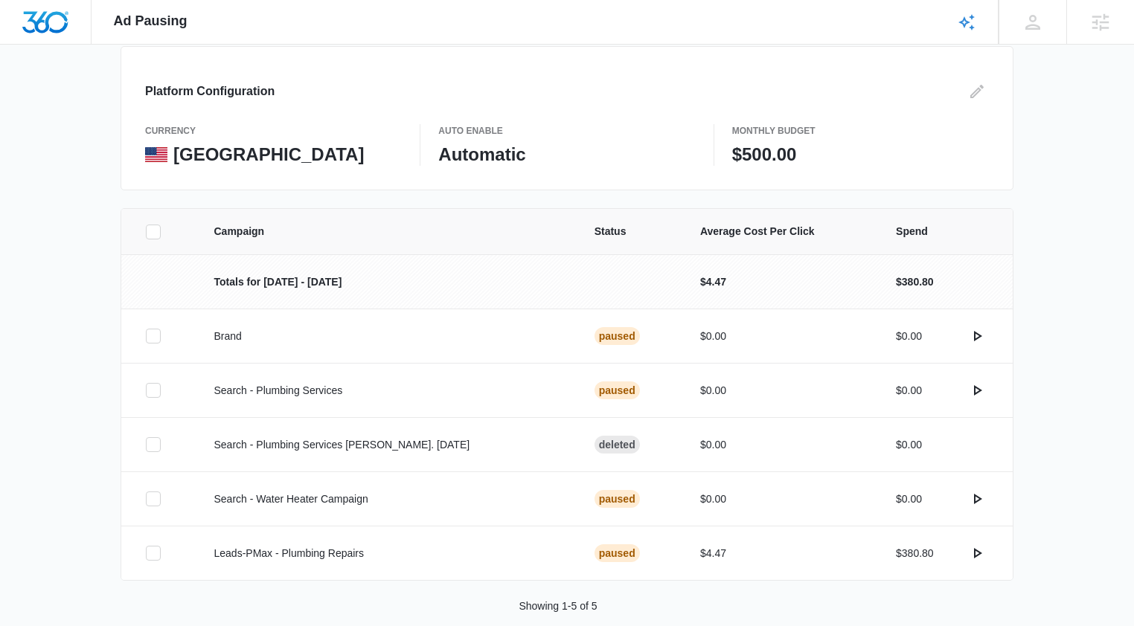
scroll to position [176, 0]
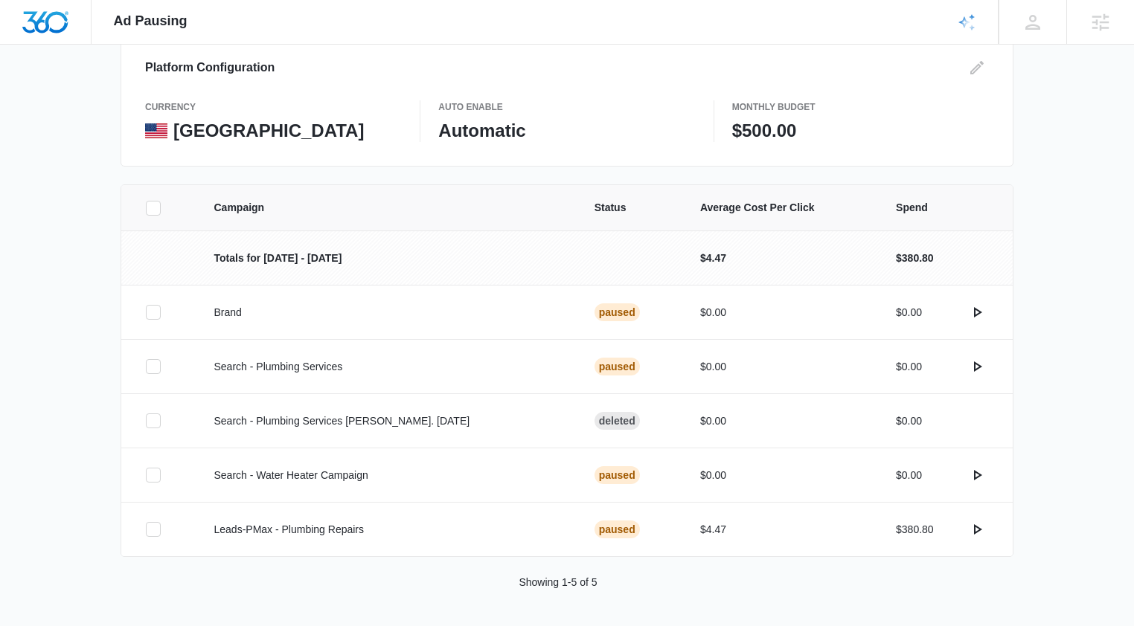
click at [494, 112] on p "Auto Enable" at bounding box center [566, 106] width 257 height 13
click at [975, 62] on icon "Edit" at bounding box center [977, 68] width 18 height 18
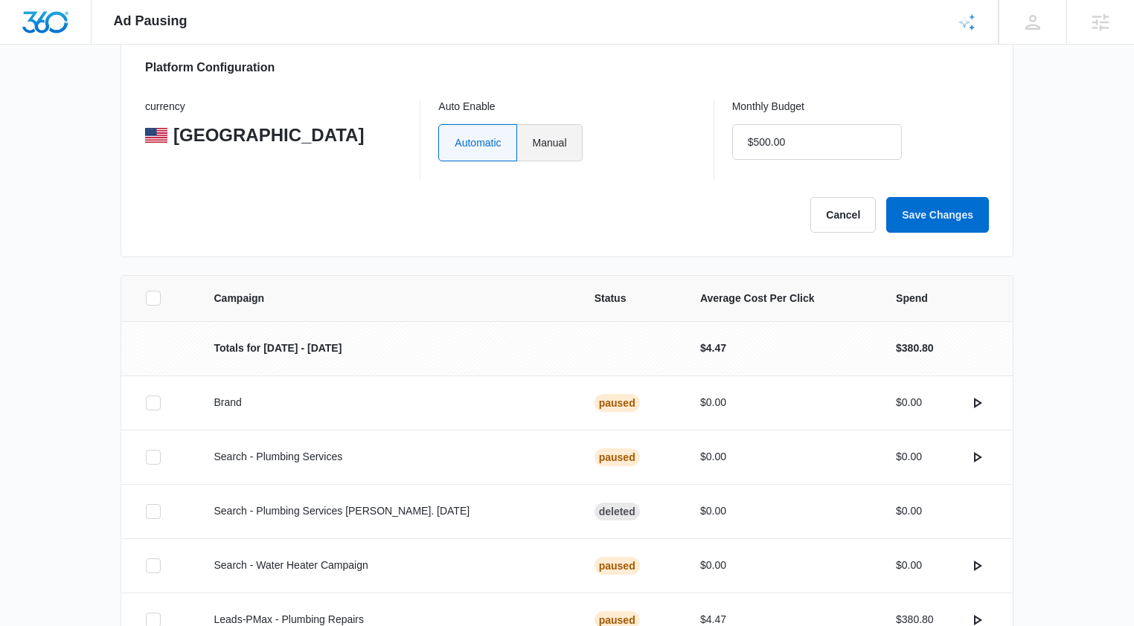
click at [553, 149] on label "Manual" at bounding box center [549, 142] width 65 height 37
click at [533, 143] on input "Manual" at bounding box center [532, 142] width 1 height 1
radio input "true"
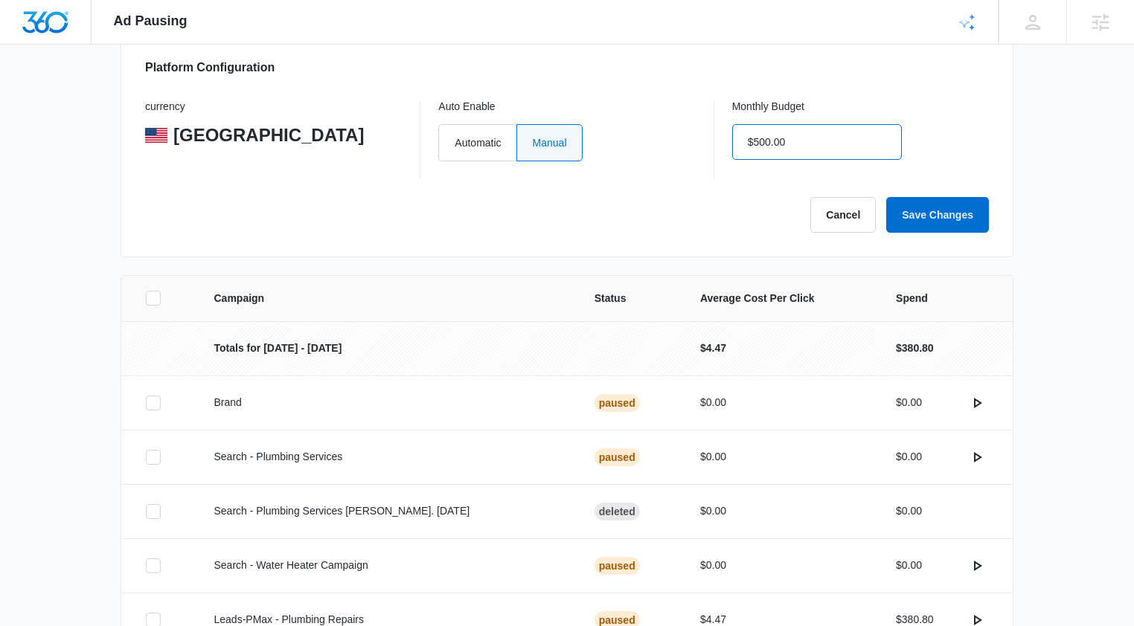
click at [800, 141] on input "$500.00" at bounding box center [817, 142] width 170 height 36
type input "$1.00"
click at [917, 211] on button "Save Changes" at bounding box center [937, 215] width 103 height 36
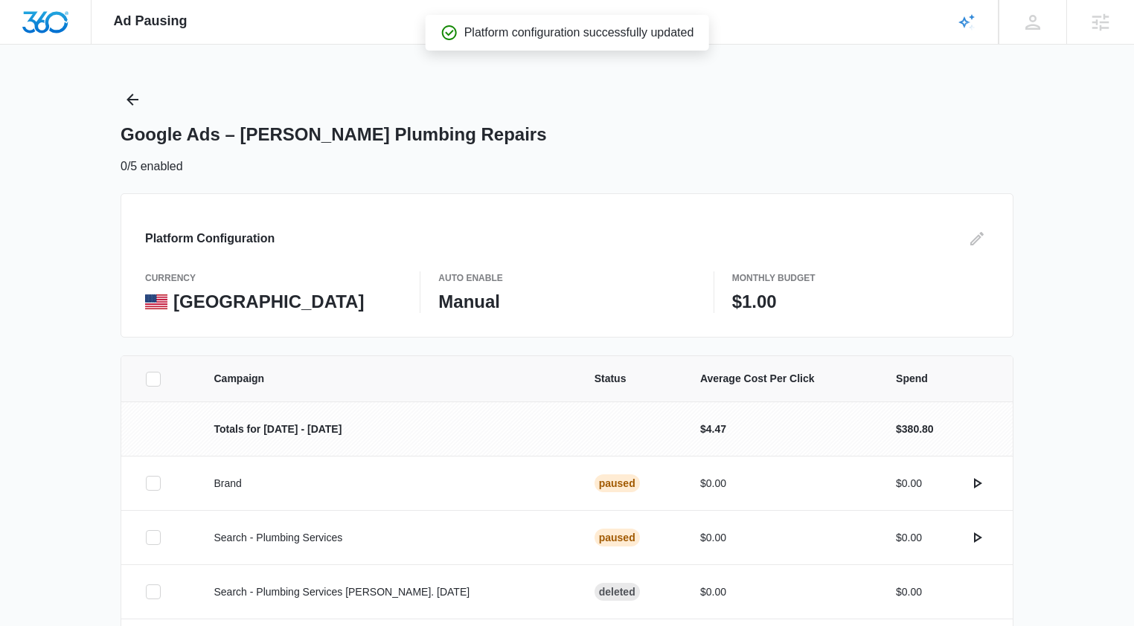
scroll to position [0, 0]
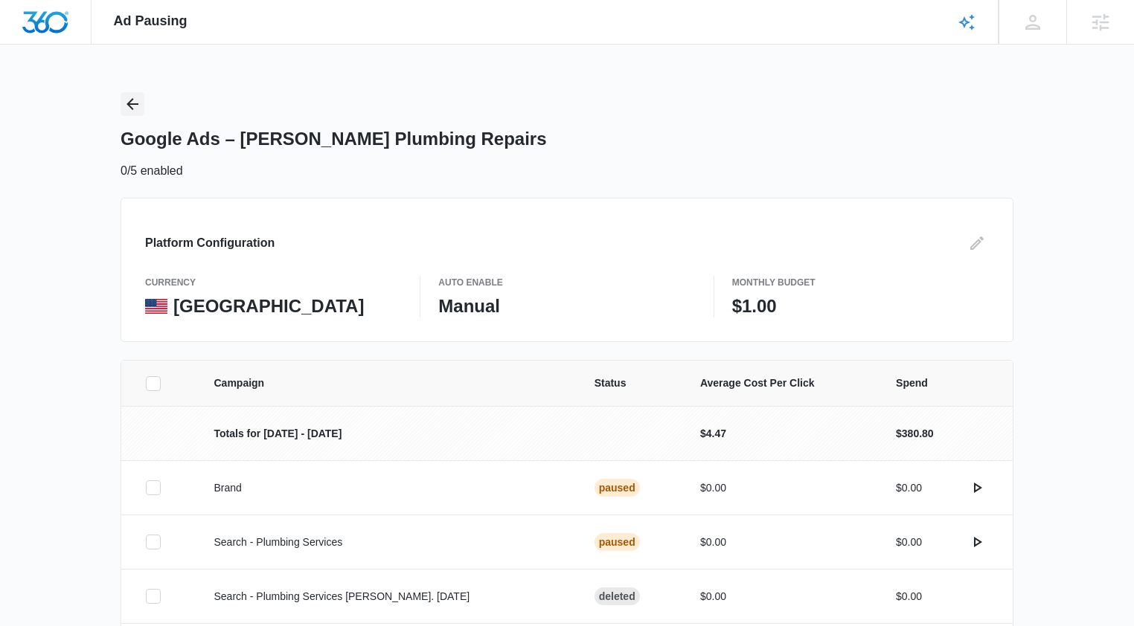
click at [135, 104] on icon "Back" at bounding box center [132, 104] width 12 height 12
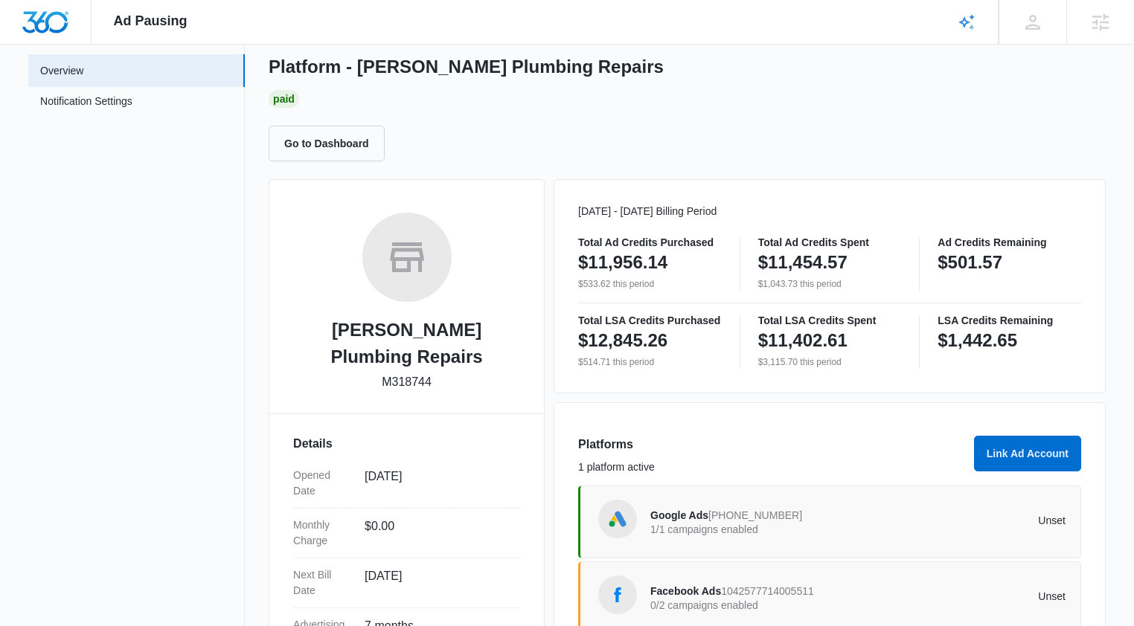
scroll to position [195, 0]
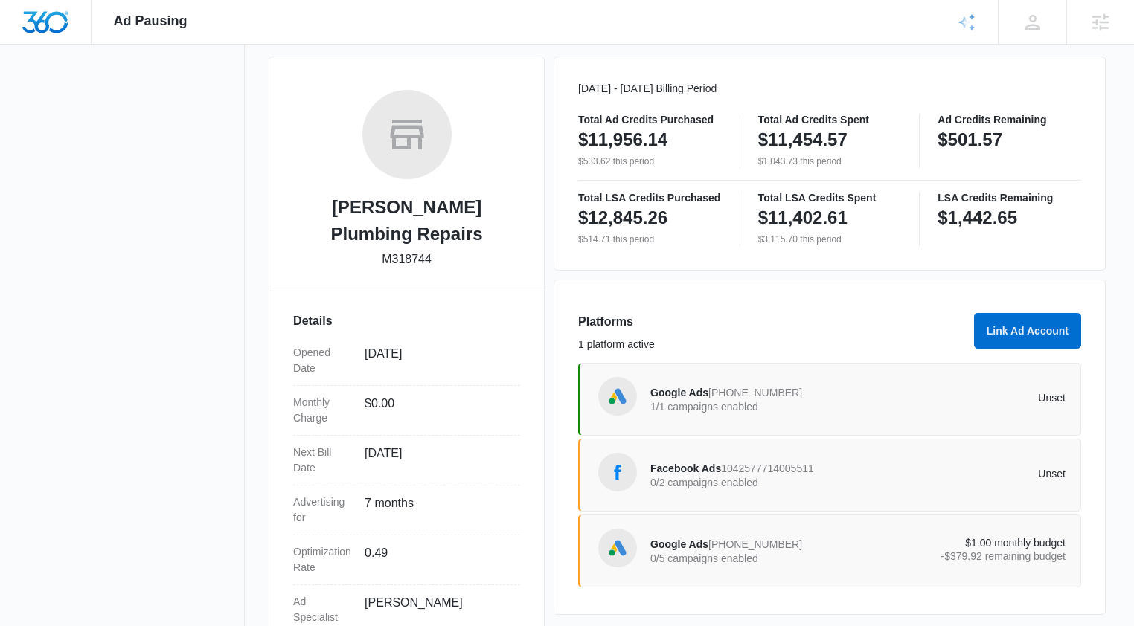
click at [946, 475] on div "Facebook Ads 1042577714005511 0/2 campaigns enabled Unset" at bounding box center [857, 476] width 415 height 42
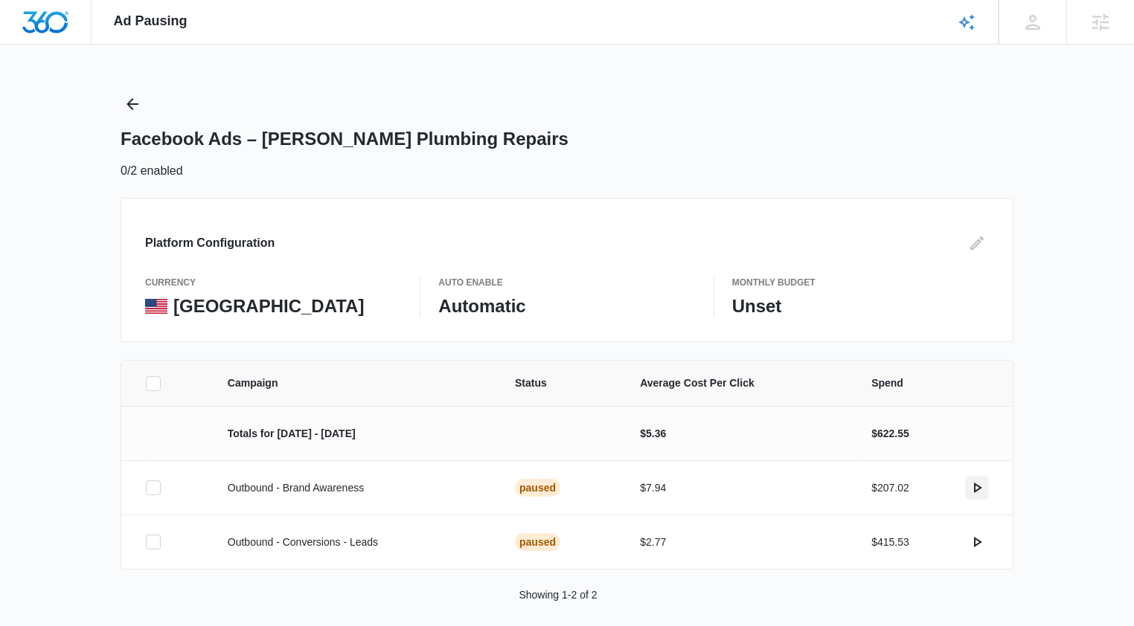
click at [978, 490] on icon "actions.activate" at bounding box center [977, 488] width 18 height 18
click at [977, 543] on icon "actions.activate" at bounding box center [977, 542] width 18 height 18
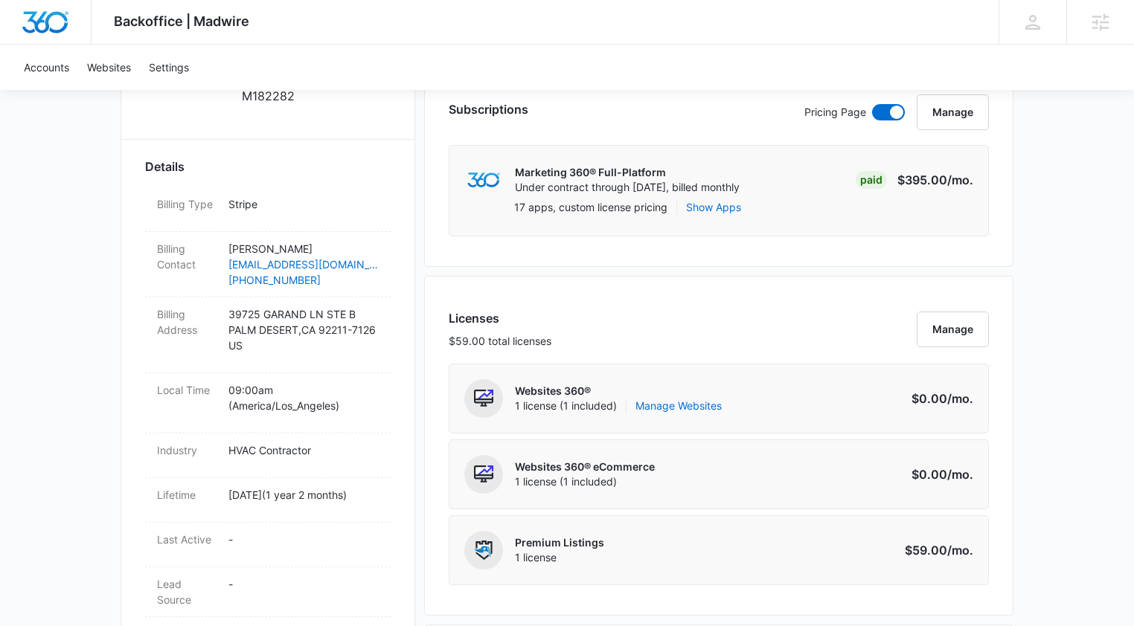
scroll to position [360, 0]
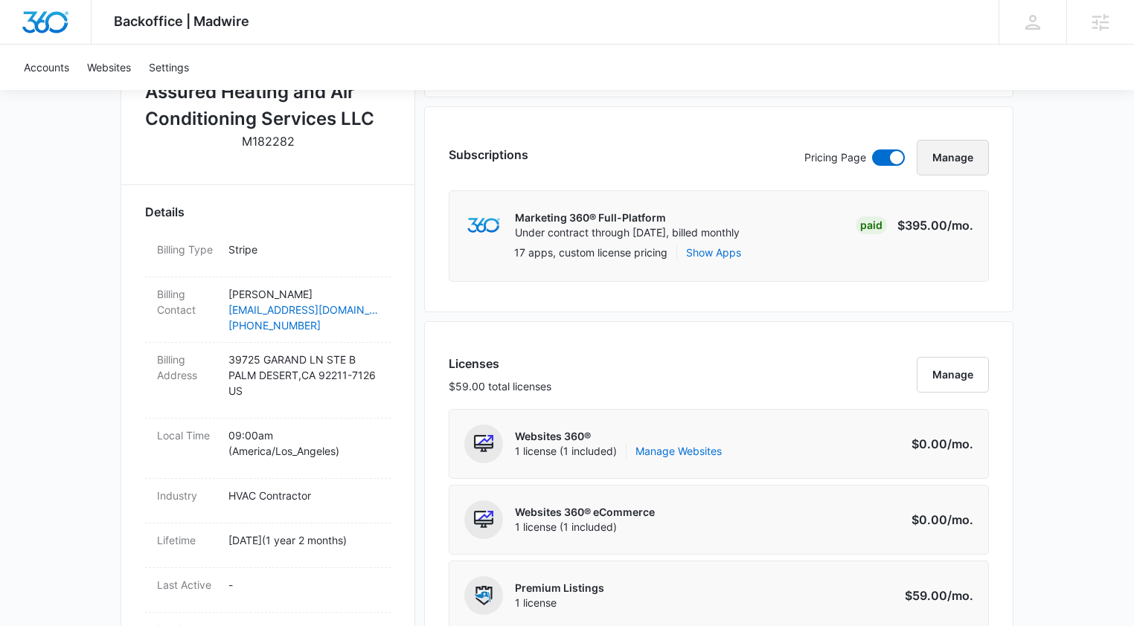
click at [947, 158] on button "Manage" at bounding box center [953, 158] width 72 height 36
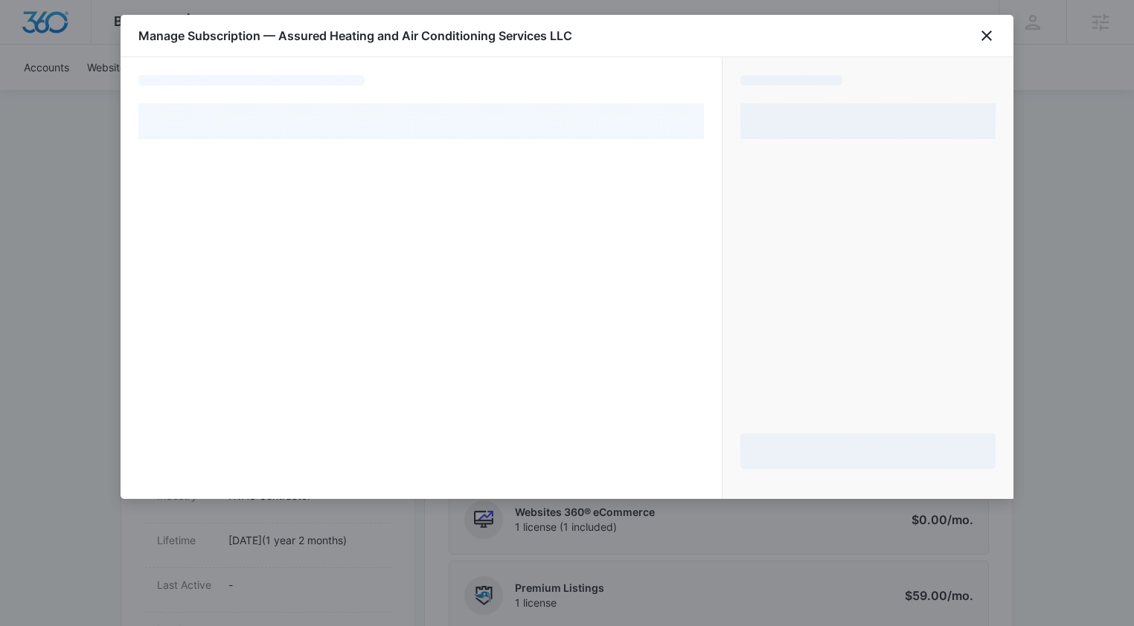
select select "pm_1PTq57A4n8RTgNjUhShqxHz3"
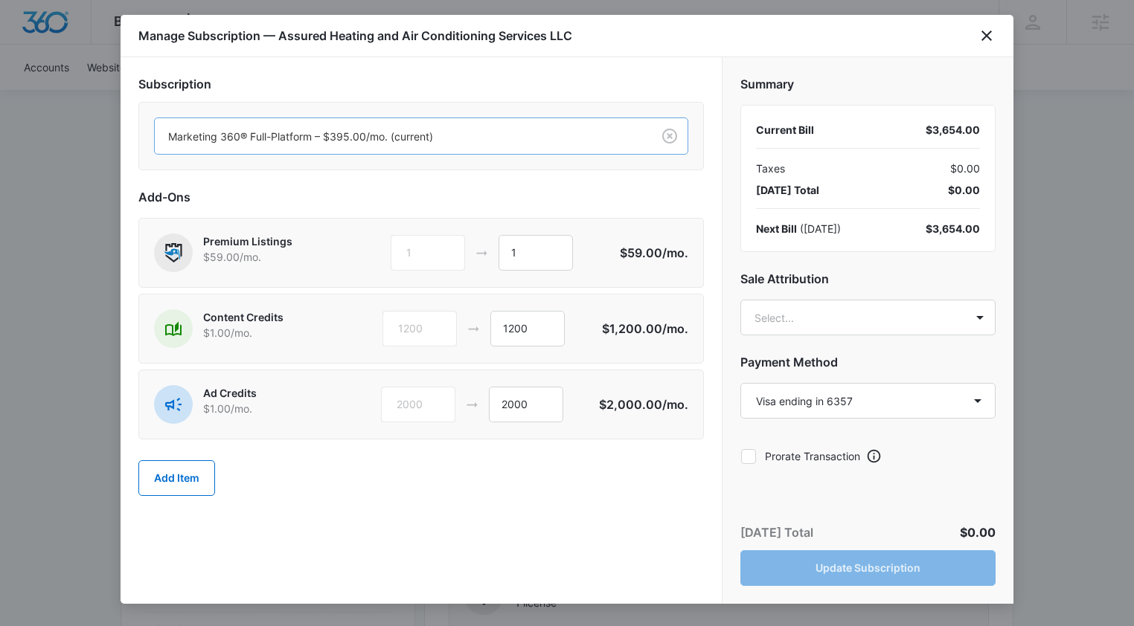
click at [419, 139] on div at bounding box center [400, 136] width 464 height 19
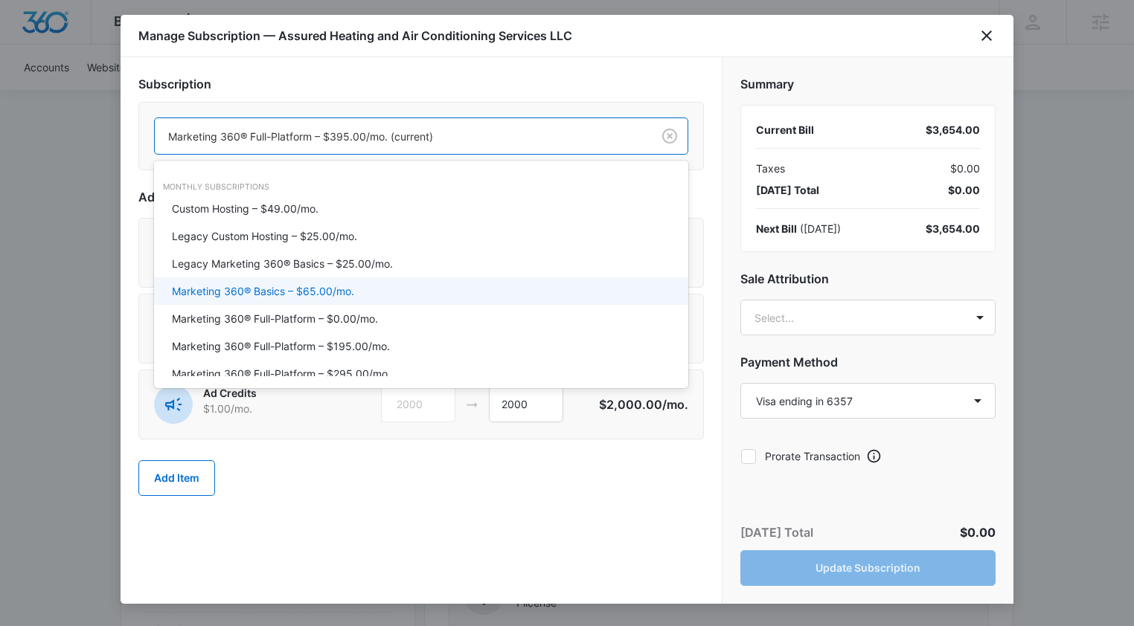
click at [346, 294] on p "Marketing 360® Basics – $65.00/mo." at bounding box center [263, 291] width 182 height 16
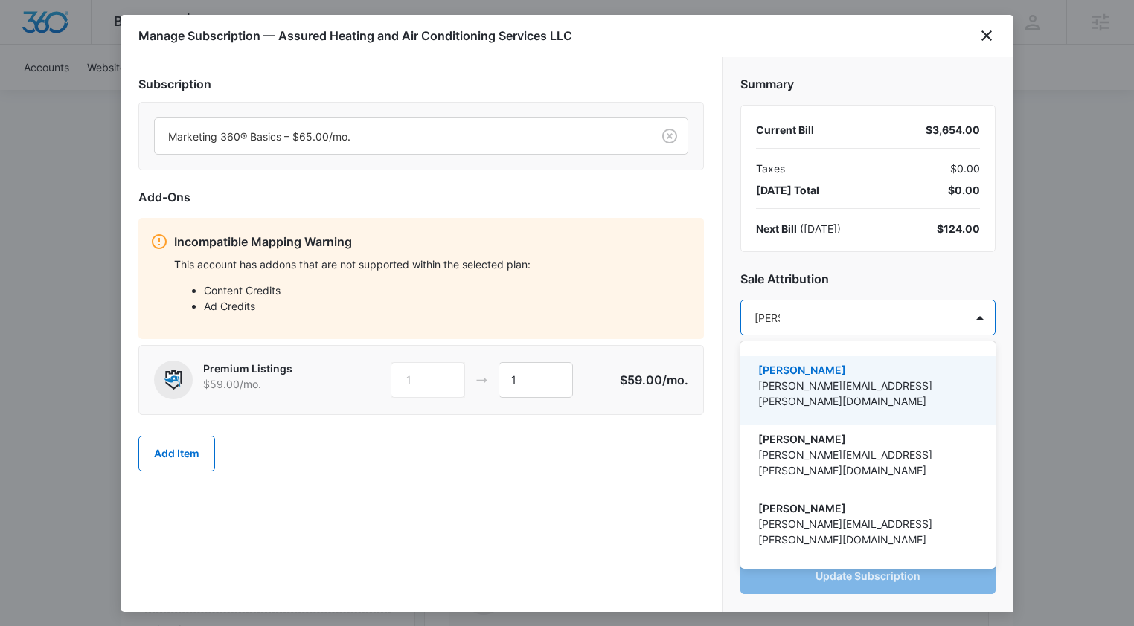
type input "[PERSON_NAME]"
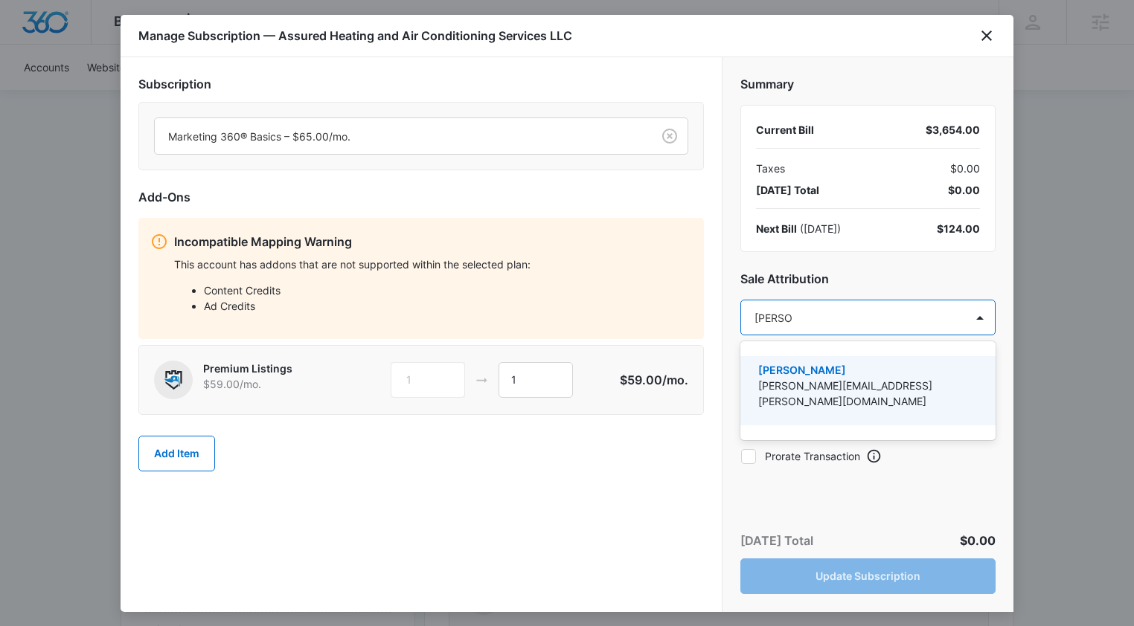
click at [829, 376] on p "[PERSON_NAME]" at bounding box center [866, 370] width 216 height 16
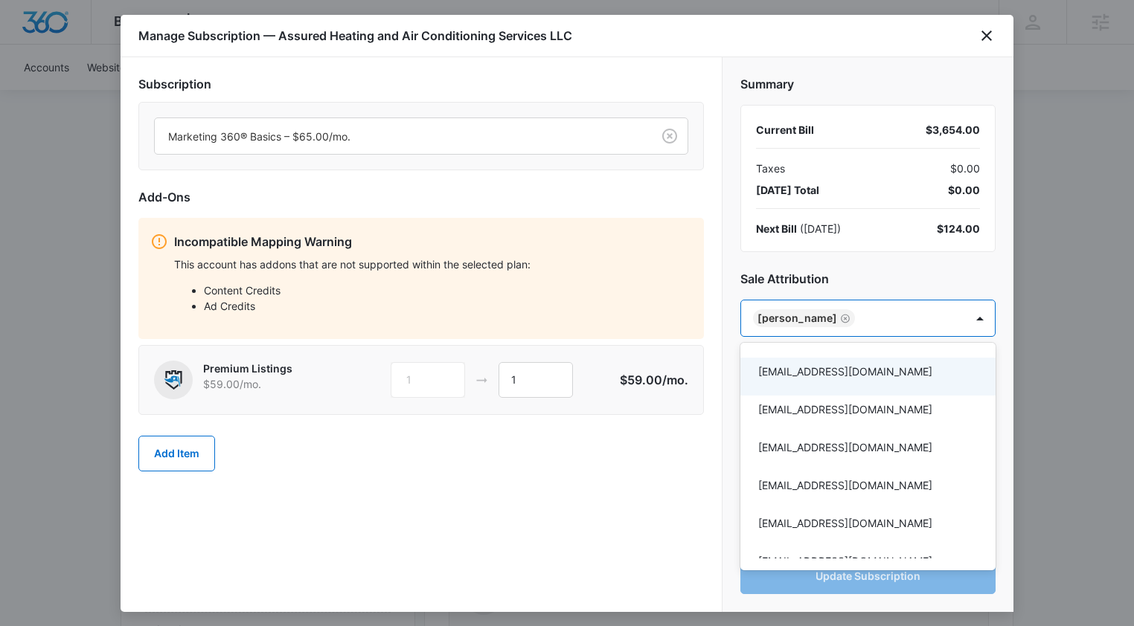
click at [584, 498] on div at bounding box center [567, 313] width 1134 height 626
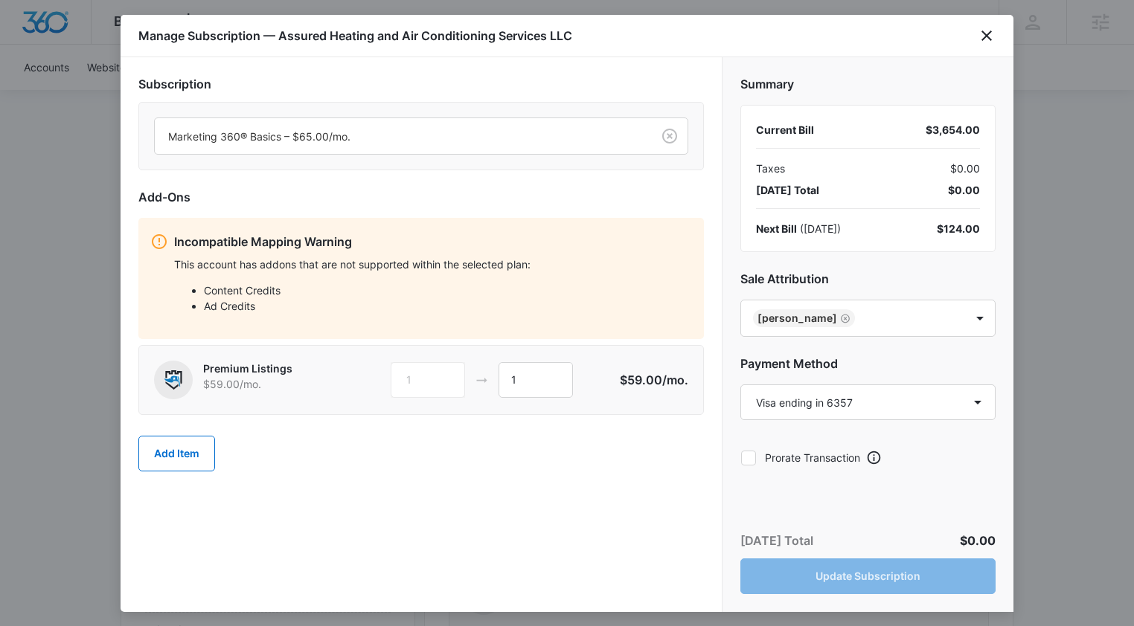
click at [663, 515] on div "Subscription Marketing 360® Basics – $65.00/mo. Add-Ons Incompatible Mapping Wa…" at bounding box center [421, 334] width 601 height 555
click at [684, 536] on div "Subscription Marketing 360® Basics – $65.00/mo. Add-Ons Incompatible Mapping Wa…" at bounding box center [421, 334] width 601 height 555
click at [751, 455] on icon at bounding box center [748, 458] width 9 height 7
click at [741, 458] on input "Prorate Transaction" at bounding box center [740, 458] width 1 height 1
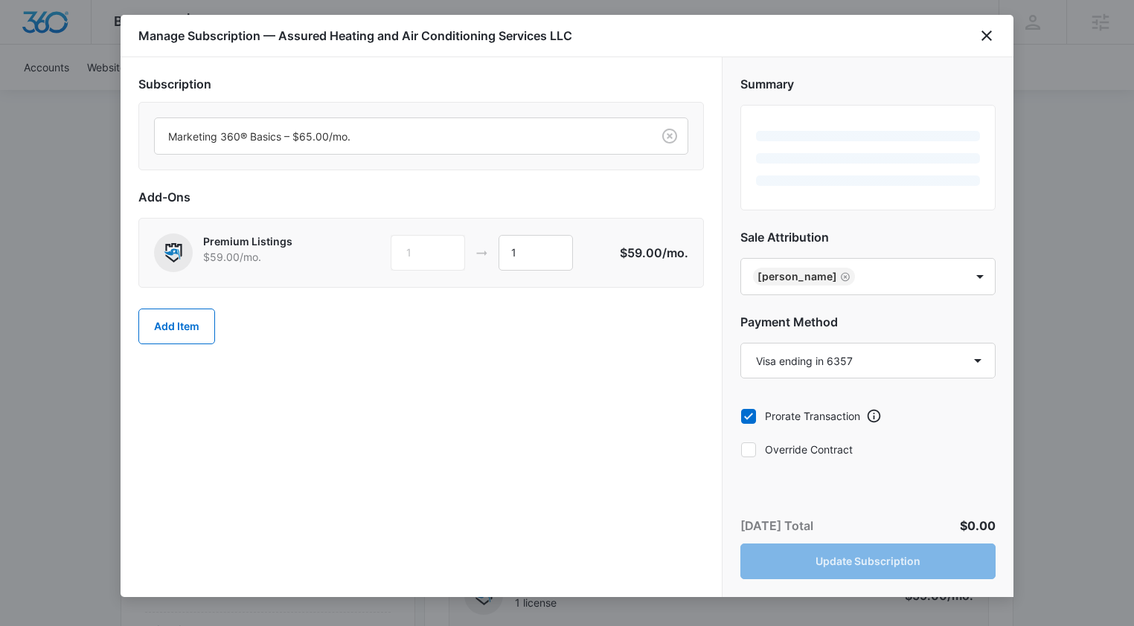
click at [748, 418] on icon at bounding box center [748, 416] width 13 height 13
click at [741, 417] on input "Prorate Transaction" at bounding box center [740, 416] width 1 height 1
checkbox input "false"
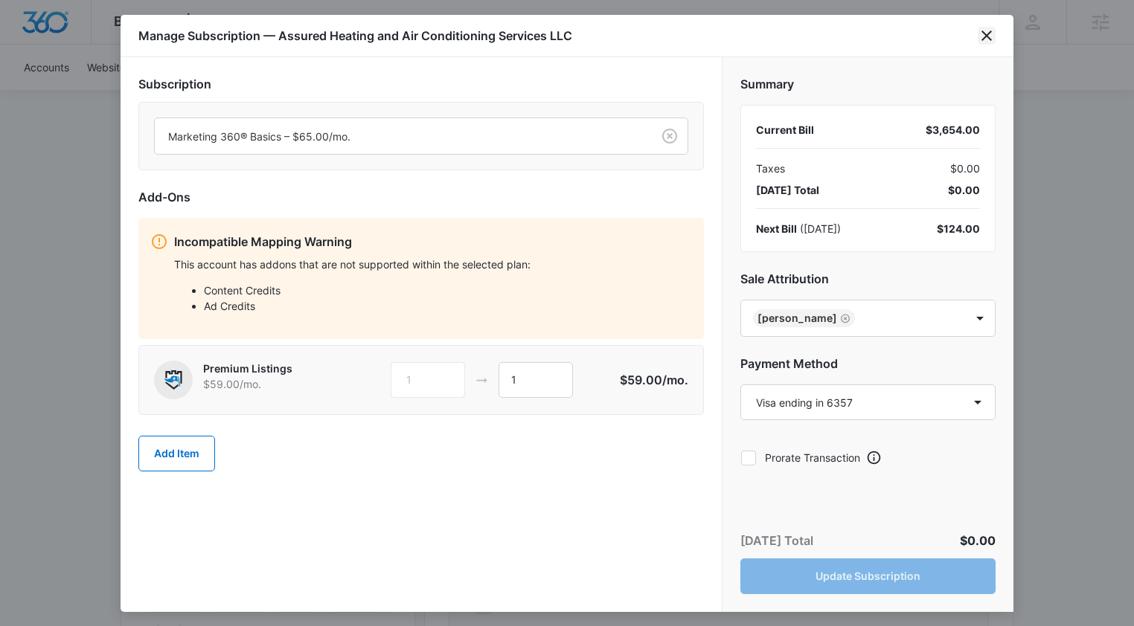
click at [982, 34] on icon "close" at bounding box center [987, 36] width 18 height 18
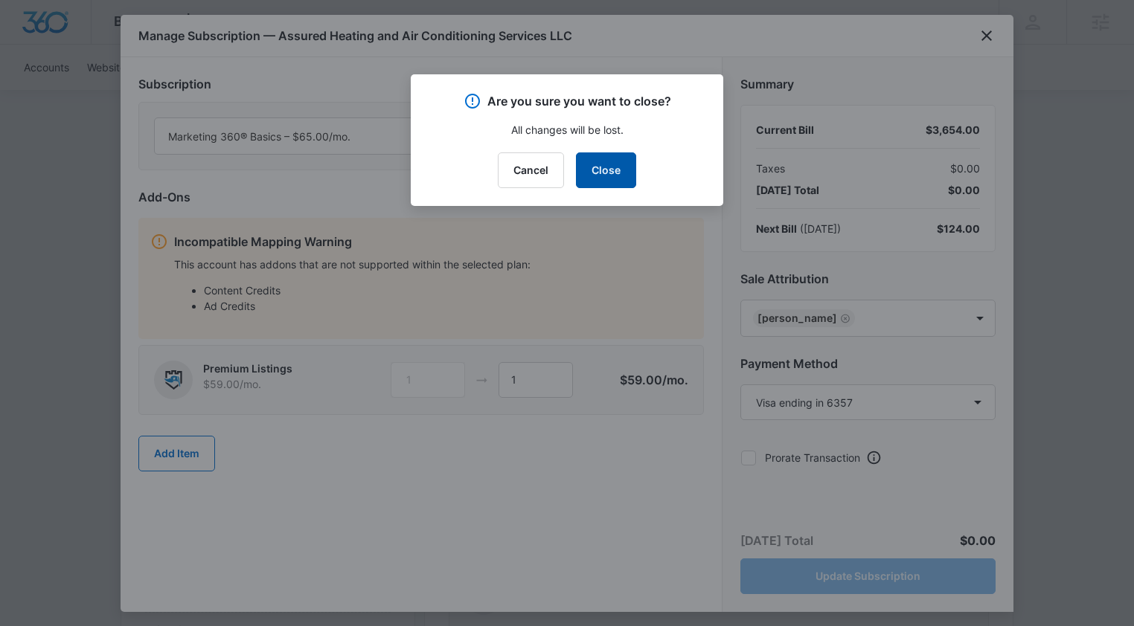
click at [597, 178] on button "Close" at bounding box center [606, 171] width 60 height 36
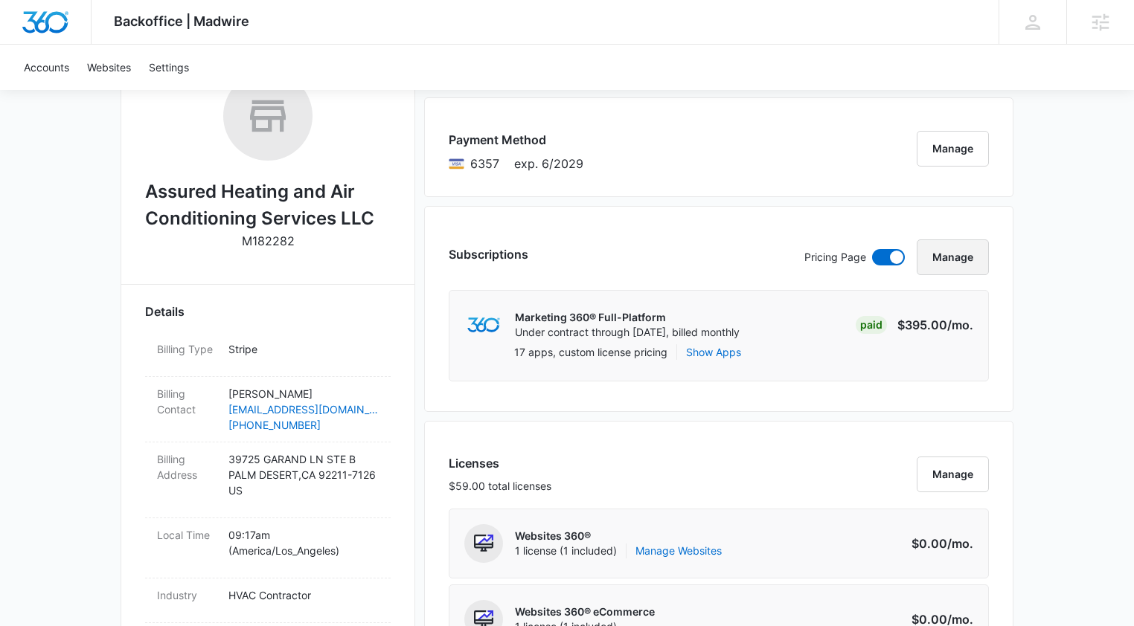
scroll to position [0, 0]
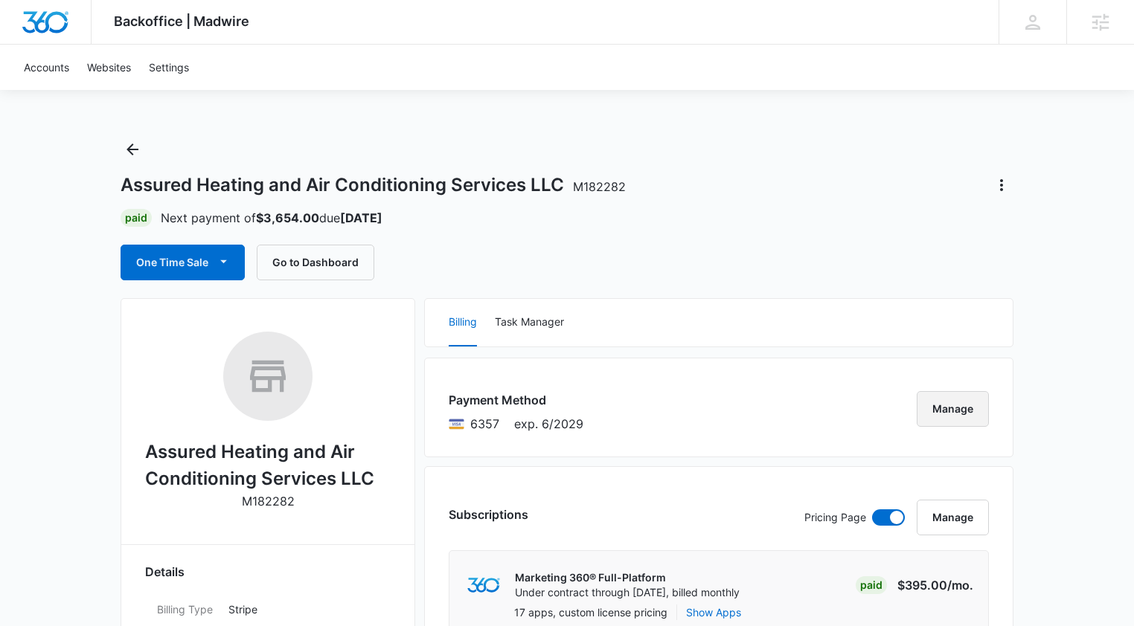
click at [960, 411] on button "Manage" at bounding box center [953, 409] width 72 height 36
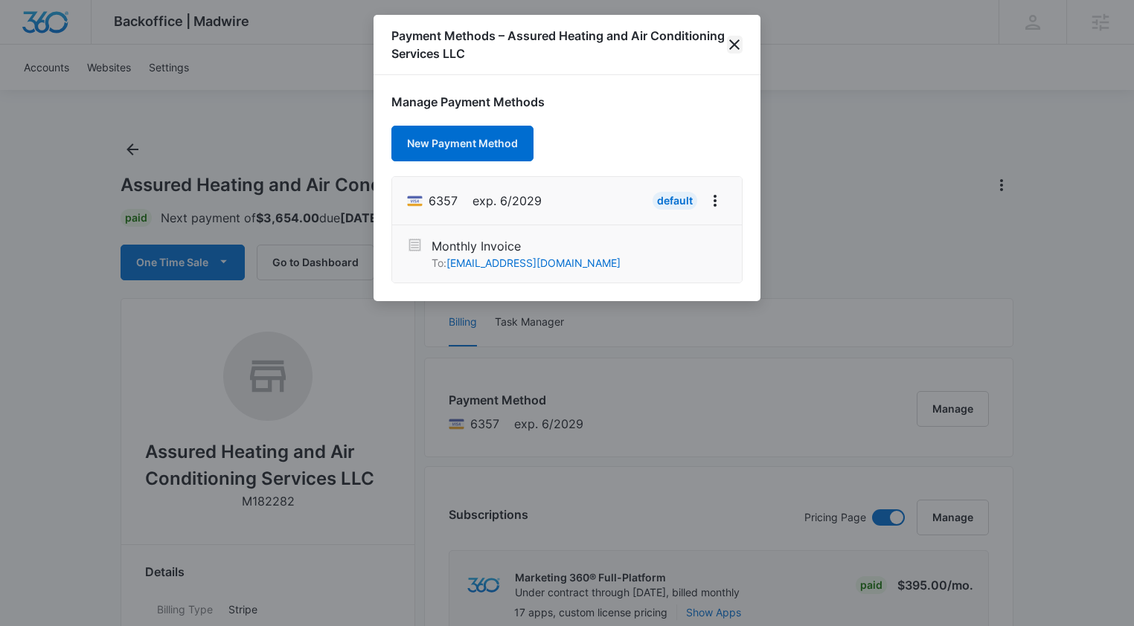
click at [736, 45] on icon "close" at bounding box center [734, 44] width 10 height 10
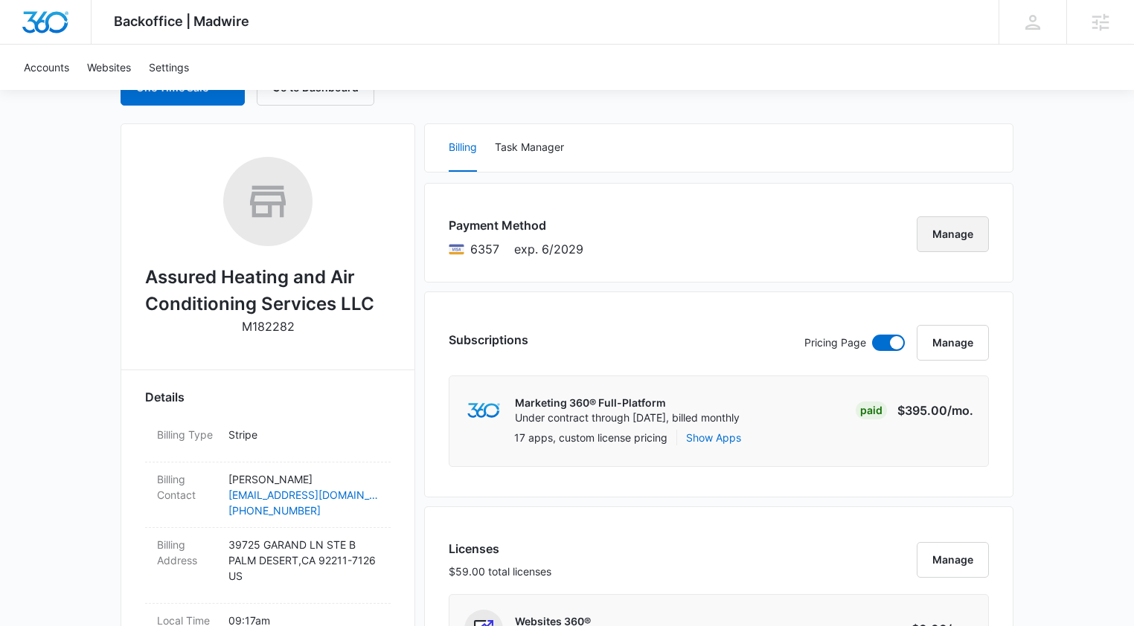
scroll to position [257, 0]
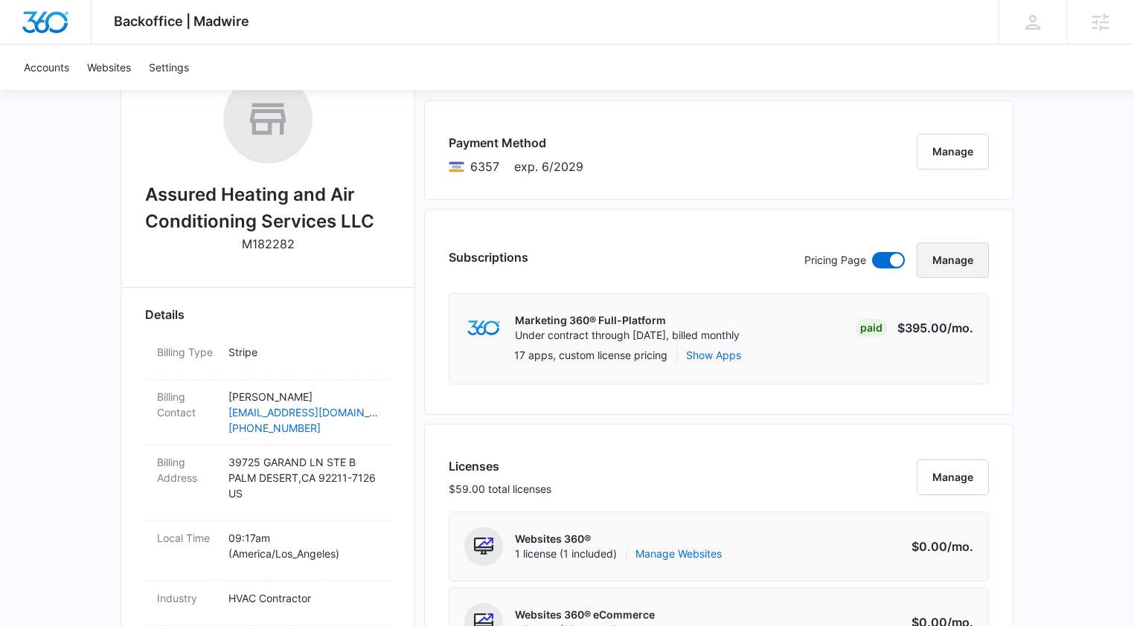
click at [963, 258] on button "Manage" at bounding box center [953, 261] width 72 height 36
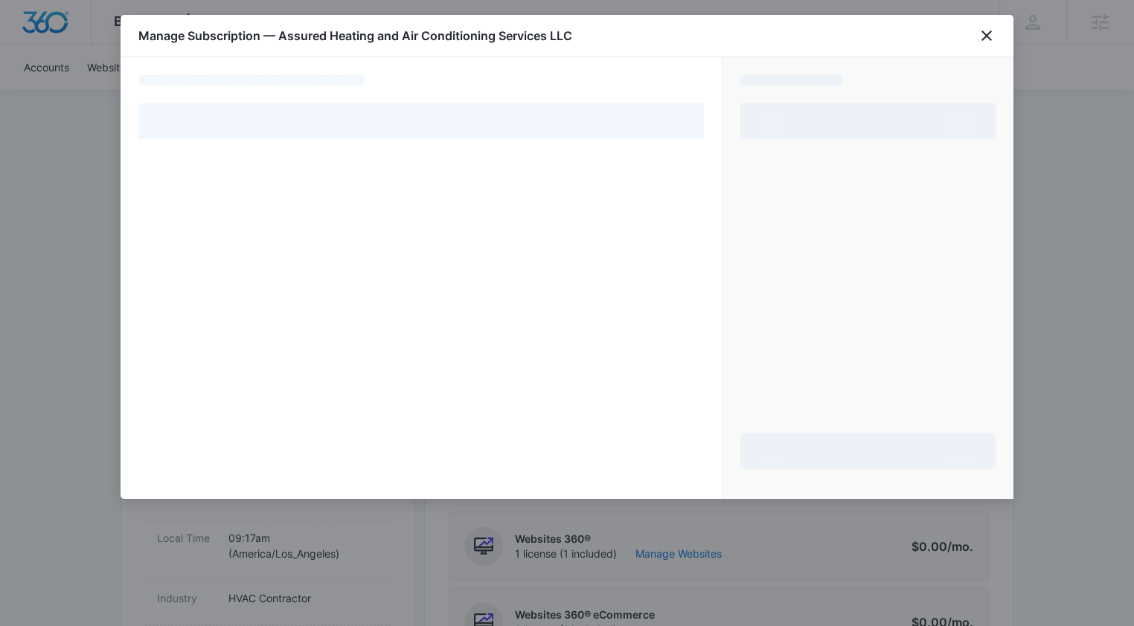
select select "pm_1PTq57A4n8RTgNjUhShqxHz3"
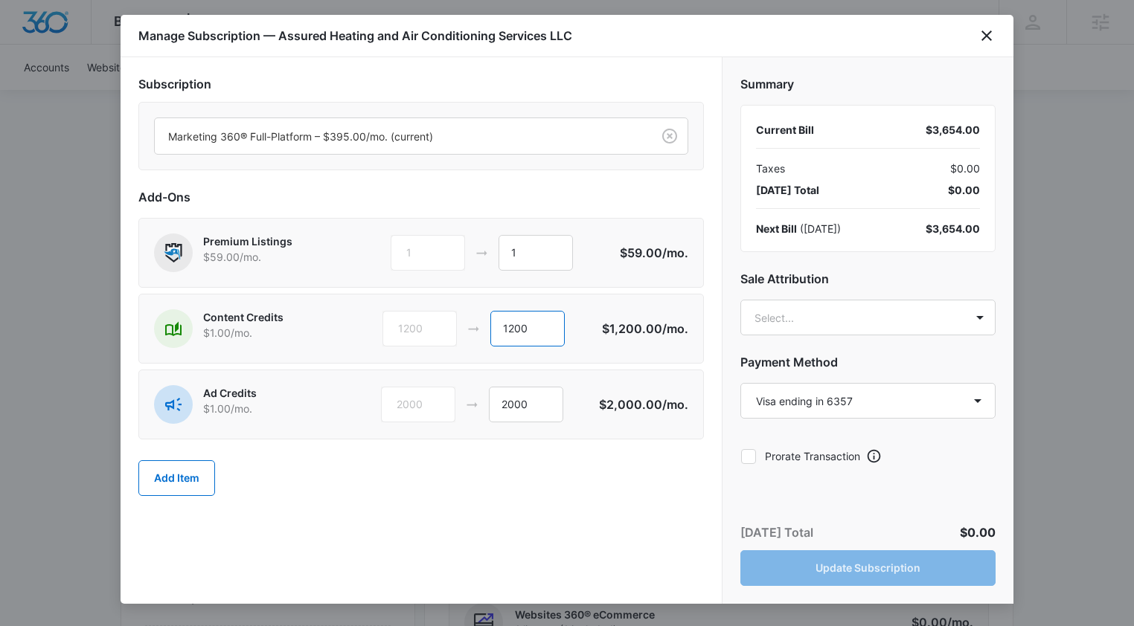
click at [519, 329] on input "1200" at bounding box center [527, 329] width 74 height 36
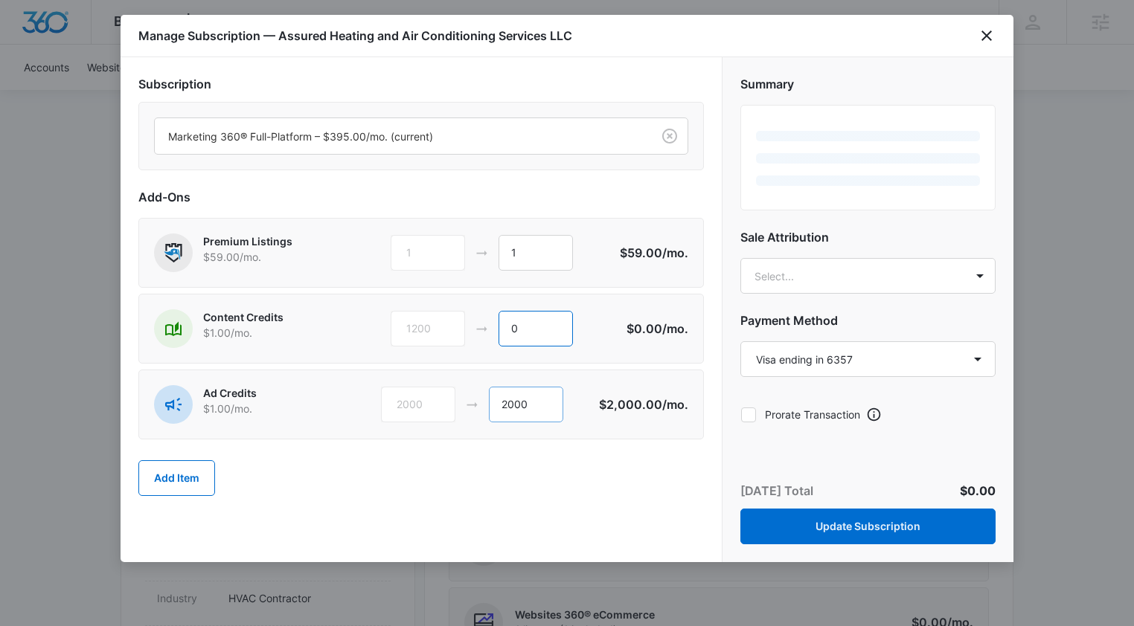
type input "0"
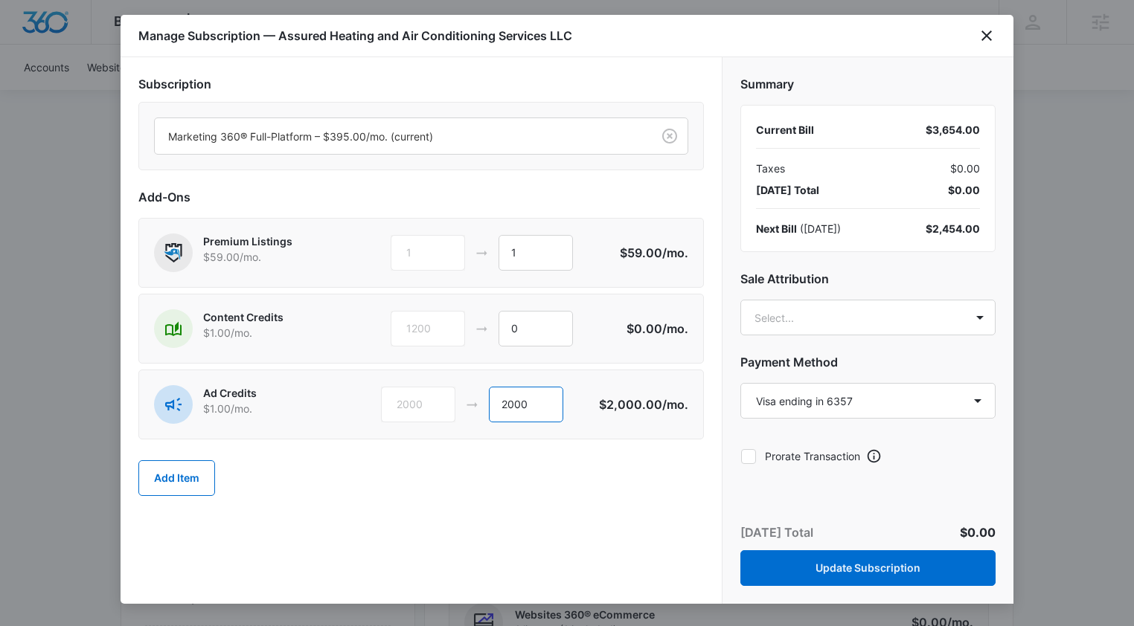
click at [519, 405] on input "2000" at bounding box center [526, 405] width 74 height 36
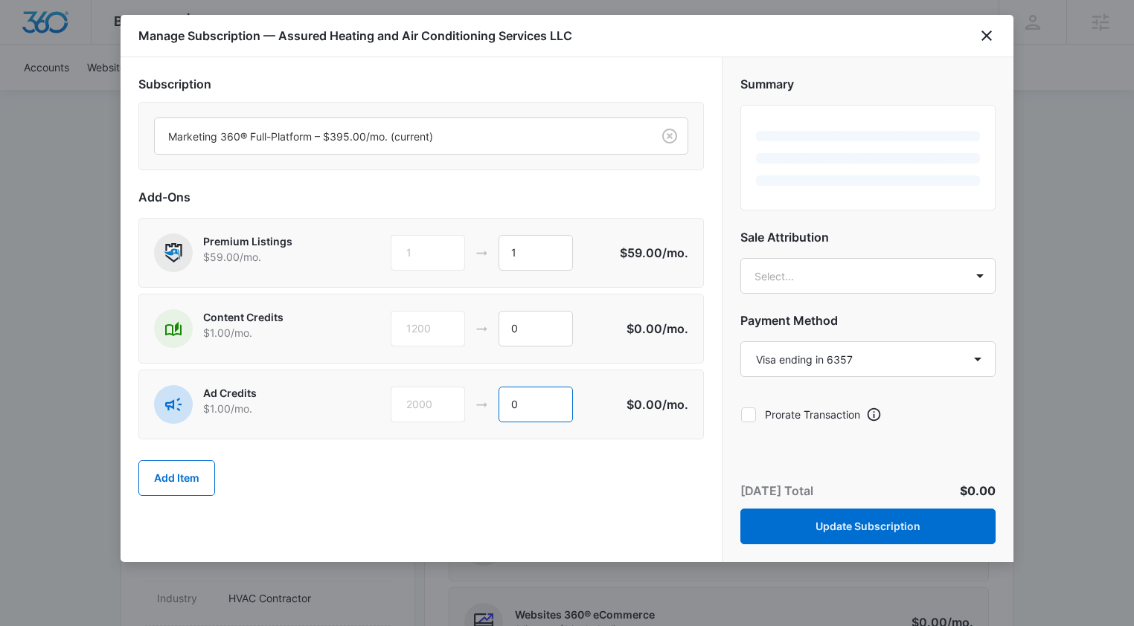
type input "0"
click at [530, 478] on div "Add Item" at bounding box center [420, 478] width 565 height 65
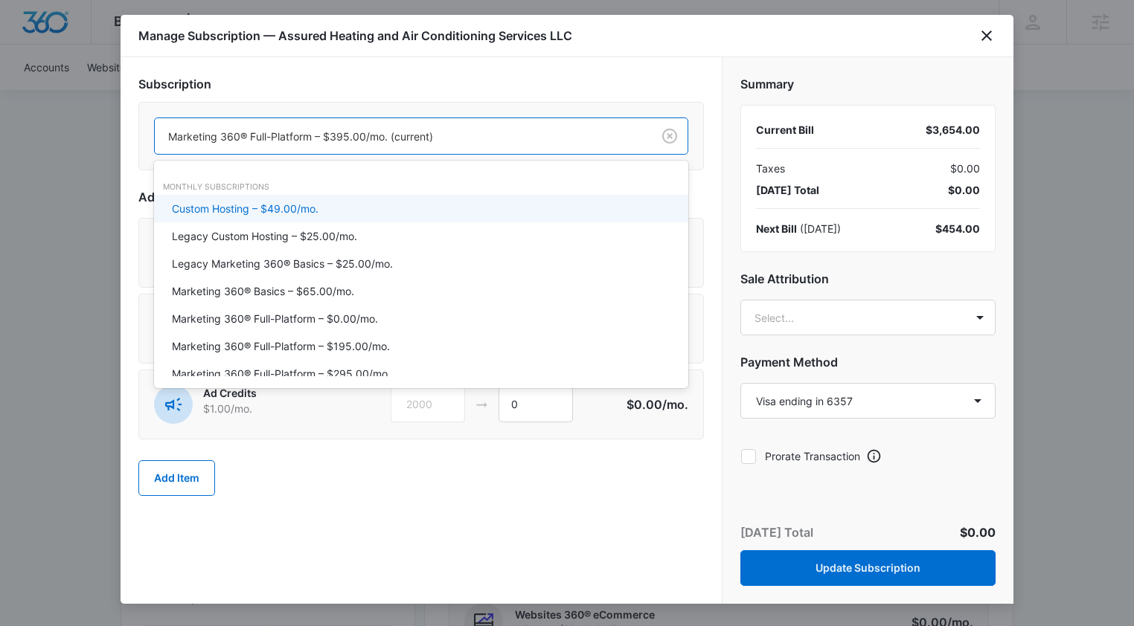
click at [449, 135] on div at bounding box center [400, 136] width 464 height 19
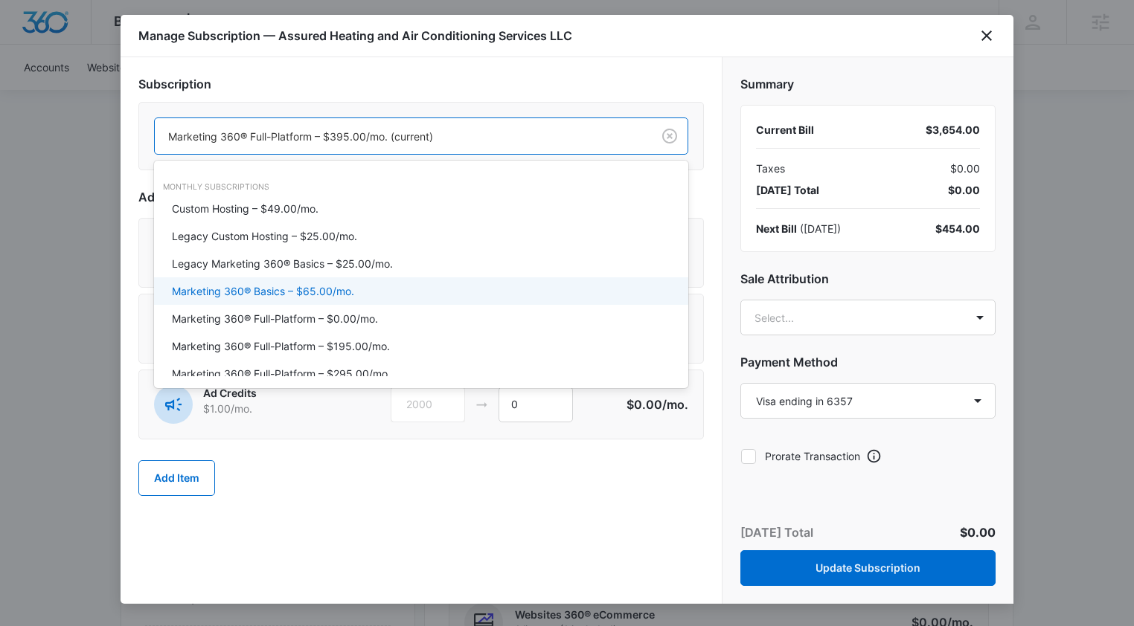
click at [420, 291] on div "Marketing 360® Basics – $65.00/mo." at bounding box center [419, 291] width 495 height 16
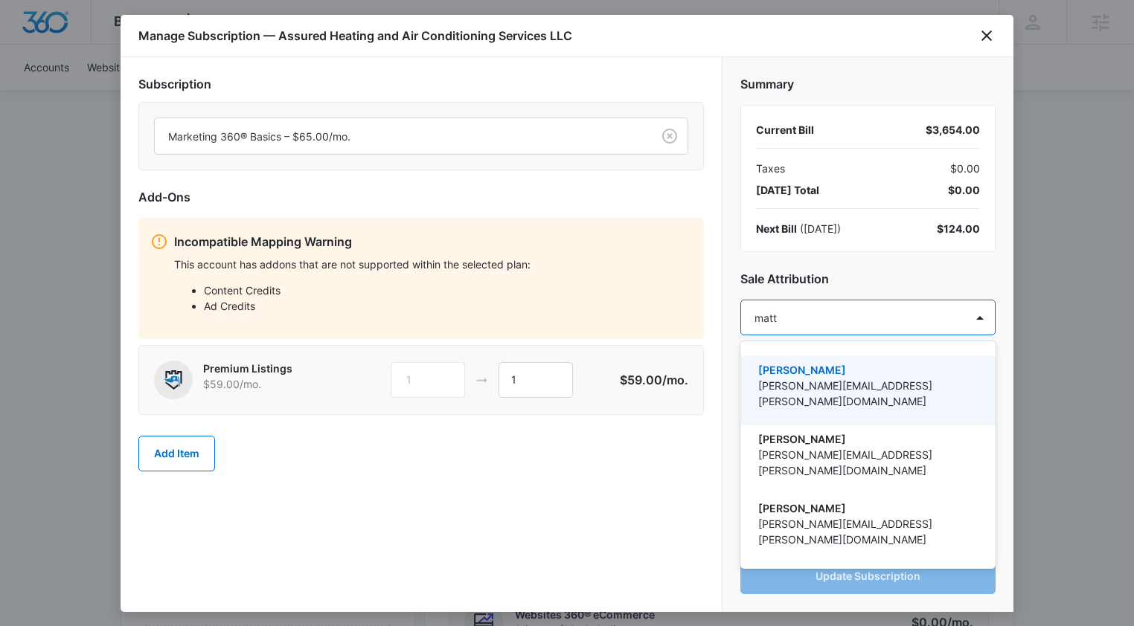
type input "[PERSON_NAME]"
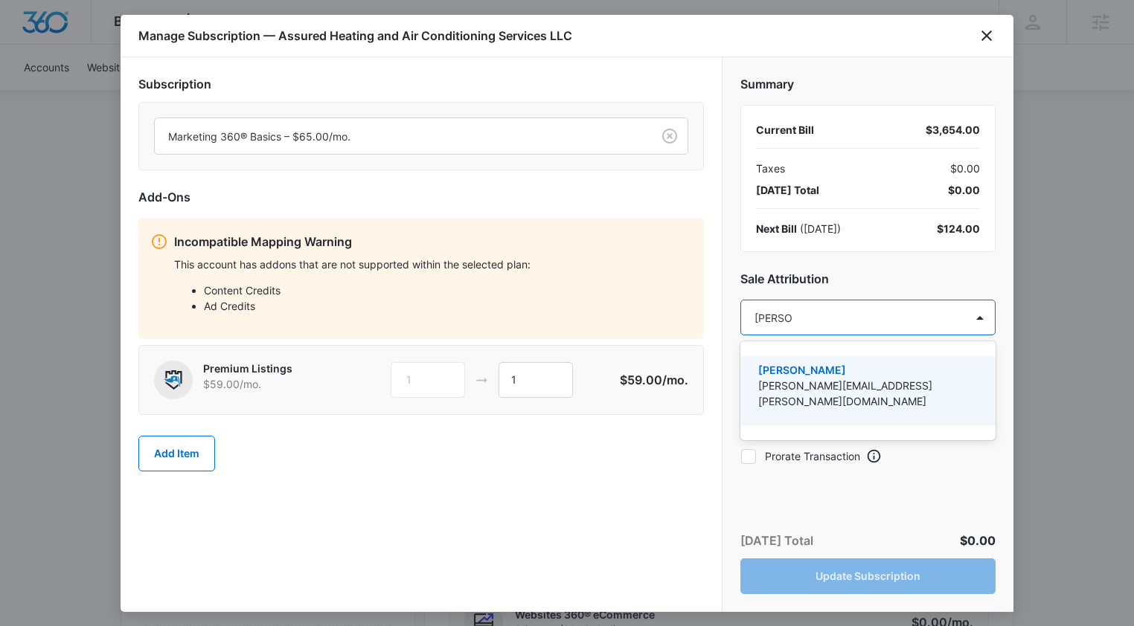
click at [818, 389] on p "[PERSON_NAME][EMAIL_ADDRESS][PERSON_NAME][DOMAIN_NAME]" at bounding box center [866, 393] width 216 height 31
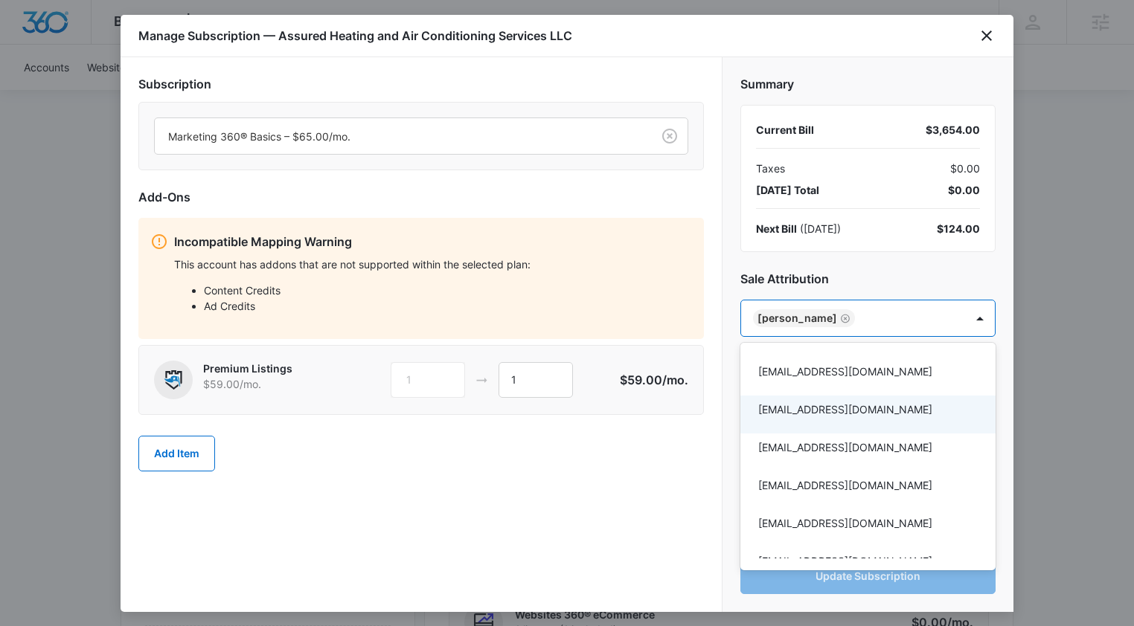
click at [594, 496] on div at bounding box center [567, 313] width 1134 height 626
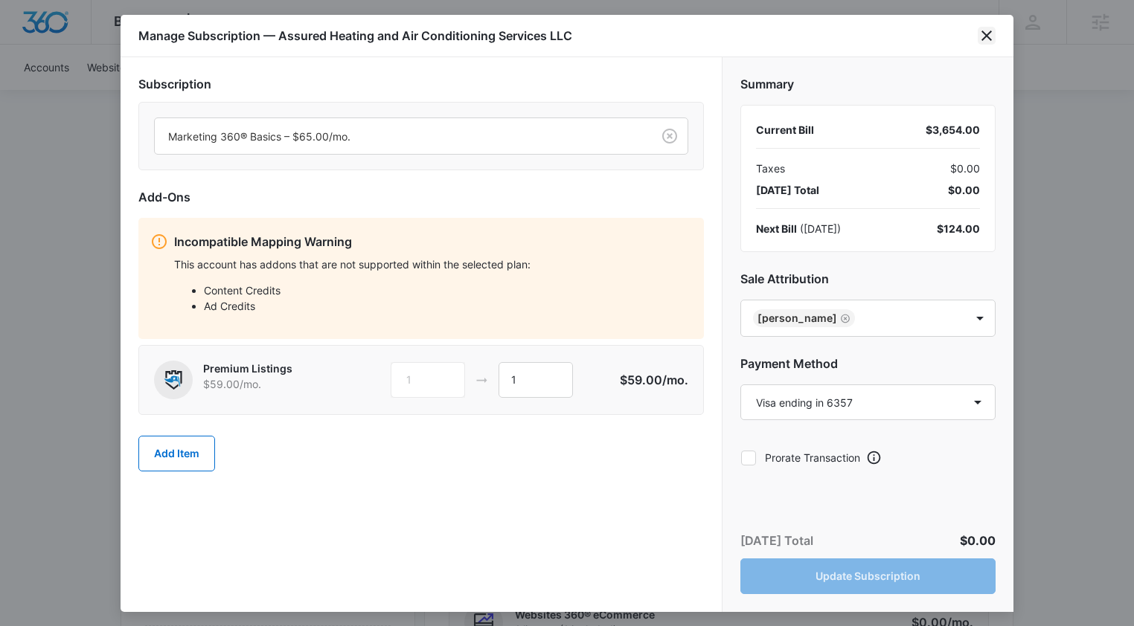
click at [984, 33] on icon "close" at bounding box center [986, 36] width 10 height 10
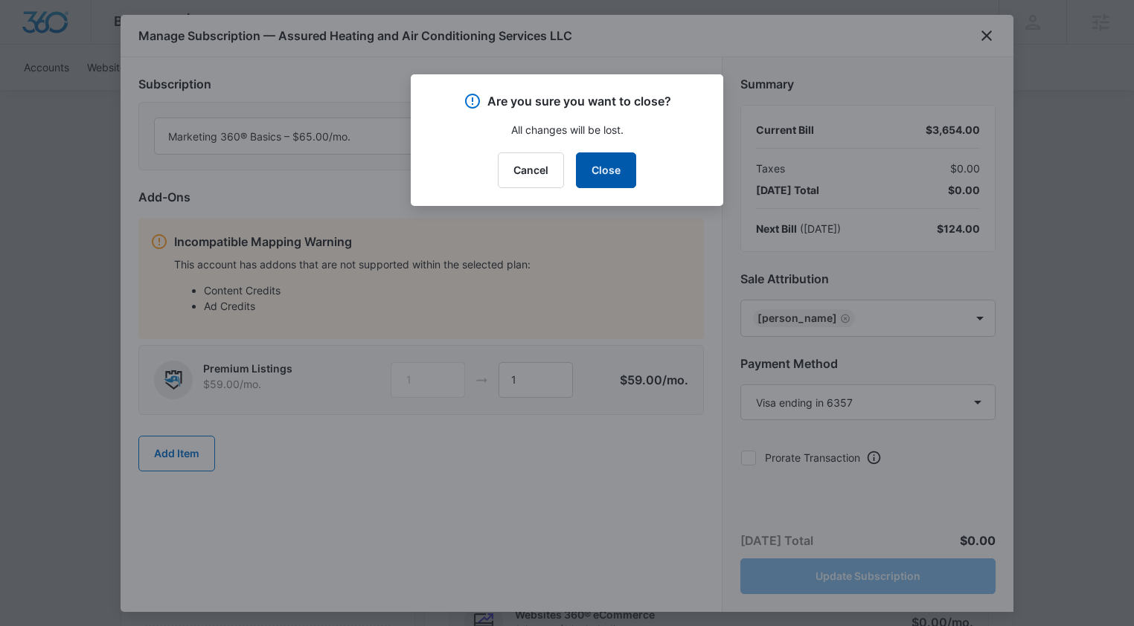
click at [631, 179] on button "Close" at bounding box center [606, 171] width 60 height 36
